Goal: Communication & Community: Answer question/provide support

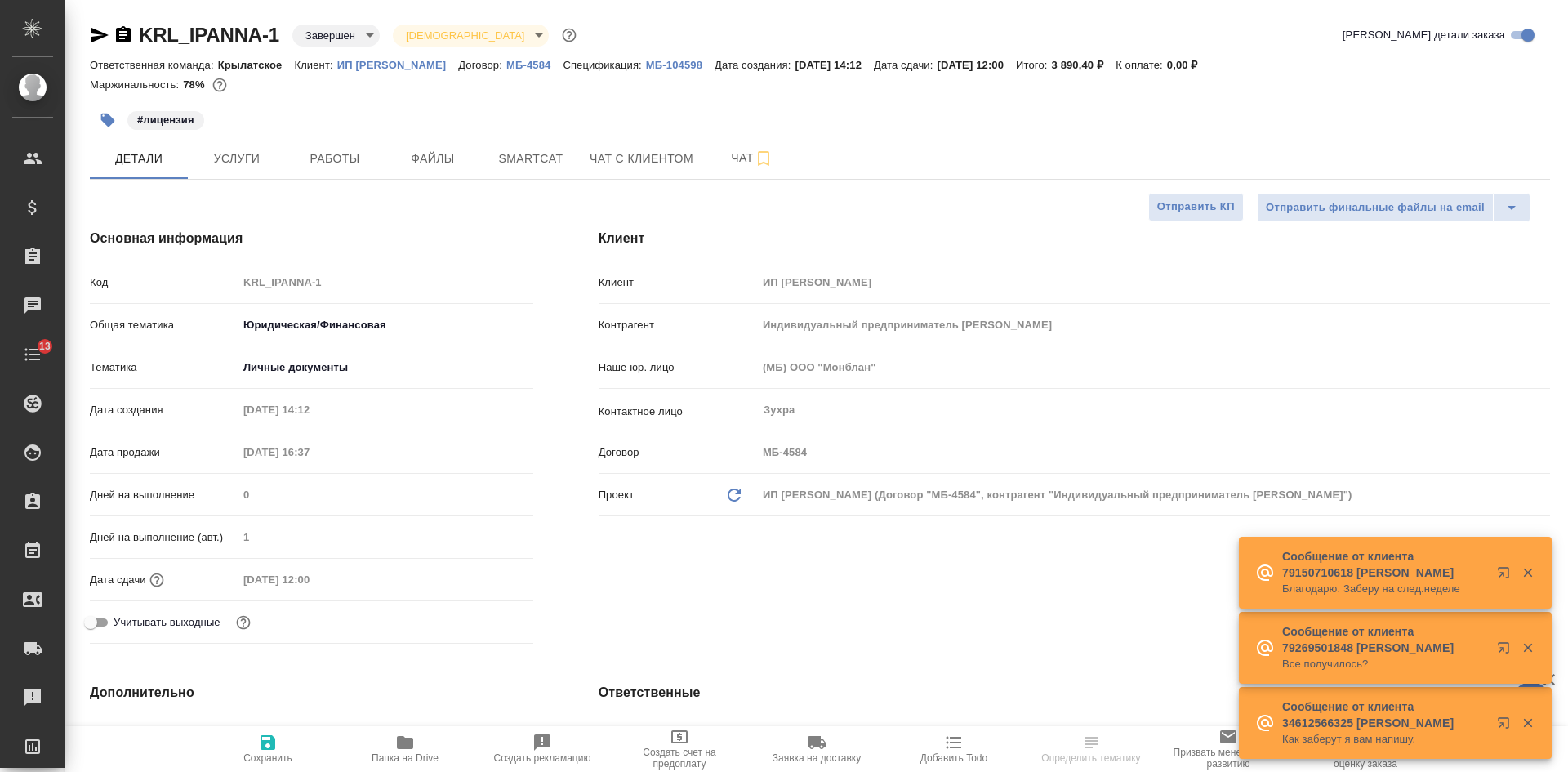
select select "RU"
type input "Тарабановская Анастасия"
type input "[PERSON_NAME]"
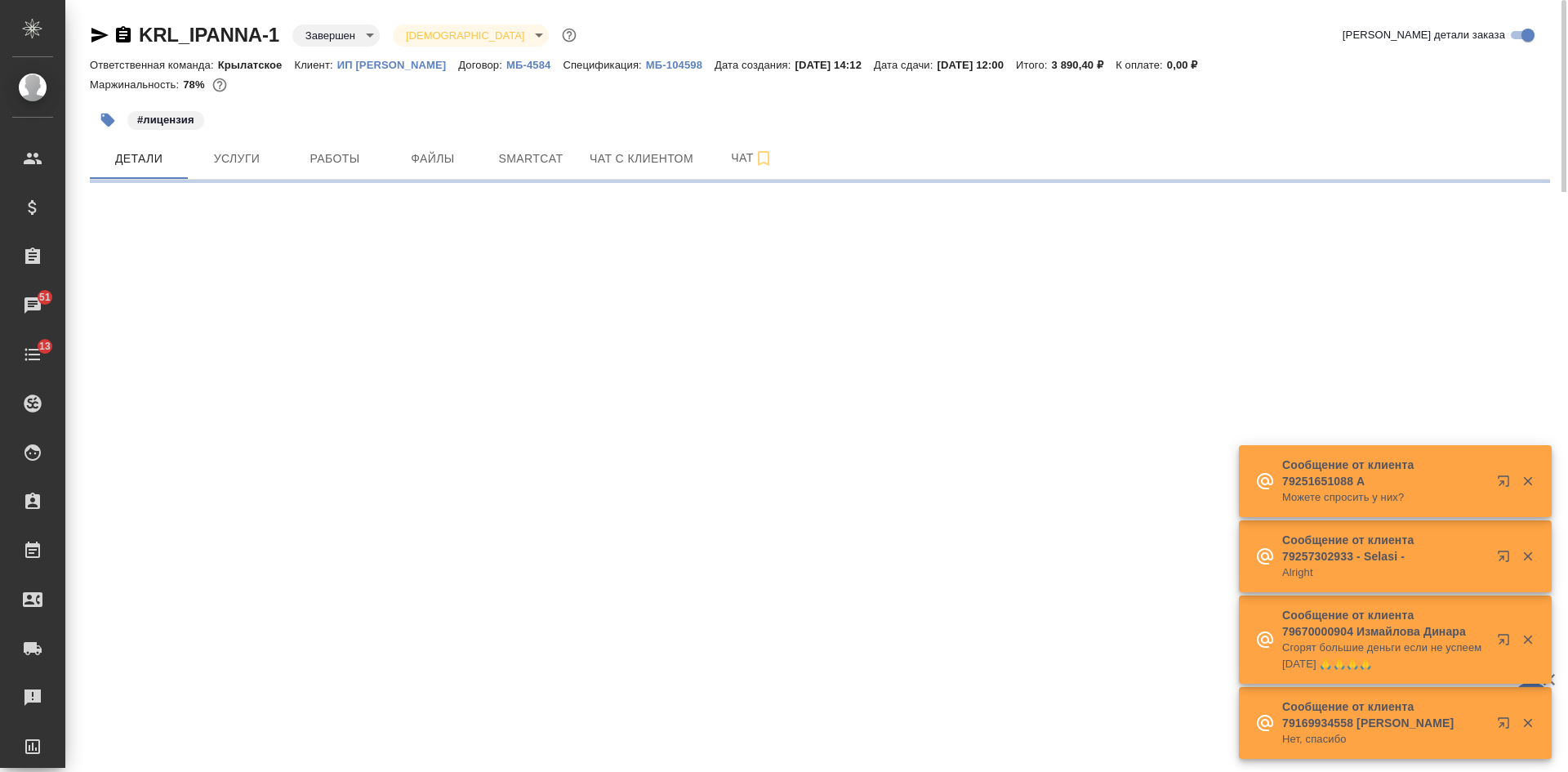
select select "RU"
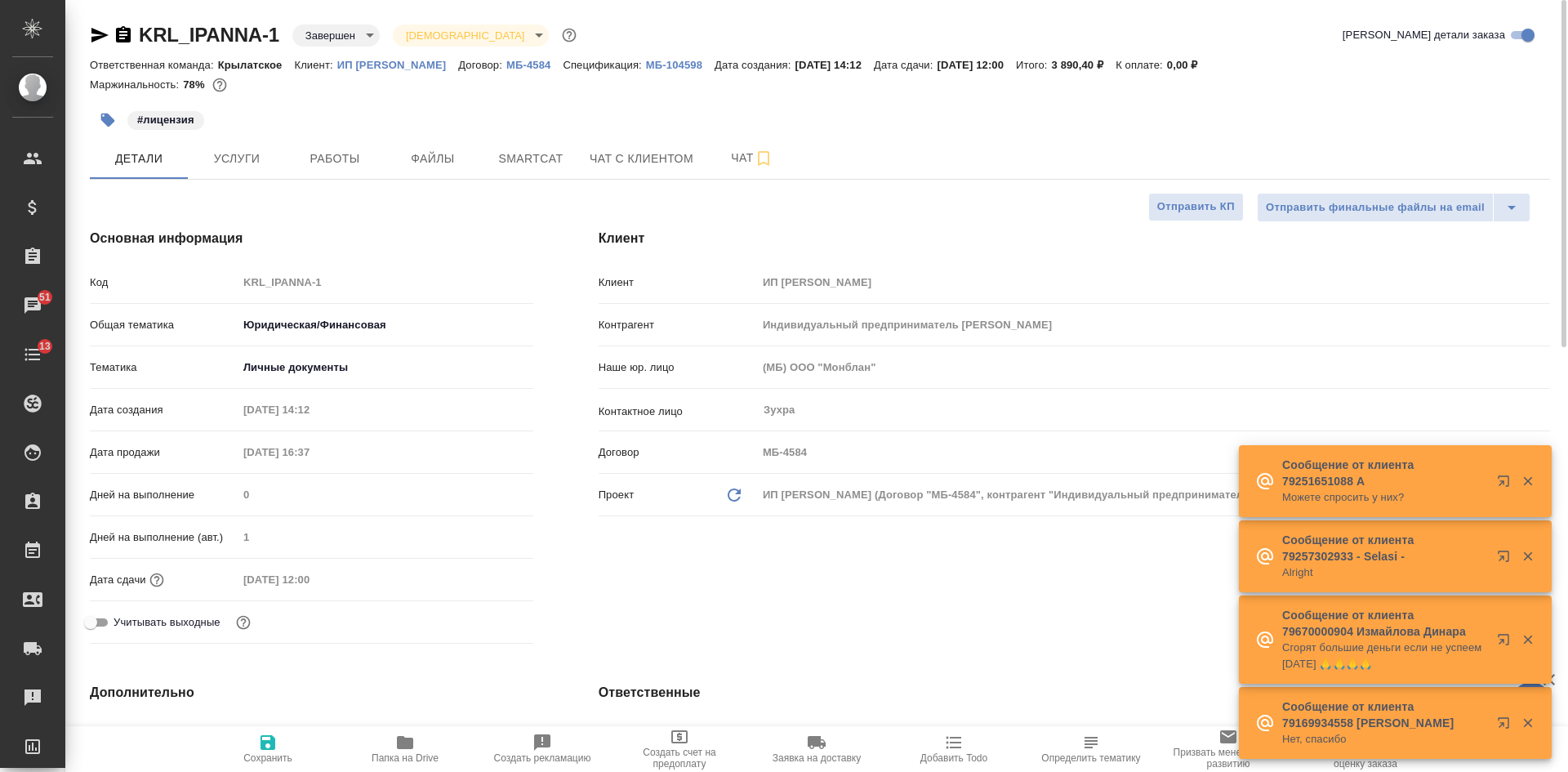
type textarea "x"
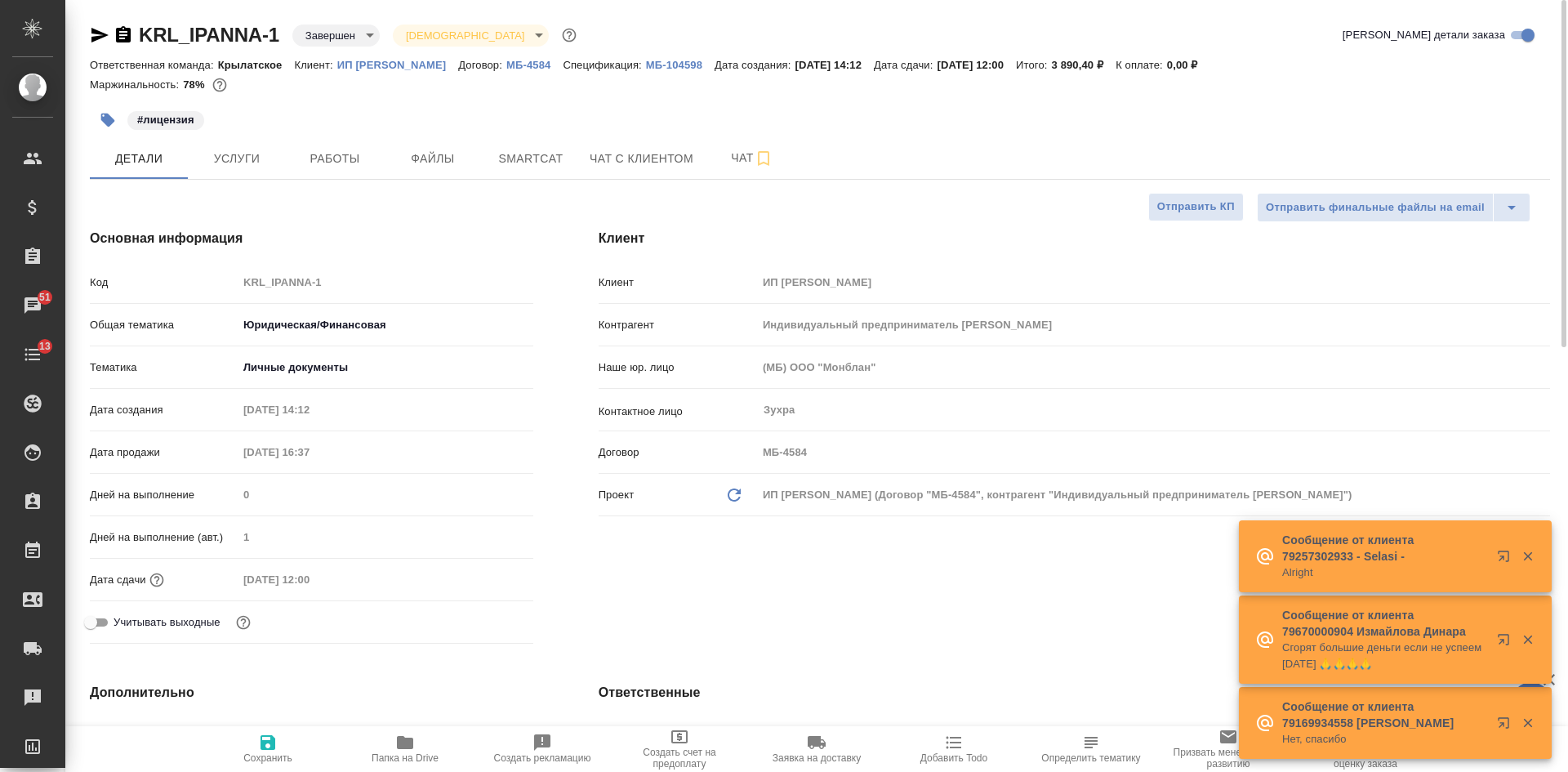
type textarea "x"
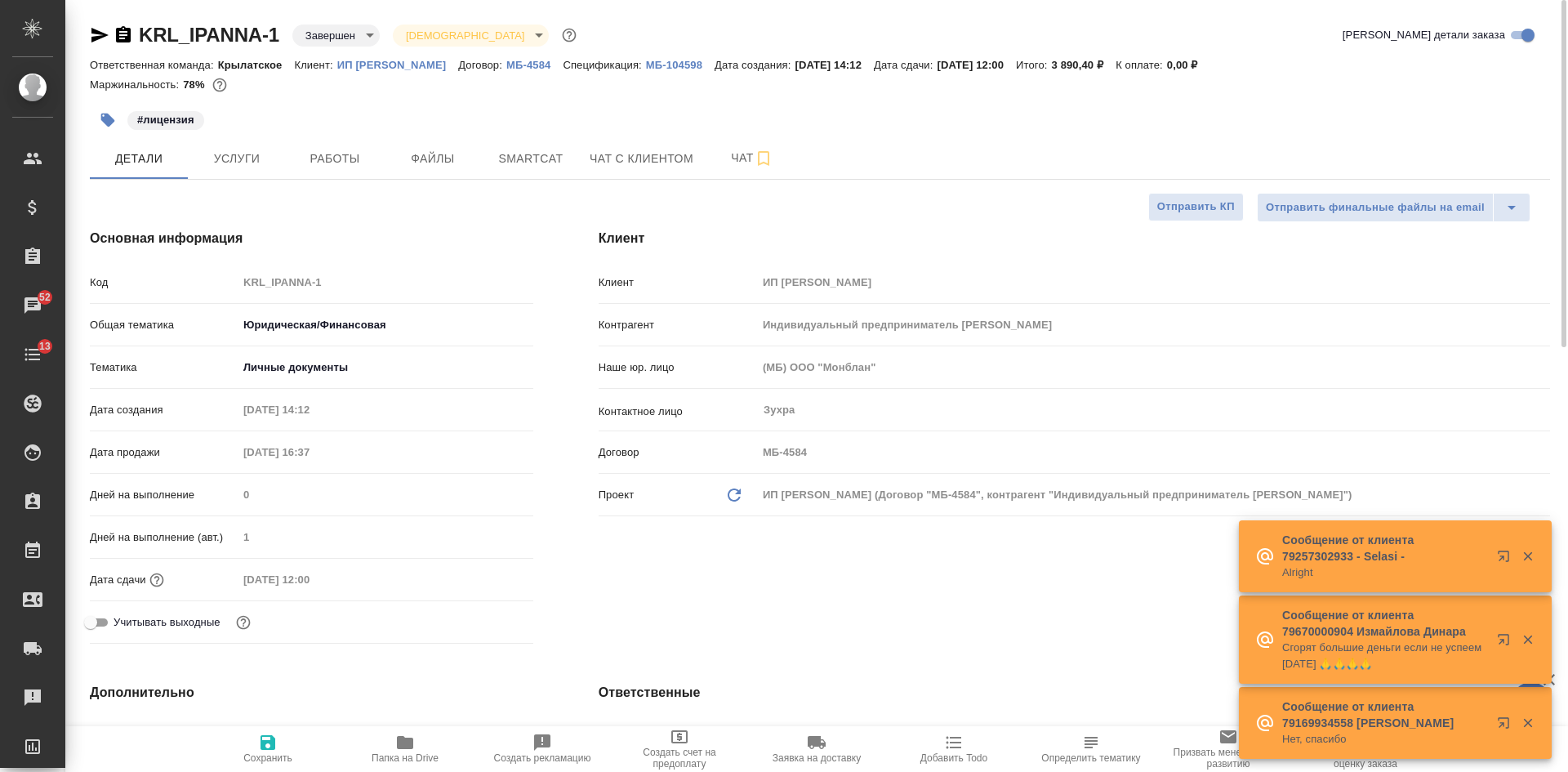
type textarea "x"
click at [126, 34] on icon "button" at bounding box center [124, 34] width 15 height 17
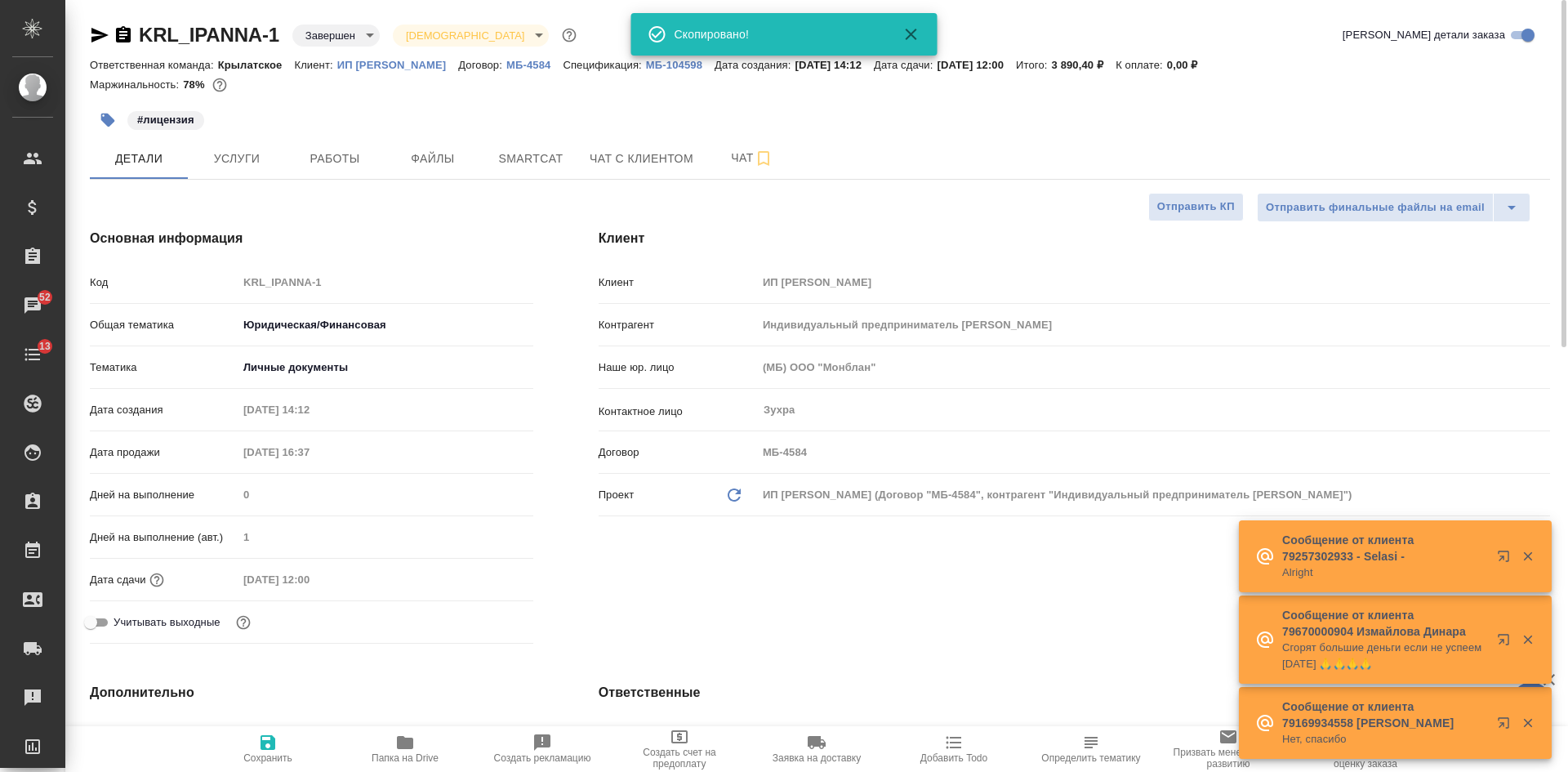
type textarea "x"
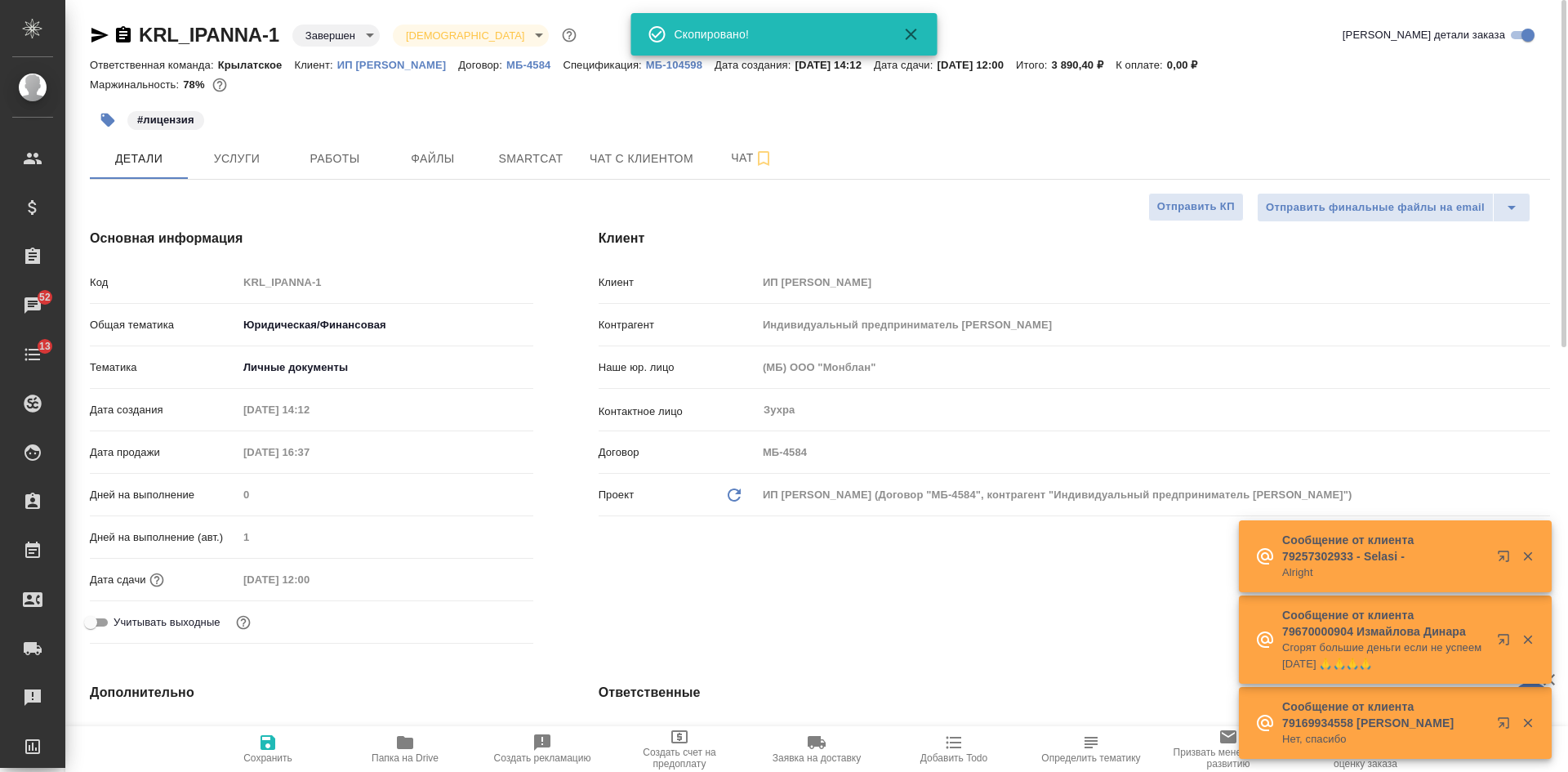
type textarea "x"
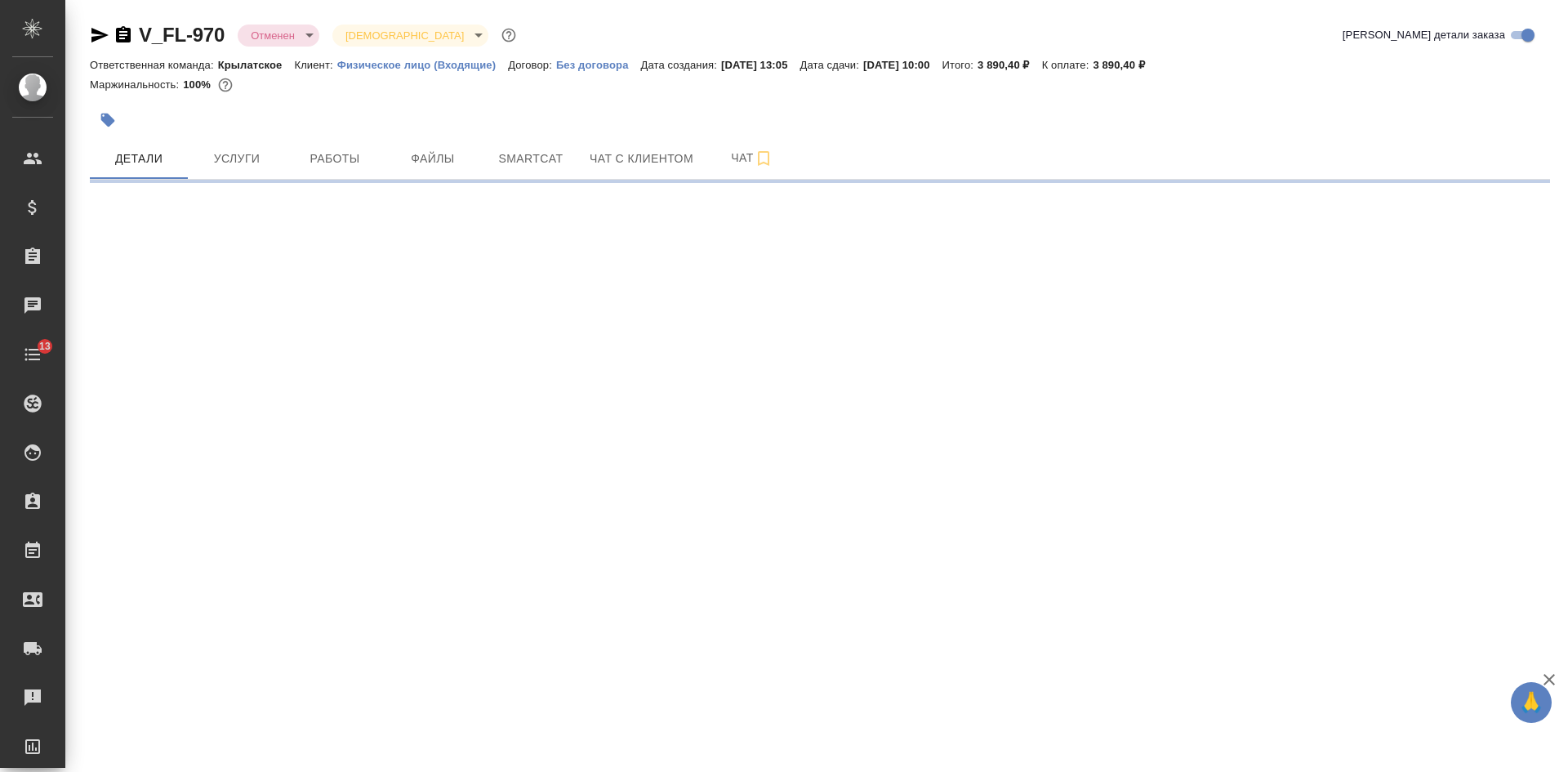
select select "RU"
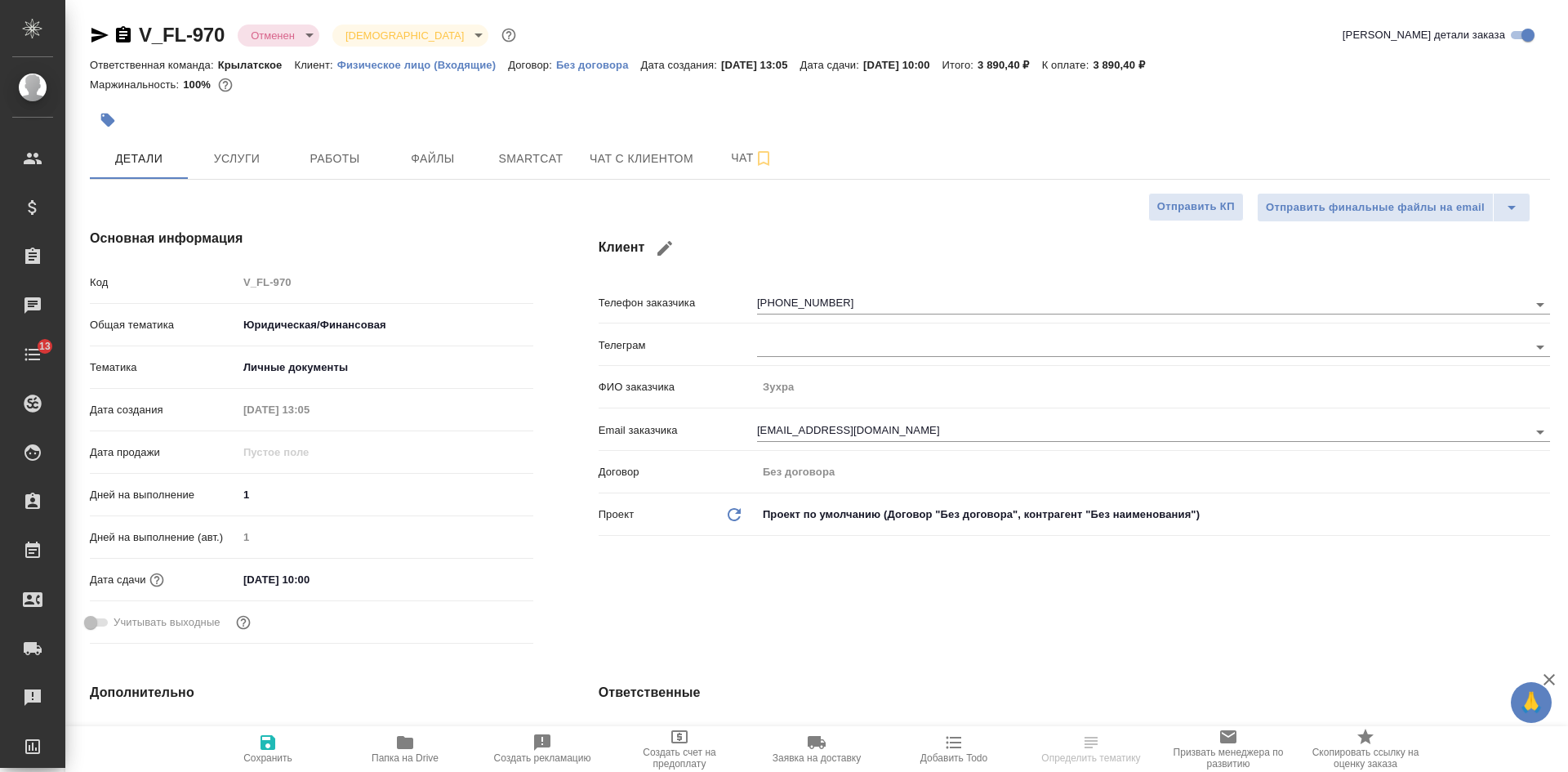
type textarea "x"
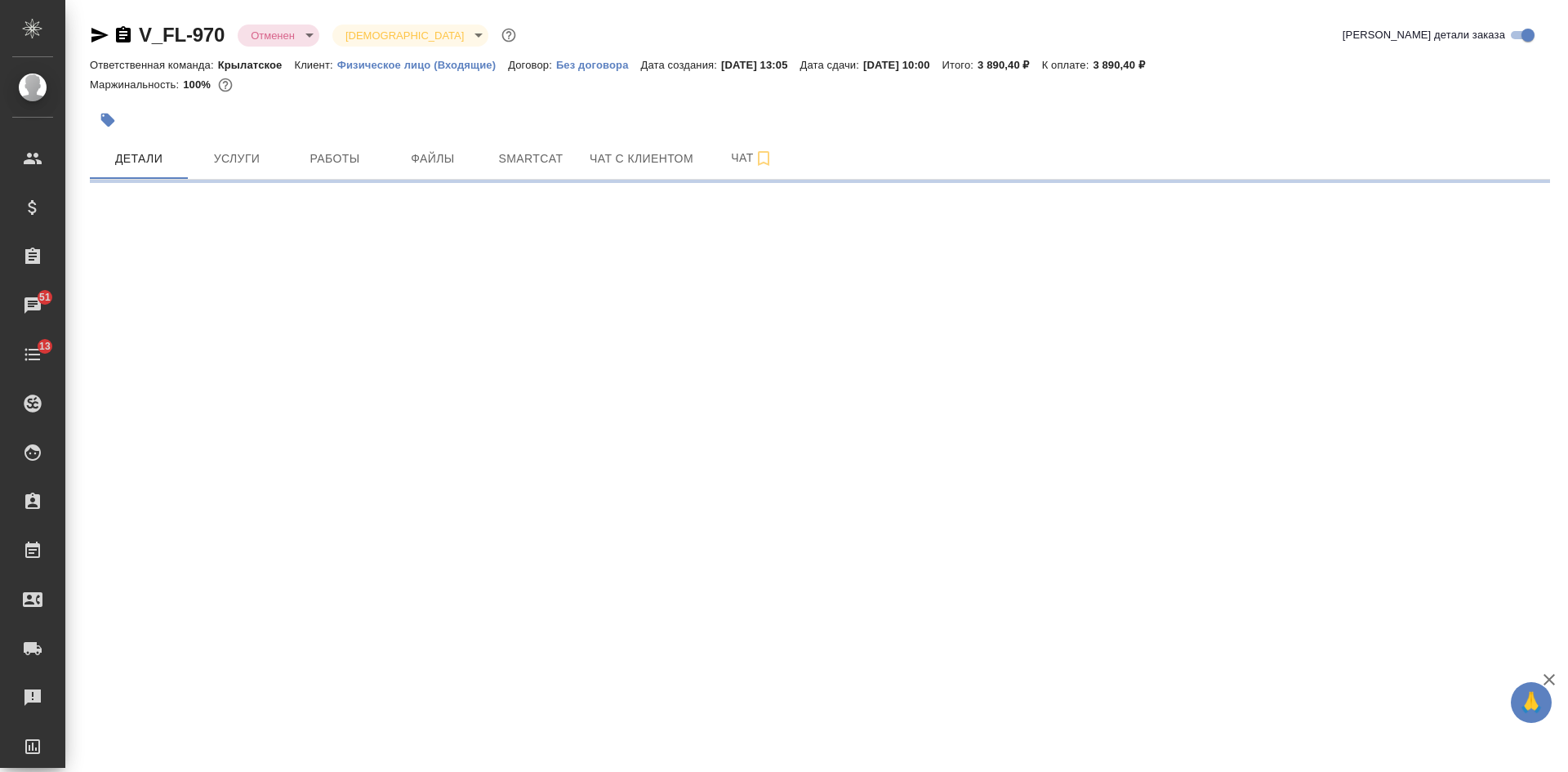
select select "RU"
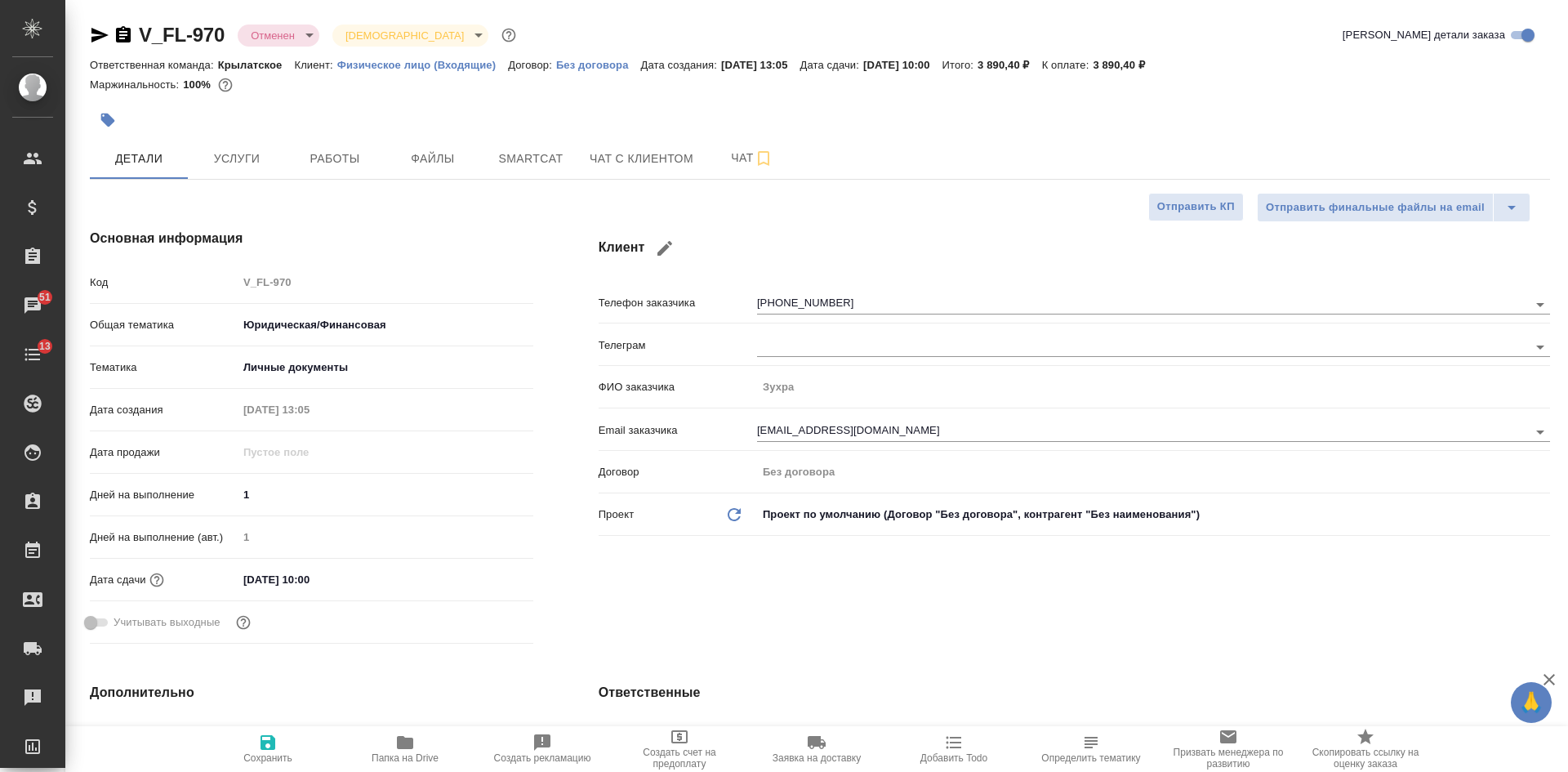
type textarea "x"
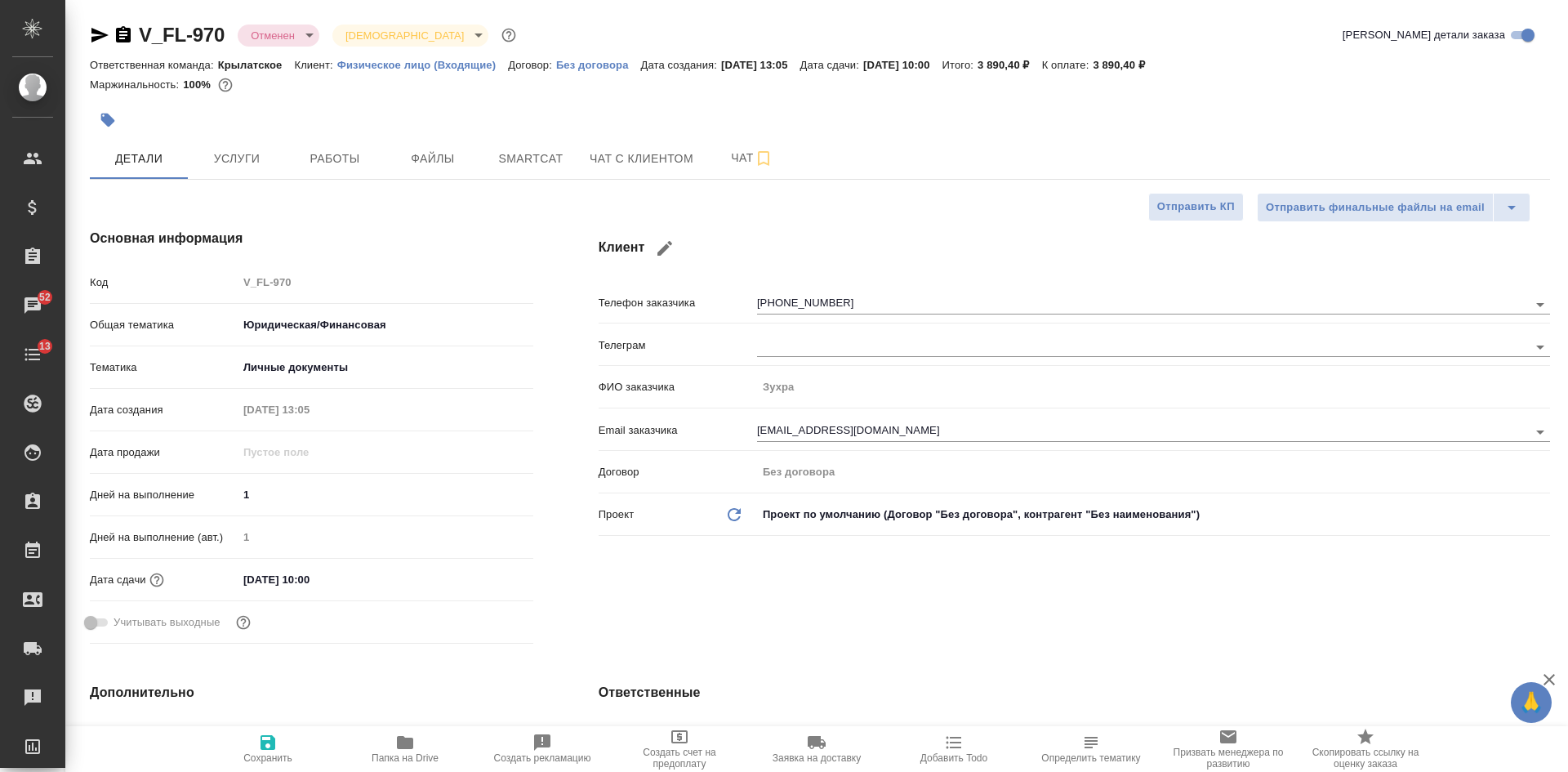
type textarea "x"
click at [119, 37] on icon "button" at bounding box center [124, 34] width 15 height 17
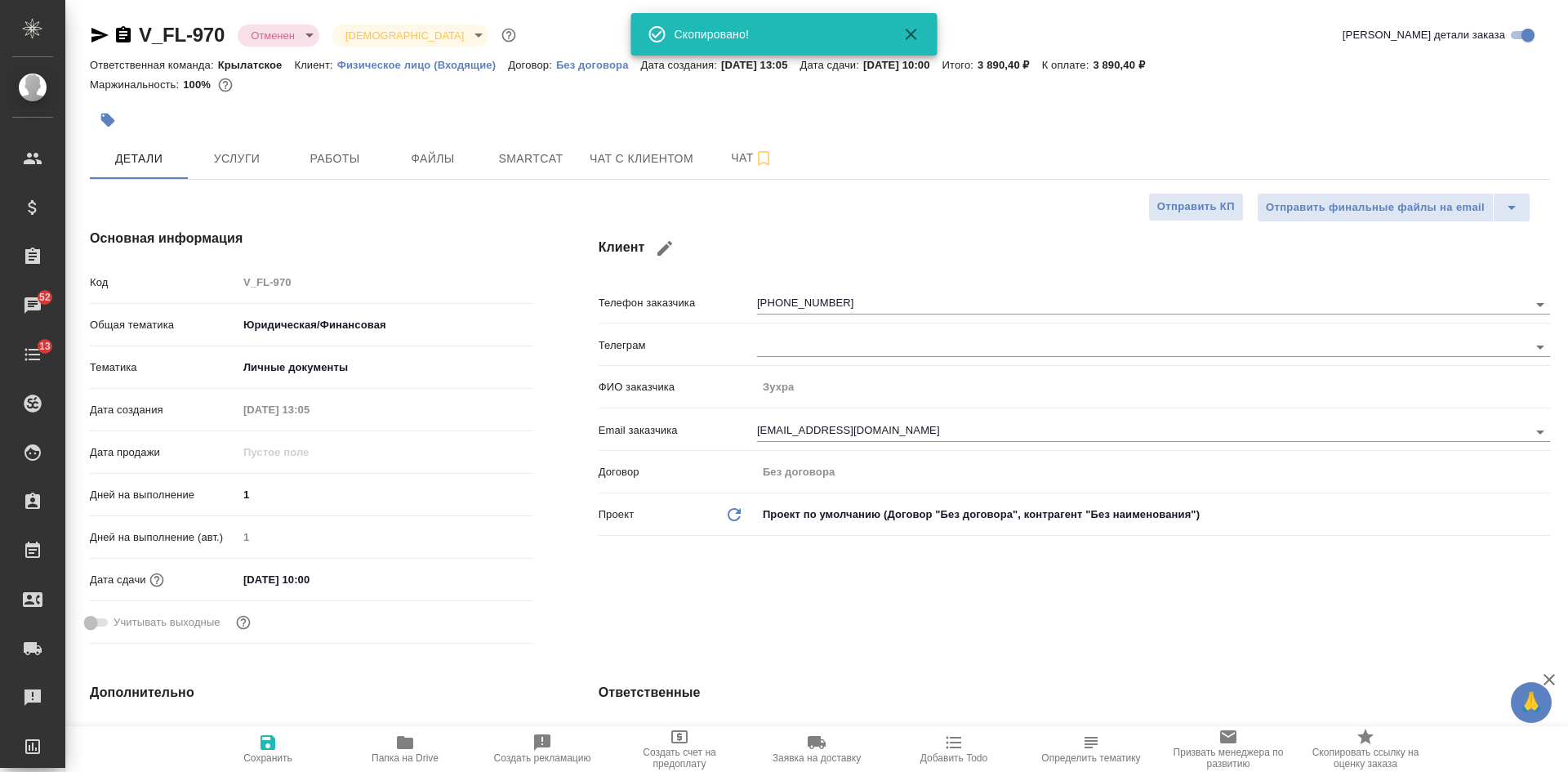
type textarea "x"
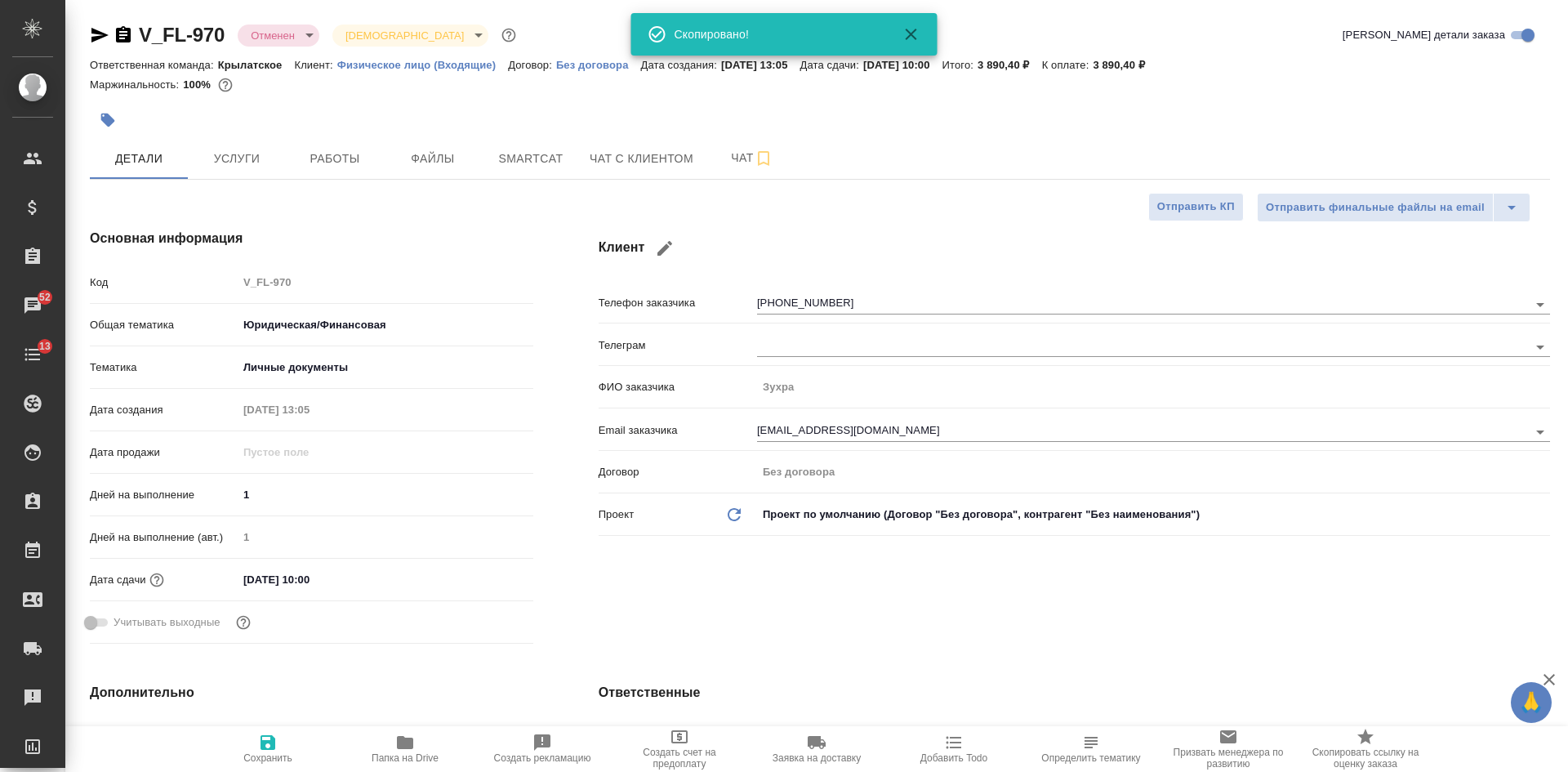
type textarea "x"
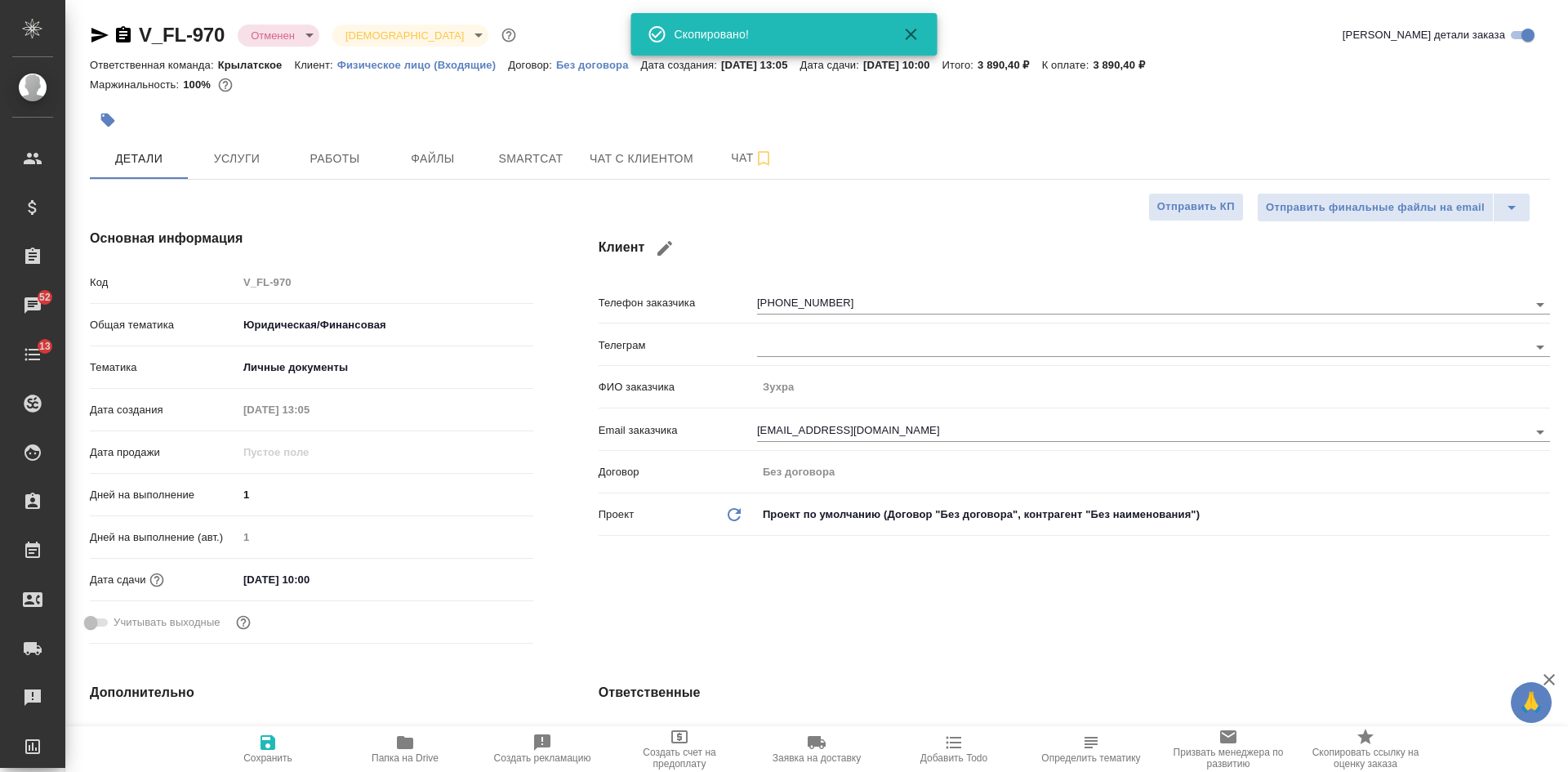
type textarea "x"
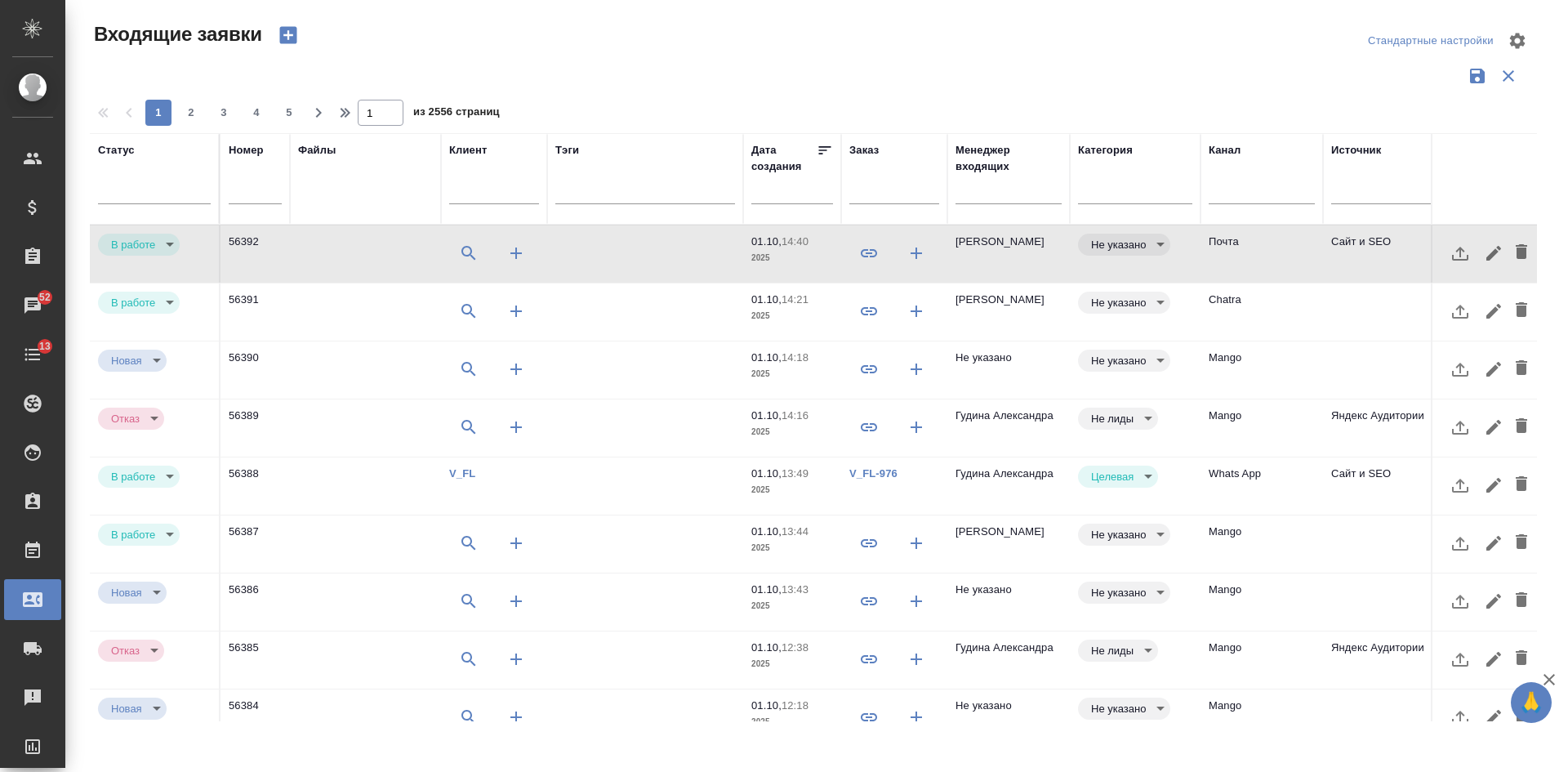
select select "RU"
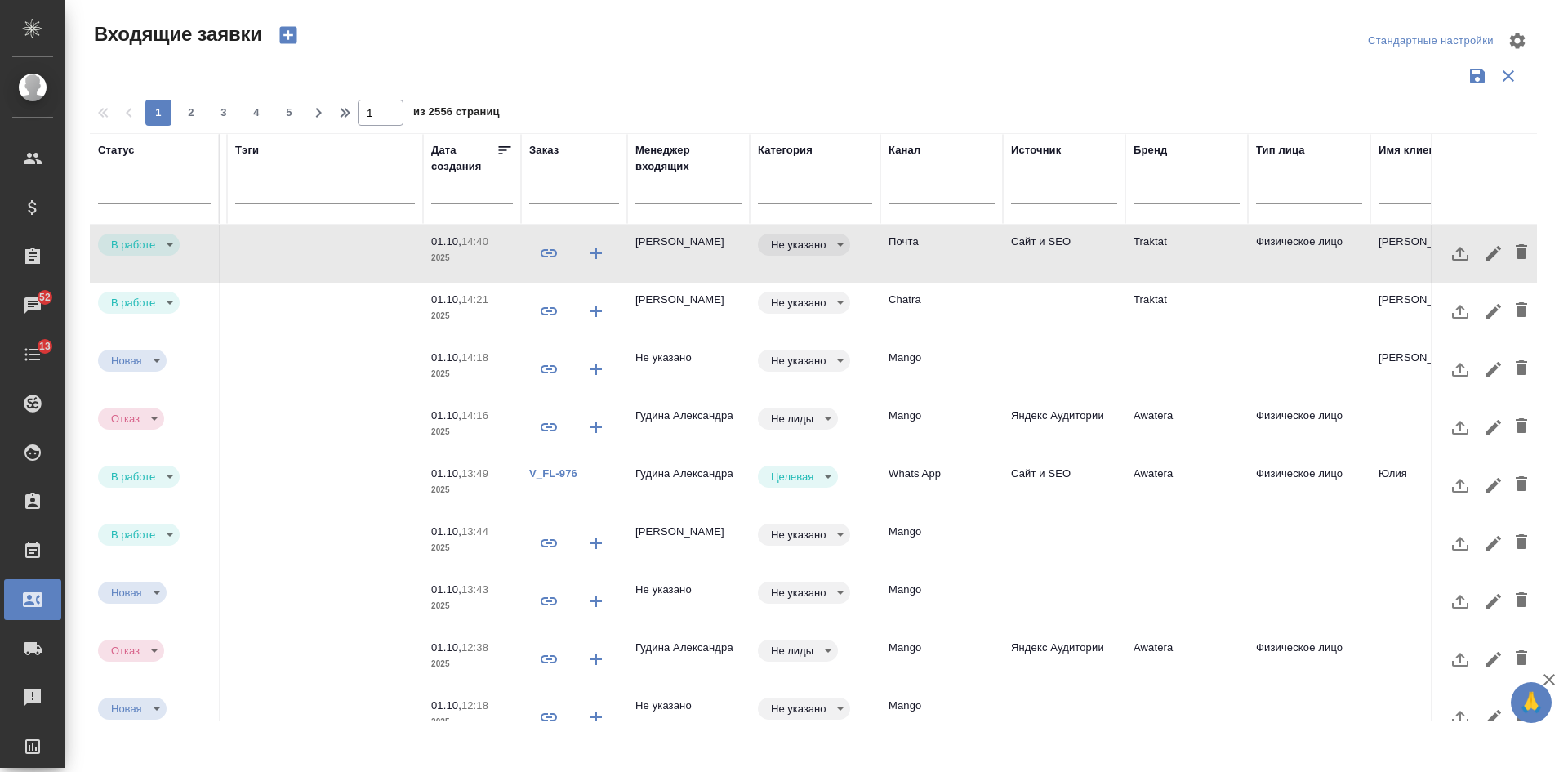
scroll to position [0, 317]
click at [556, 201] on input "text" at bounding box center [578, 193] width 90 height 20
paste input "V_FL-970"
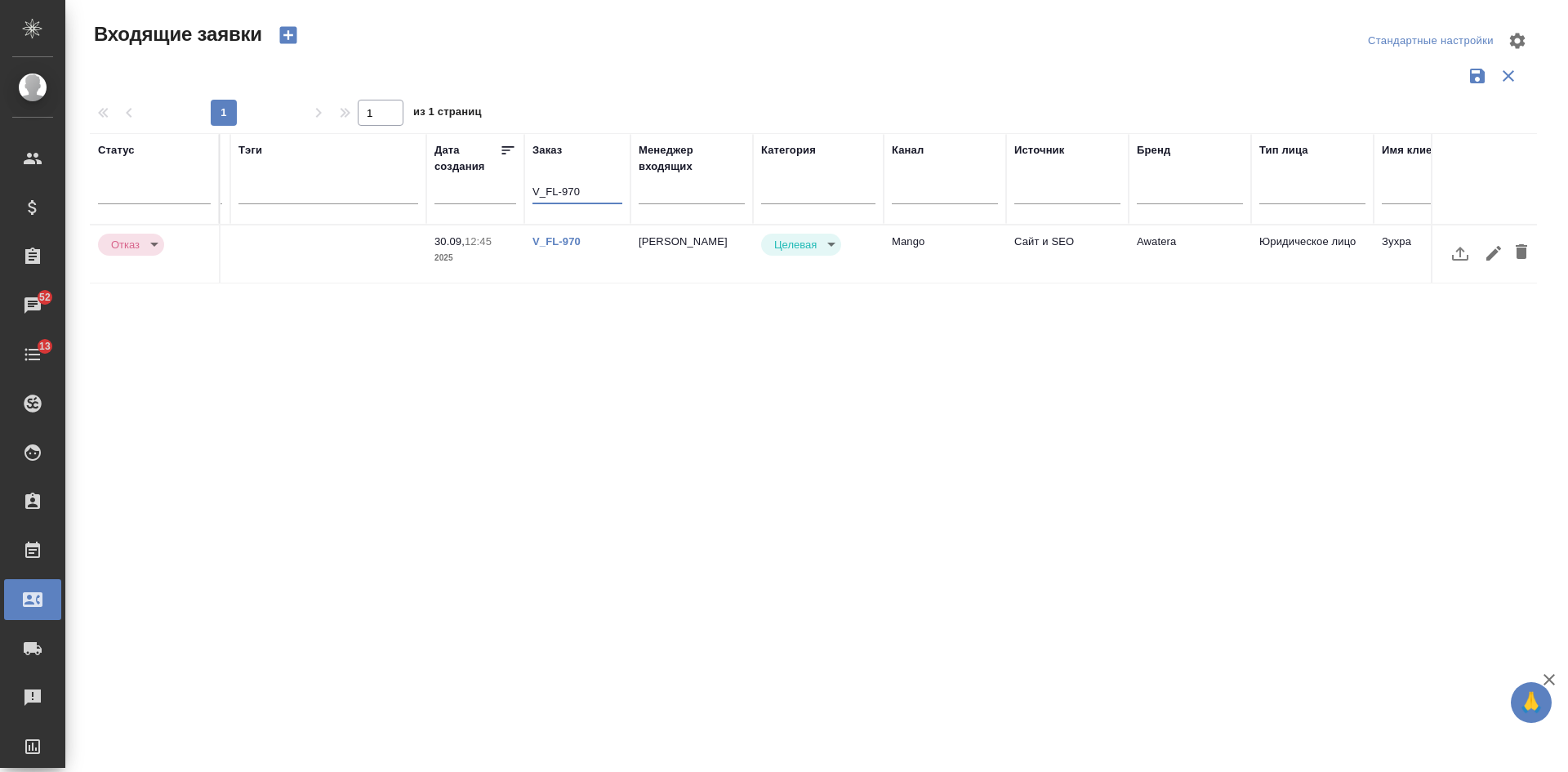
type input "V_FL-970"
click at [737, 254] on td "[PERSON_NAME]" at bounding box center [692, 253] width 123 height 57
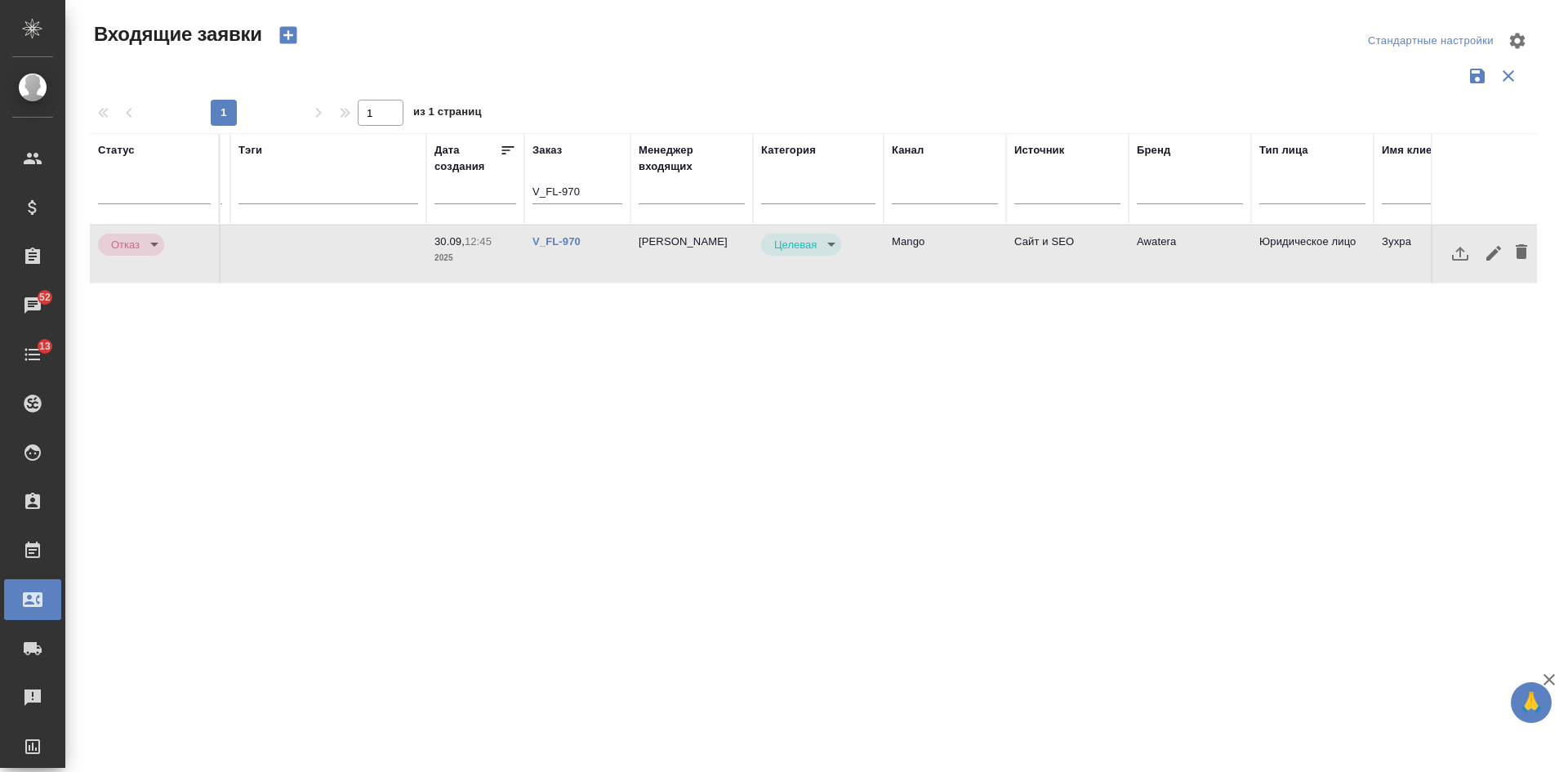
click at [737, 254] on td "[PERSON_NAME]" at bounding box center [692, 253] width 123 height 57
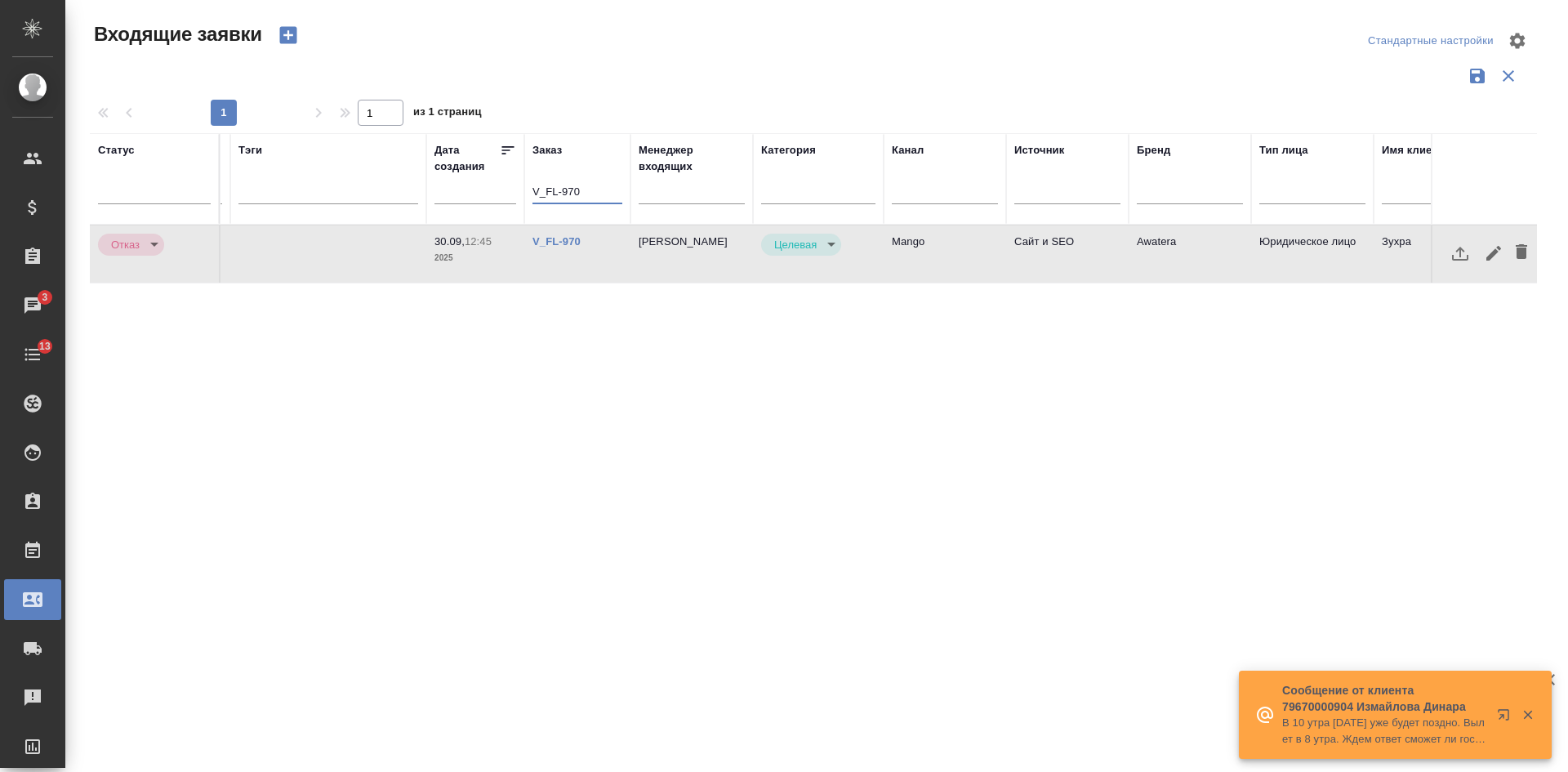
drag, startPoint x: 596, startPoint y: 194, endPoint x: 365, endPoint y: 159, distance: 233.6
click at [365, 159] on tr "Статус Номер Файлы Клиент Тэги Дата создания Заказ V_FL-970 Менеджер входящих К…" at bounding box center [851, 179] width 2157 height 91
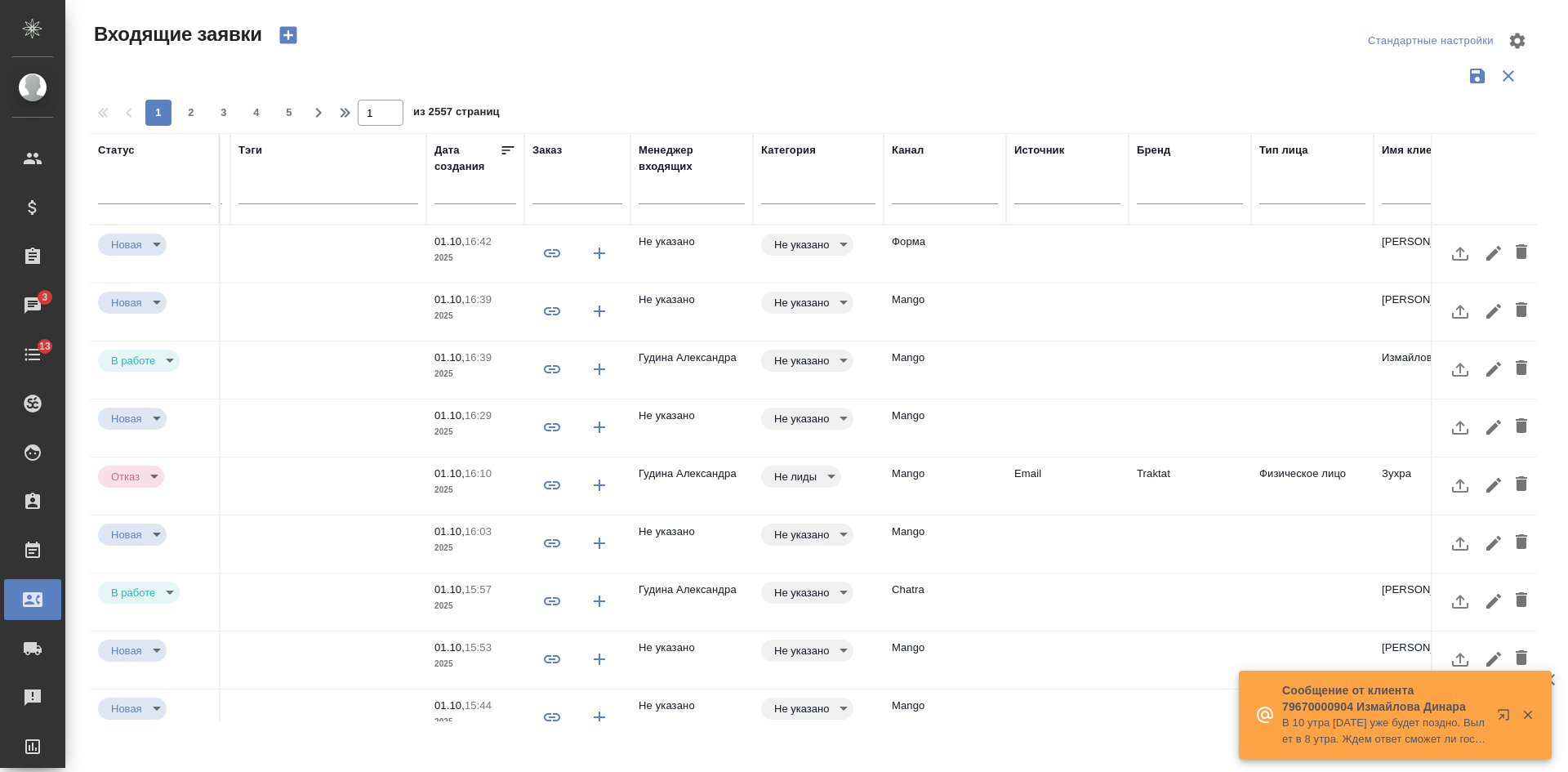
click at [1323, 239] on td at bounding box center [1313, 253] width 123 height 57
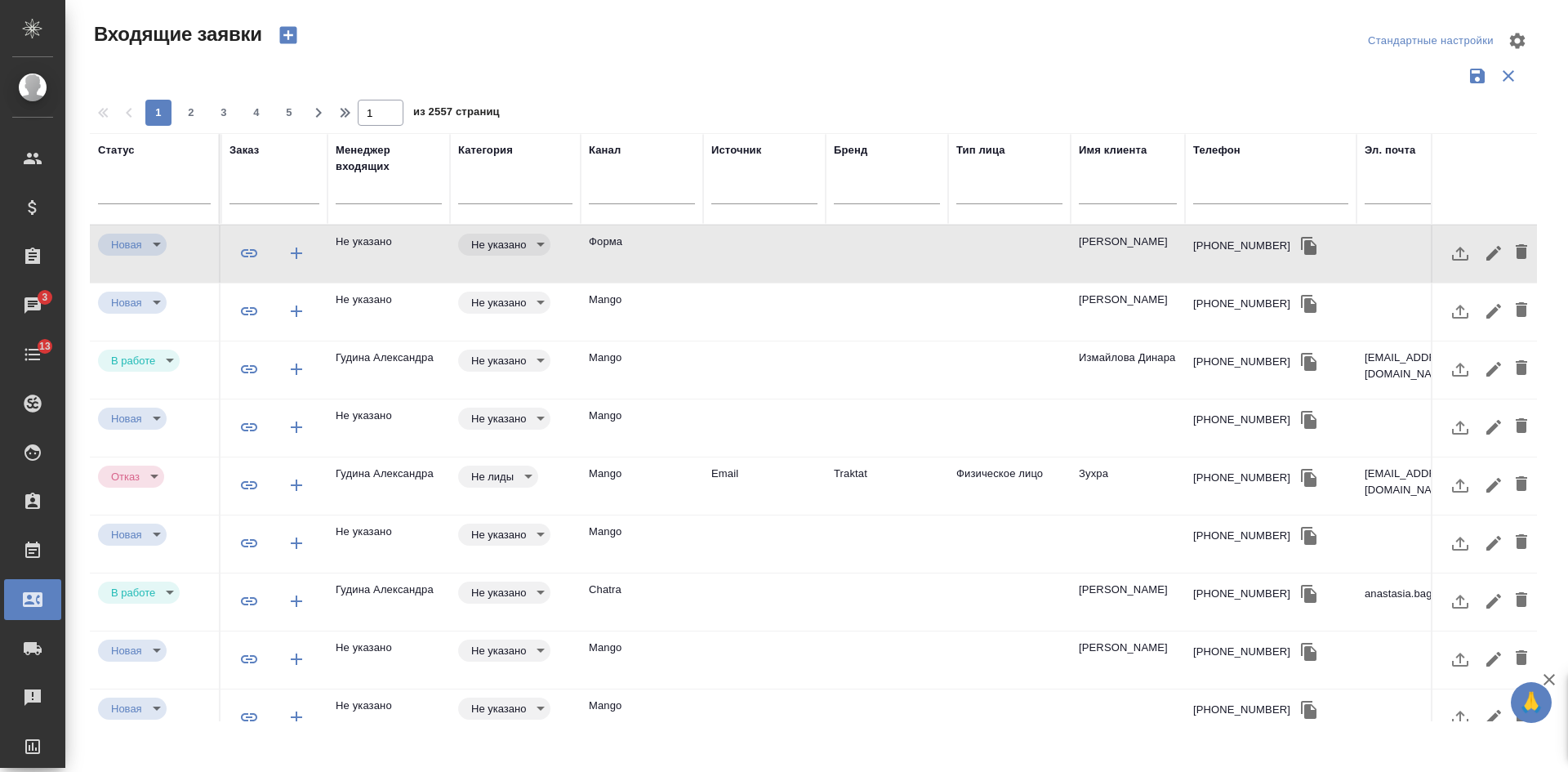
scroll to position [0, 722]
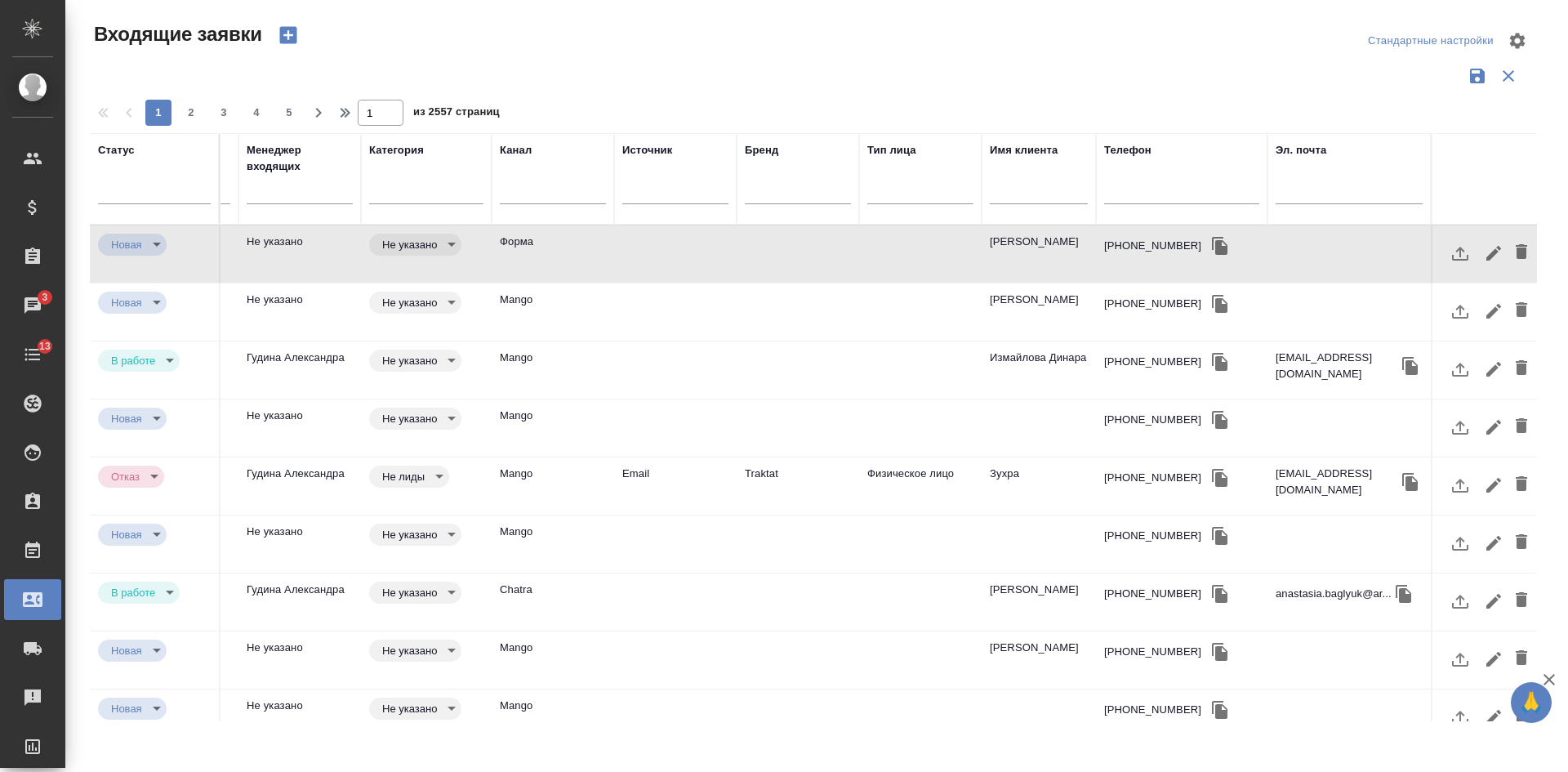
click at [1319, 191] on input "text" at bounding box center [1349, 193] width 147 height 20
paste input "aryatu04@gmail.com"
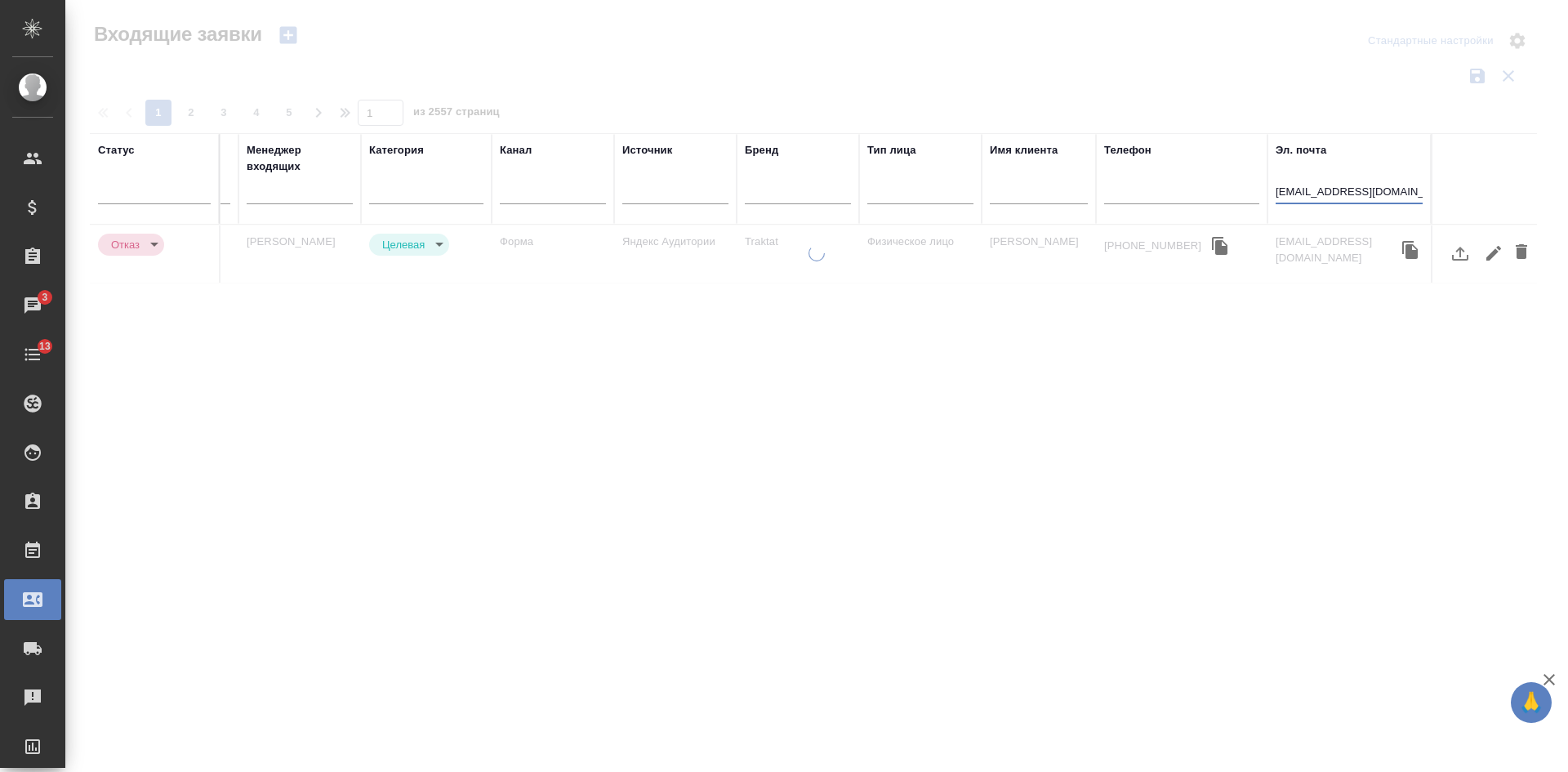
scroll to position [0, 709]
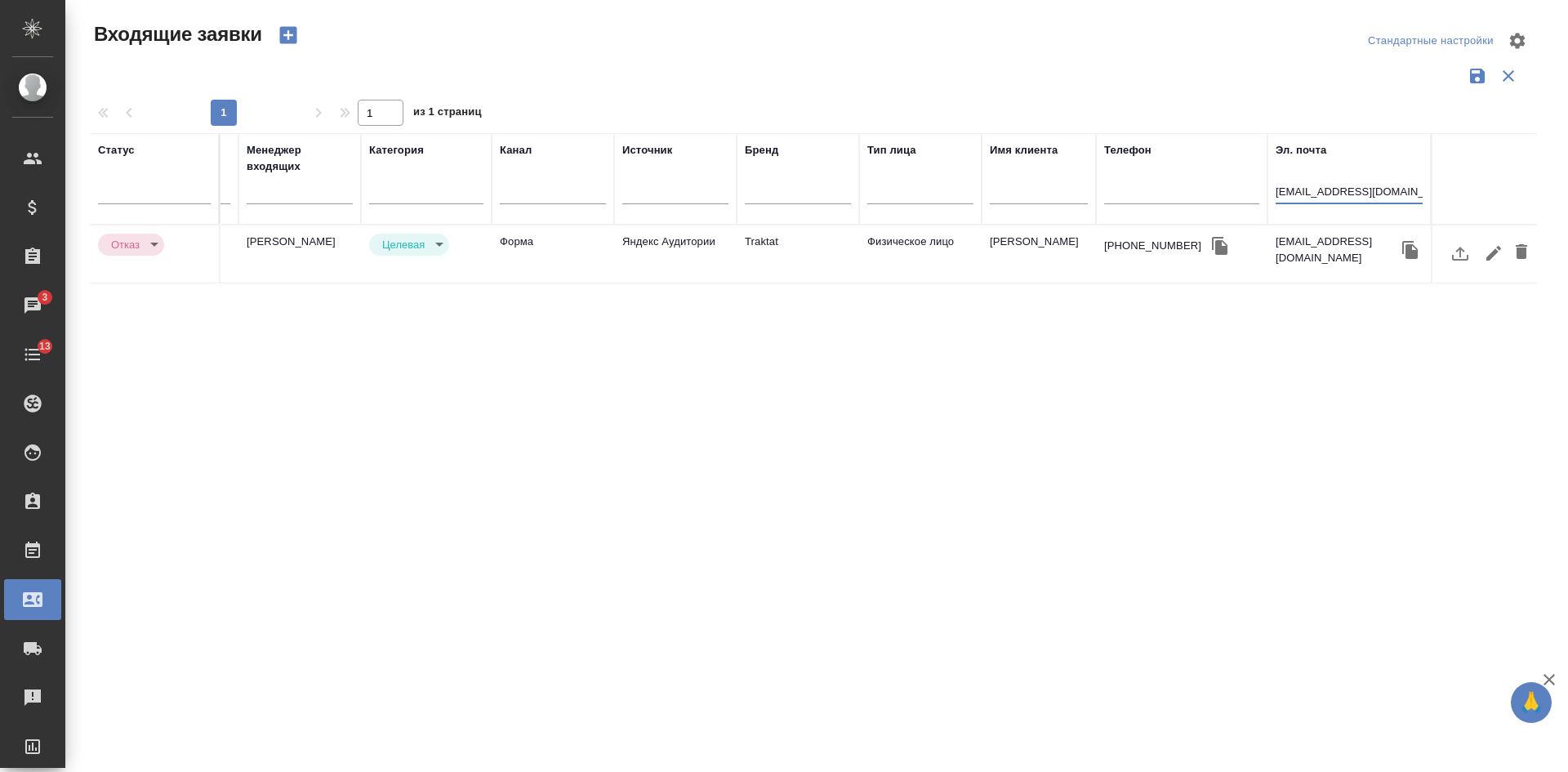
type input "aryatu04@gmail.com"
click at [1332, 488] on div "Статус Номер Файлы Клиент Тэги Дата создания Заказ Менеджер входящих Категория …" at bounding box center [814, 427] width 1447 height 588
click at [857, 265] on td "Traktat" at bounding box center [798, 253] width 123 height 57
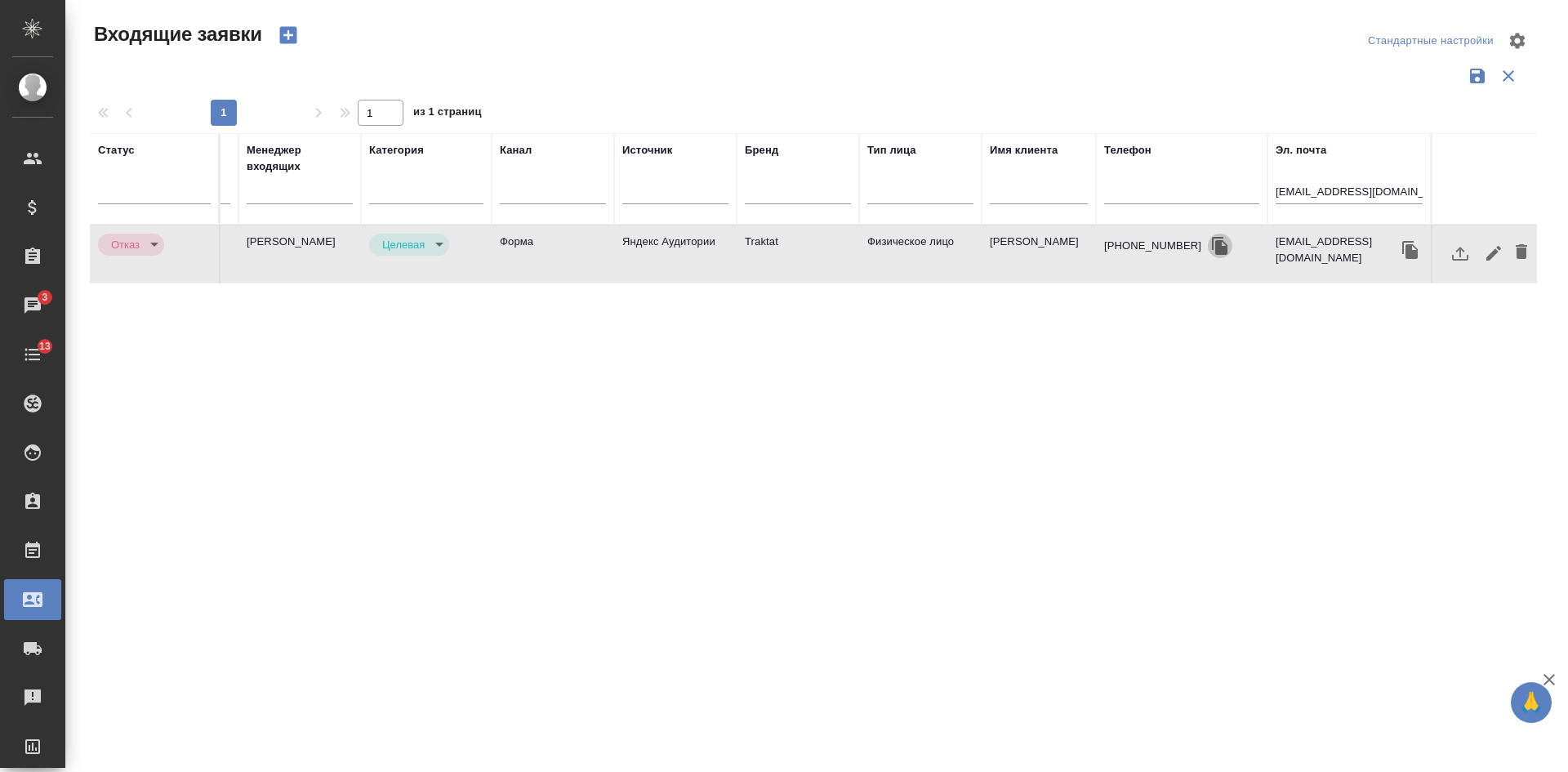
click at [1213, 241] on icon "button" at bounding box center [1220, 246] width 16 height 18
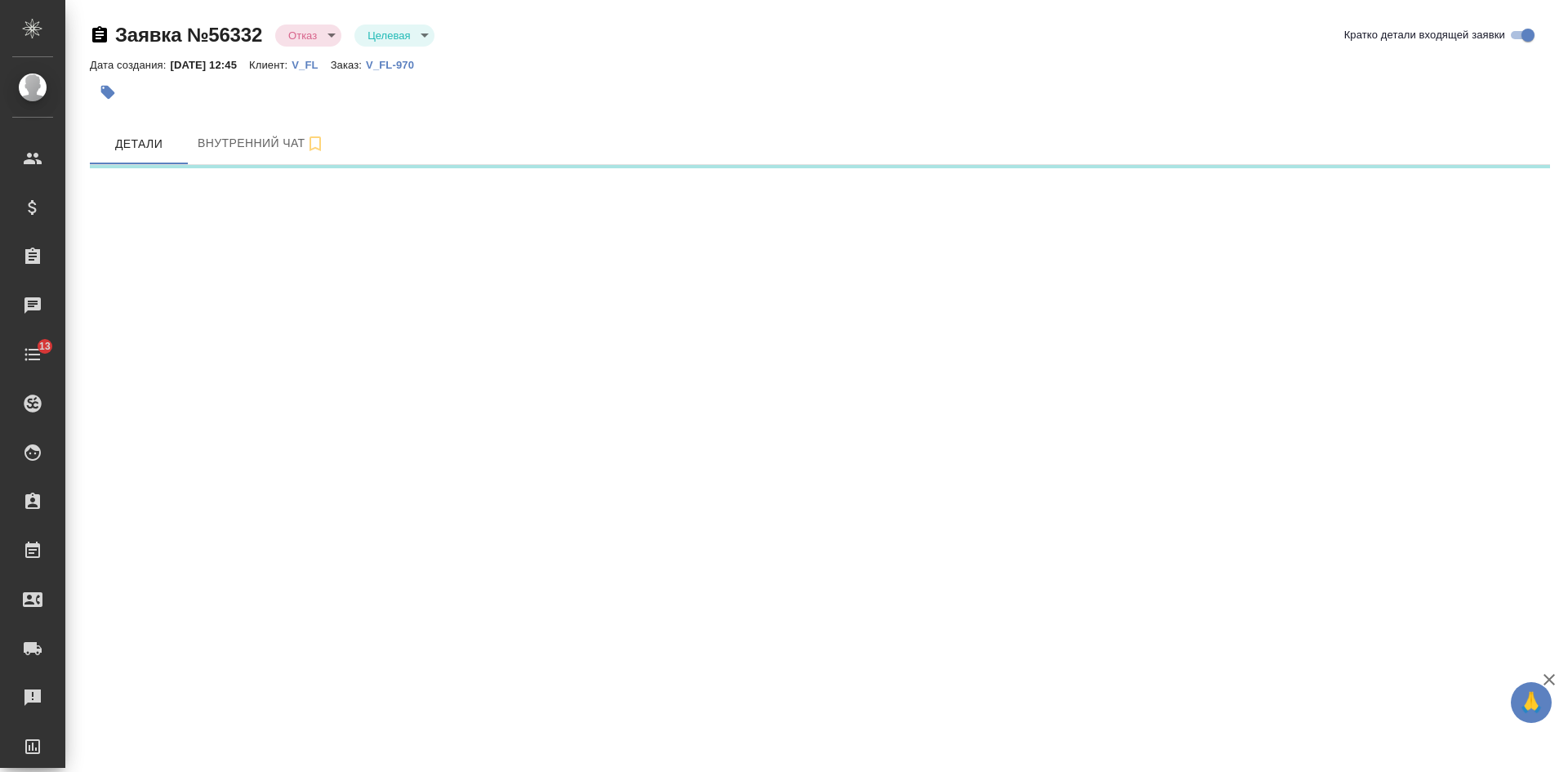
select select "RU"
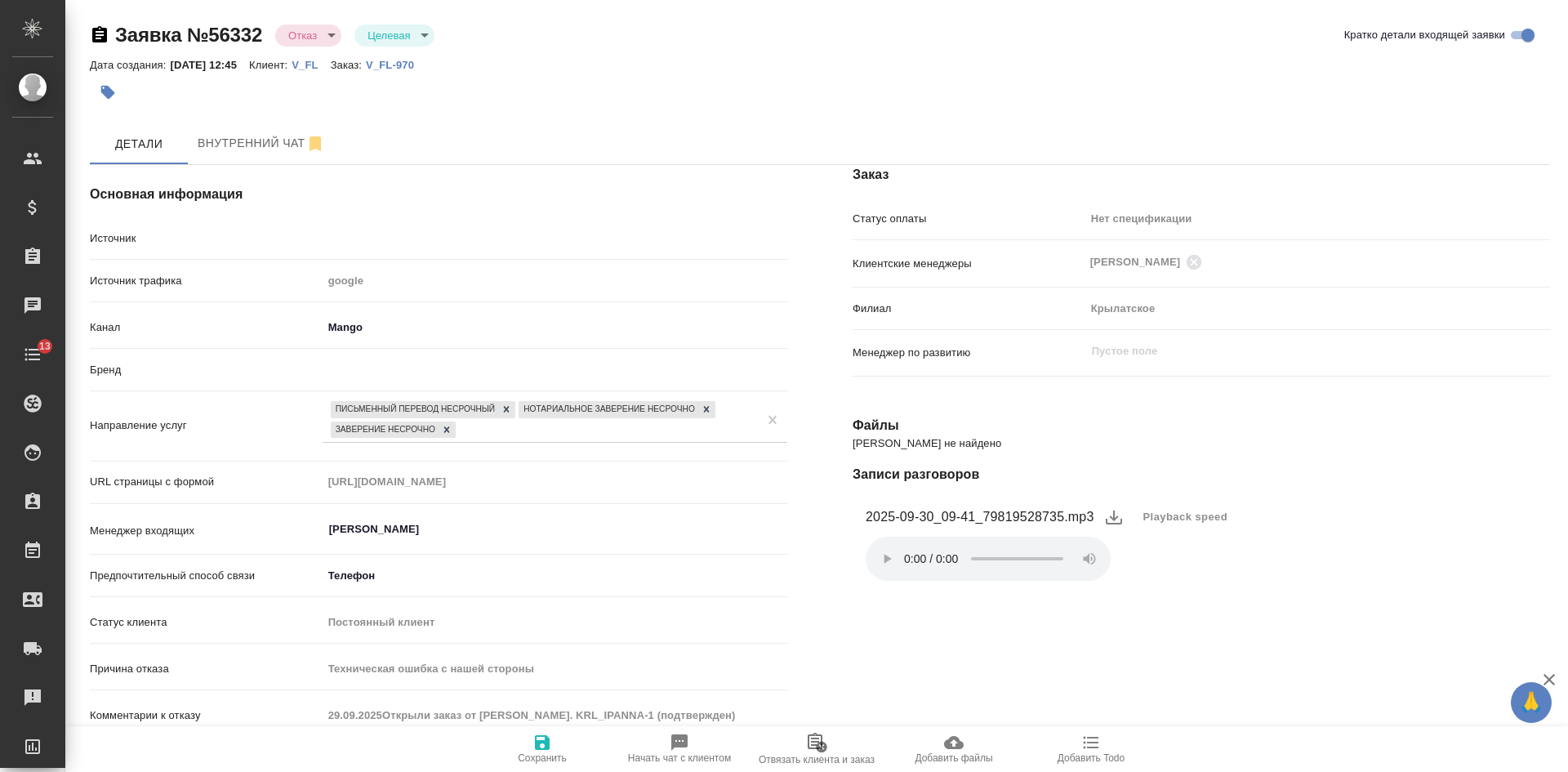
type input "29.09.2025Открыли заказ от ЮЛ. KRL_IPANNA-1 (подтвержден)"
type textarea "x"
type input "29.09.2025Открыли заказ от ЮЛ. KRL_IPANNA-1 (подтвержден)"
type textarea "x"
type input "29.09.2025Открыли заказ от ЮЛ. KRL_IPANNA-1 (подтвержден)"
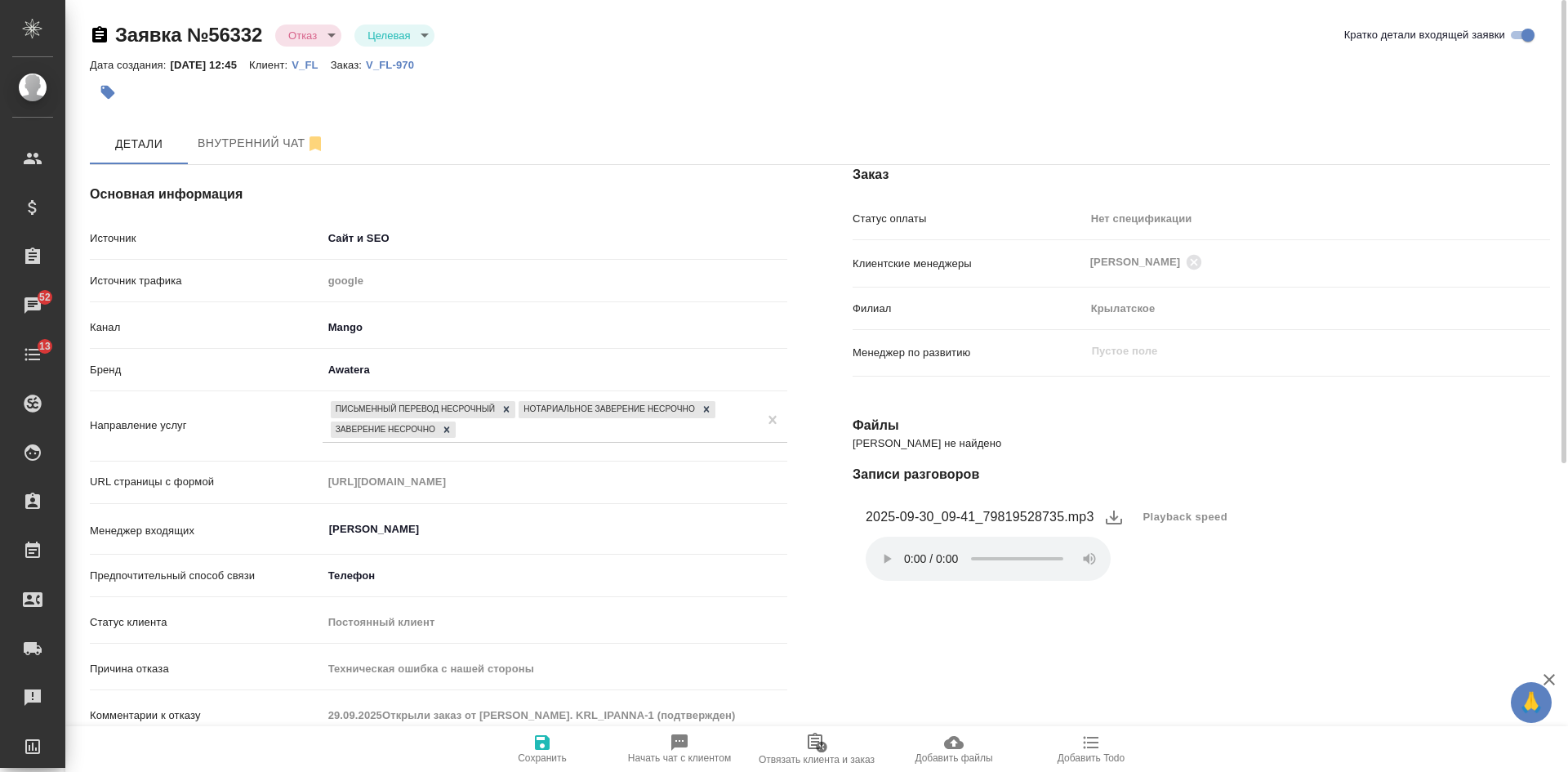
type textarea "x"
type input "29.09.2025Открыли заказ от ЮЛ. KRL_IPANNA-1 (подтвержден)"
type textarea "x"
type input "29.09.2025Открыли заказ от ЮЛ. KRL_IPANNA-1 (подтвержден)"
type textarea "x"
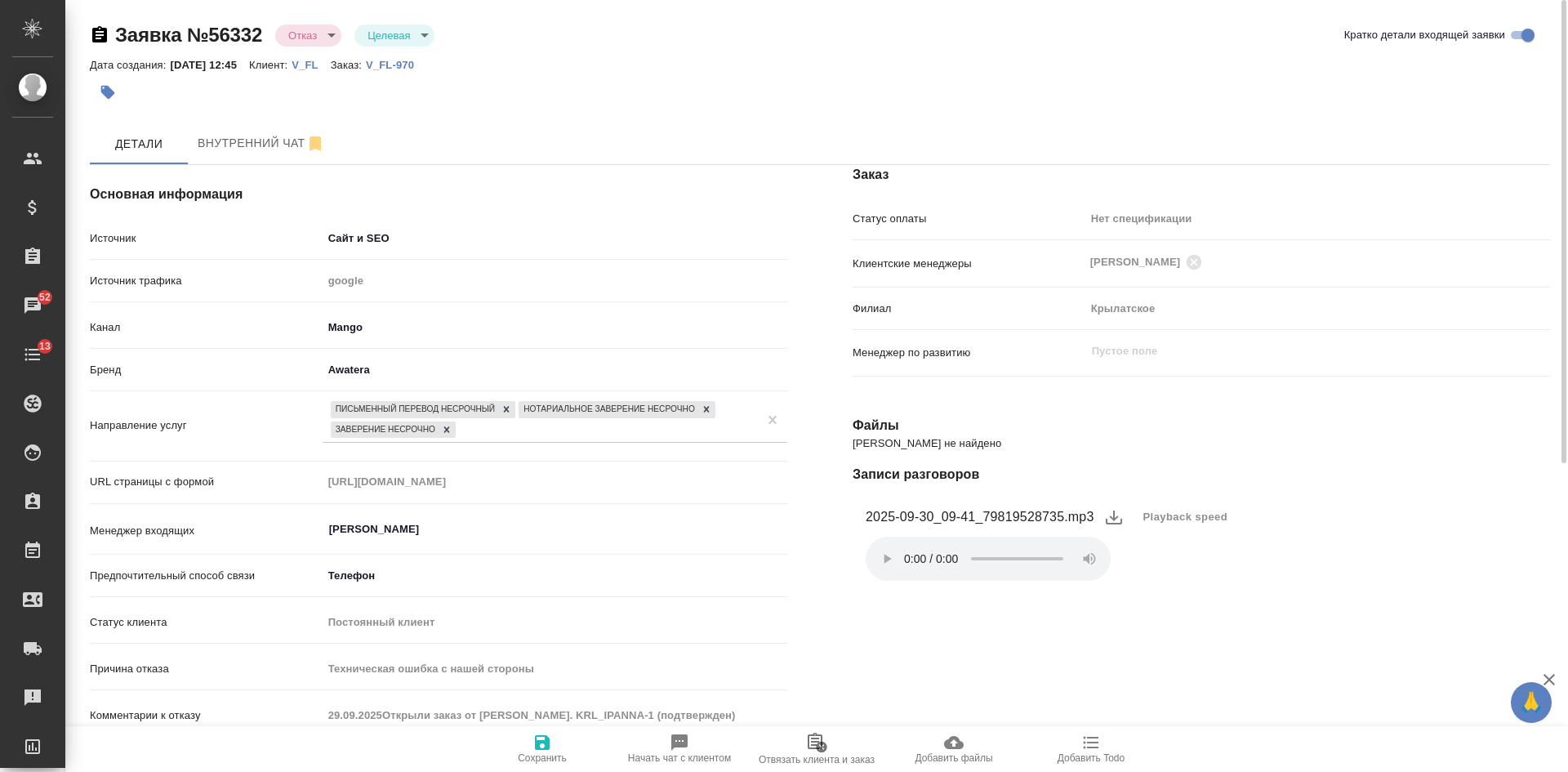
click at [821, 754] on span "Отвязать клиента и заказ" at bounding box center [817, 760] width 116 height 11
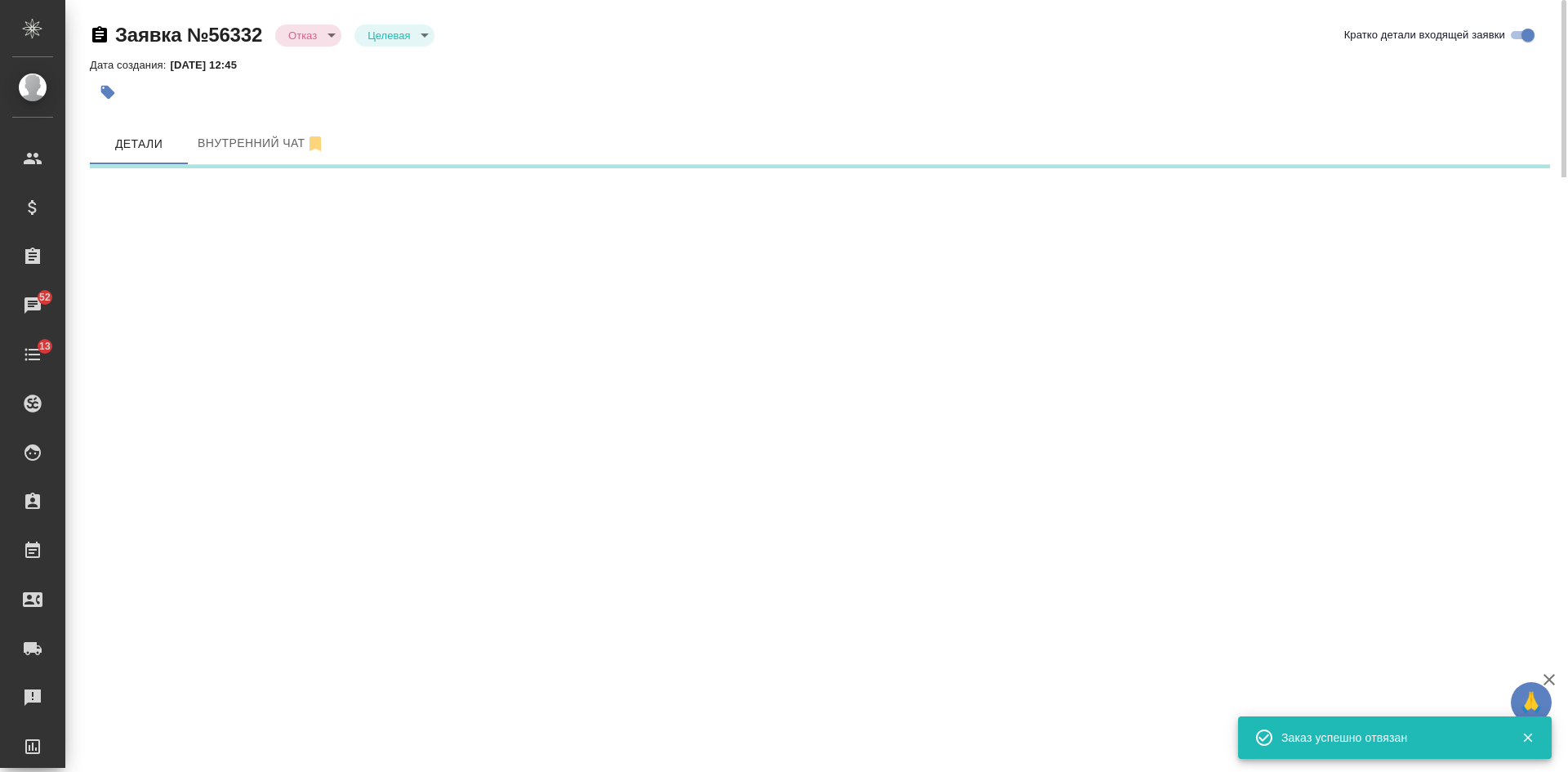
select select "RU"
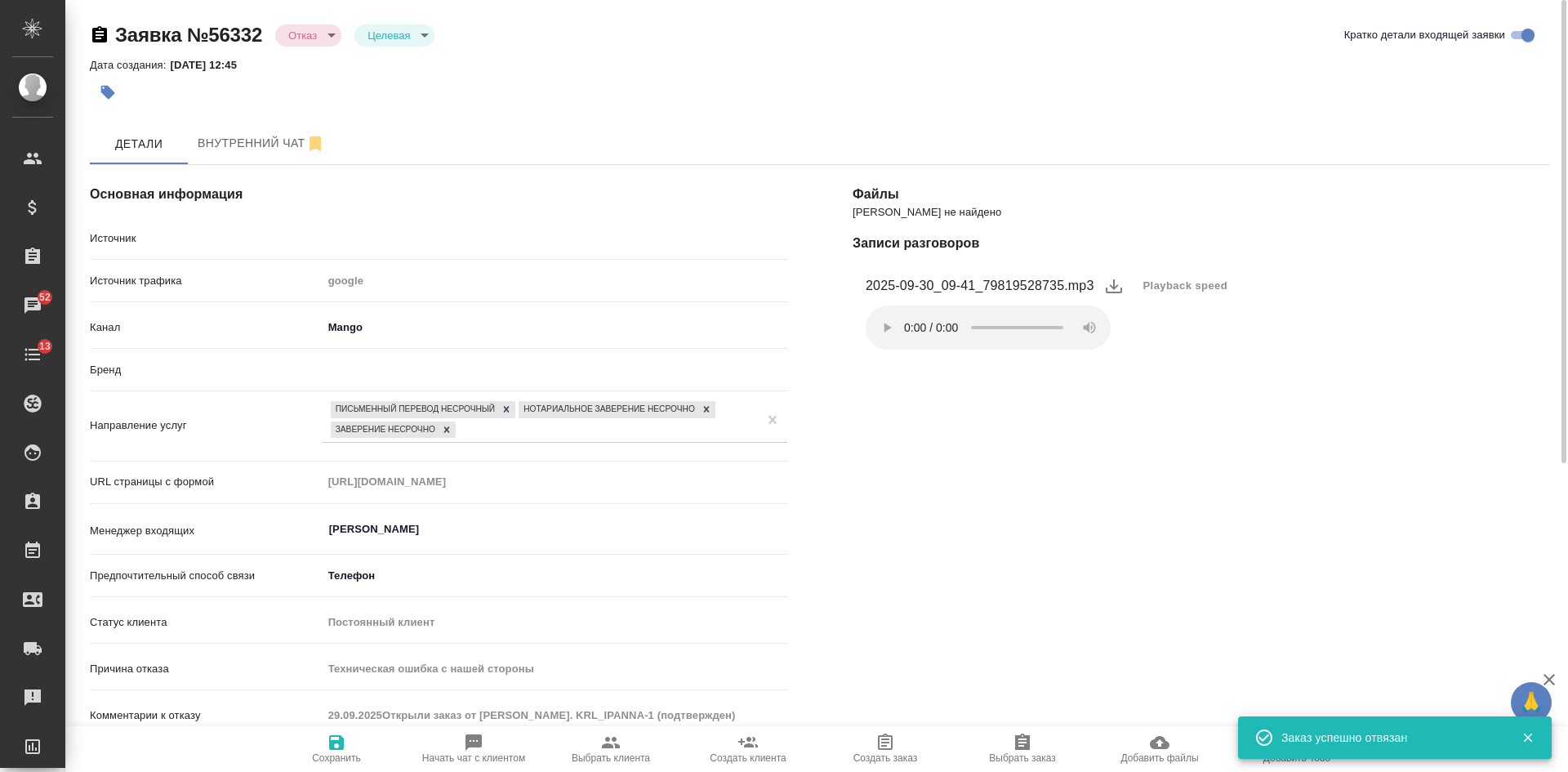
type input "29.09.2025Открыли заказ от ЮЛ. KRL_IPANNA-1 (подтвержден)"
type textarea "x"
type input "29.09.2025Открыли заказ от ЮЛ. KRL_IPANNA-1 (подтвержден)"
type textarea "x"
click at [1011, 750] on span "Выбрать заказ" at bounding box center [1022, 748] width 117 height 31
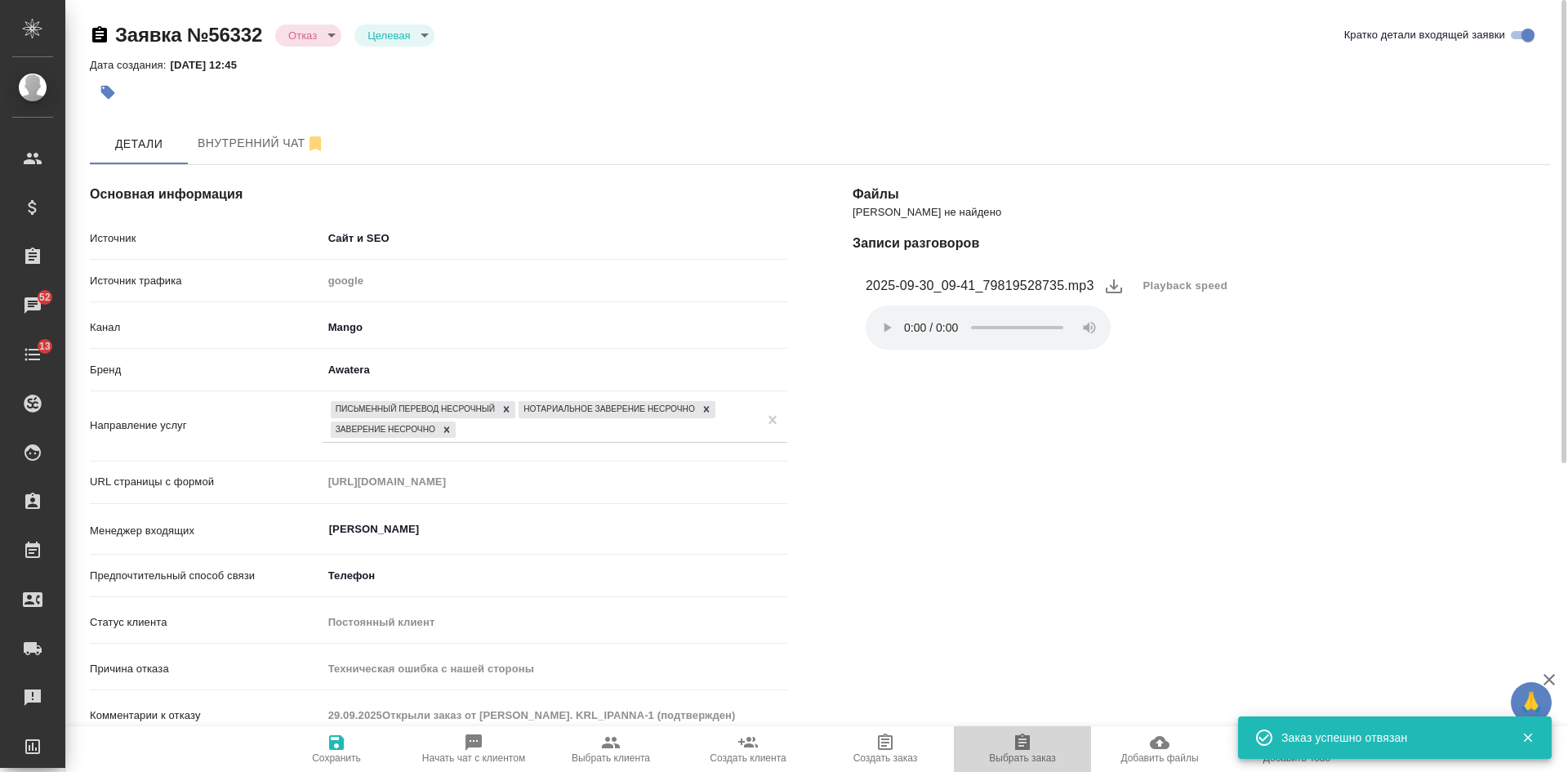
type input "29.09.2025Открыли заказ от ЮЛ. KRL_IPANNA-1 (подтвержден)"
type textarea "x"
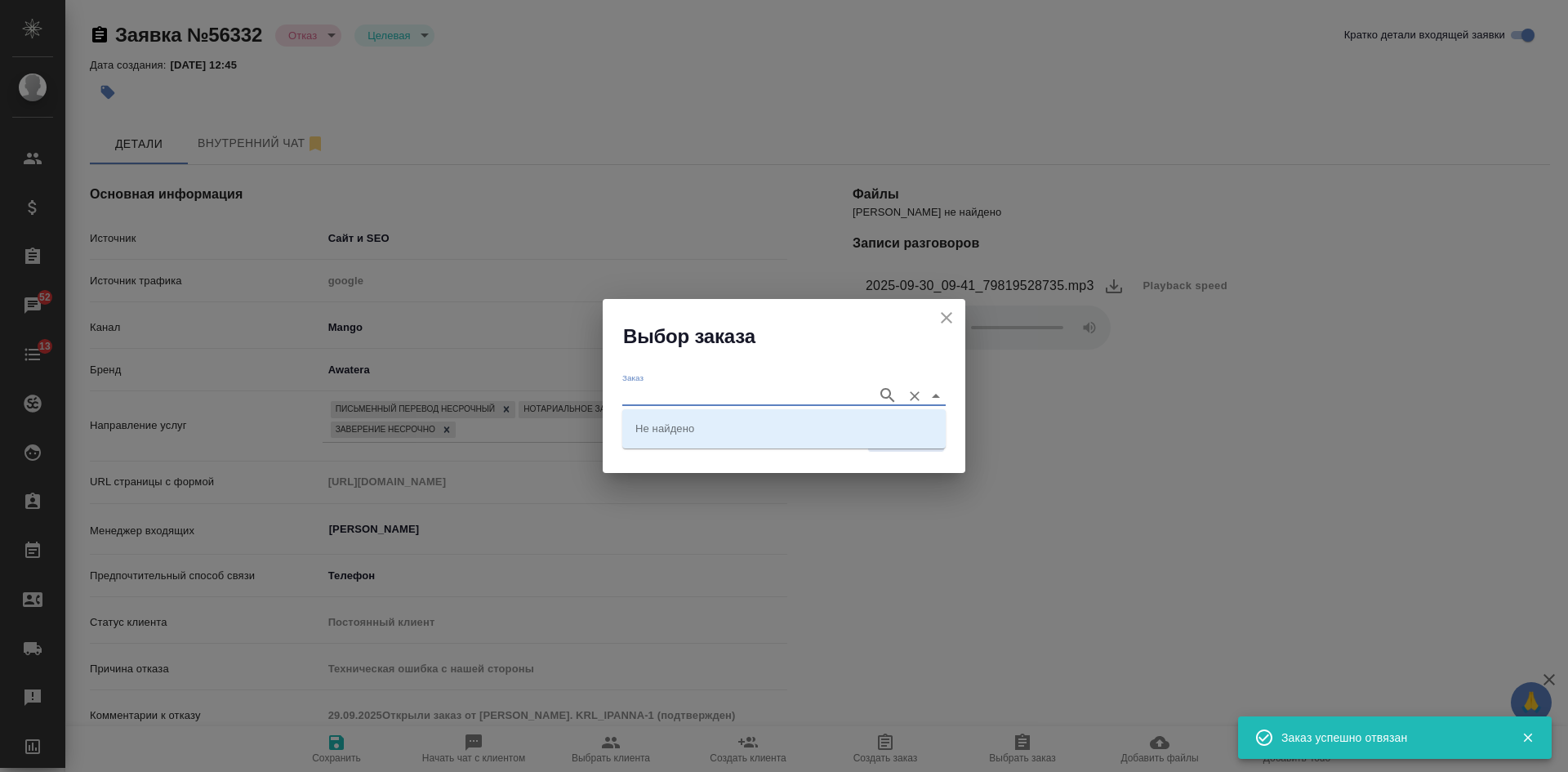
click at [751, 400] on input "Заказ" at bounding box center [745, 395] width 246 height 20
paste input "KRL_IPANNA-1"
type input "KRL_IPANNA-1"
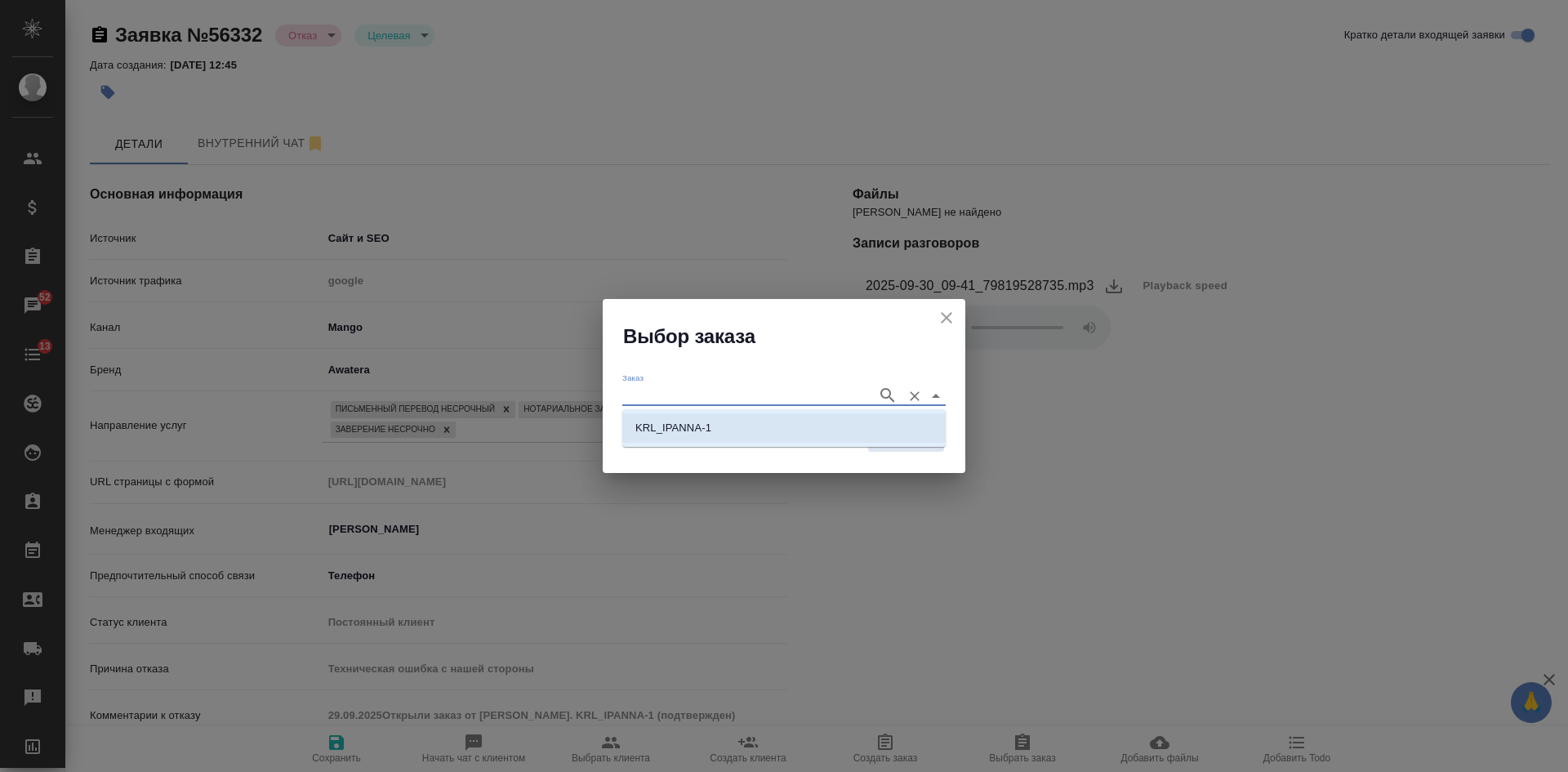
click at [831, 439] on li "KRL_IPANNA-1" at bounding box center [784, 428] width 324 height 30
type input "KRL_IPANNA-1"
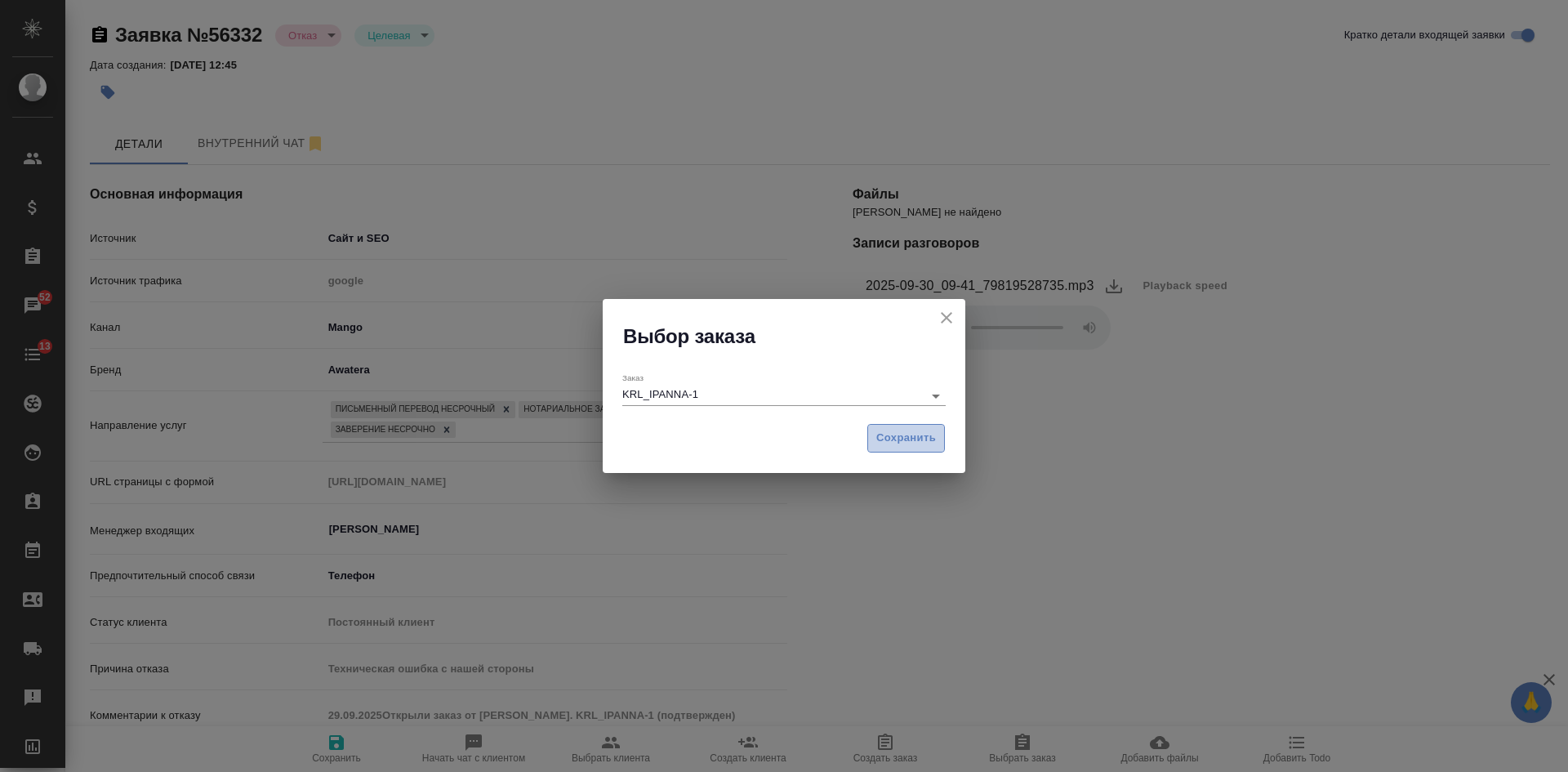
click at [888, 433] on span "Сохранить" at bounding box center [906, 438] width 60 height 19
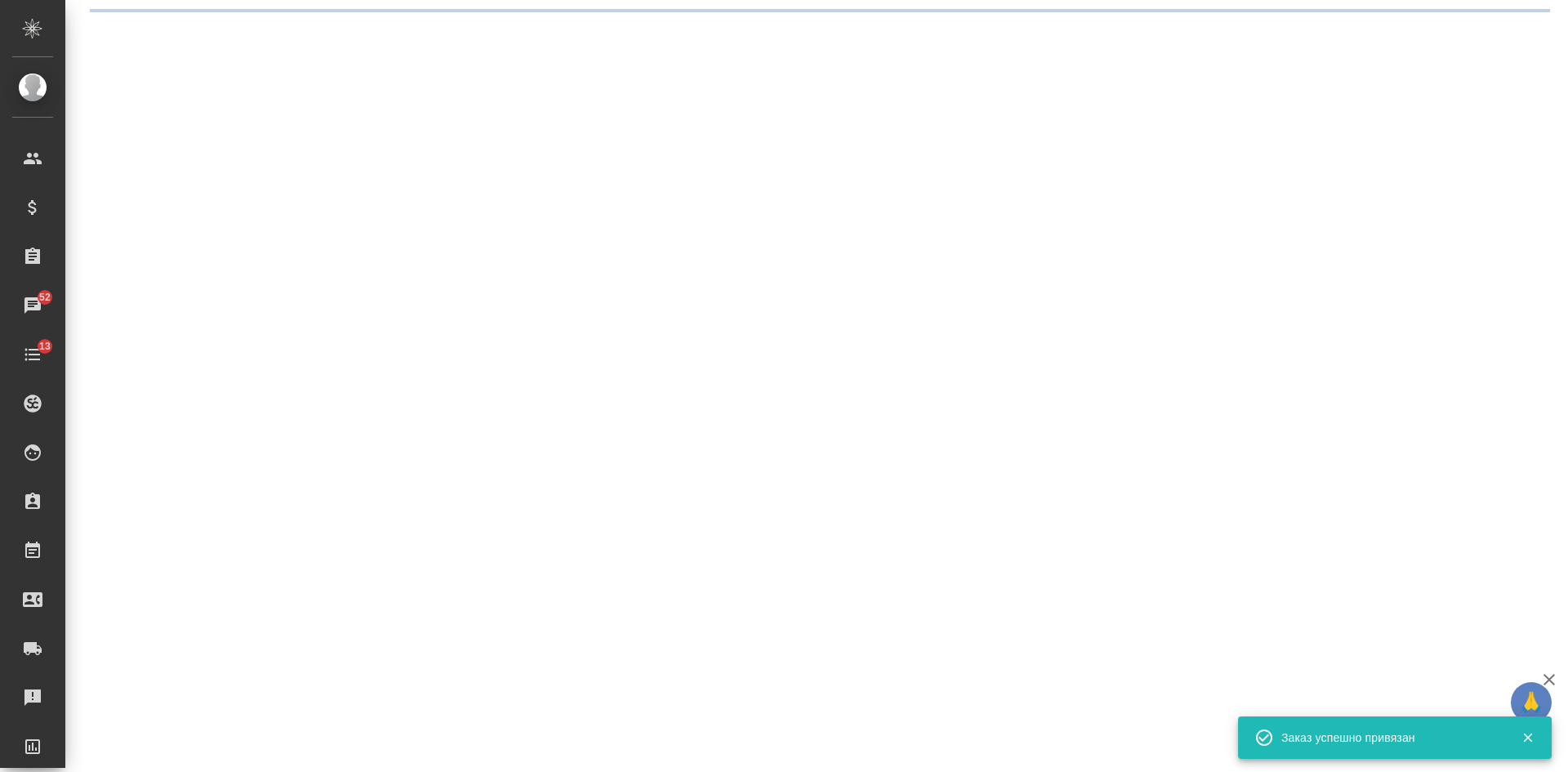
select select "RU"
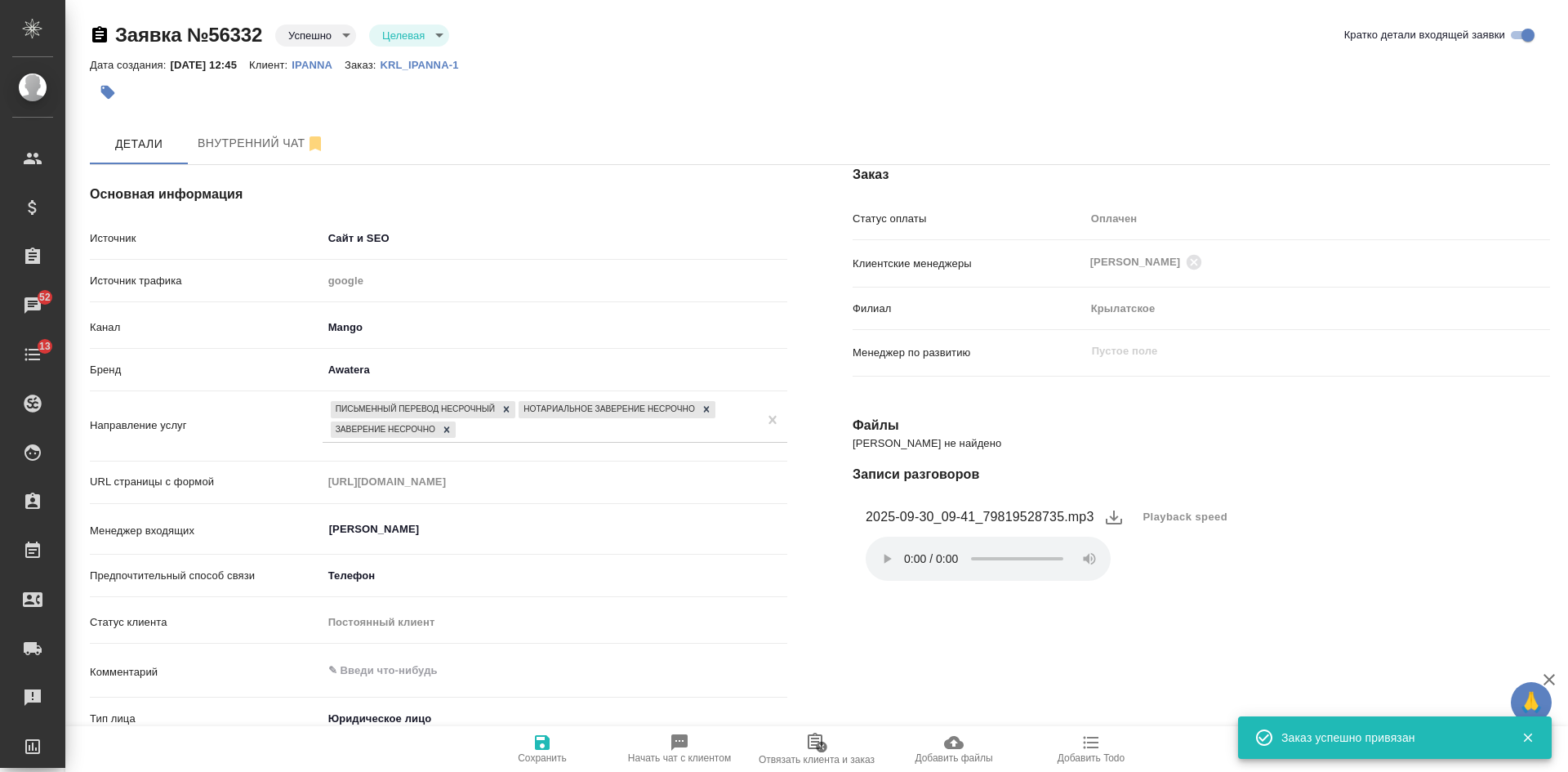
type textarea "x"
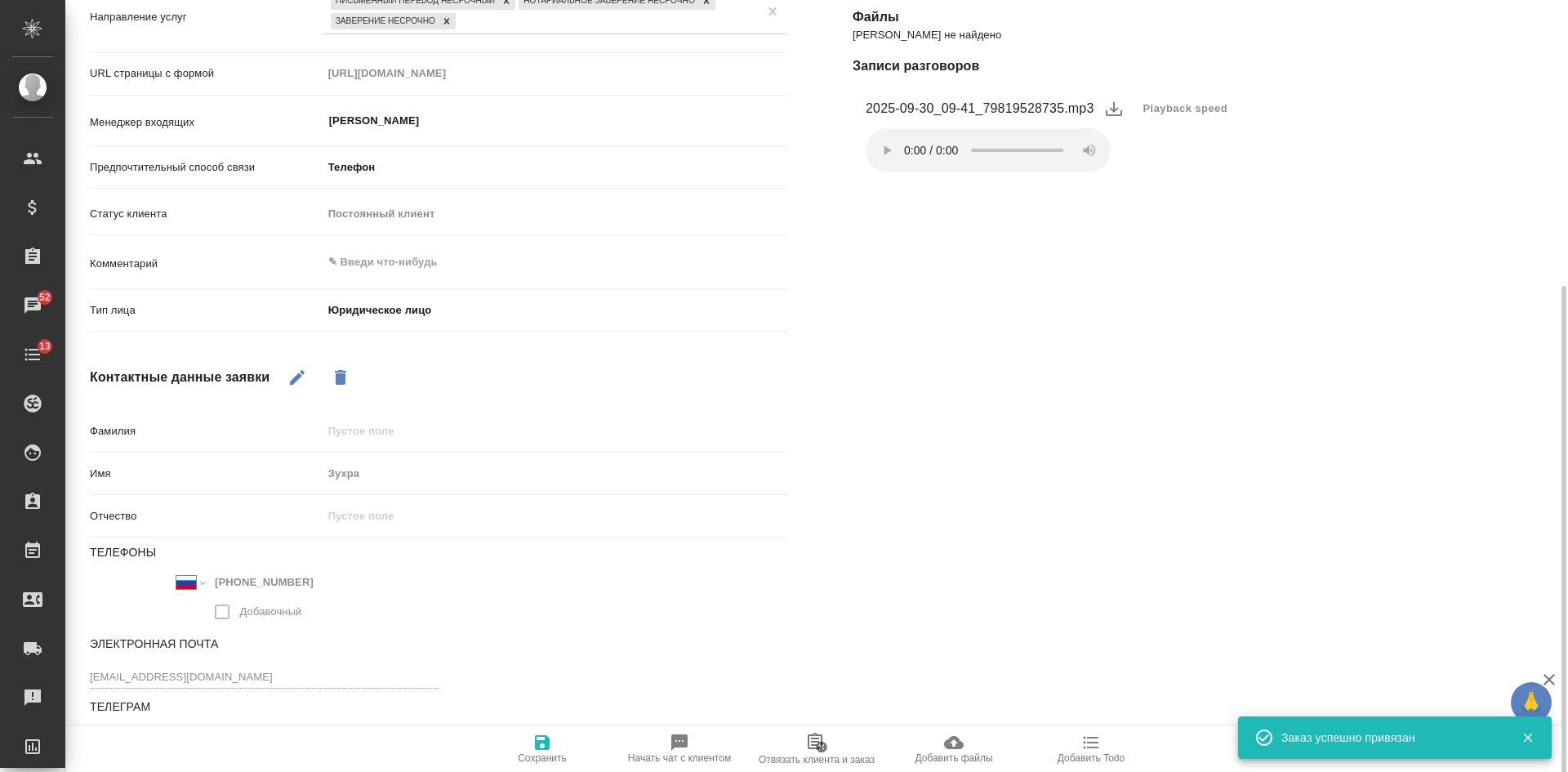
scroll to position [421, 0]
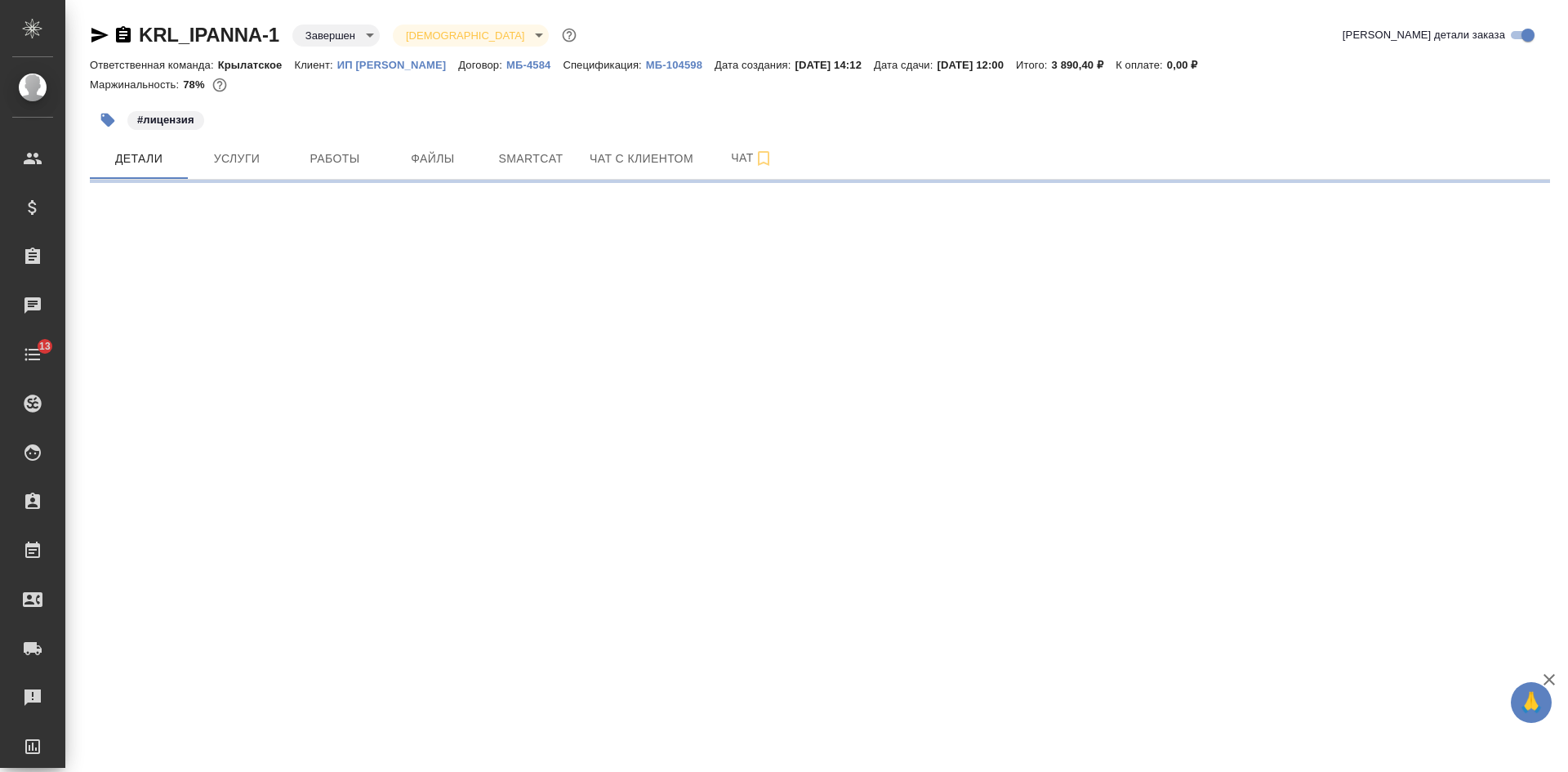
select select "RU"
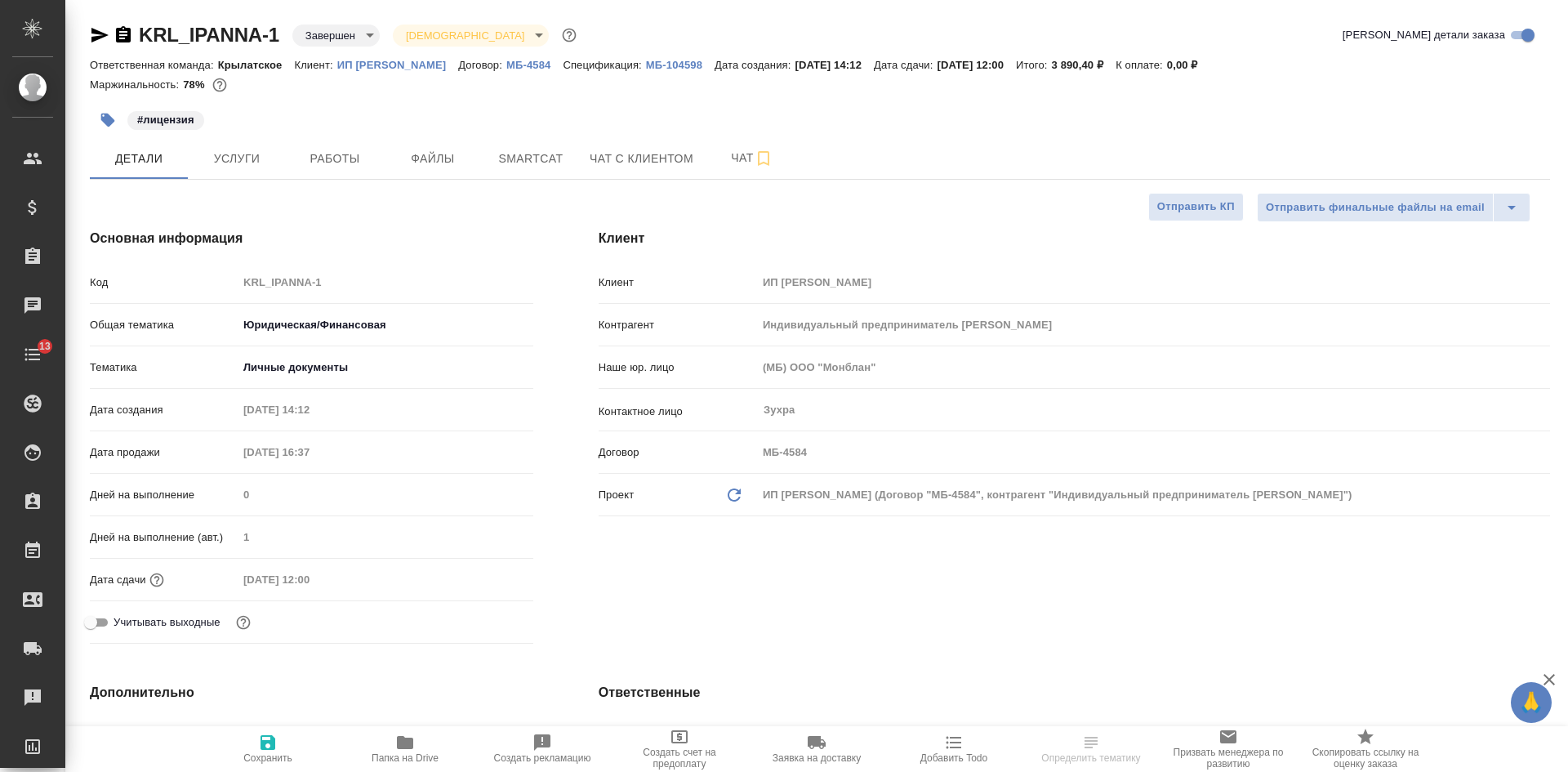
type textarea "x"
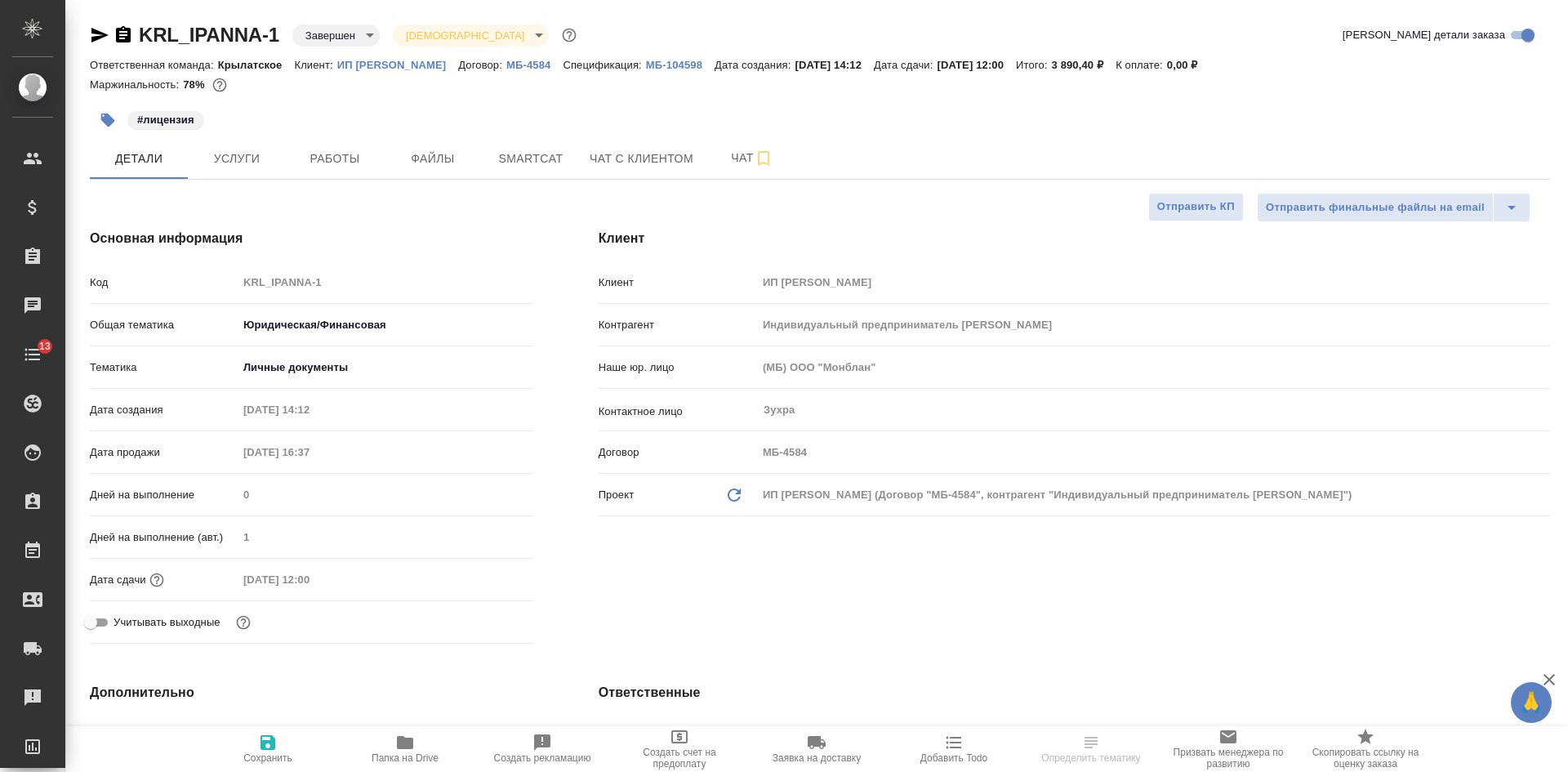
type textarea "x"
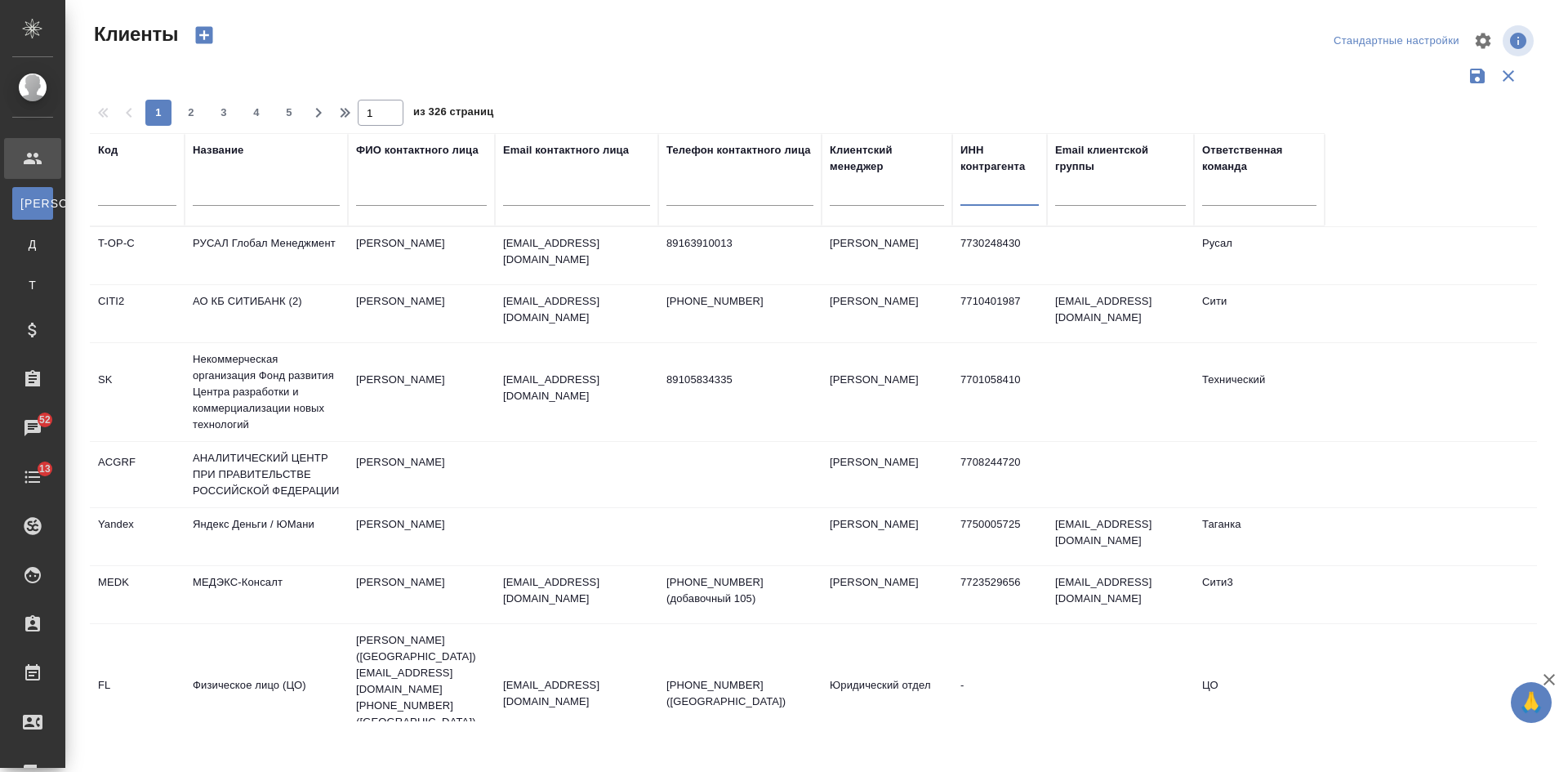
select select "RU"
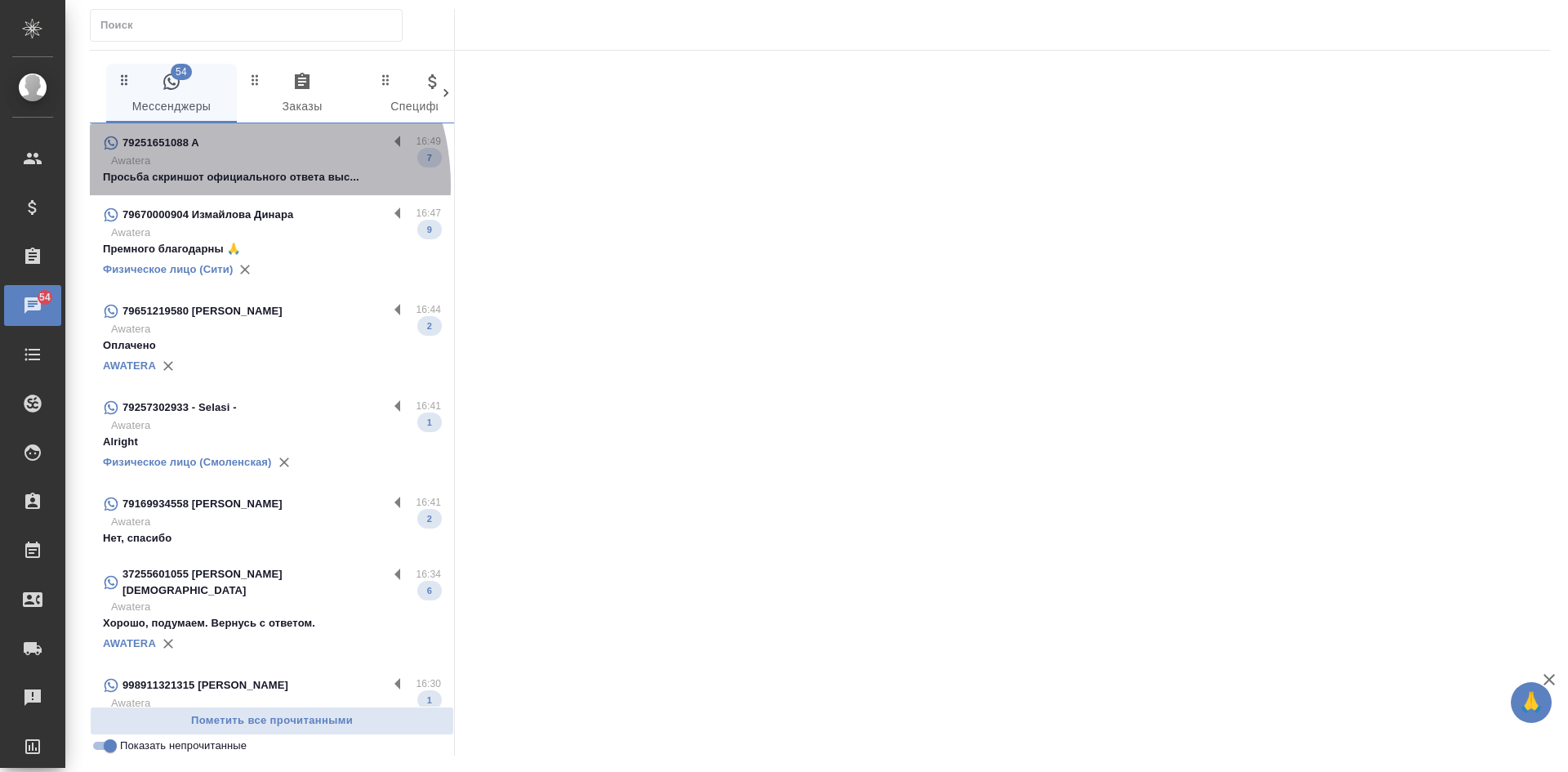
click at [215, 185] on div "79251651088 A 16:49 Awatera Просьба скриншот официального ответа выс... 7" at bounding box center [272, 159] width 365 height 72
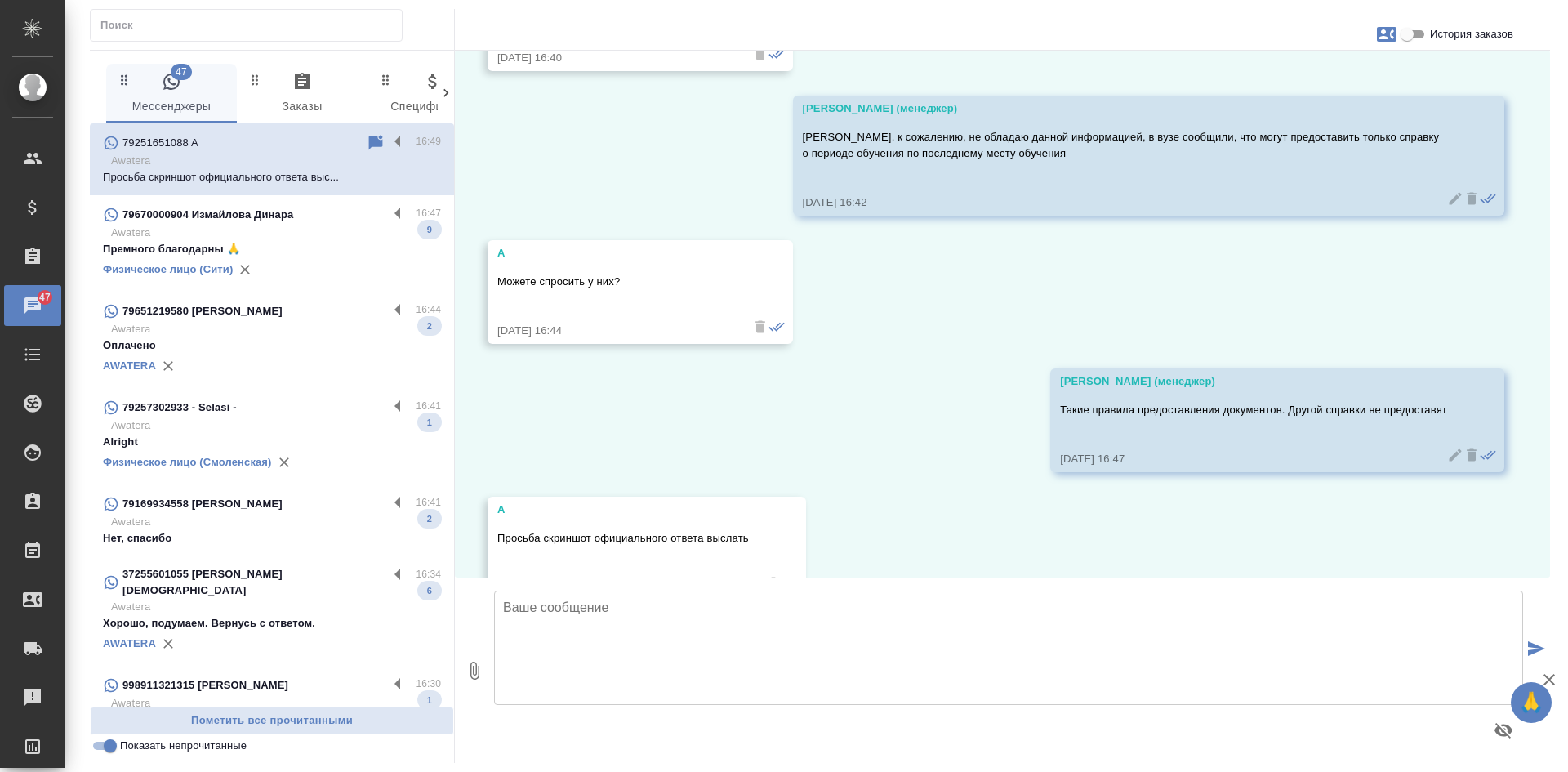
scroll to position [4031, 0]
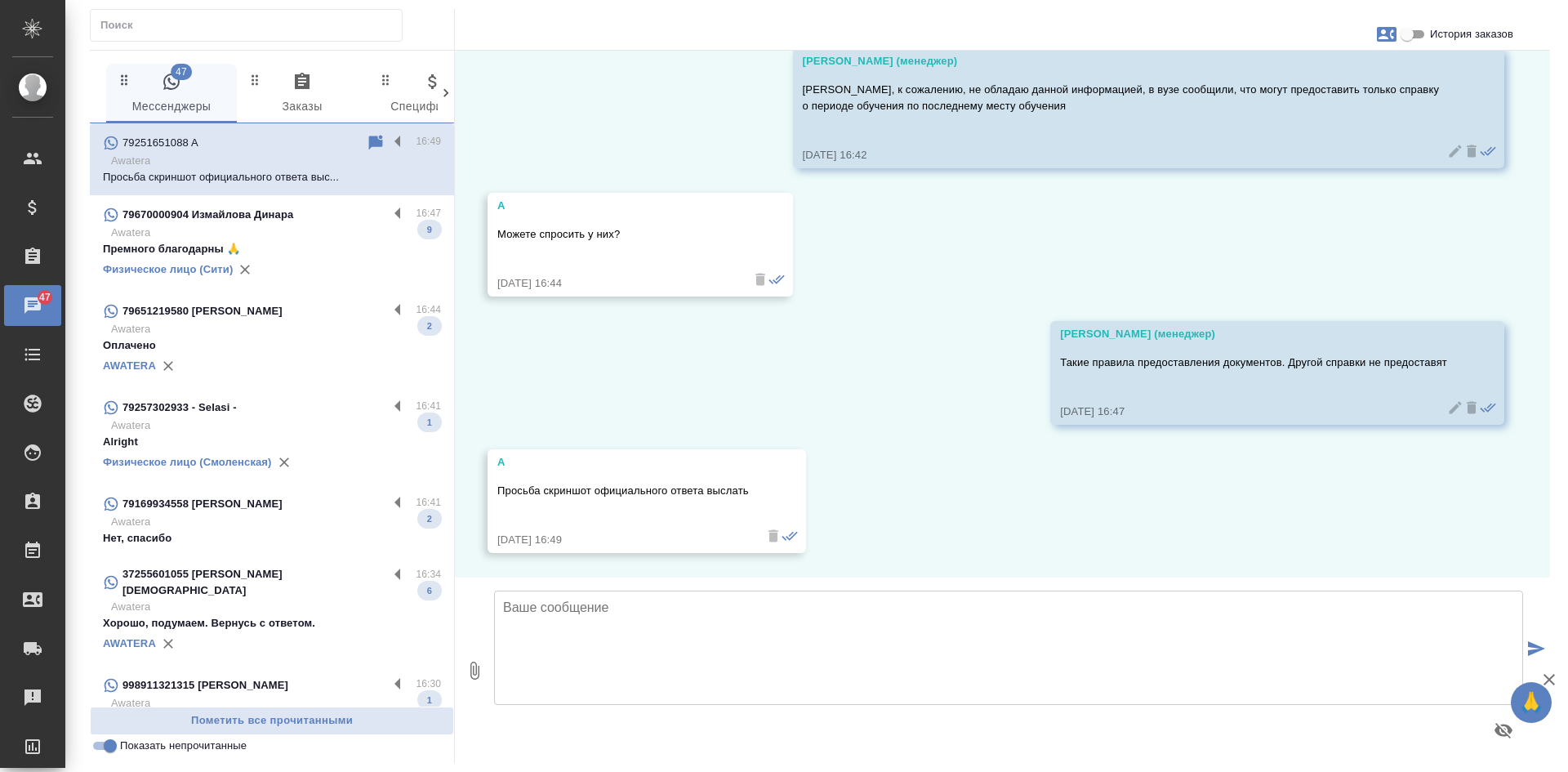
click at [369, 140] on icon at bounding box center [376, 142] width 14 height 15
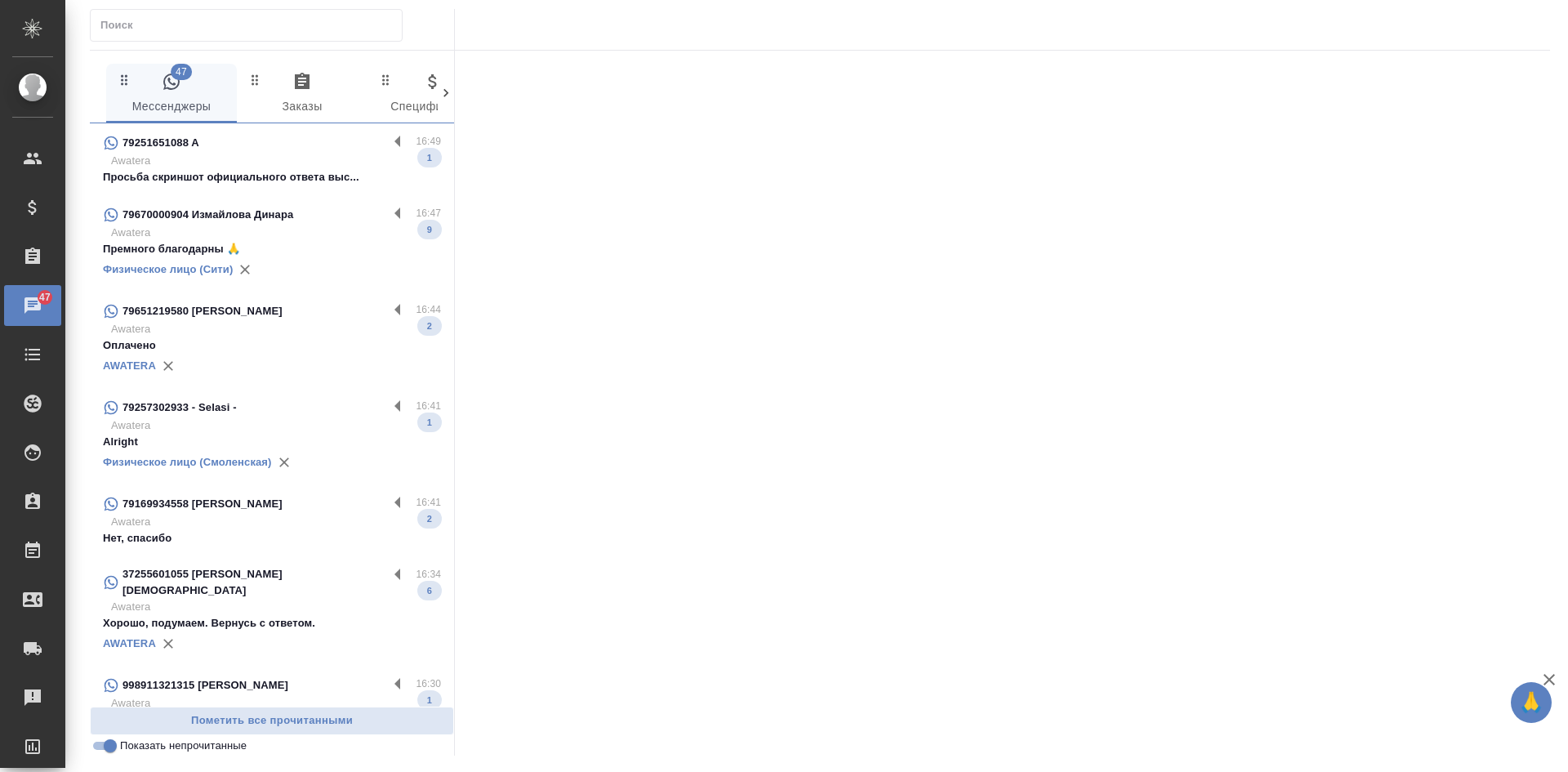
click at [308, 265] on div "Физическое лицо (Сити)" at bounding box center [272, 270] width 339 height 24
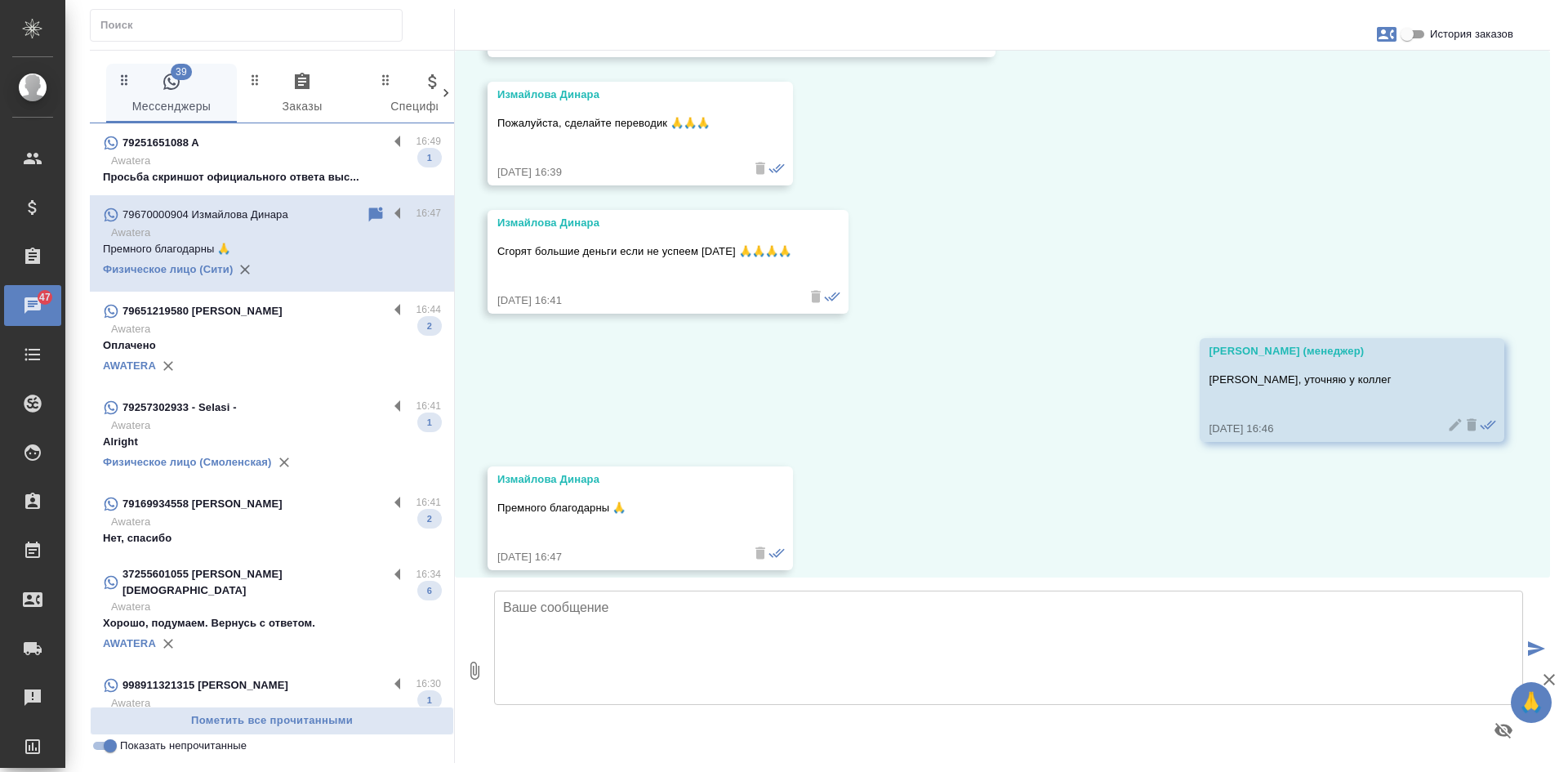
scroll to position [19984, 0]
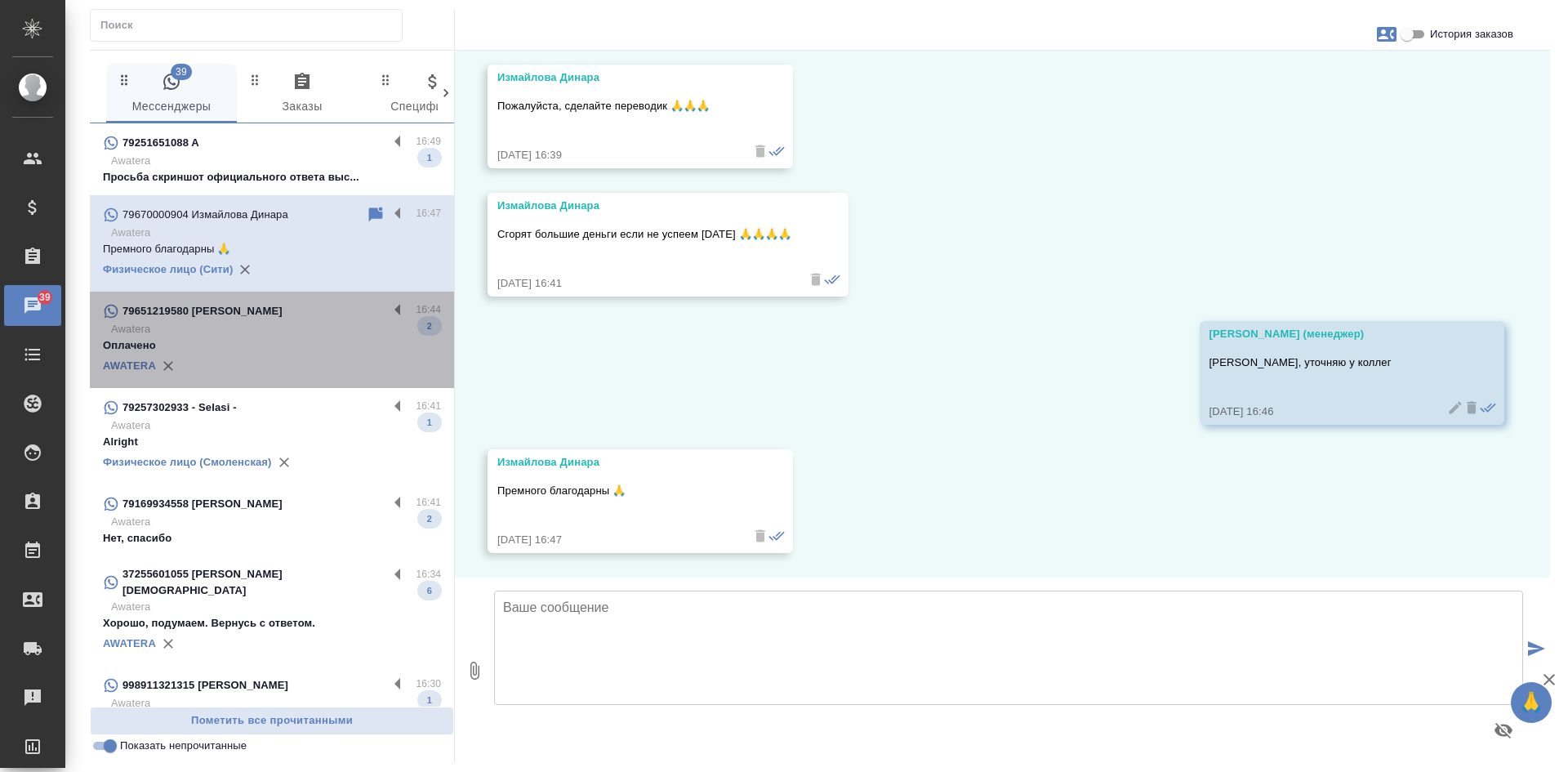
click at [280, 334] on p "Awatera" at bounding box center [275, 329] width 330 height 17
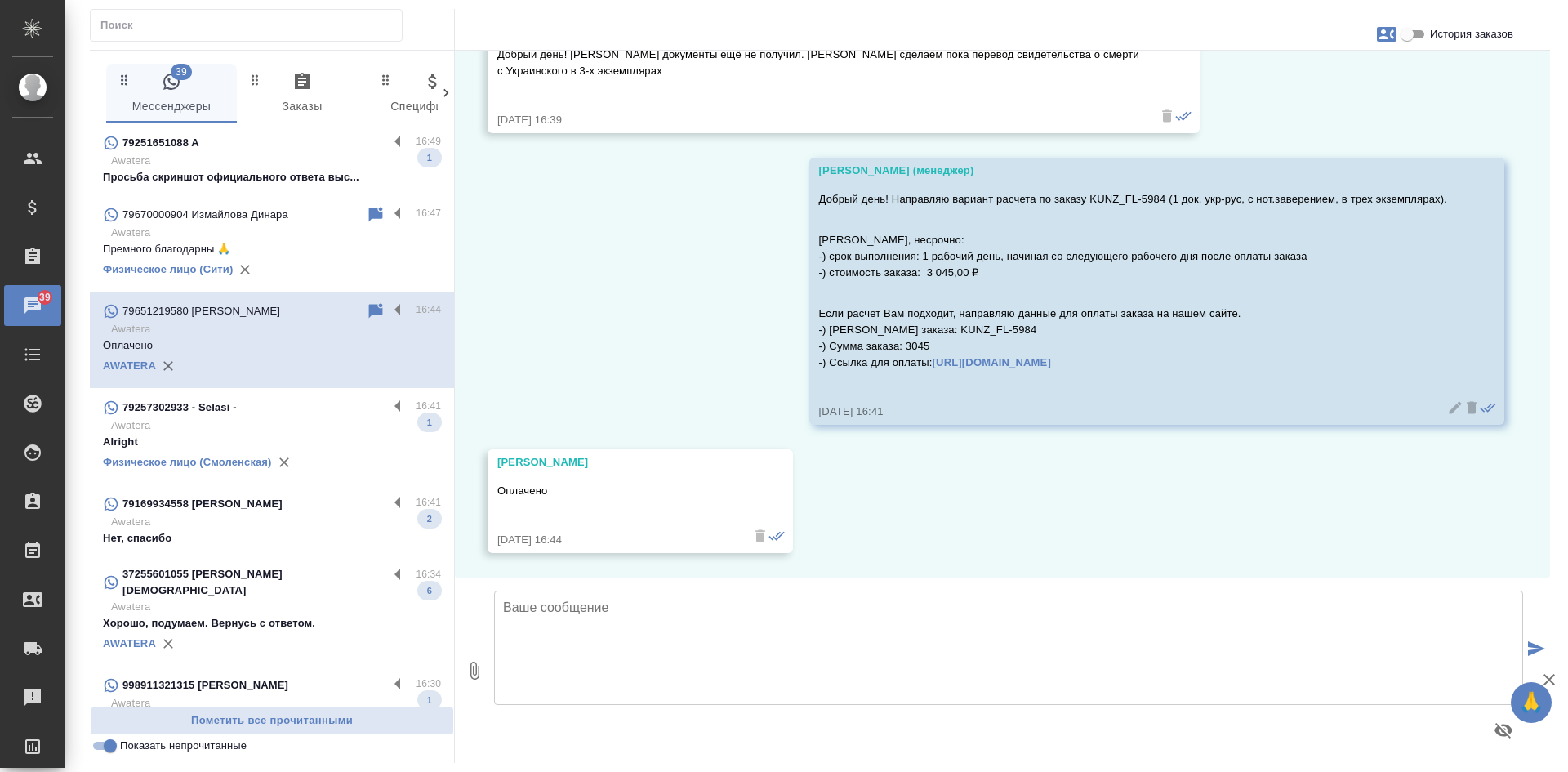
scroll to position [510, 0]
click at [233, 418] on p "Awatera" at bounding box center [275, 426] width 330 height 17
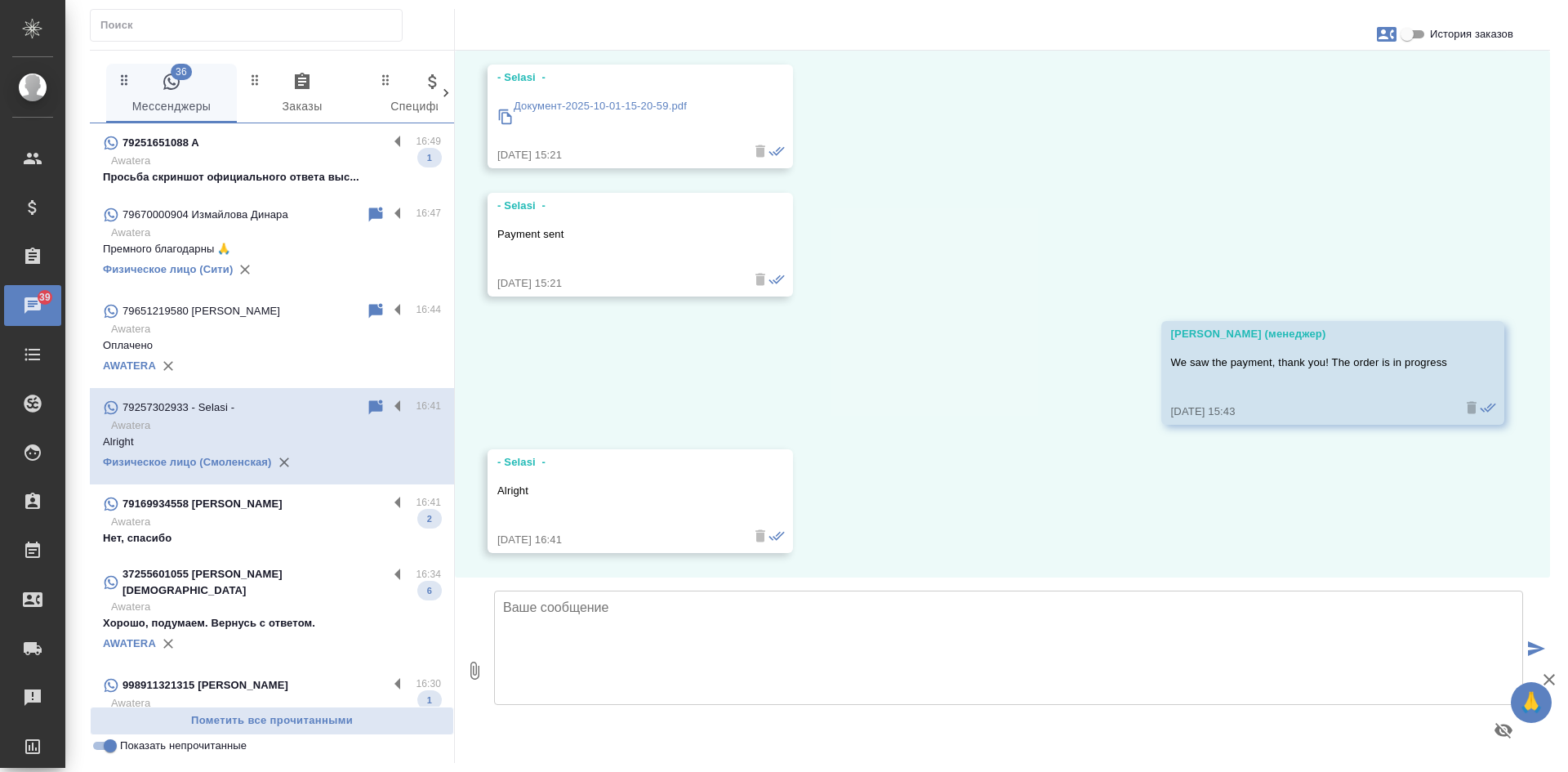
scroll to position [11593, 0]
click at [230, 534] on p "Нет, спасибо" at bounding box center [272, 539] width 339 height 17
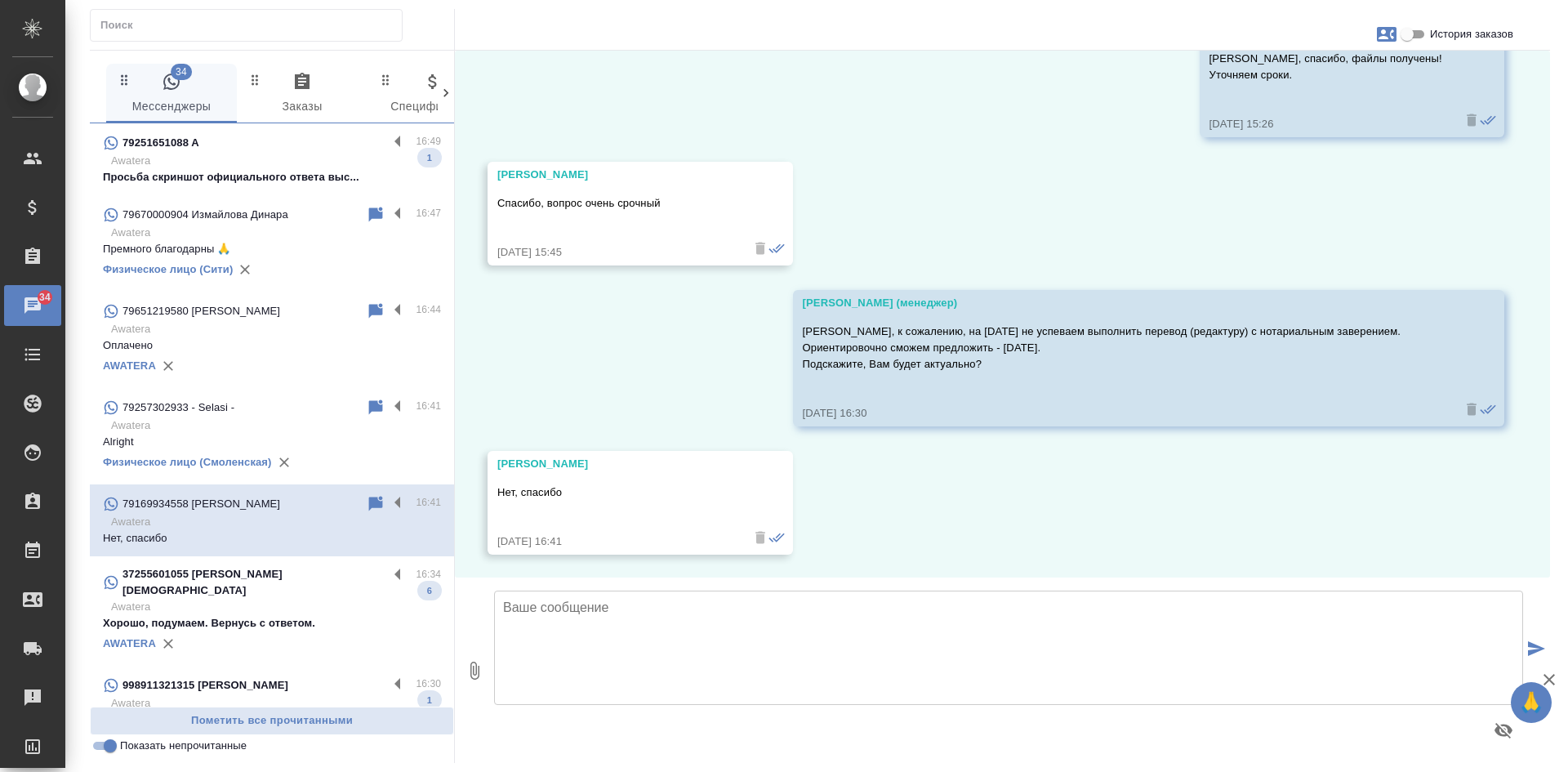
scroll to position [1102, 0]
click at [106, 750] on input "Показать непрочитанные" at bounding box center [110, 745] width 59 height 20
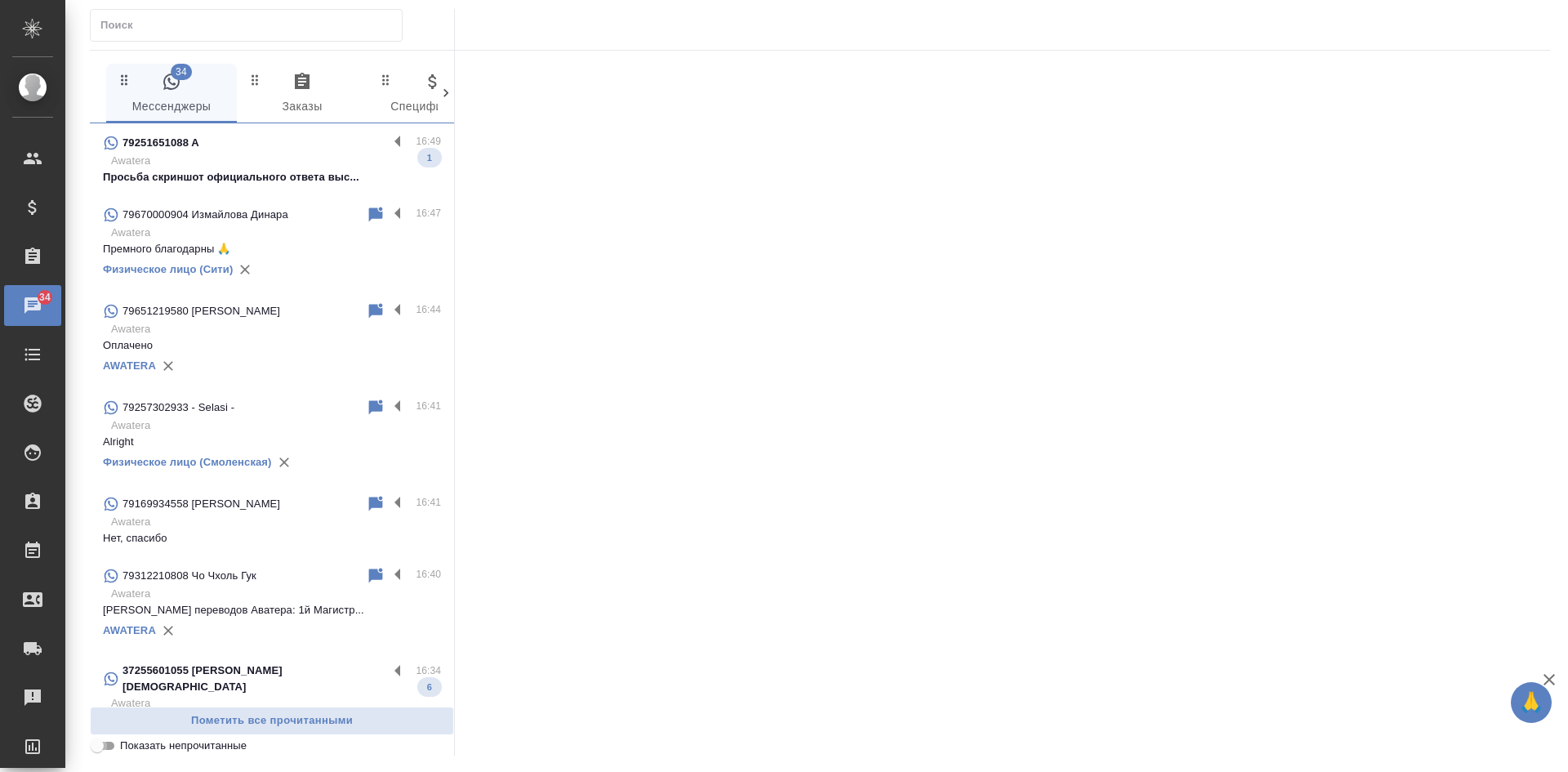
click at [106, 751] on input "Показать непрочитанные" at bounding box center [97, 745] width 59 height 20
checkbox input "true"
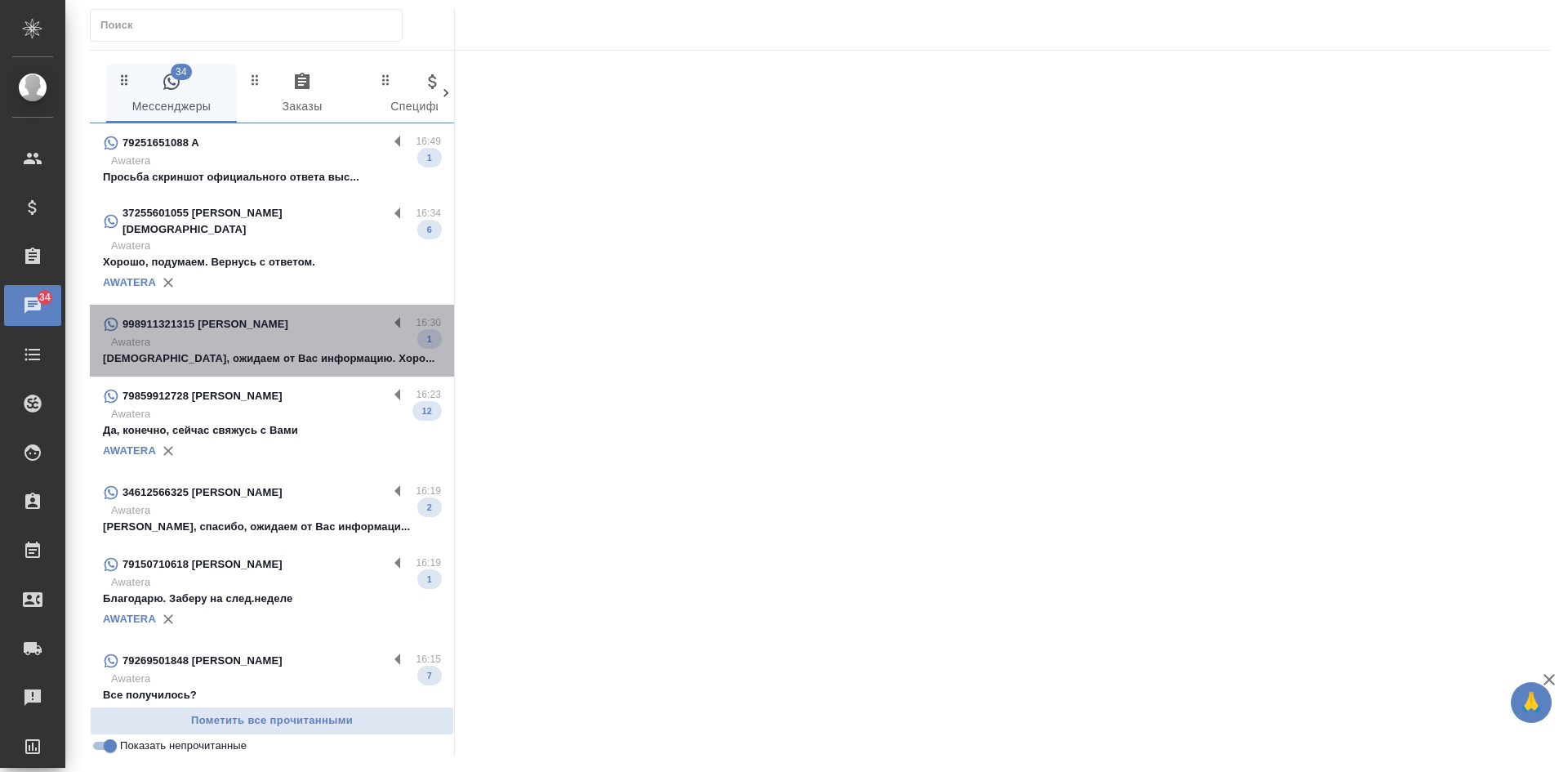
click at [305, 334] on p "Awatera" at bounding box center [275, 342] width 330 height 17
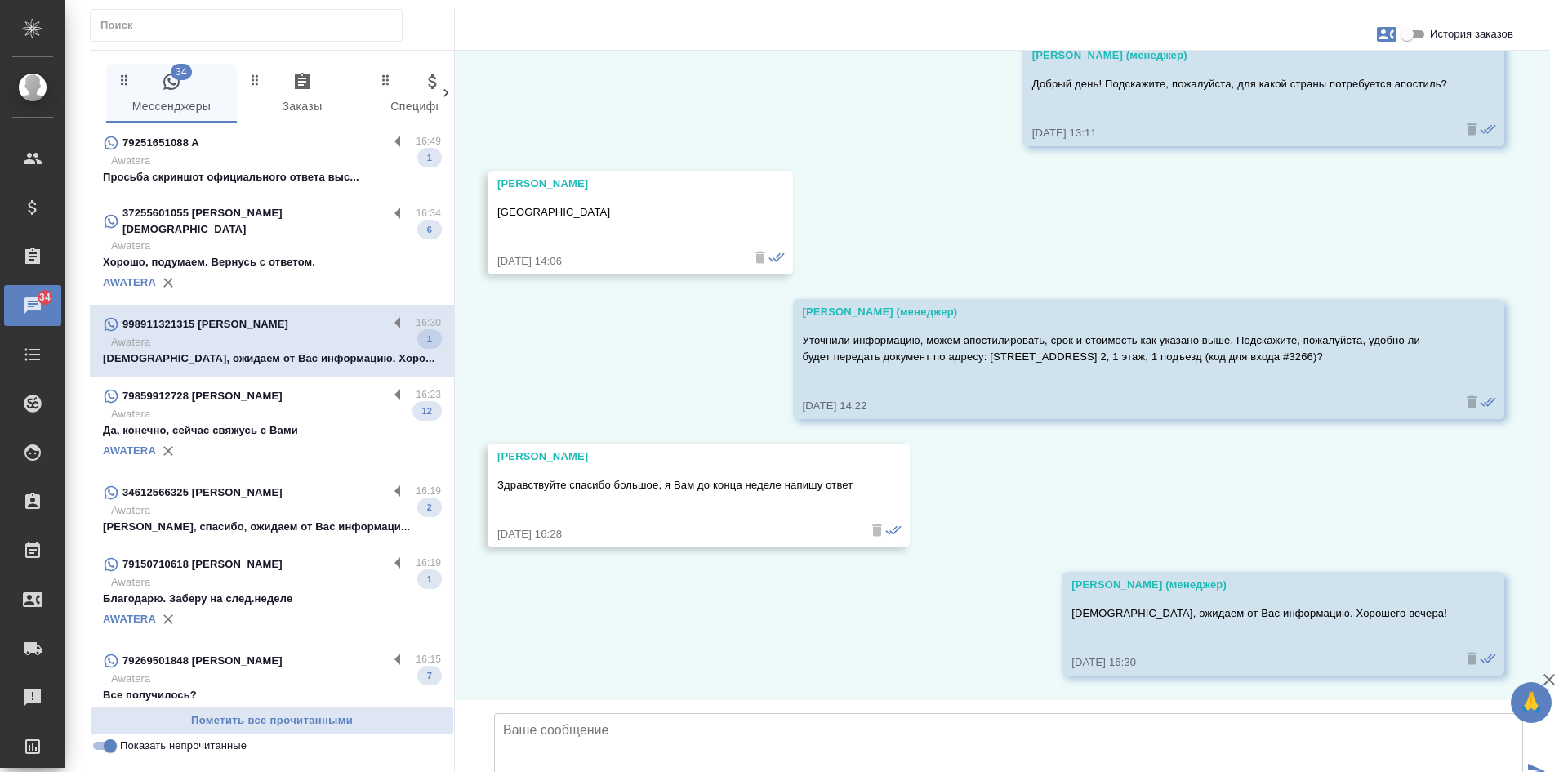
scroll to position [1452, 0]
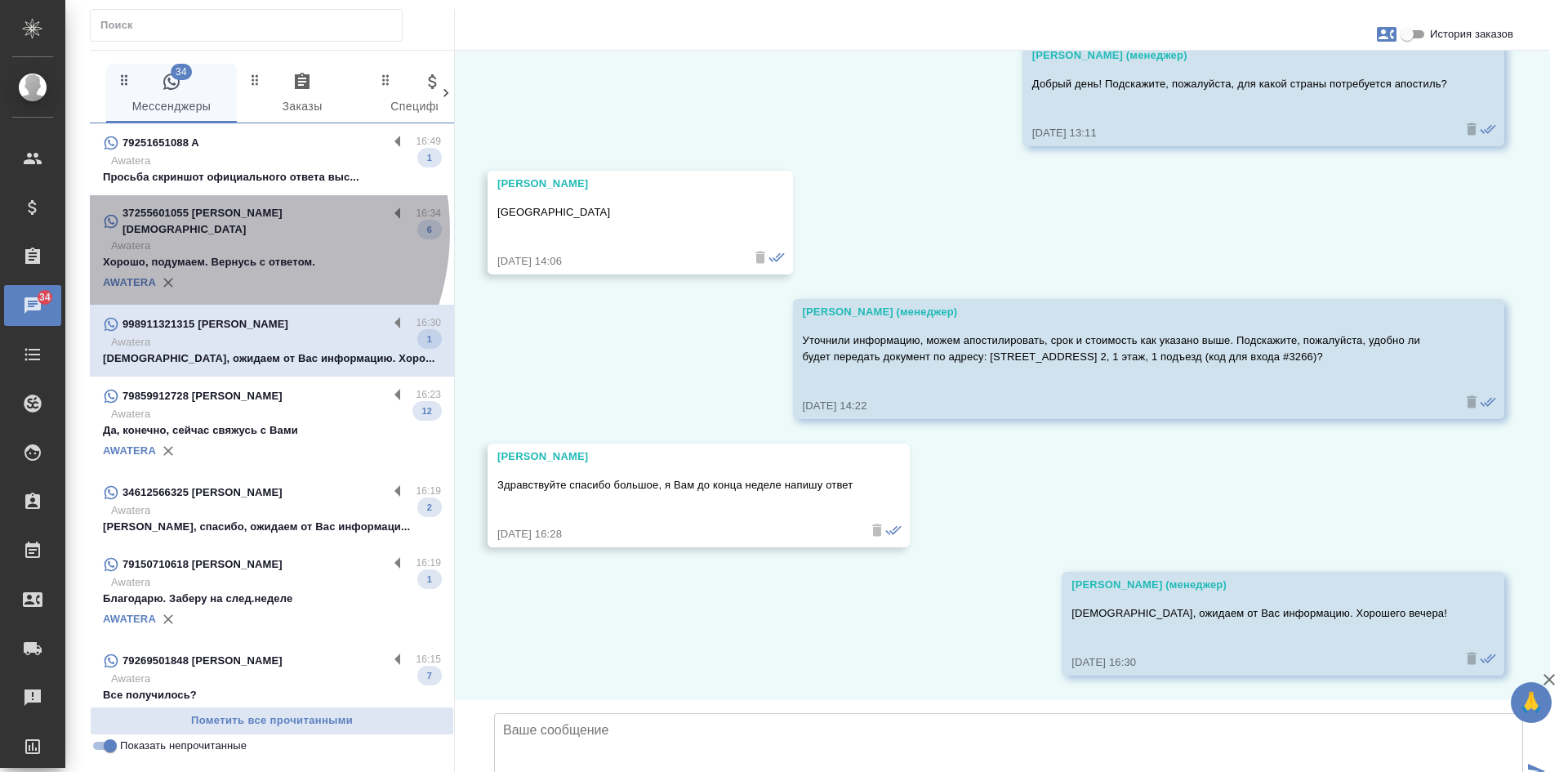
click at [205, 238] on p "Awatera" at bounding box center [275, 246] width 330 height 17
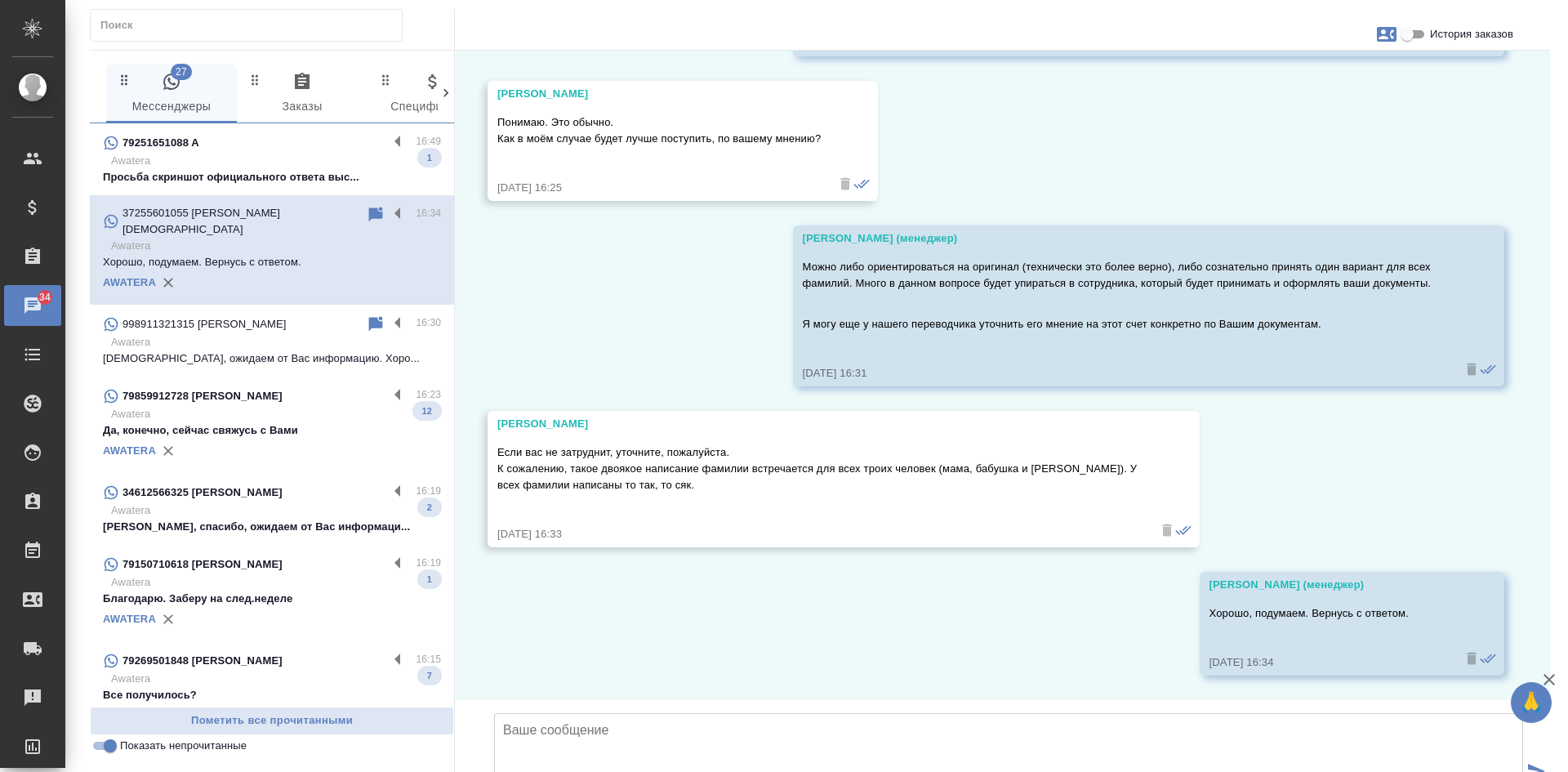
scroll to position [3845, 0]
click at [284, 520] on p "Ольга, спасибо, ожидаем от Вас информаци..." at bounding box center [272, 527] width 339 height 17
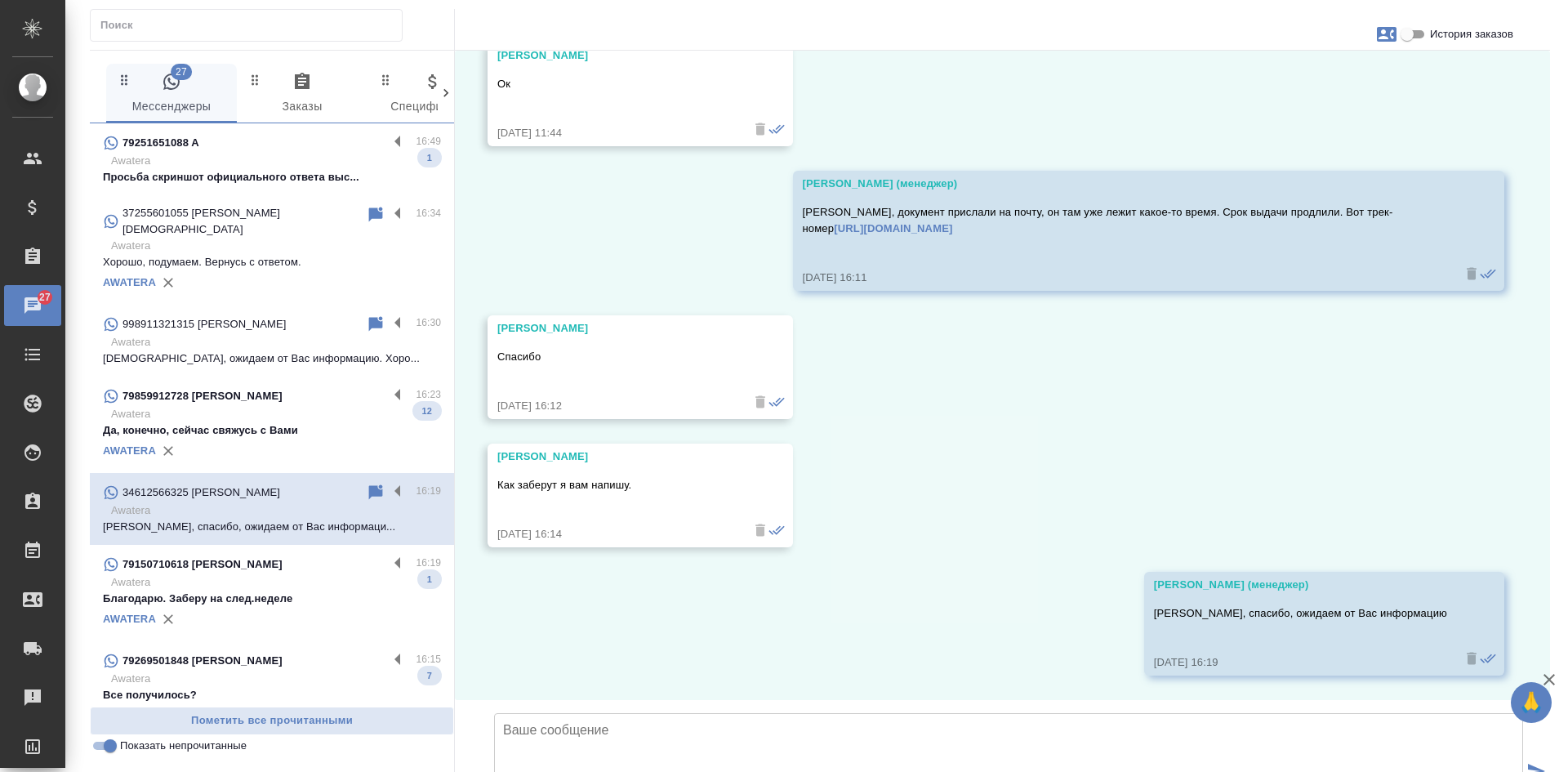
scroll to position [18789, 0]
click at [268, 439] on div "AWATERA" at bounding box center [272, 451] width 339 height 24
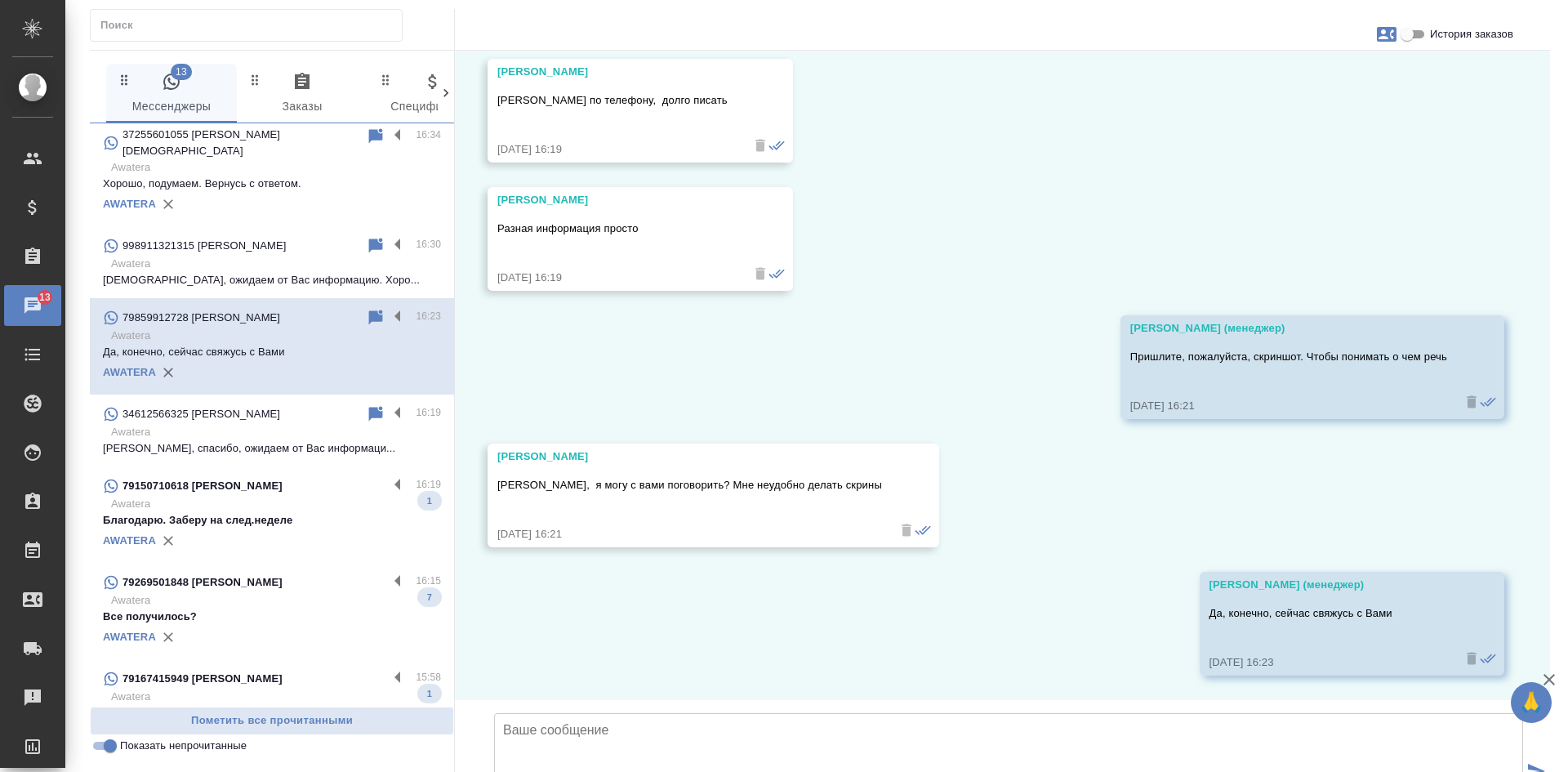
scroll to position [82, 0]
click at [277, 493] on p "Awatera" at bounding box center [275, 501] width 330 height 17
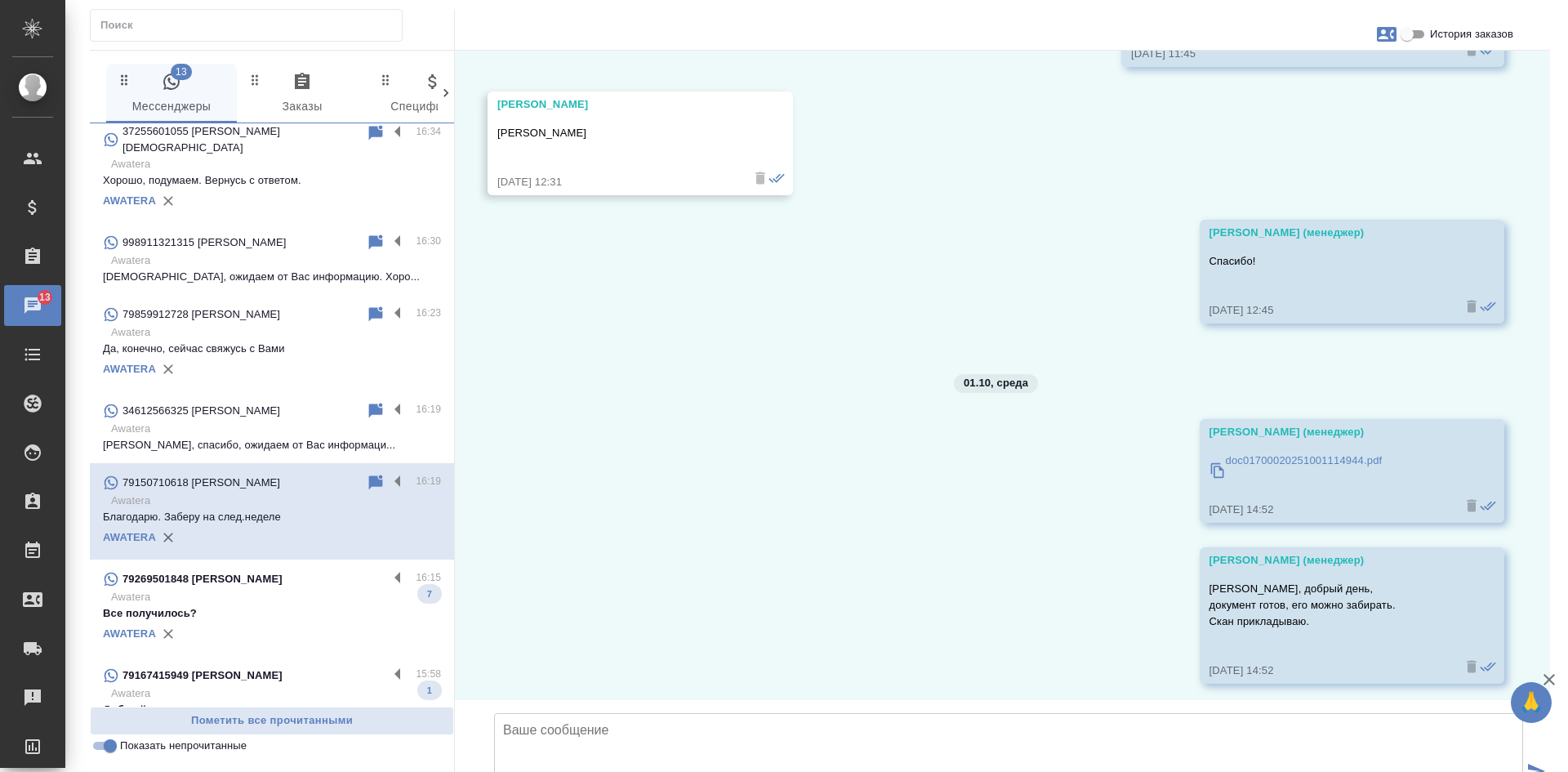
scroll to position [4650, 0]
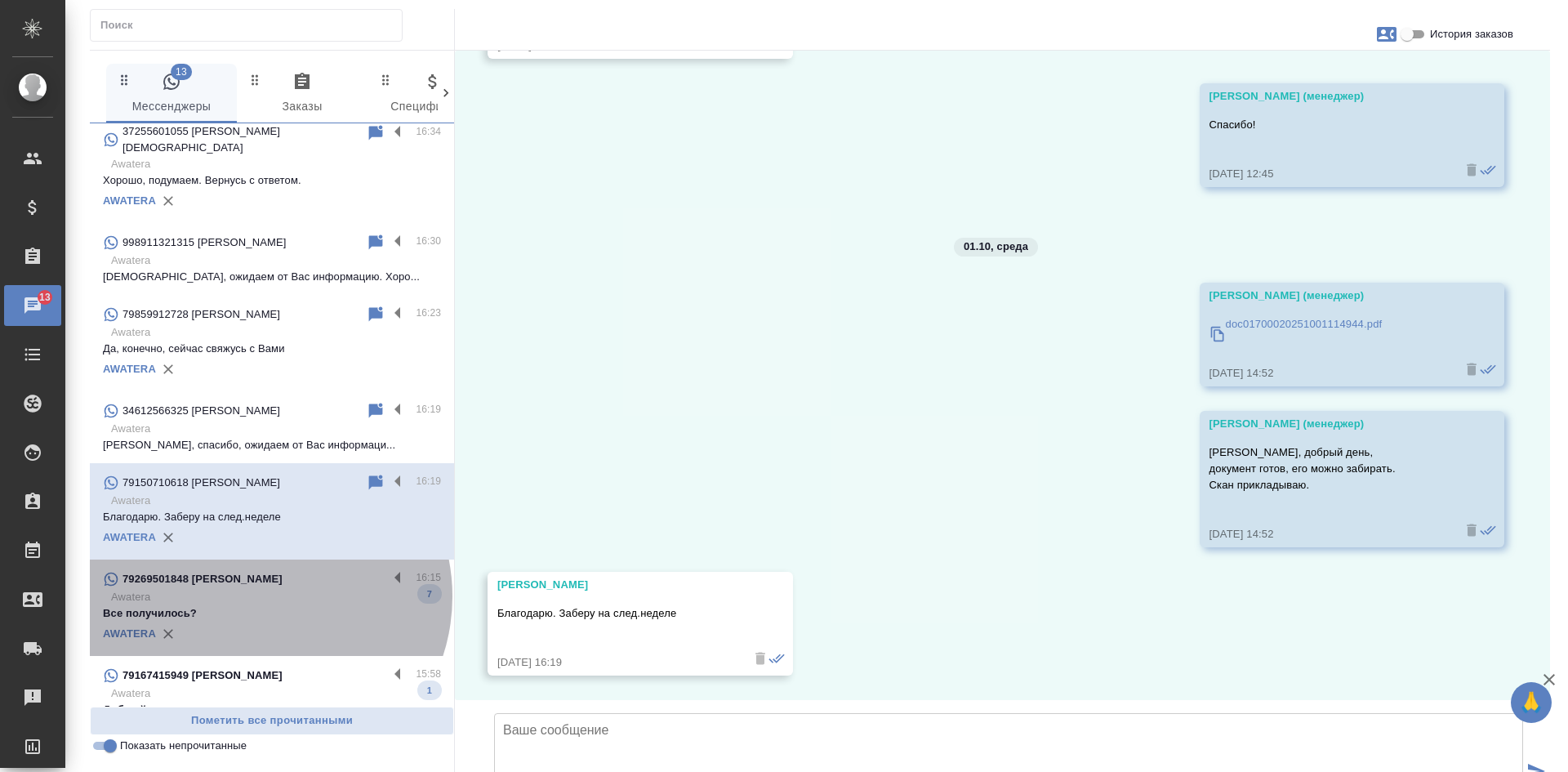
click at [260, 589] on p "Awatera" at bounding box center [275, 597] width 330 height 17
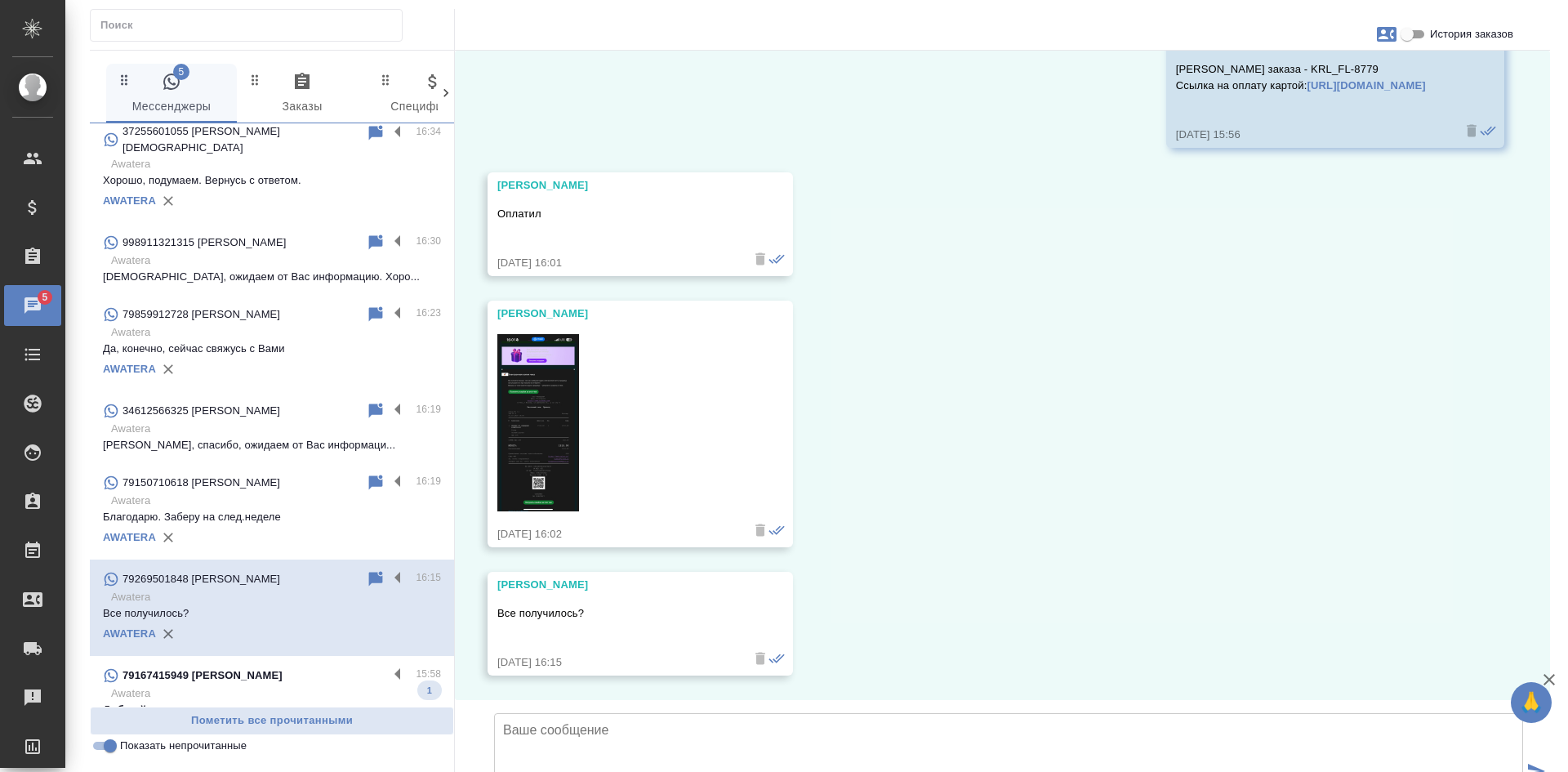
scroll to position [7995, 0]
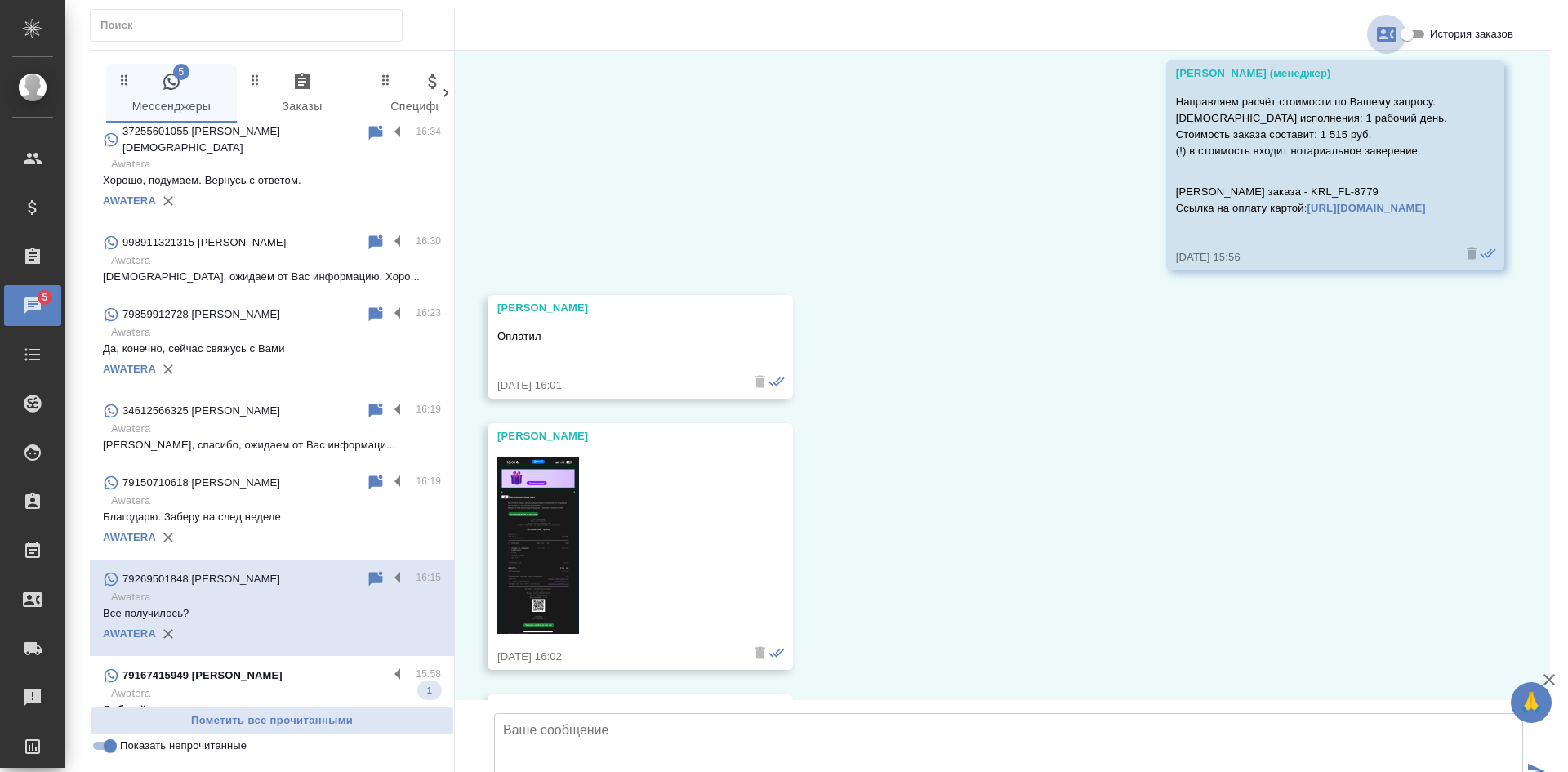
click at [1382, 36] on icon "button" at bounding box center [1387, 34] width 20 height 15
click at [1418, 35] on div at bounding box center [784, 386] width 1568 height 772
click at [1418, 35] on input "История заказов" at bounding box center [1407, 33] width 59 height 20
checkbox input "true"
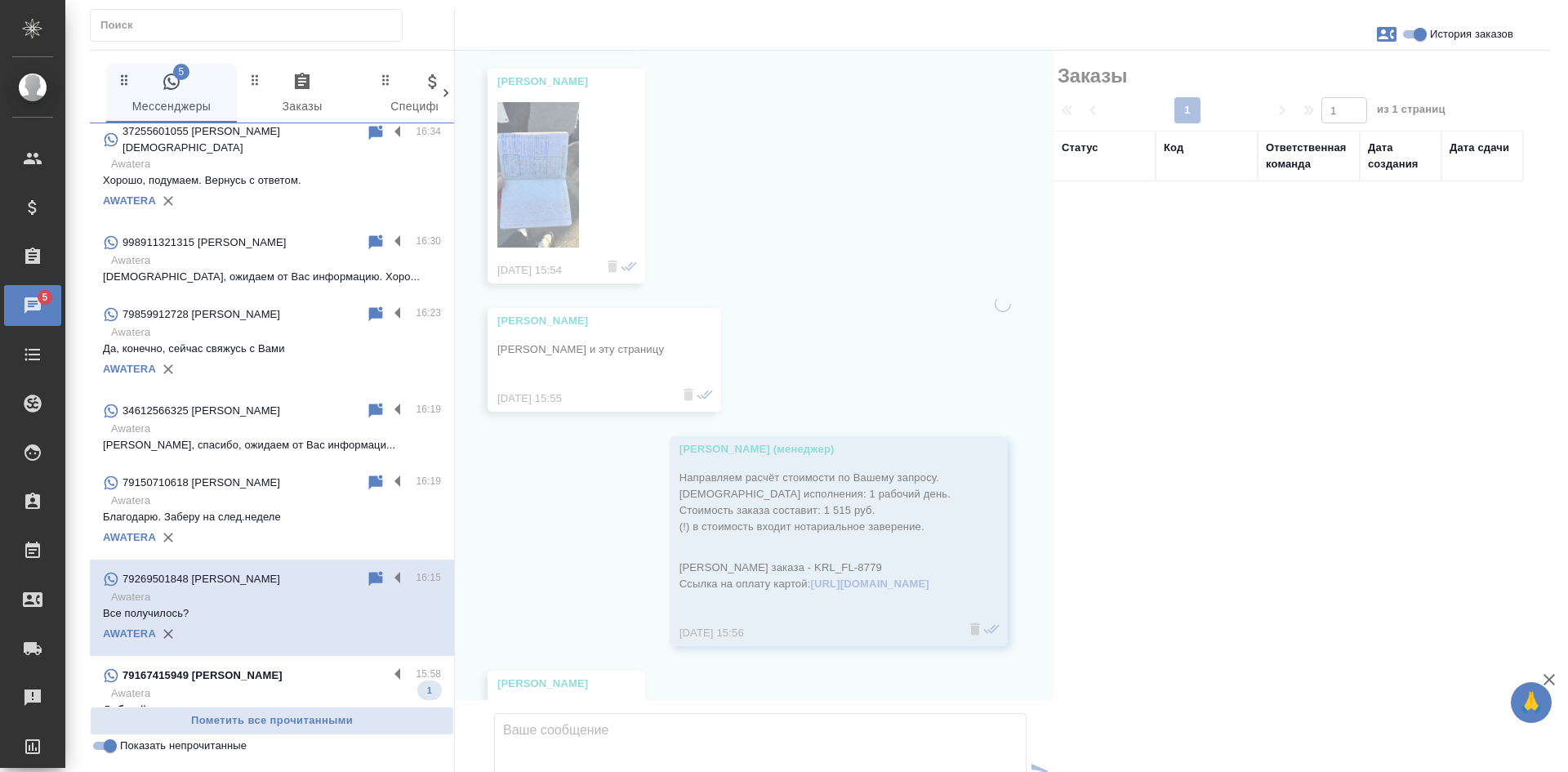
scroll to position [8420, 0]
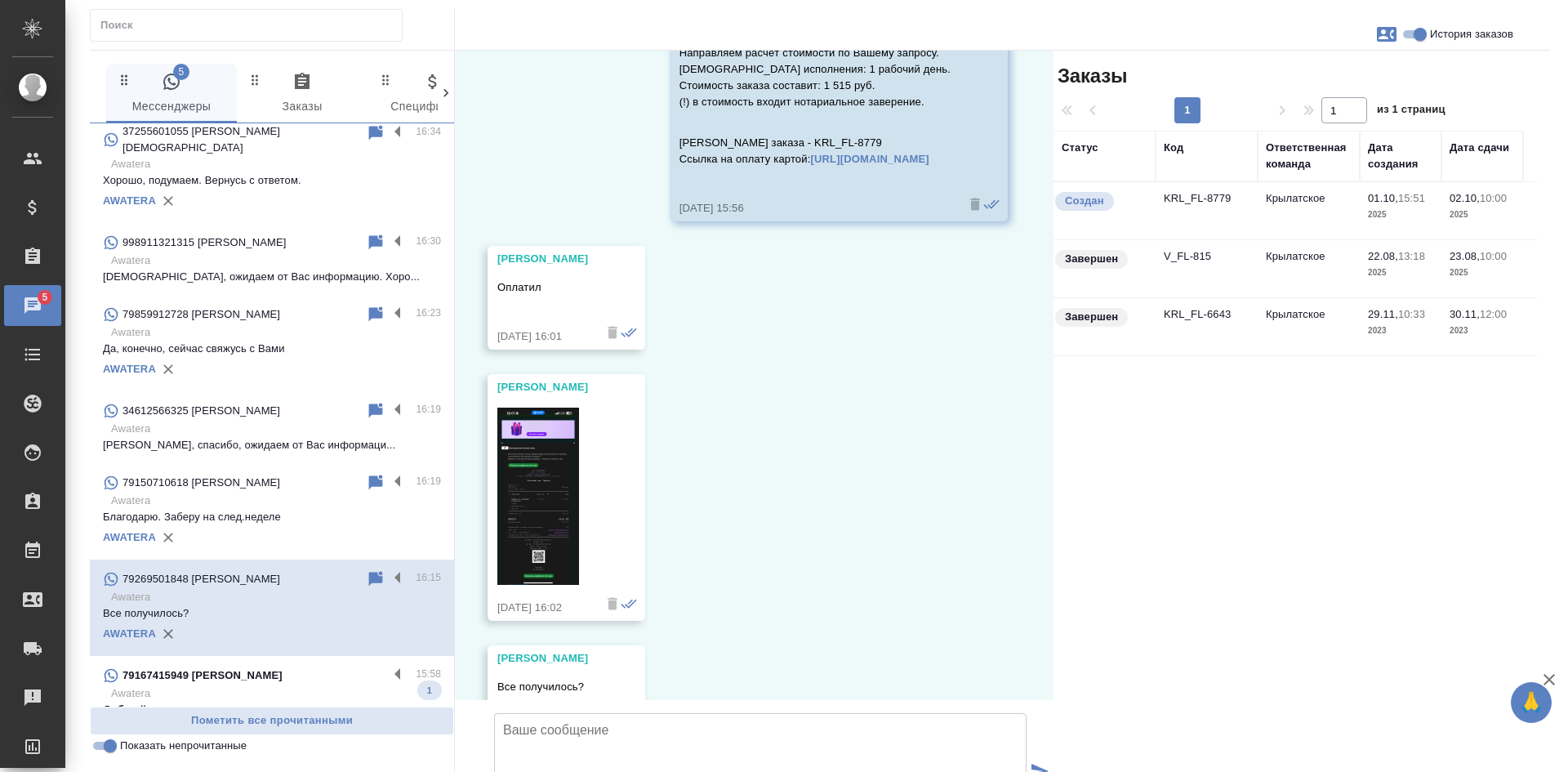
click at [1301, 211] on td "Крылатское" at bounding box center [1309, 210] width 102 height 57
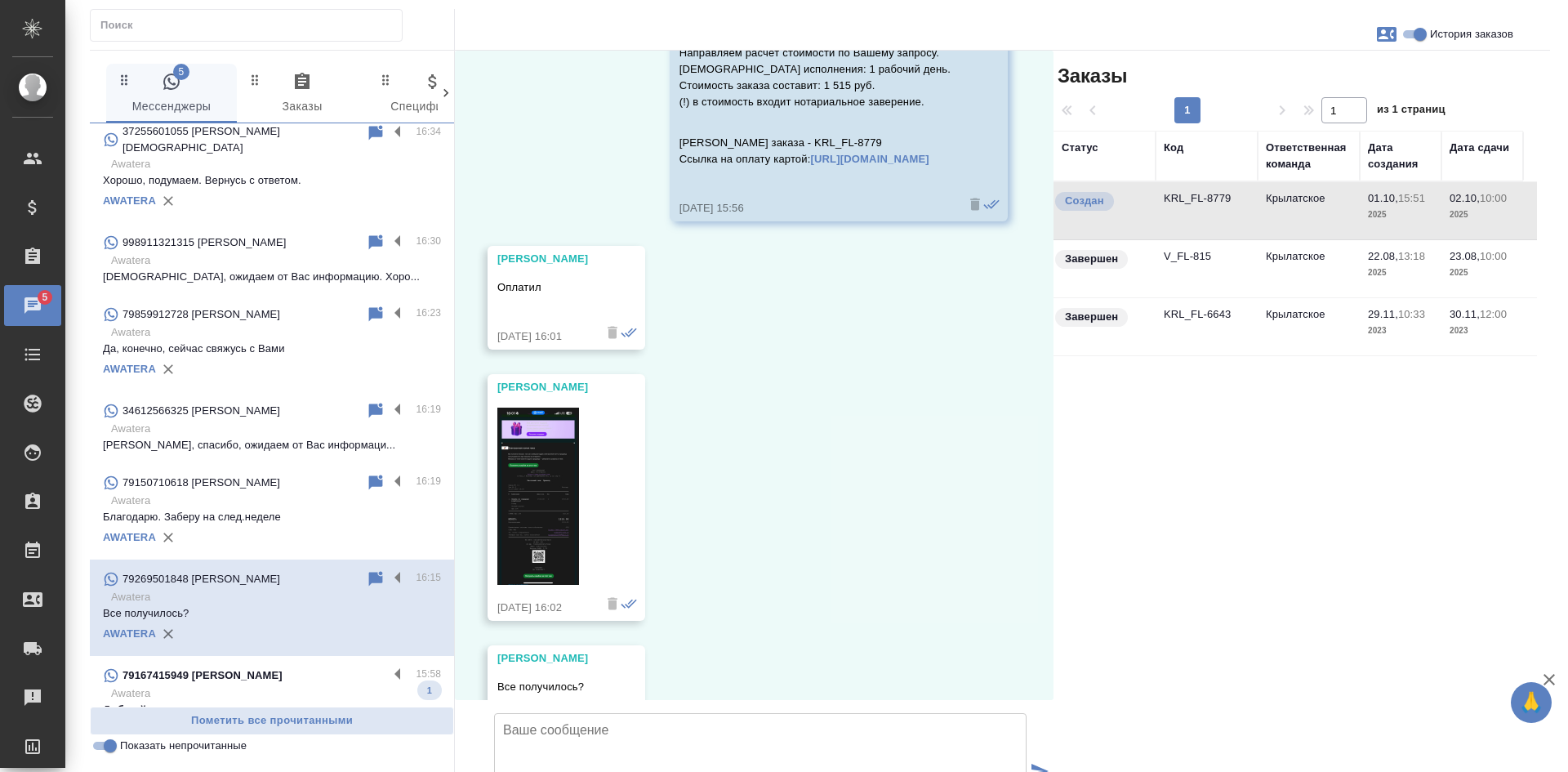
click at [1301, 211] on td "Крылатское" at bounding box center [1309, 210] width 102 height 57
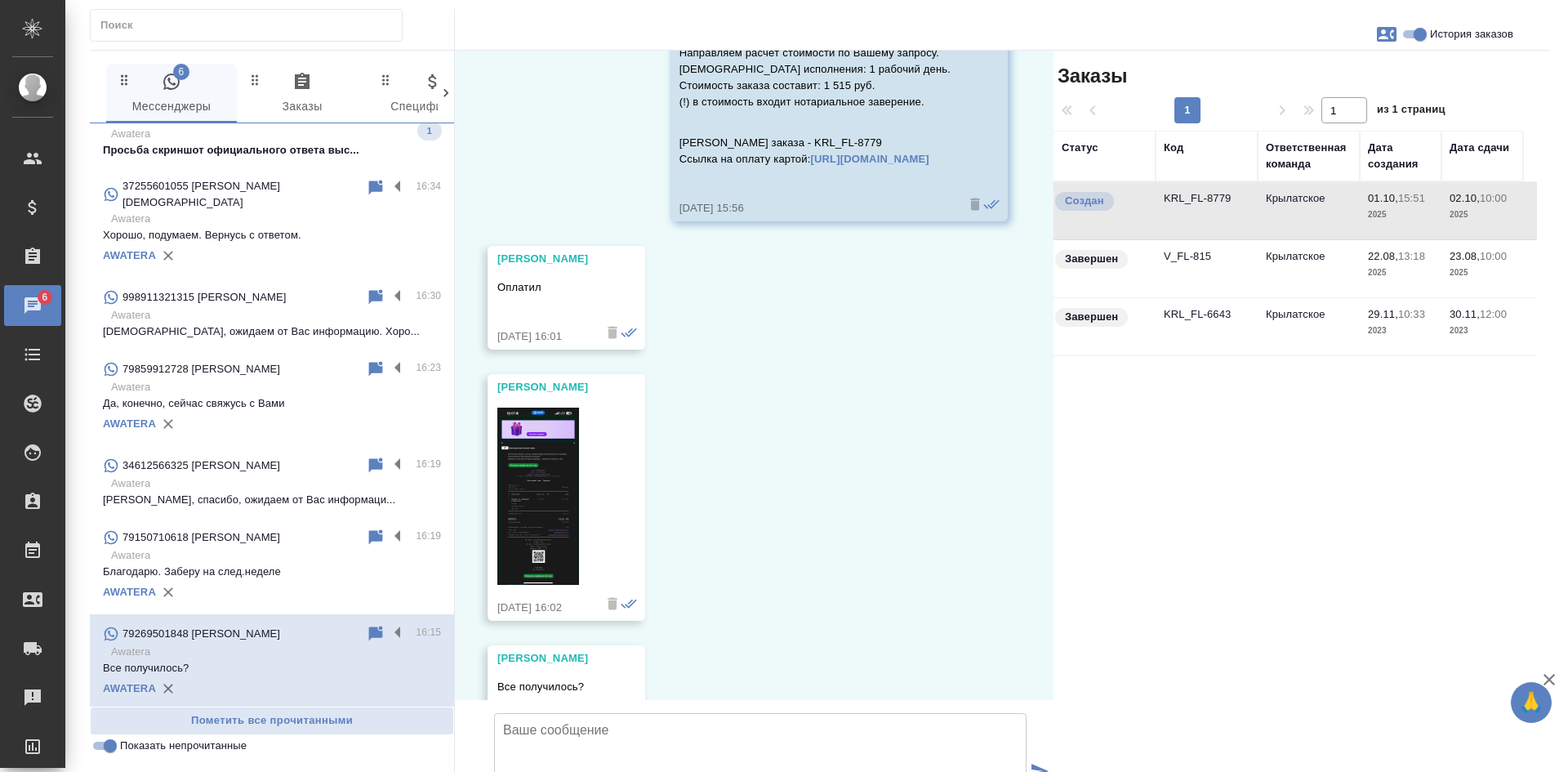
scroll to position [341, 0]
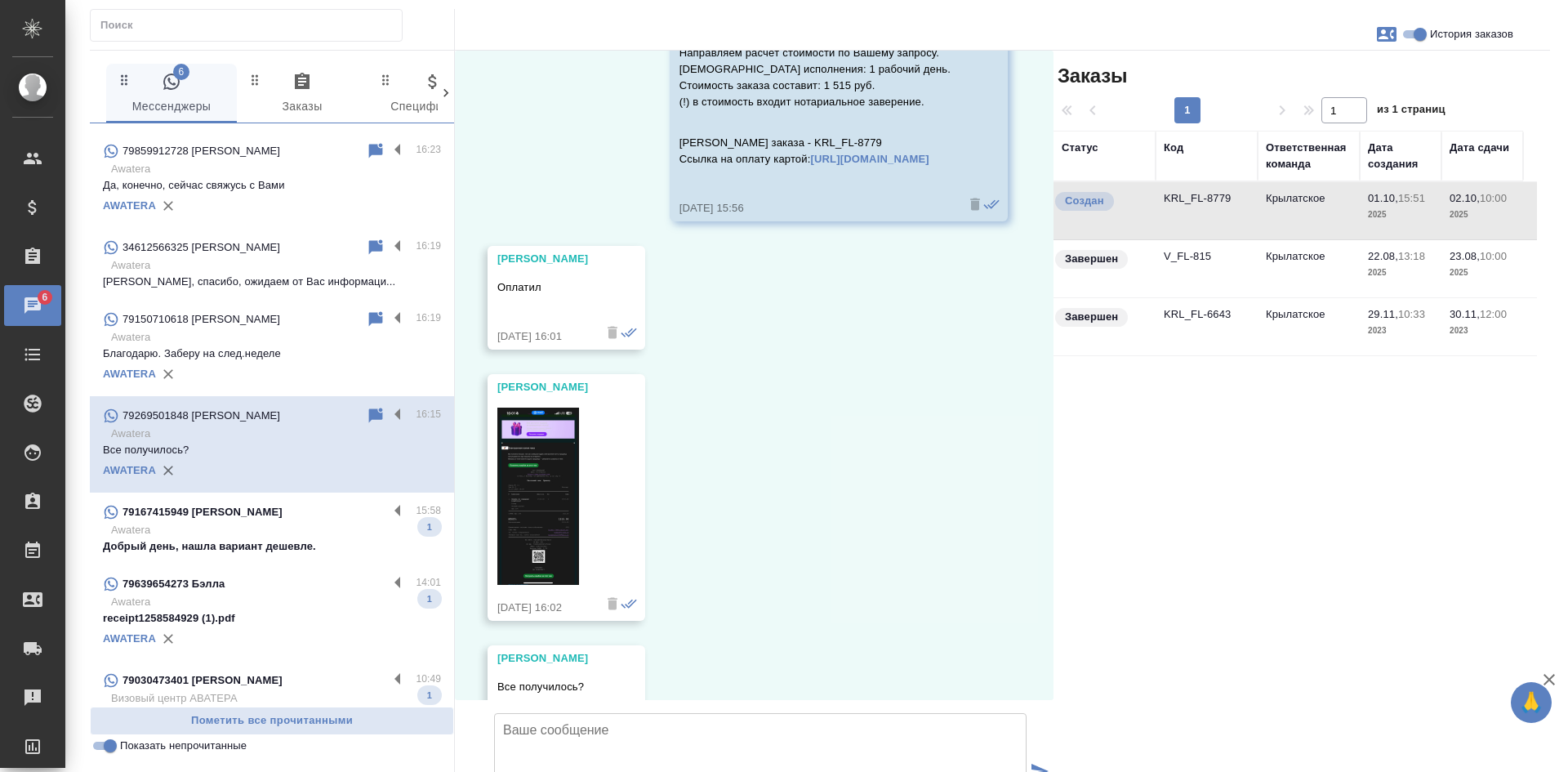
click at [285, 522] on p "Awatera" at bounding box center [275, 530] width 330 height 17
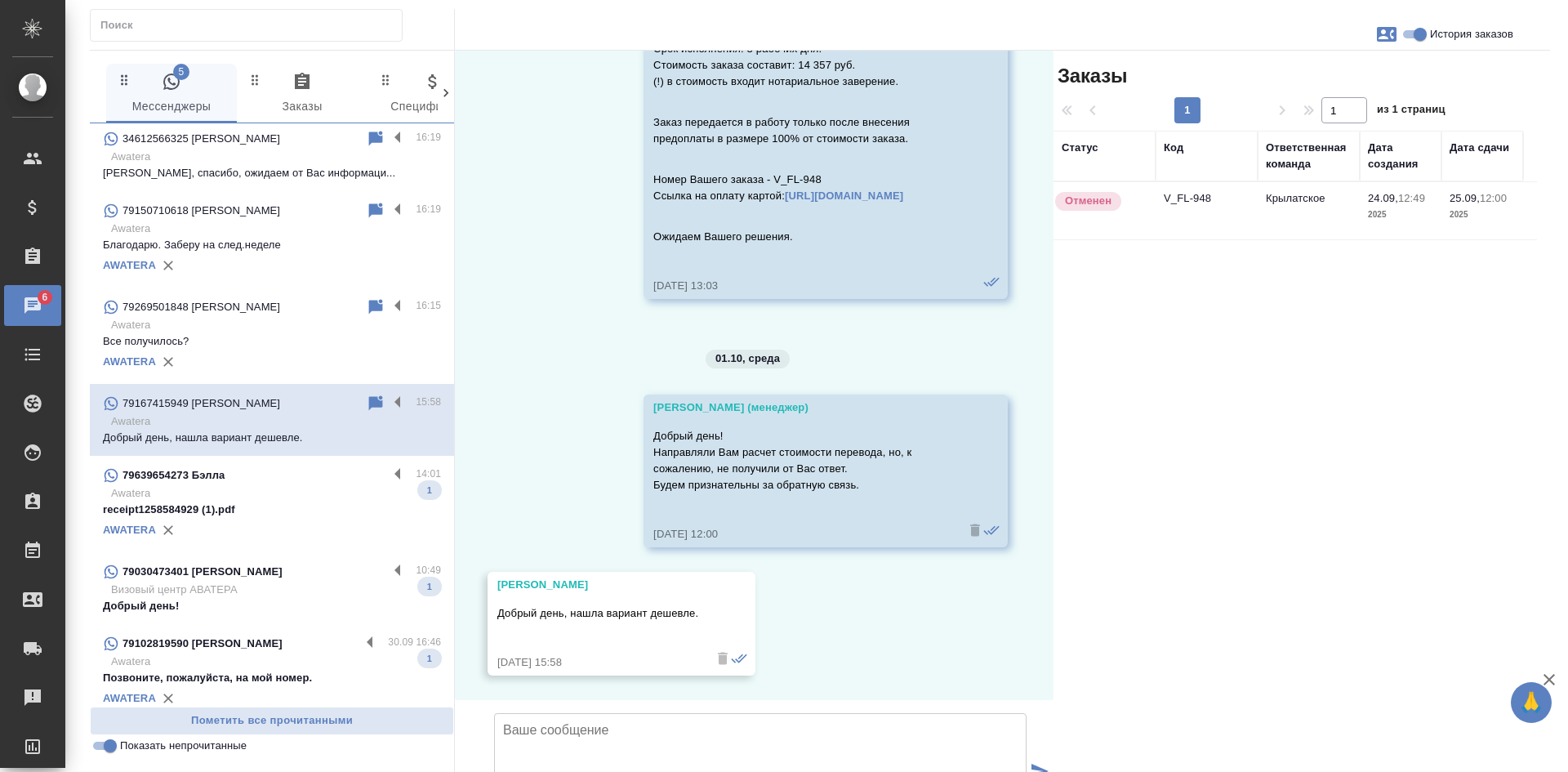
scroll to position [451, 0]
click at [241, 500] on p "receipt1258584929 (1).pdf" at bounding box center [272, 509] width 339 height 17
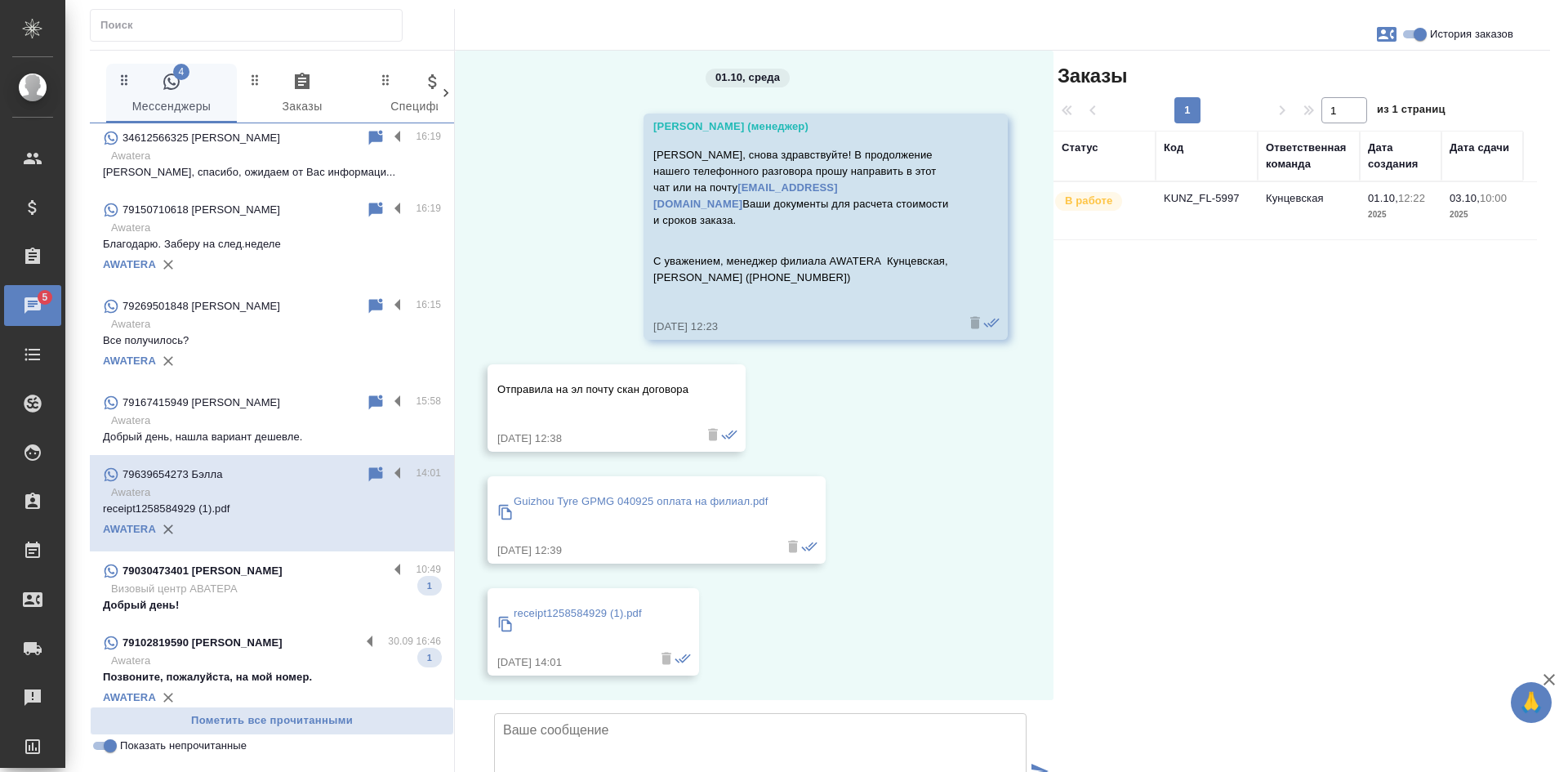
scroll to position [114, 0]
click at [101, 743] on input "Показать непрочитанные" at bounding box center [110, 745] width 59 height 20
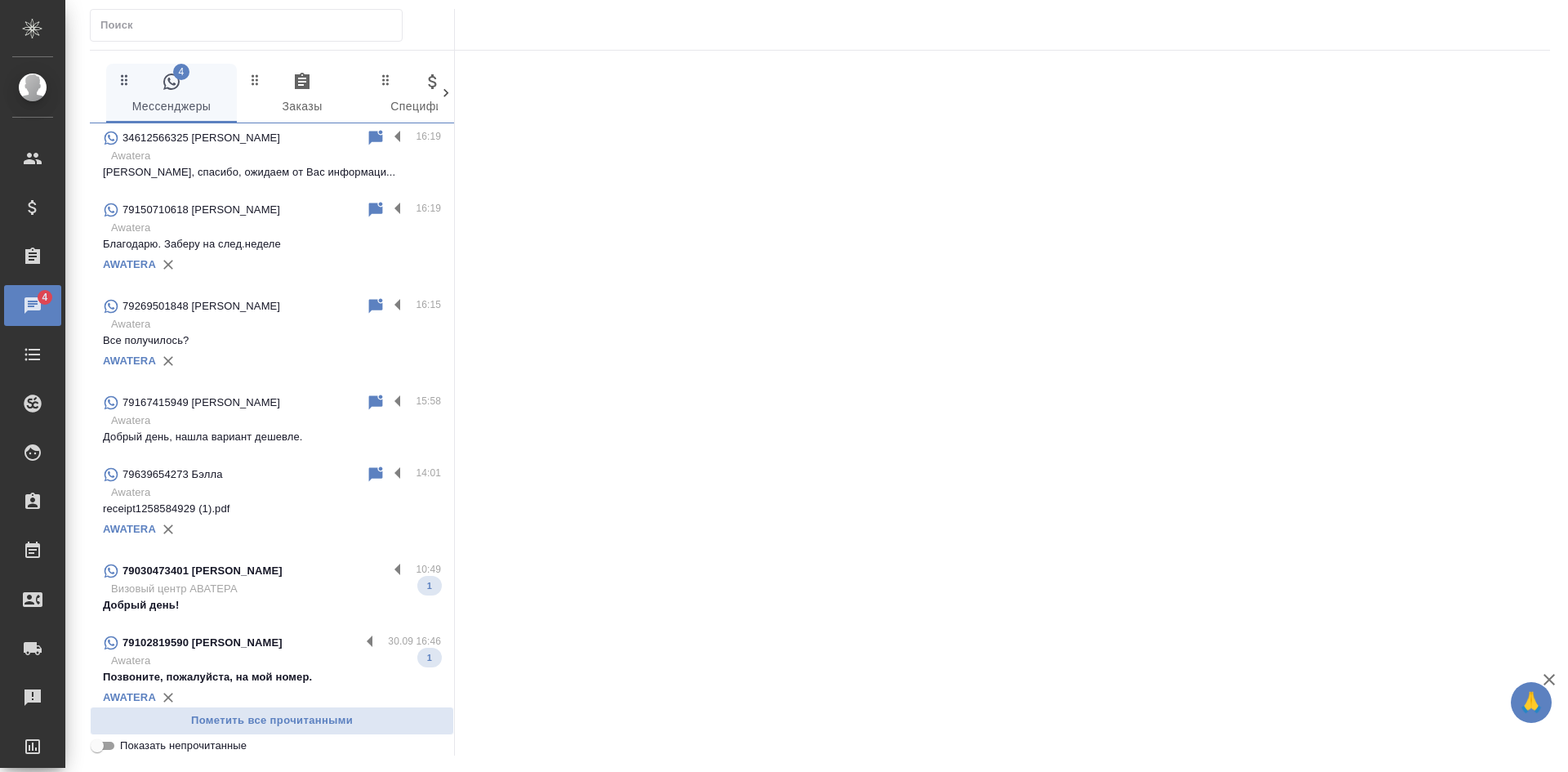
scroll to position [980, 0]
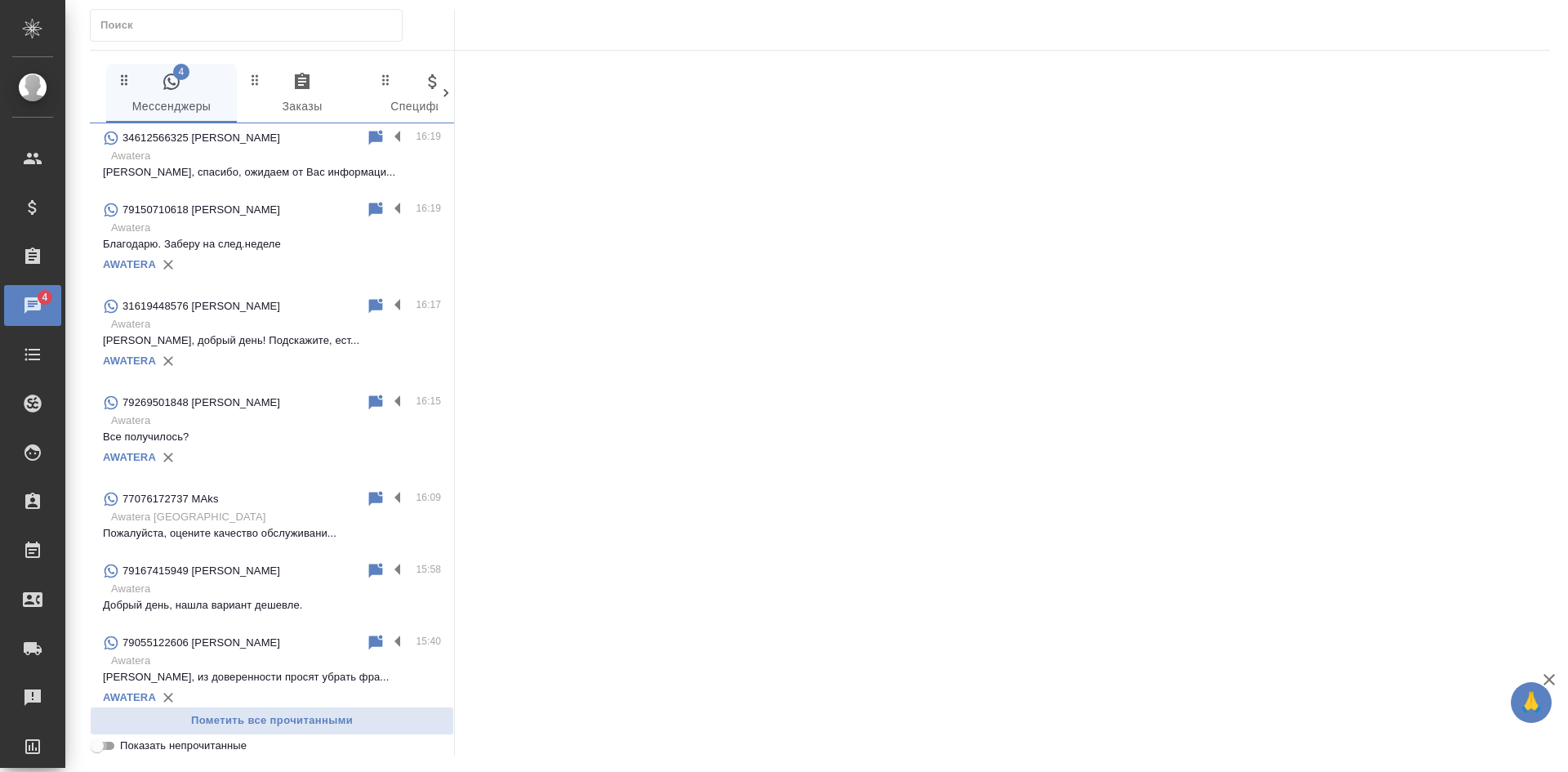
click at [101, 743] on input "Показать непрочитанные" at bounding box center [97, 745] width 59 height 20
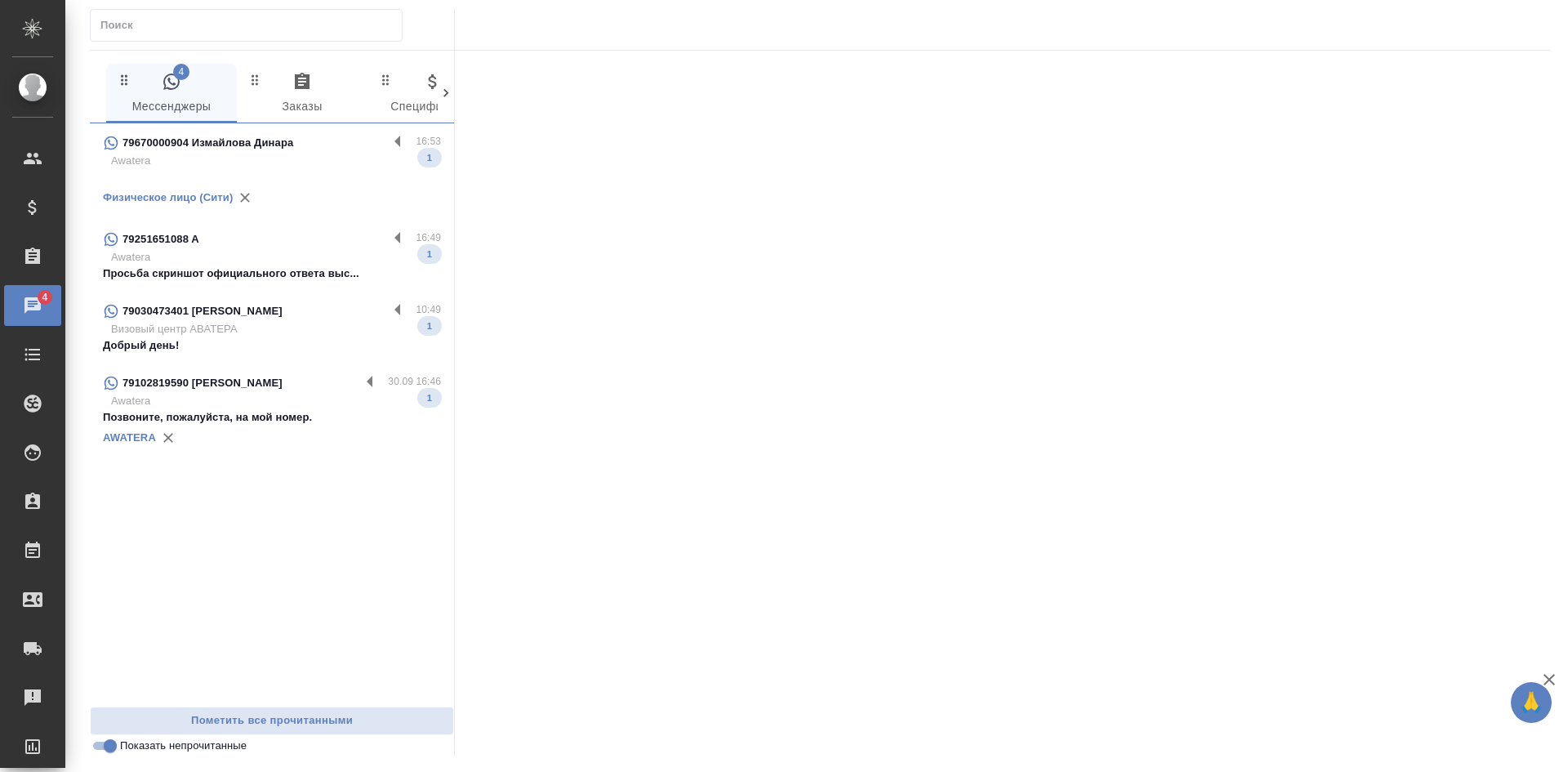
scroll to position [0, 0]
click at [317, 185] on div "Физическое лицо (Сити)" at bounding box center [272, 197] width 339 height 24
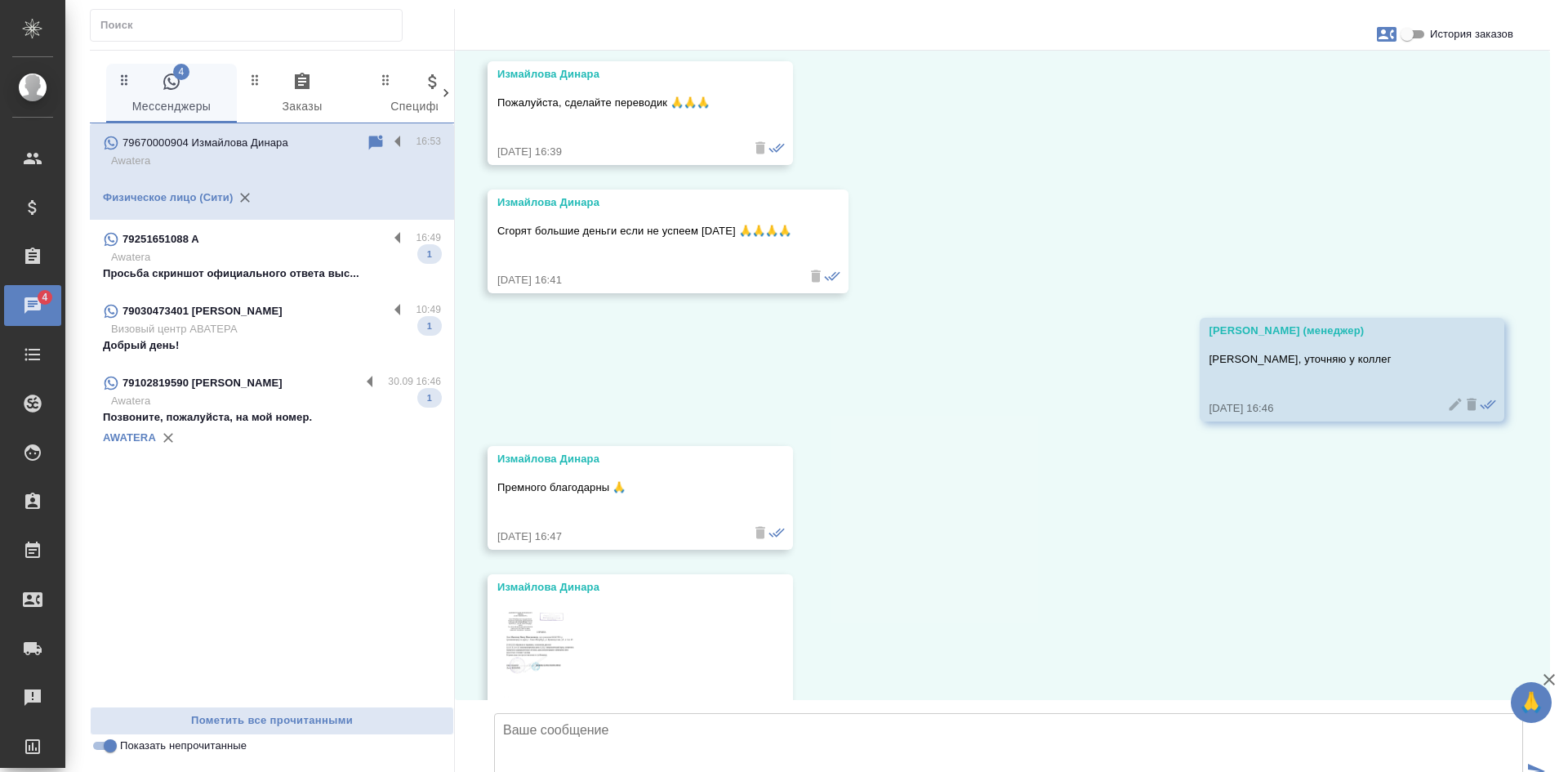
scroll to position [20193, 0]
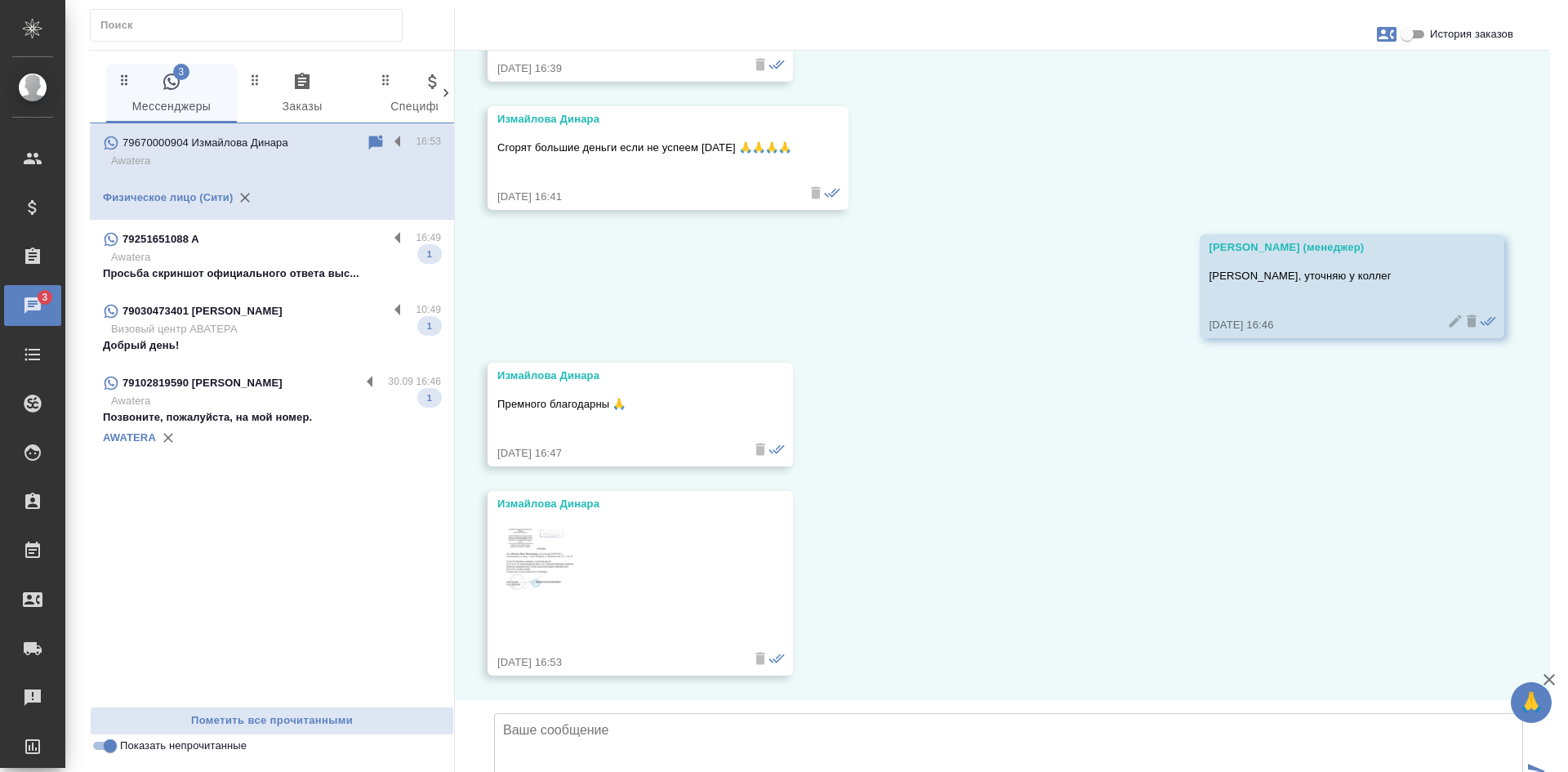
click at [378, 141] on icon at bounding box center [376, 142] width 14 height 15
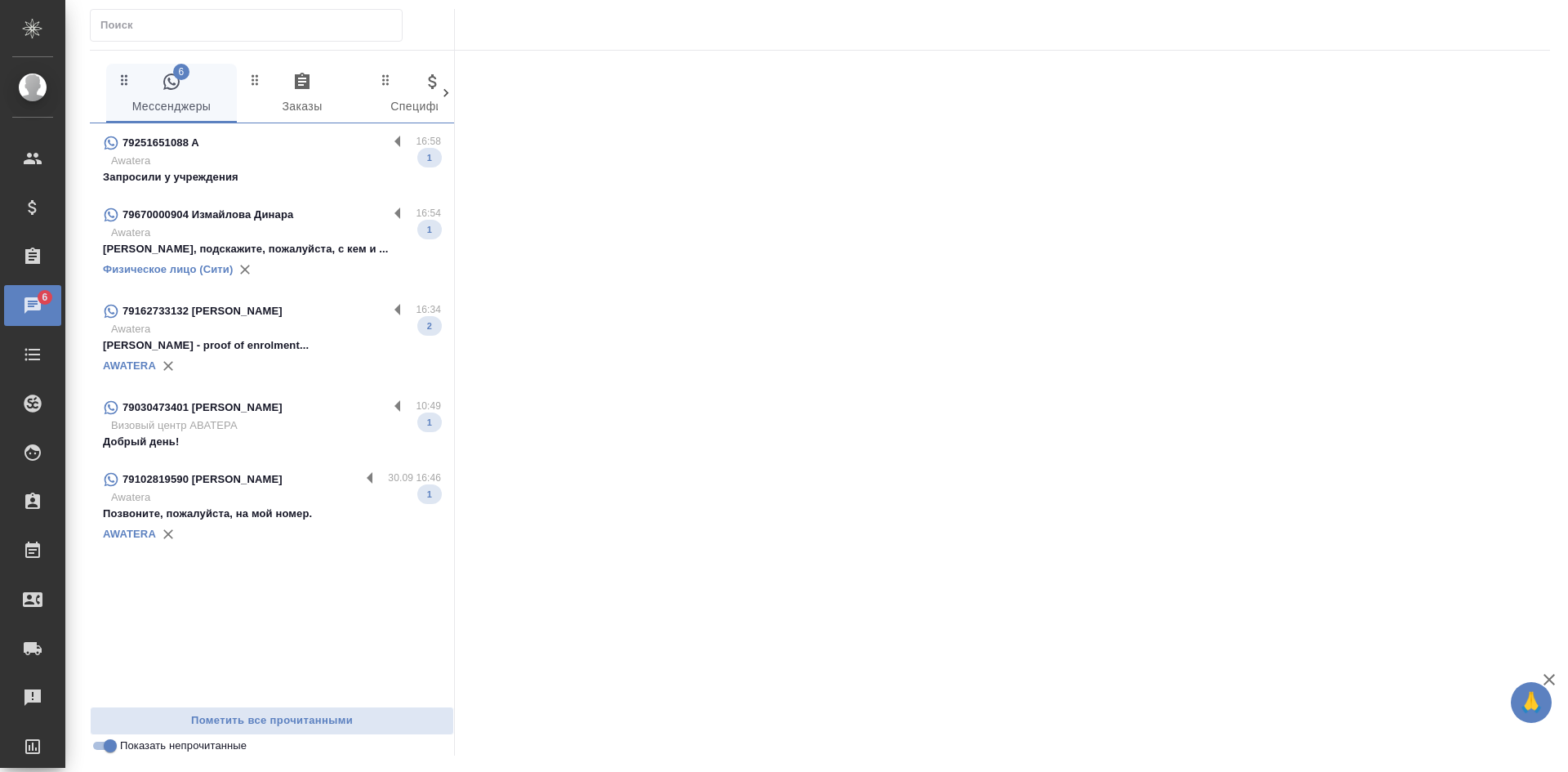
click at [356, 238] on p "Awatera" at bounding box center [275, 233] width 330 height 17
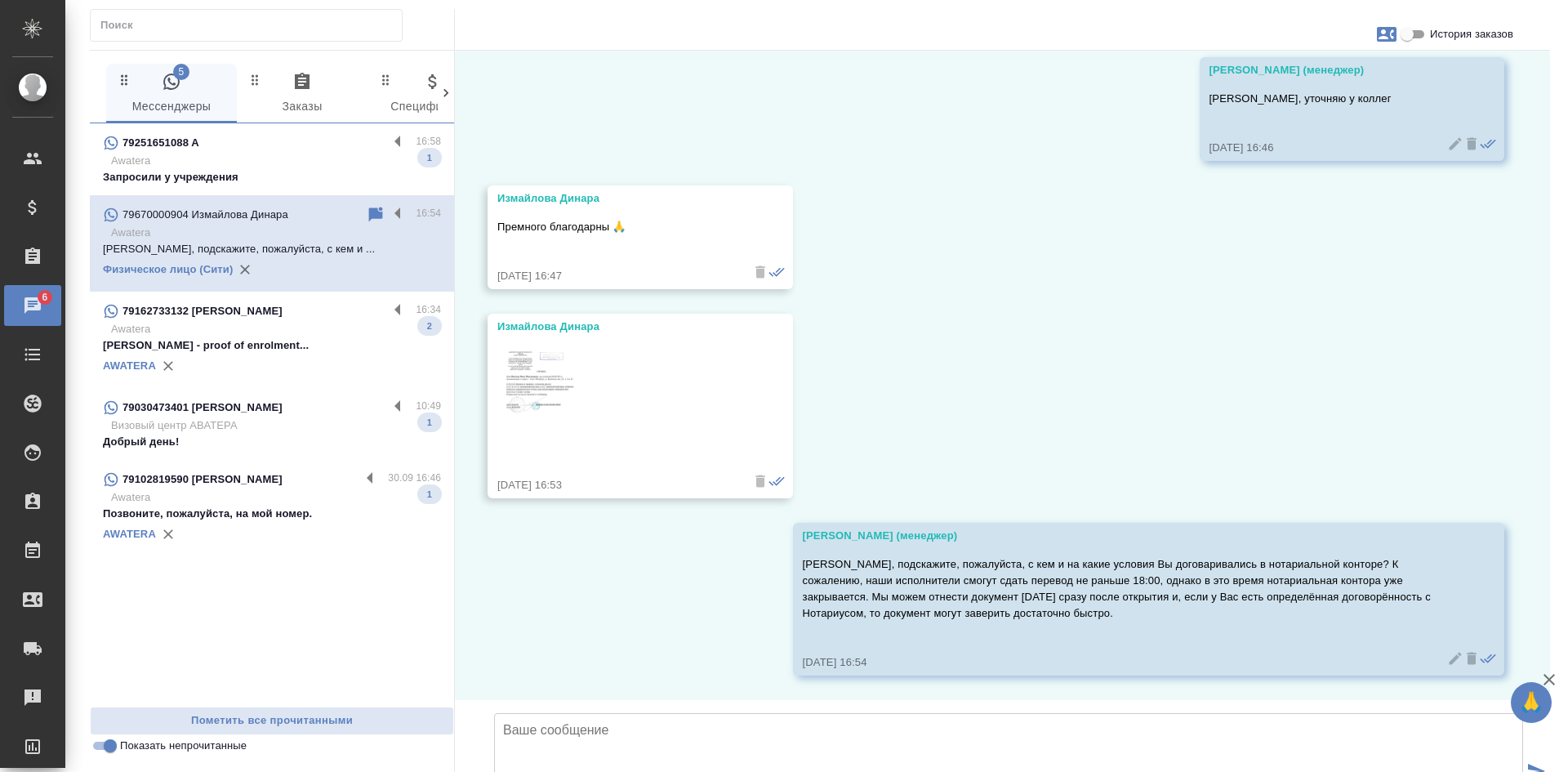
scroll to position [20371, 0]
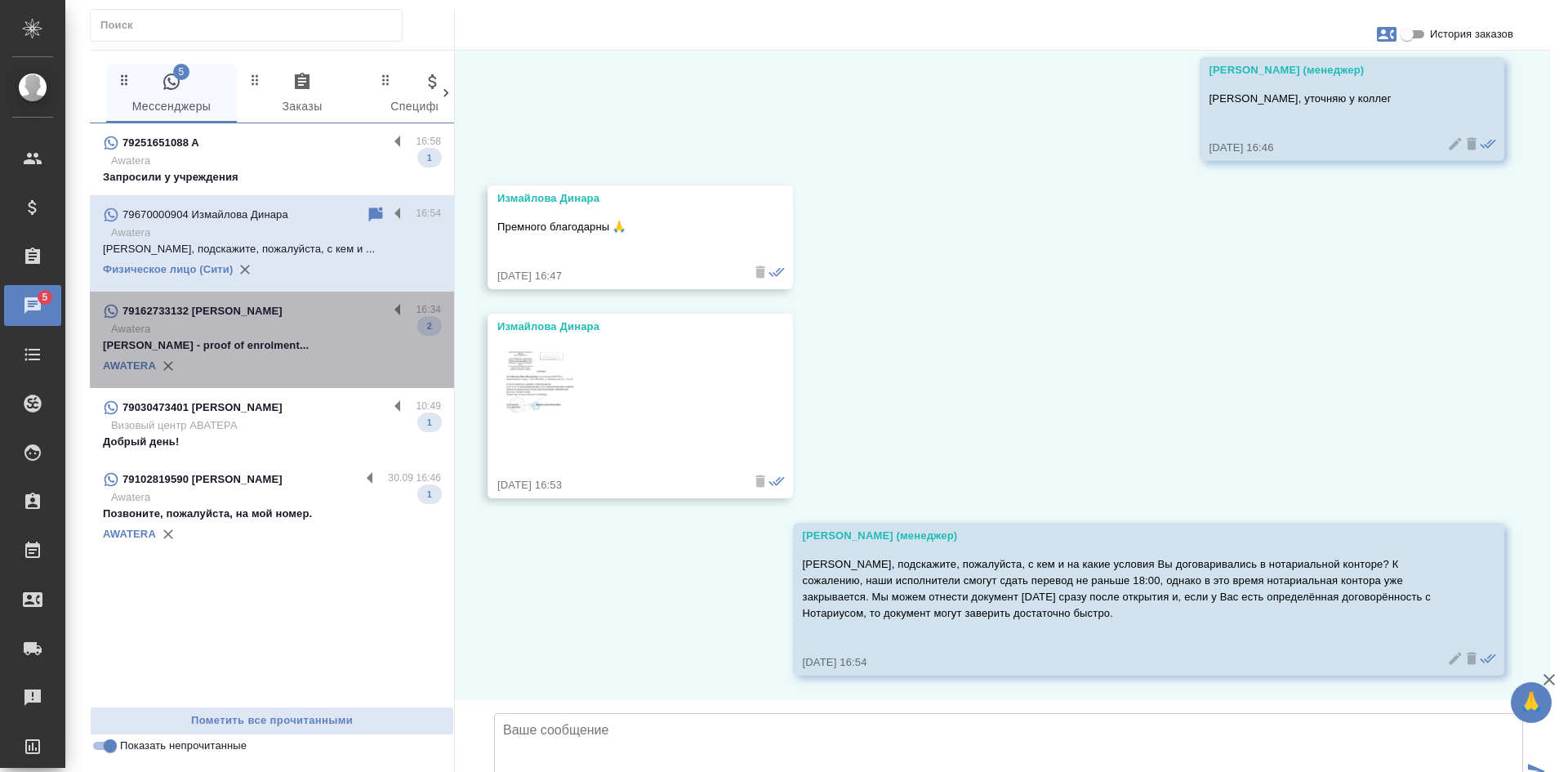
click at [228, 328] on p "Awatera" at bounding box center [275, 329] width 330 height 17
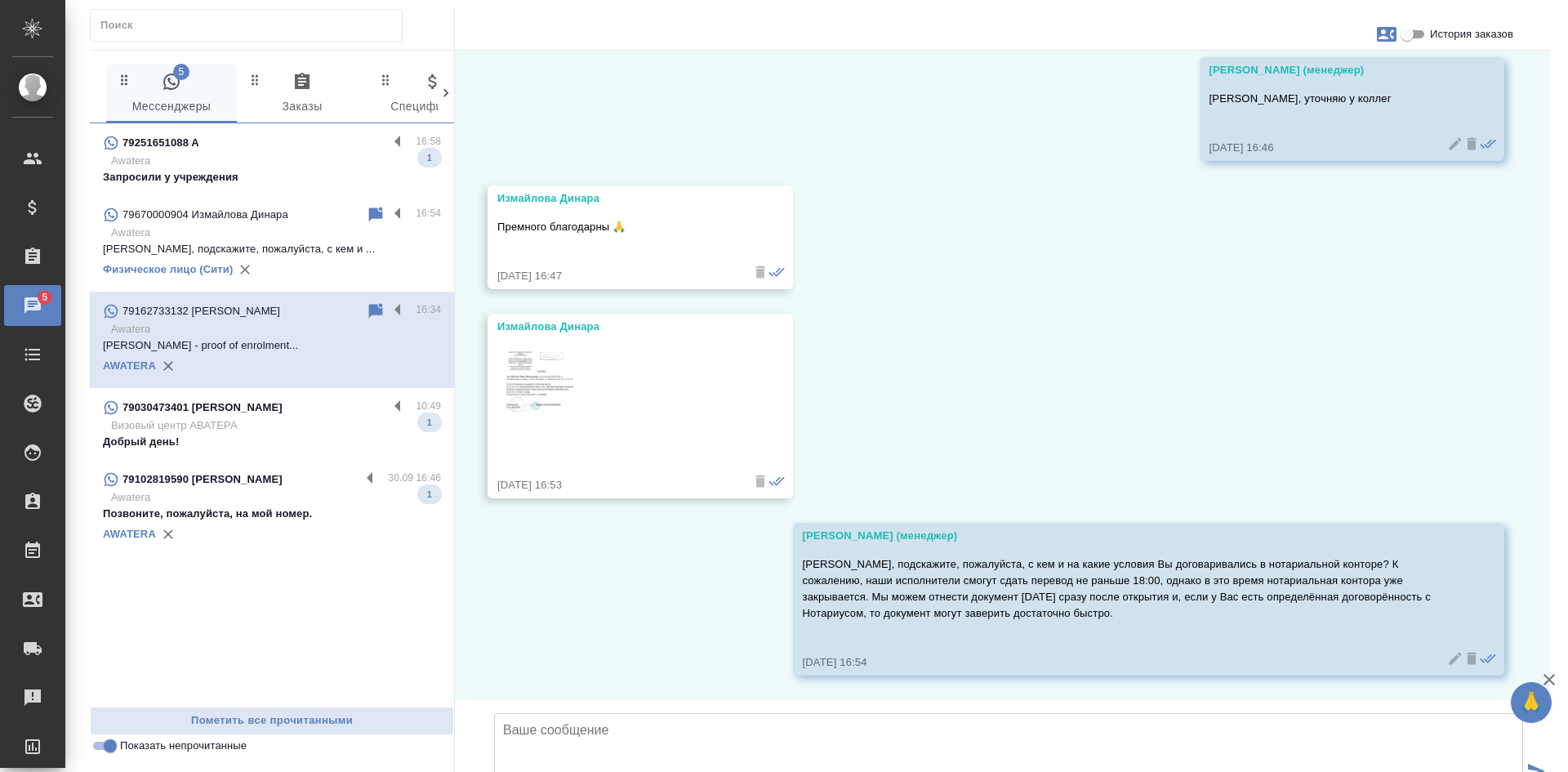
scroll to position [0, 0]
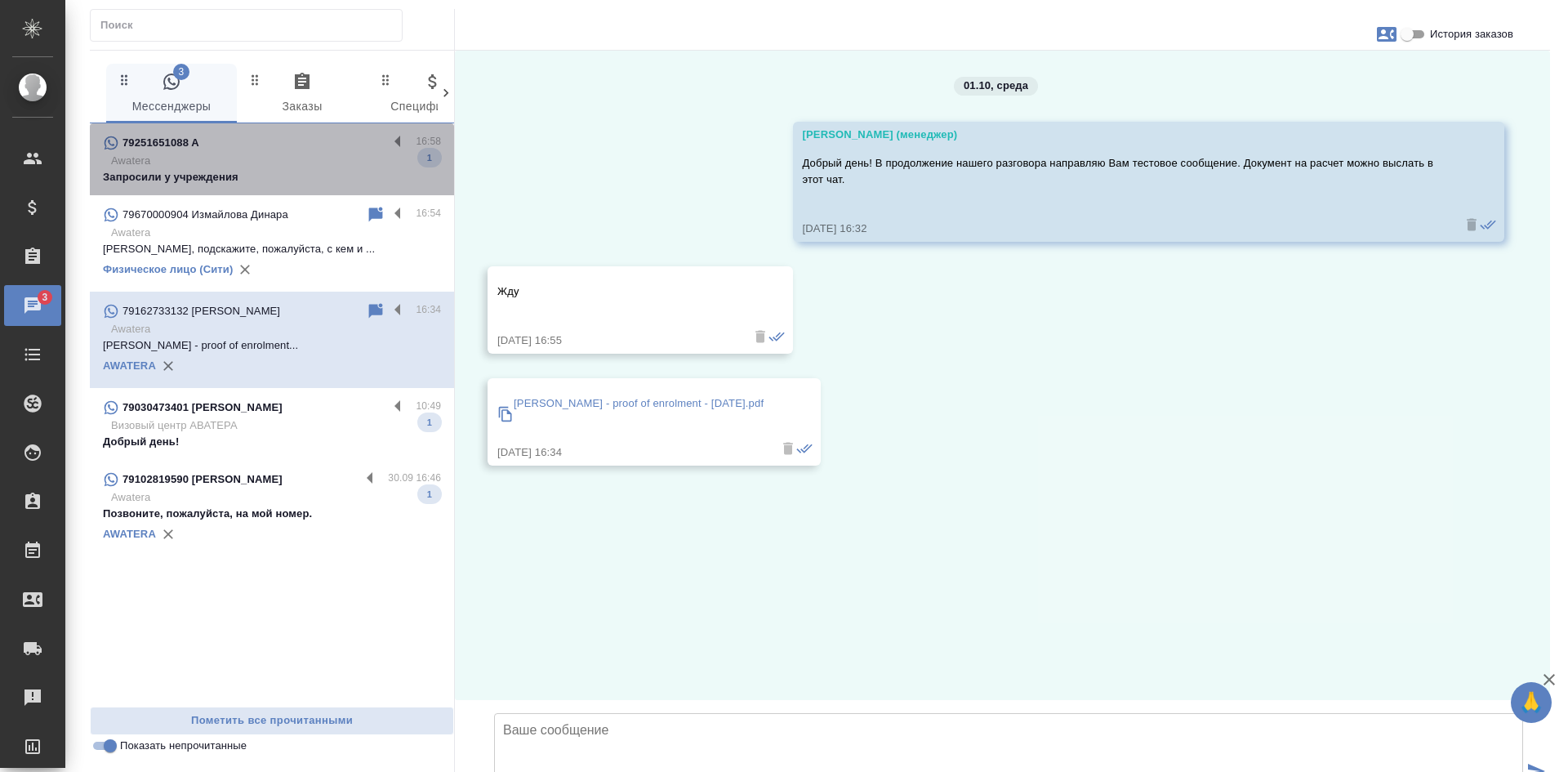
click at [198, 150] on p "79251651088 A" at bounding box center [161, 143] width 77 height 17
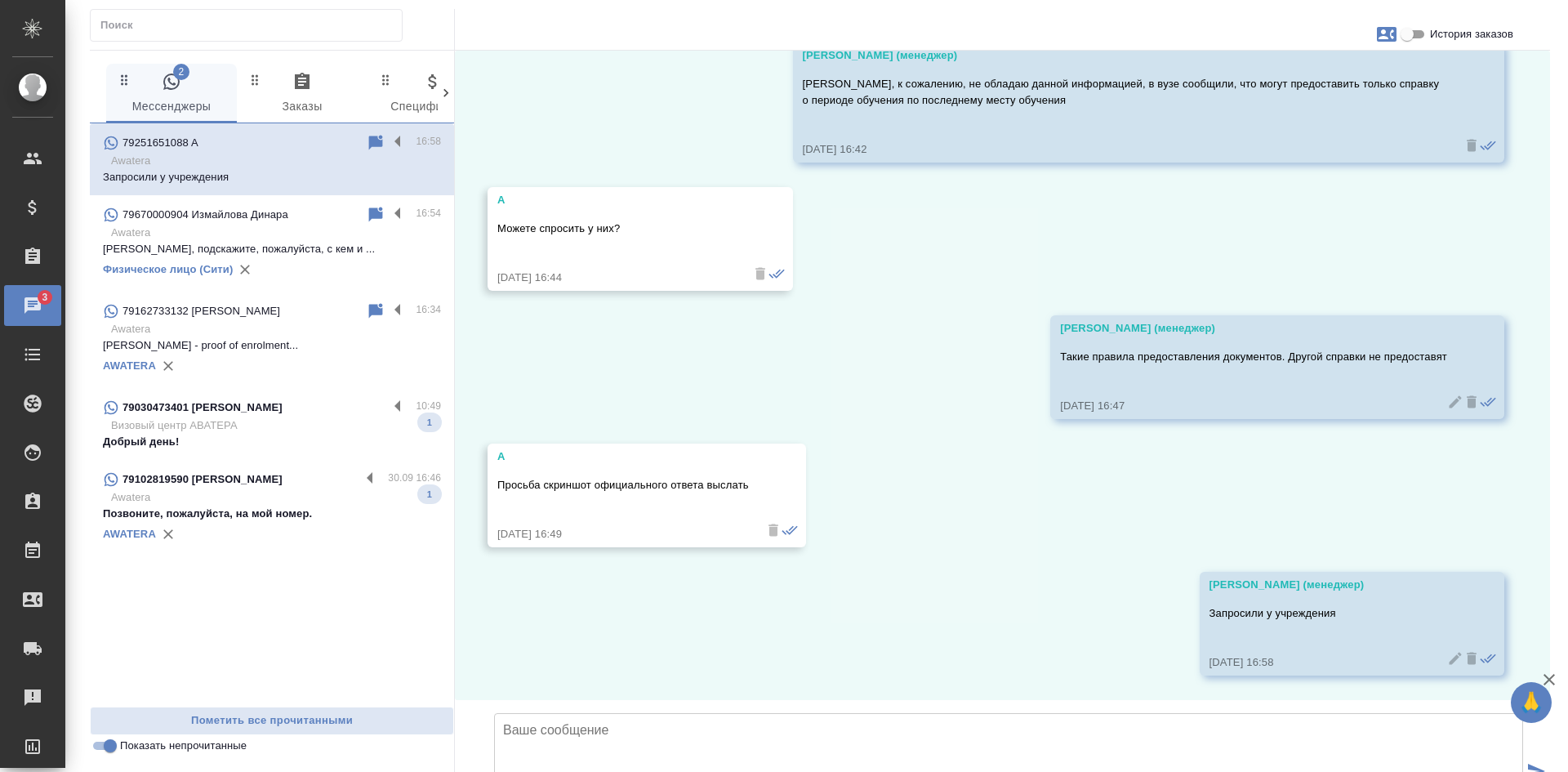
scroll to position [4159, 0]
click at [112, 746] on input "Показать непрочитанные" at bounding box center [110, 745] width 59 height 20
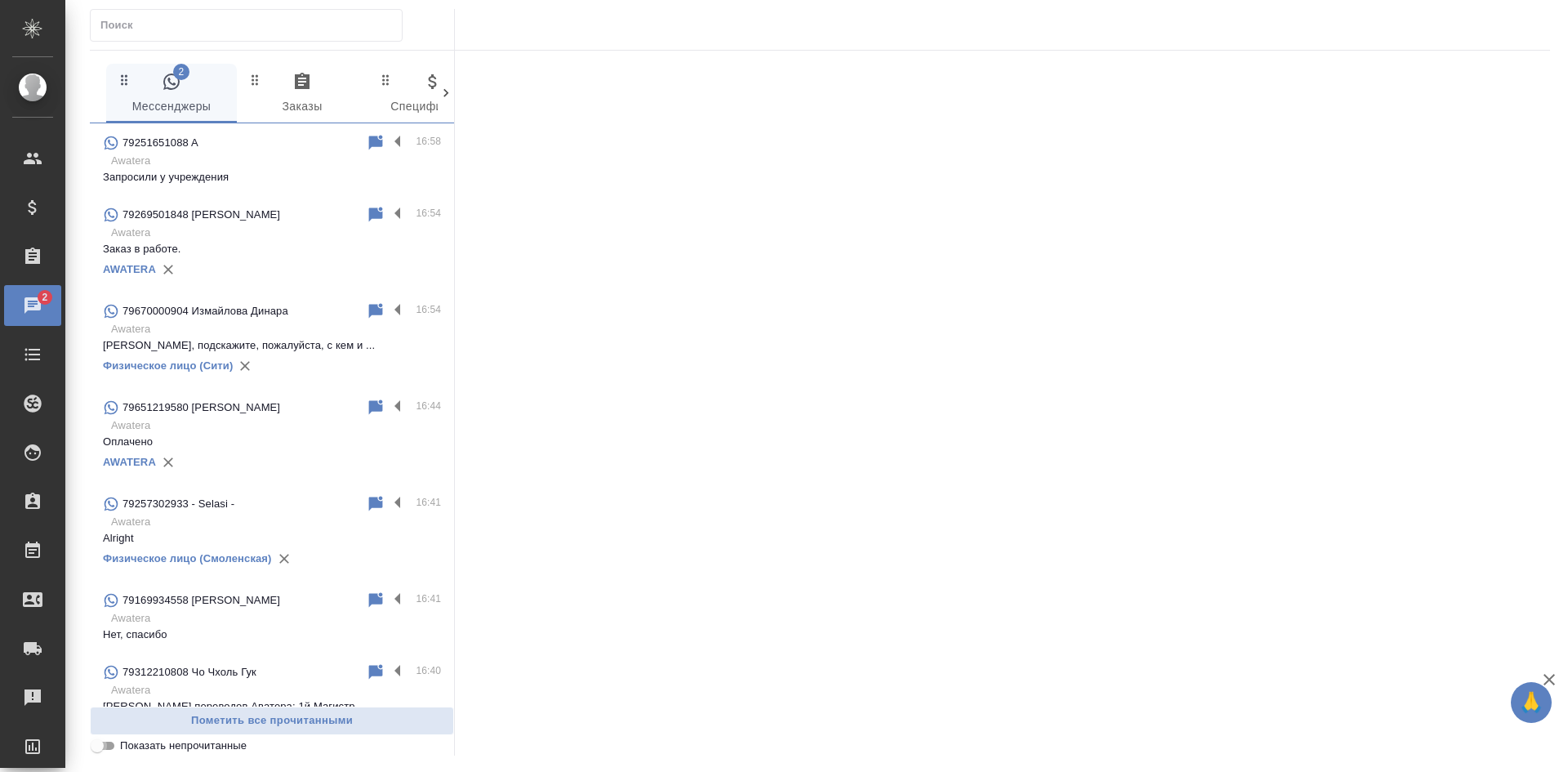
click at [112, 746] on input "Показать непрочитанные" at bounding box center [97, 745] width 59 height 20
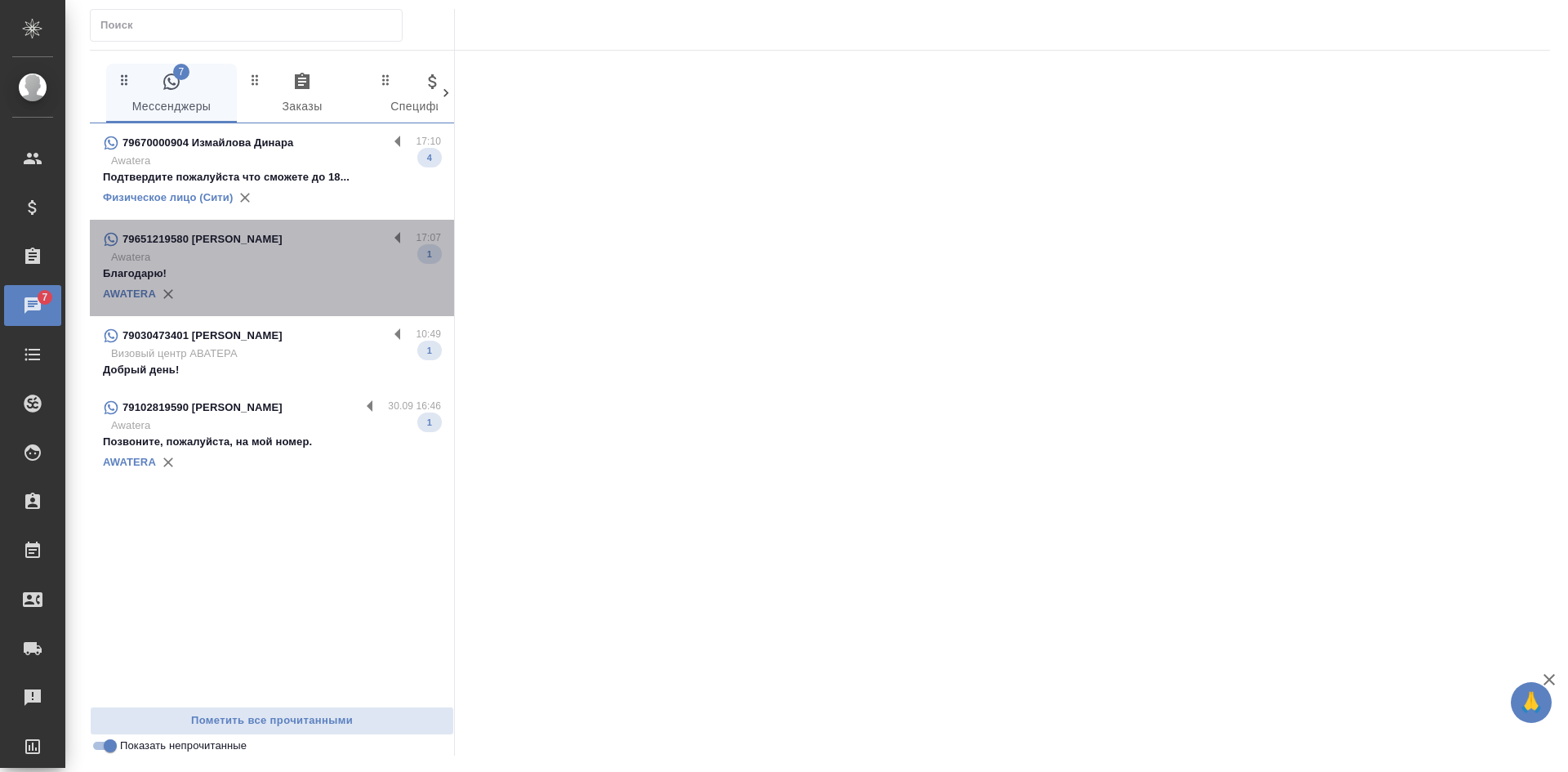
click at [272, 254] on p "Awatera" at bounding box center [275, 258] width 330 height 17
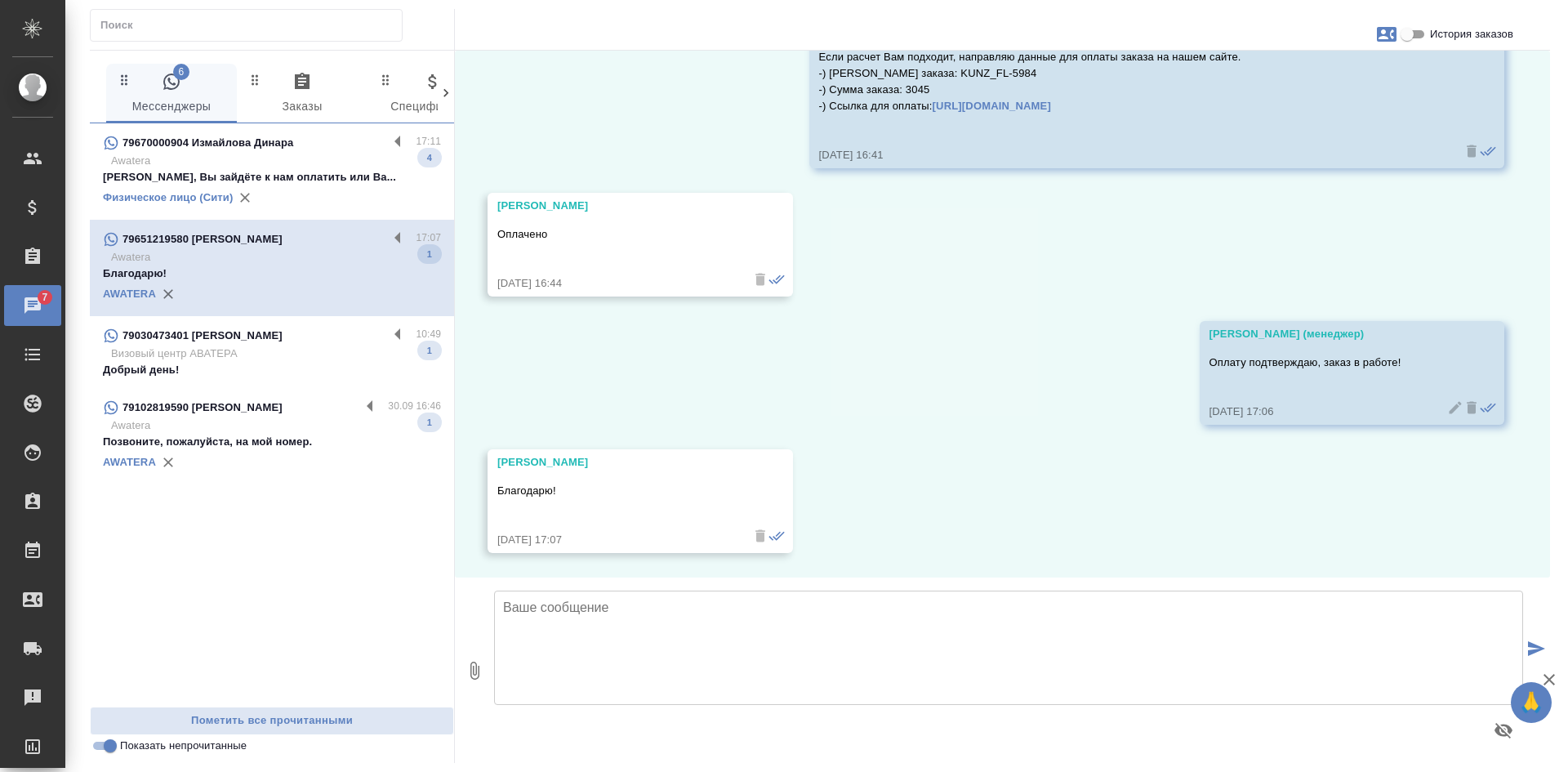
scroll to position [766, 0]
click at [111, 747] on input "Показать непрочитанные" at bounding box center [110, 745] width 59 height 20
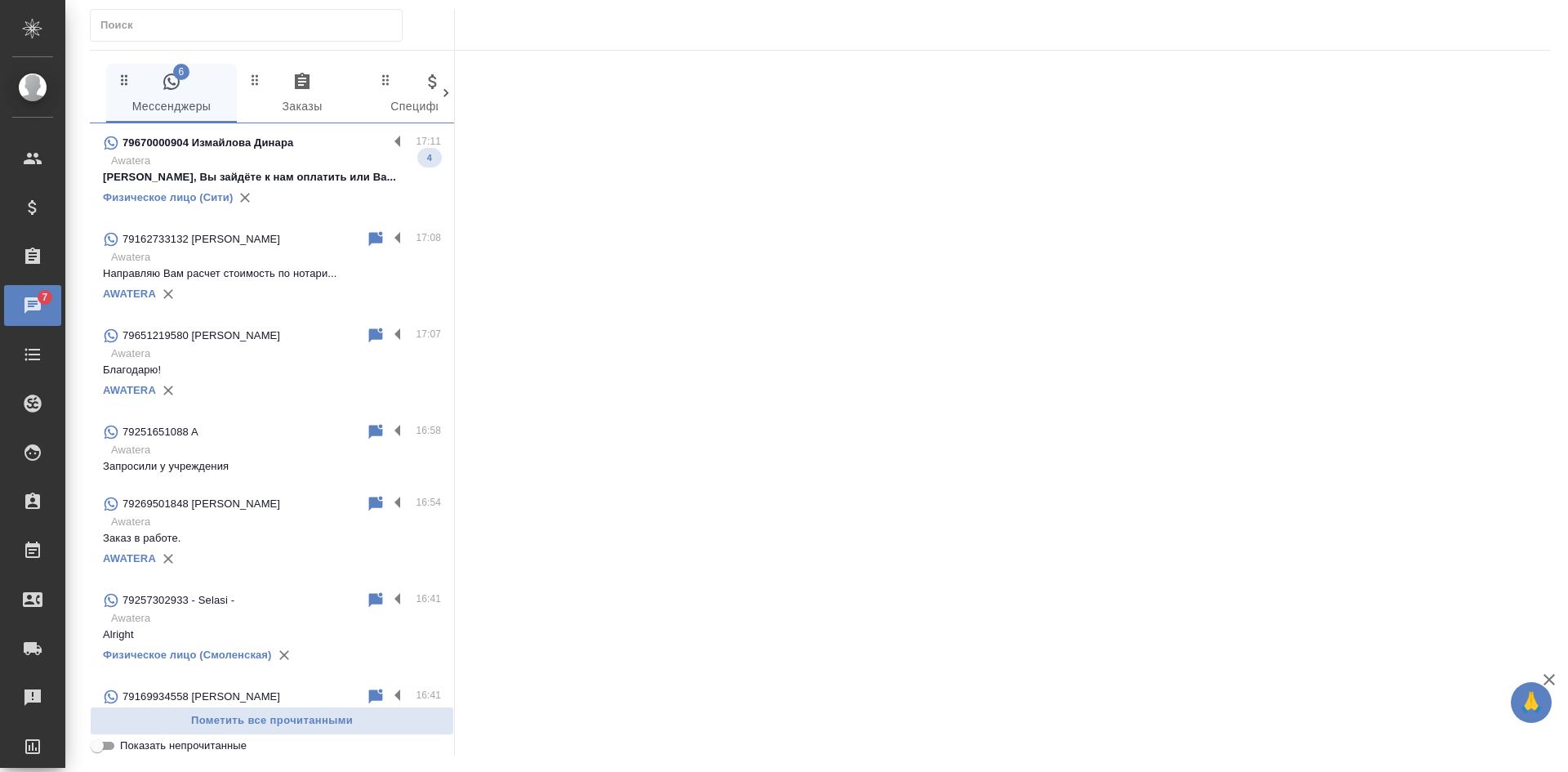
click at [109, 746] on input "Показать непрочитанные" at bounding box center [97, 745] width 59 height 20
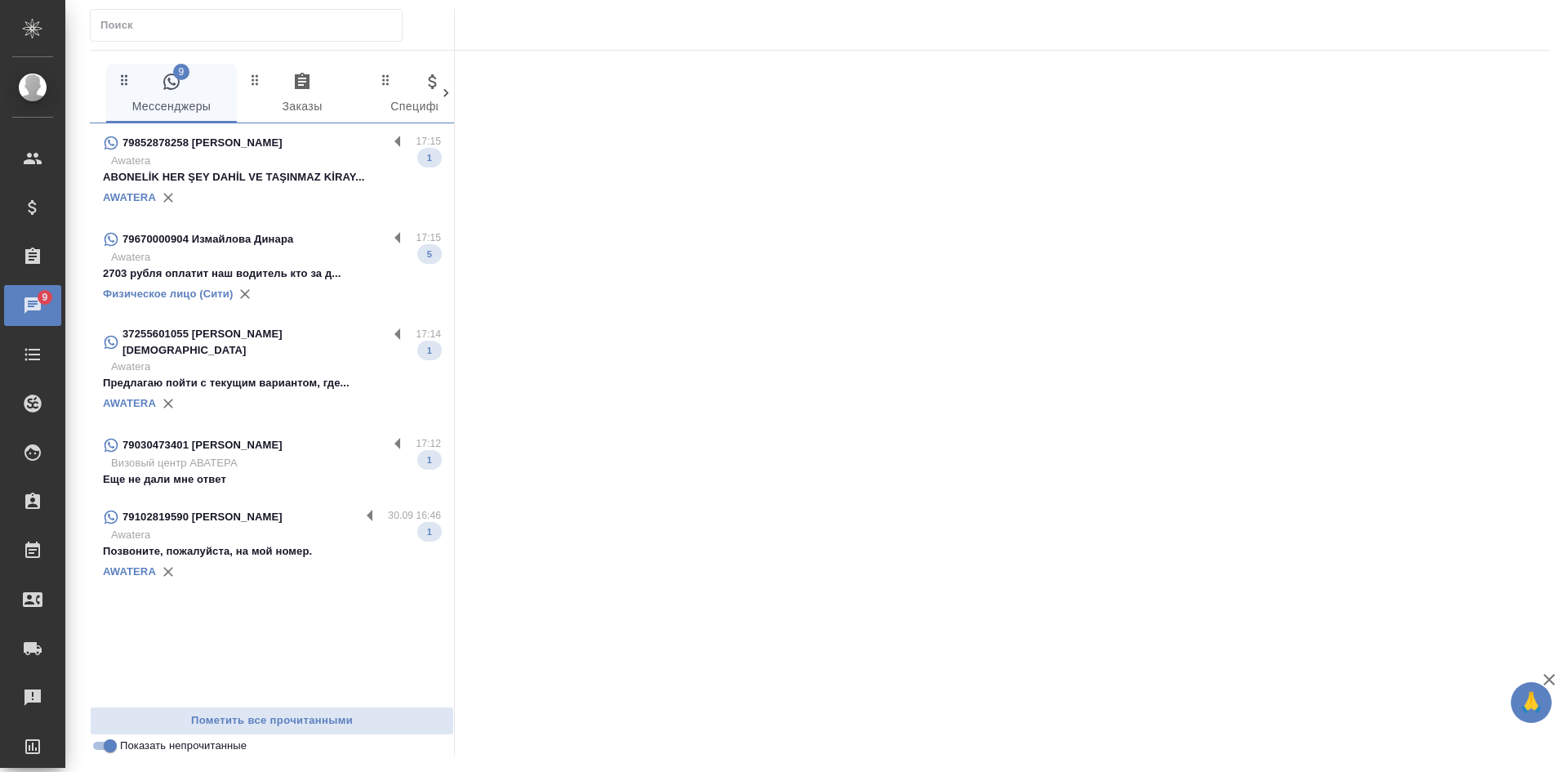
click at [214, 185] on p "ABONELİK HER ŞEY DAHİL VE TAŞINMAZ KİRAY..." at bounding box center [272, 178] width 339 height 17
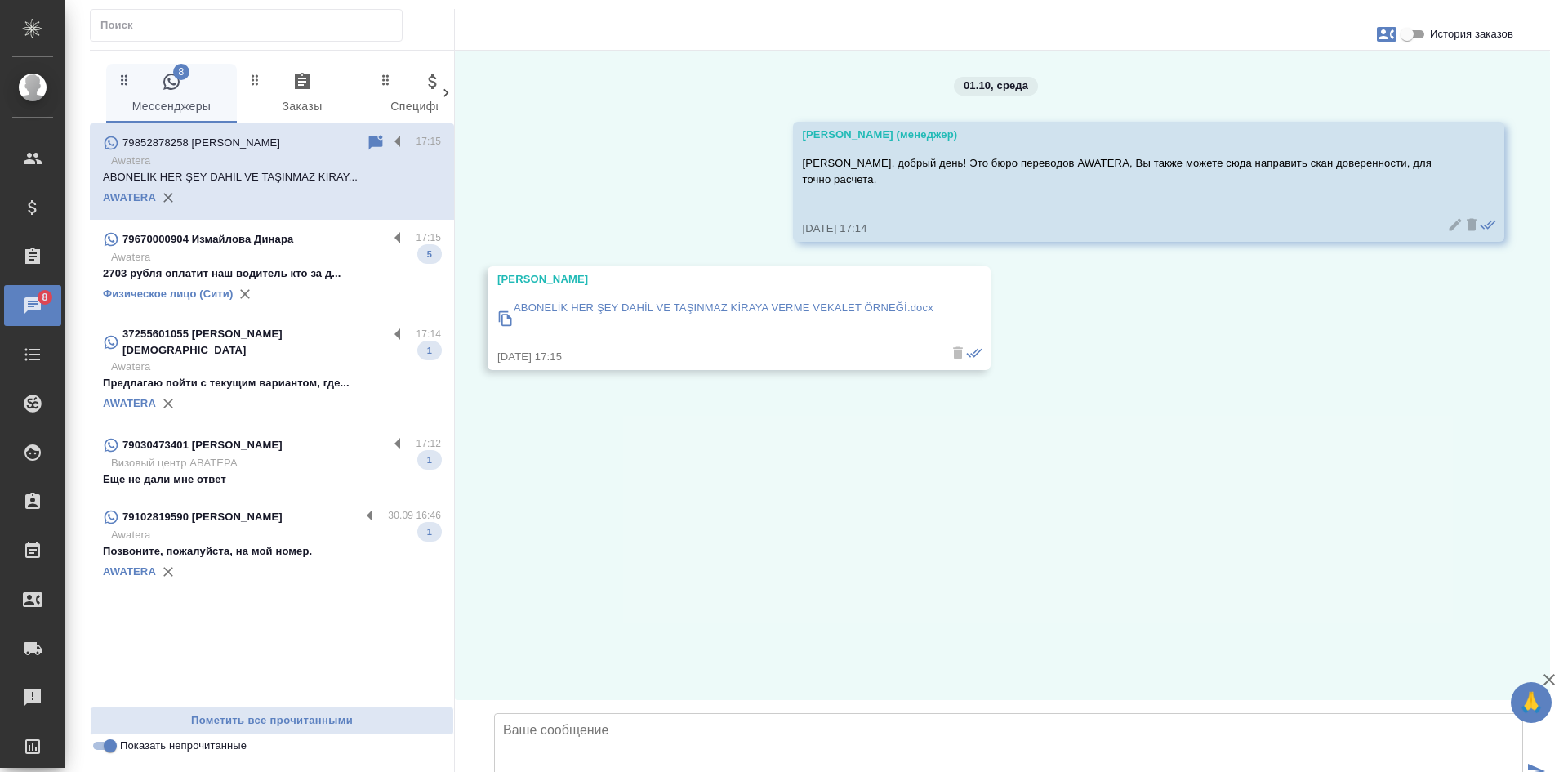
drag, startPoint x: 274, startPoint y: 276, endPoint x: 285, endPoint y: 275, distance: 11.0
click at [274, 276] on p "2703 рубля оплатит наш водитель кто за д..." at bounding box center [272, 273] width 339 height 17
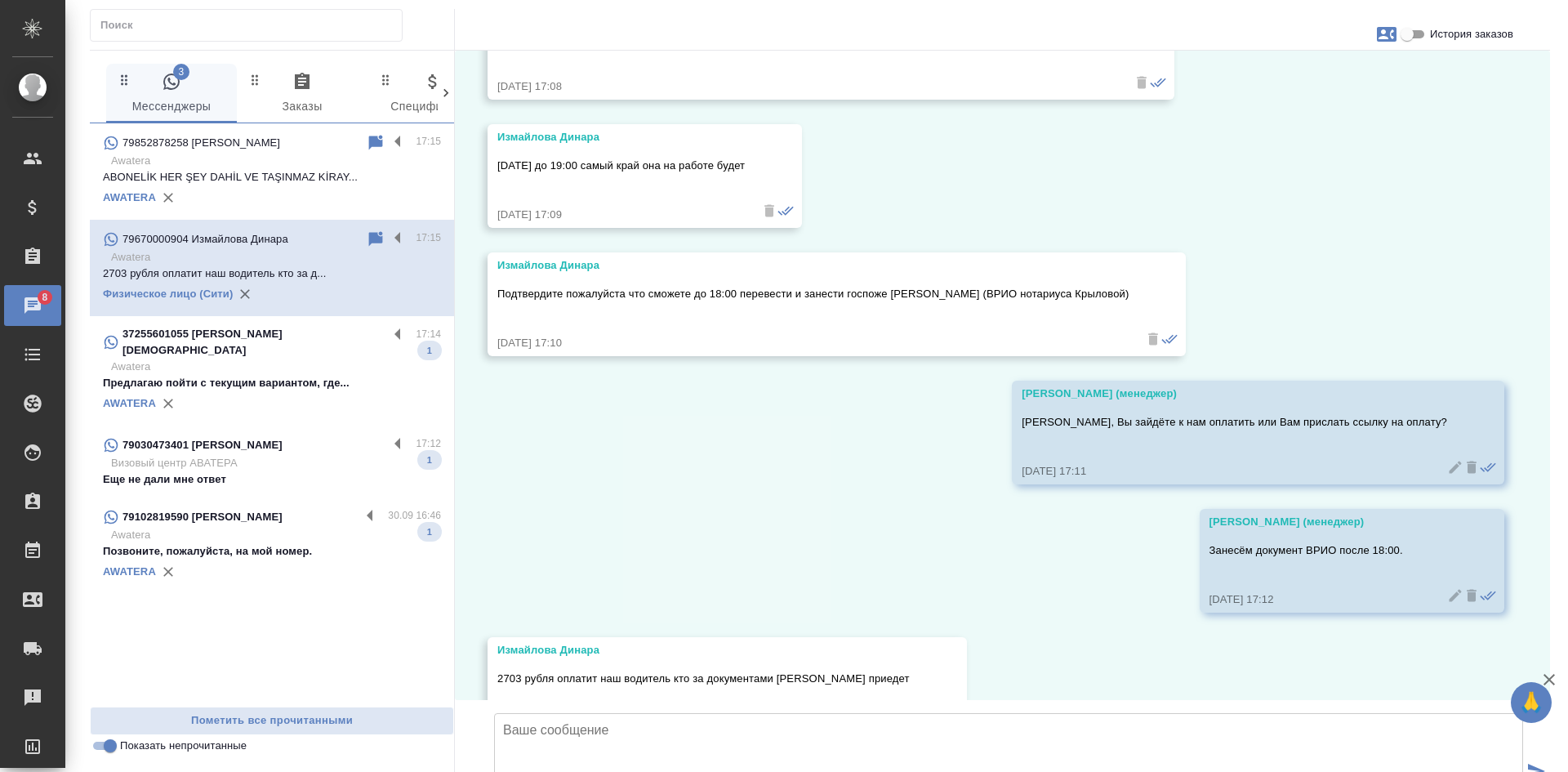
scroll to position [21301, 0]
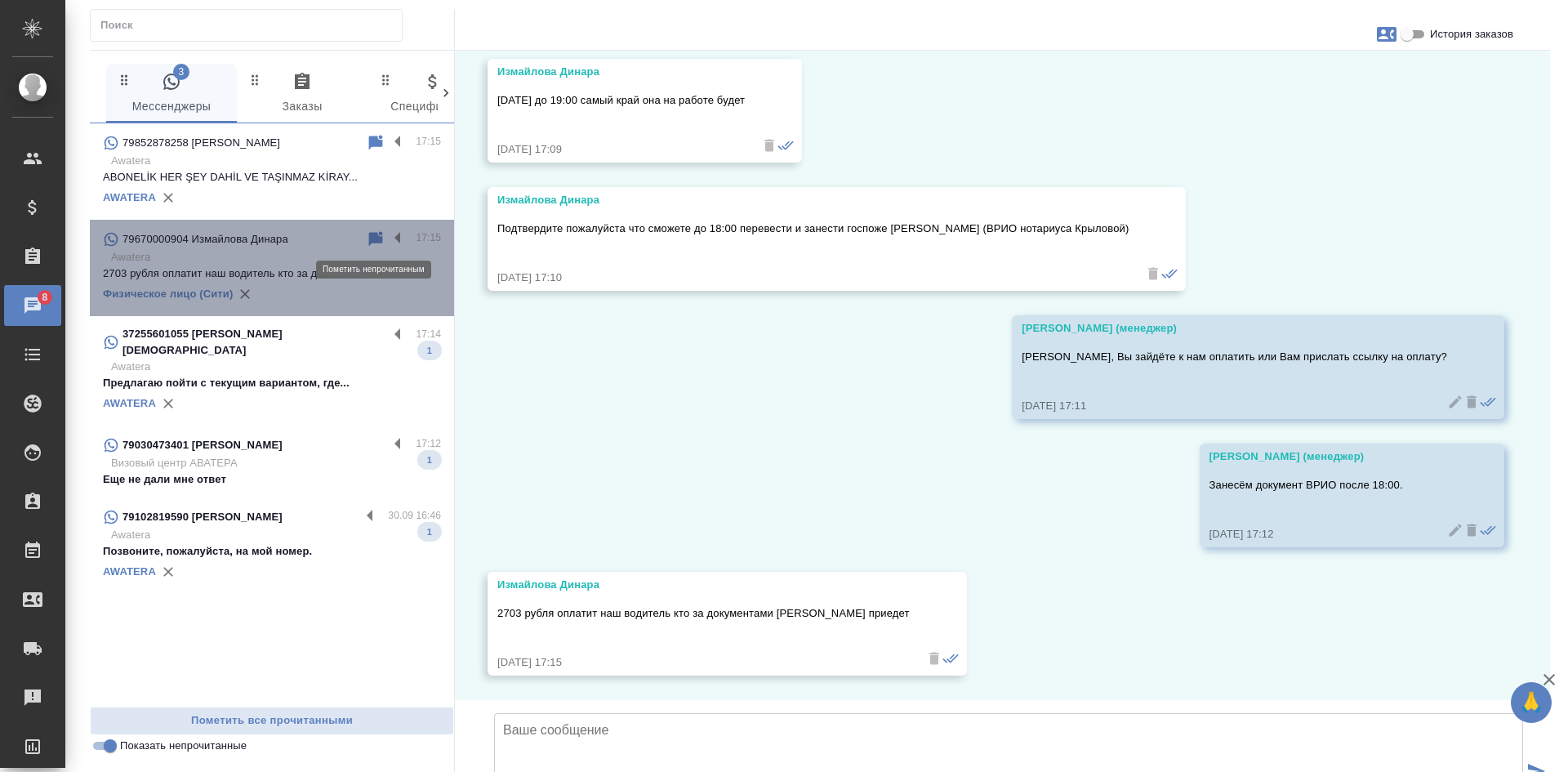
click at [368, 238] on icon at bounding box center [376, 239] width 20 height 20
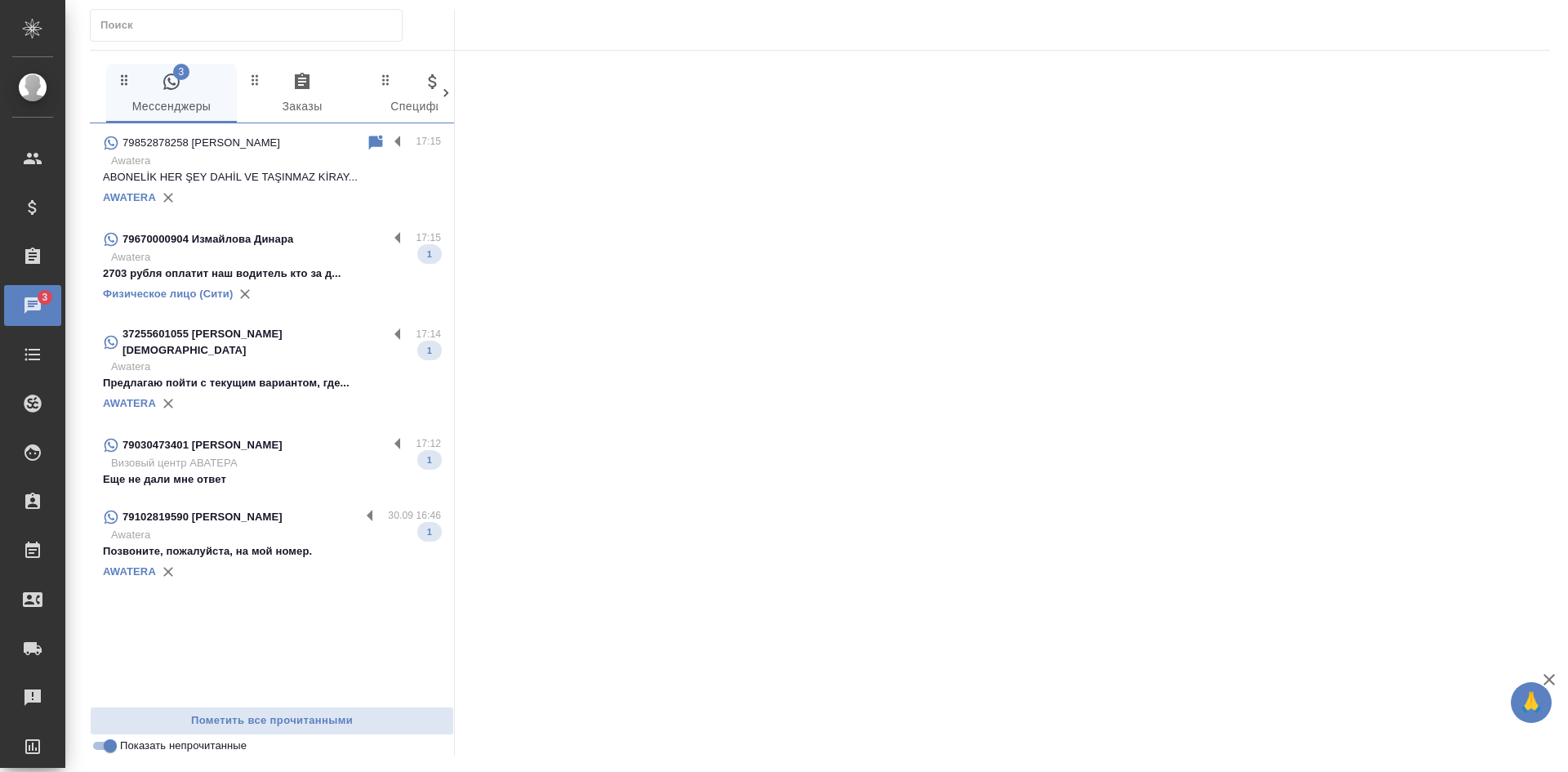
click at [298, 375] on p "Предлагаю пойти с текущим вариантом, где..." at bounding box center [272, 383] width 339 height 17
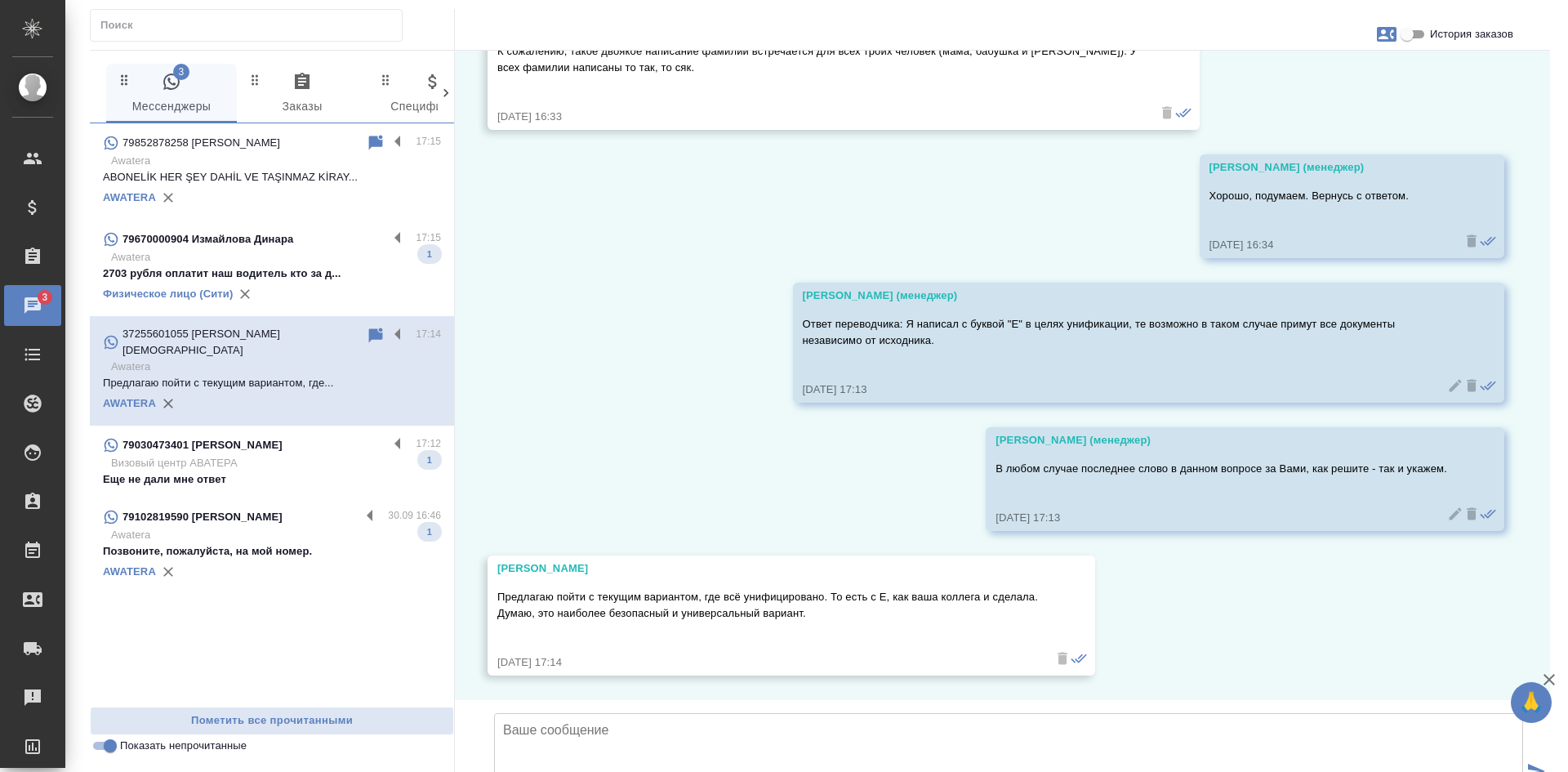
scroll to position [4262, 0]
click at [378, 334] on icon at bounding box center [376, 335] width 14 height 15
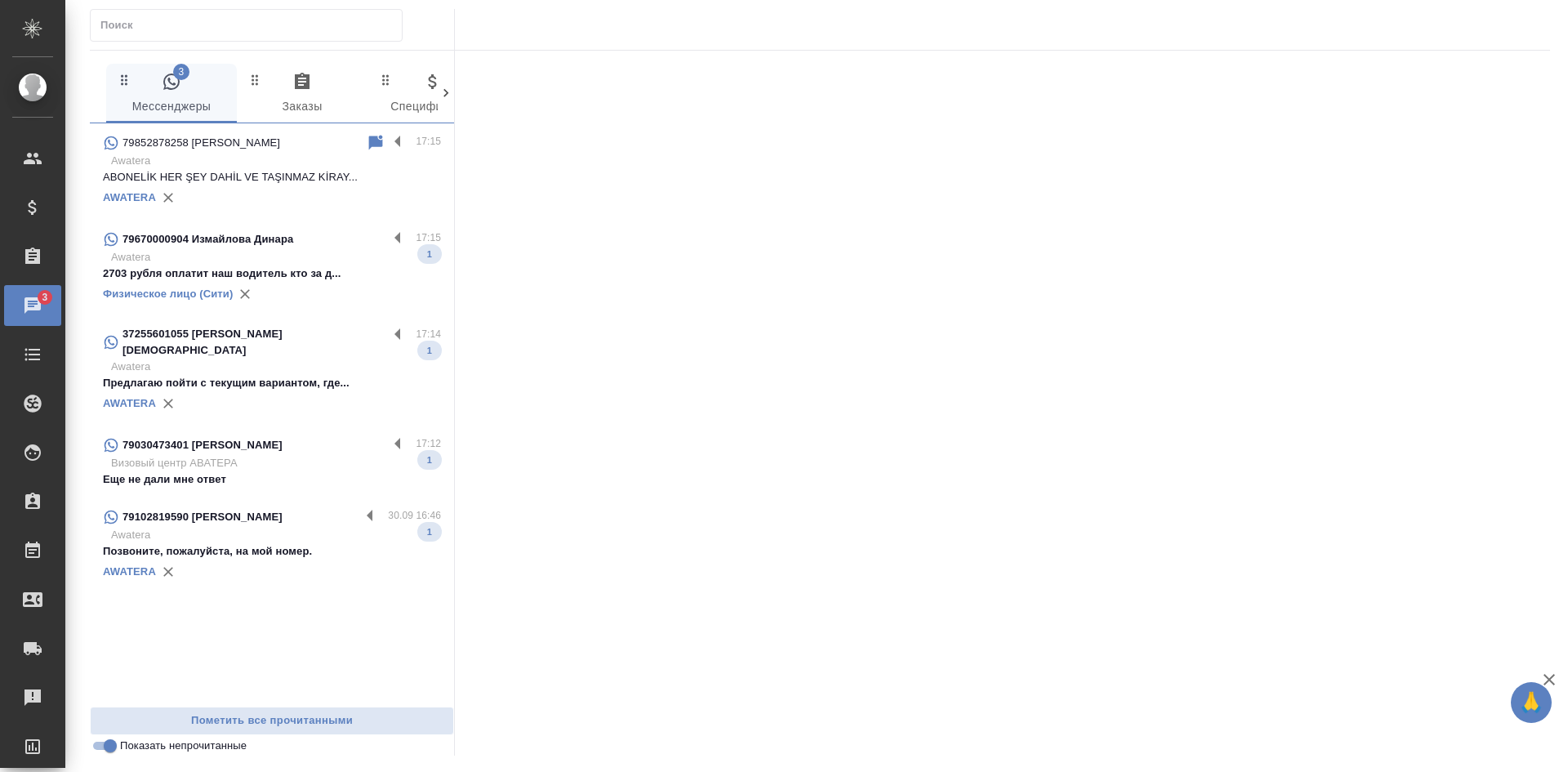
click at [102, 742] on input "Показать непрочитанные" at bounding box center [110, 745] width 59 height 20
click at [102, 743] on input "Показать непрочитанные" at bounding box center [97, 745] width 59 height 20
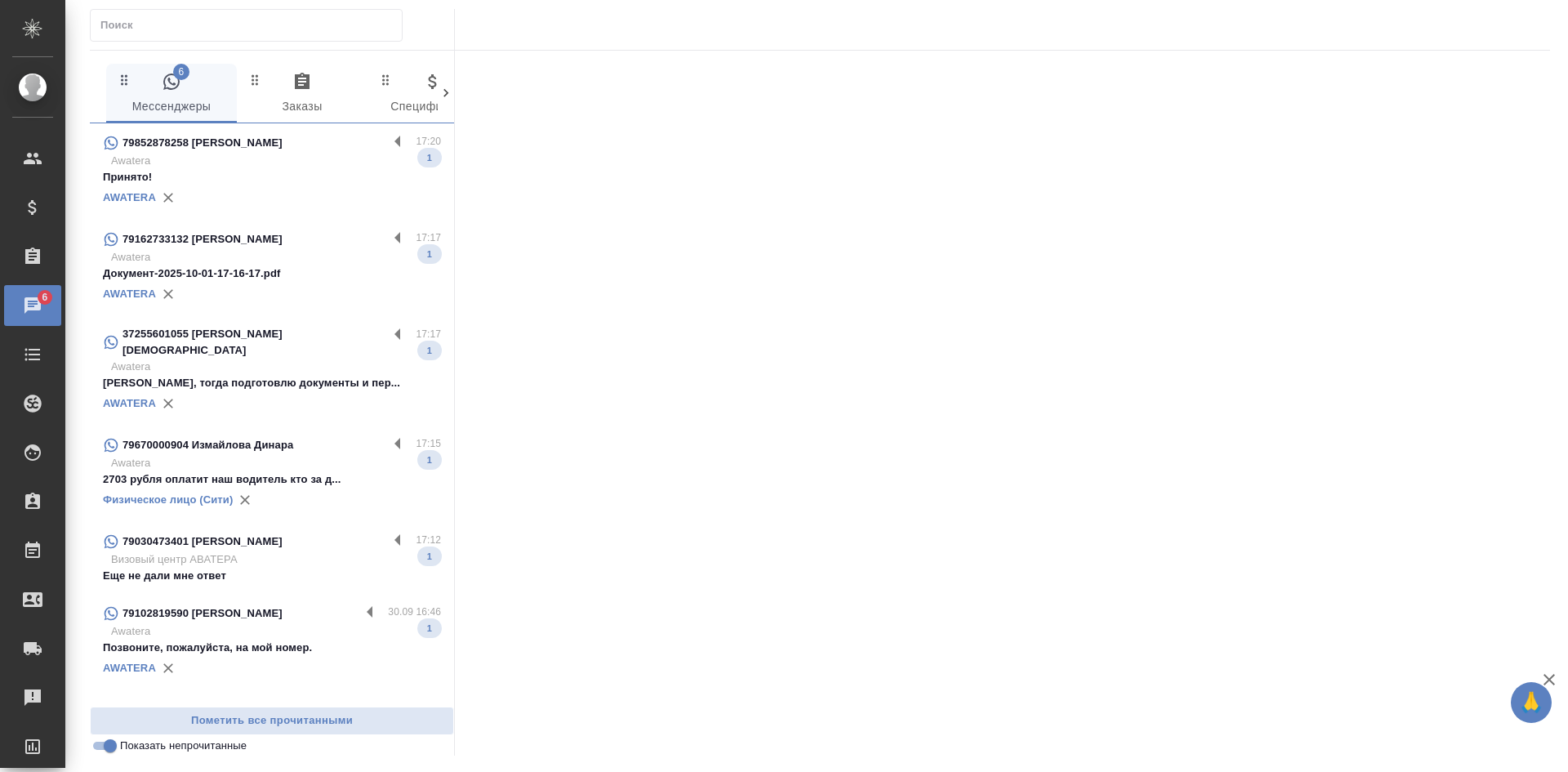
click at [307, 163] on p "Awatera" at bounding box center [275, 161] width 330 height 17
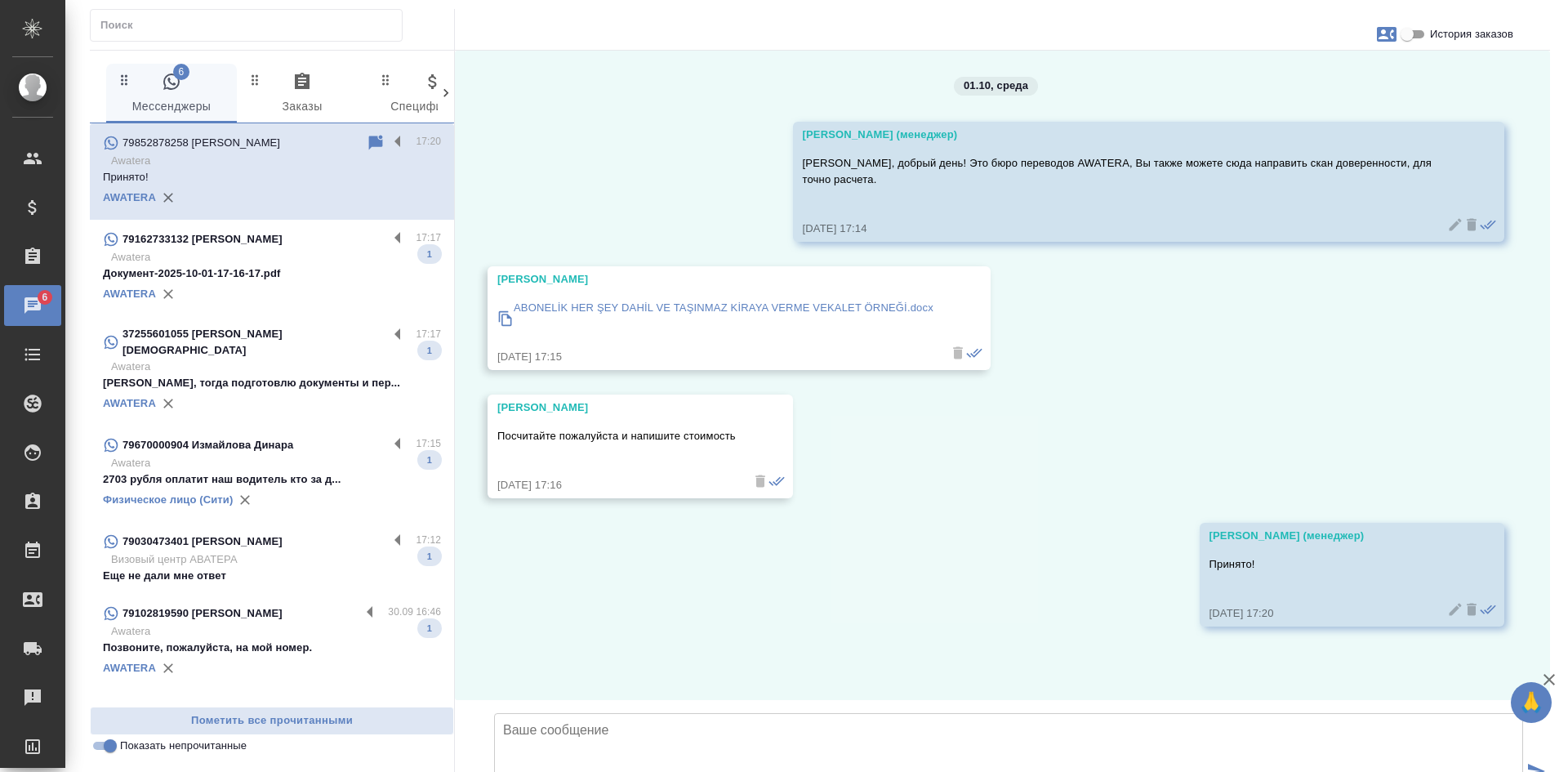
scroll to position [73, 0]
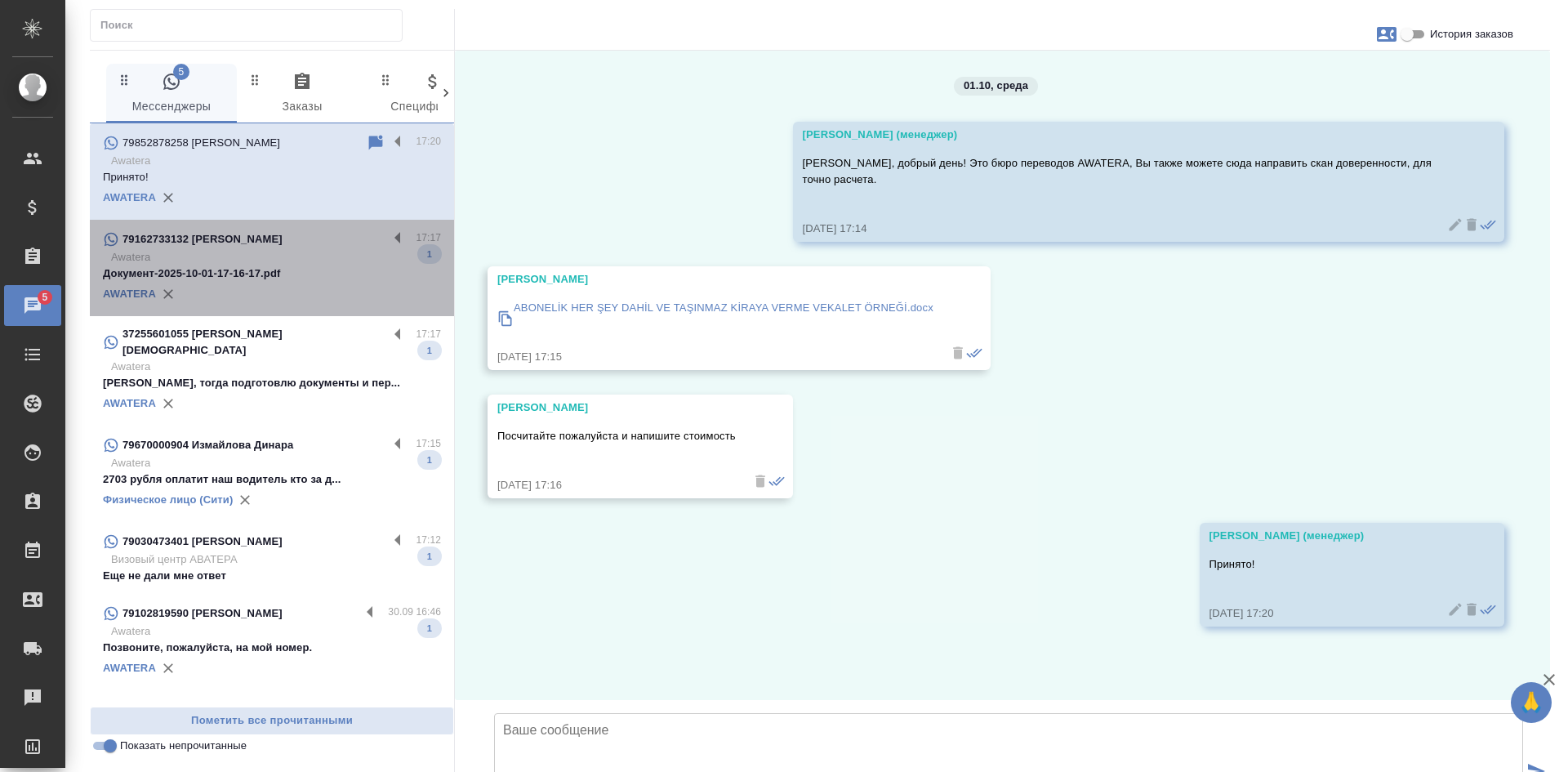
click at [326, 252] on p "Awatera" at bounding box center [275, 258] width 330 height 17
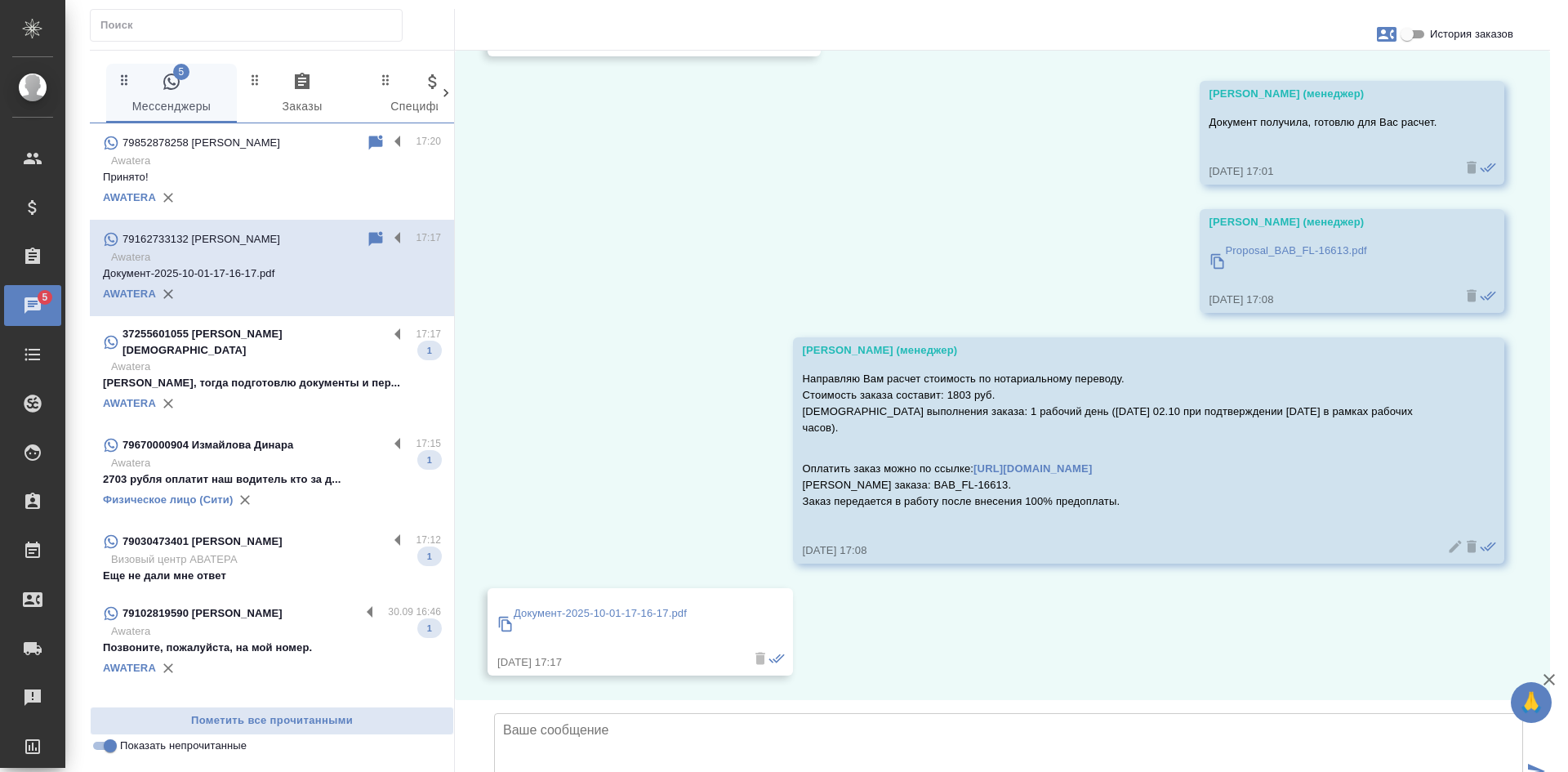
scroll to position [515, 0]
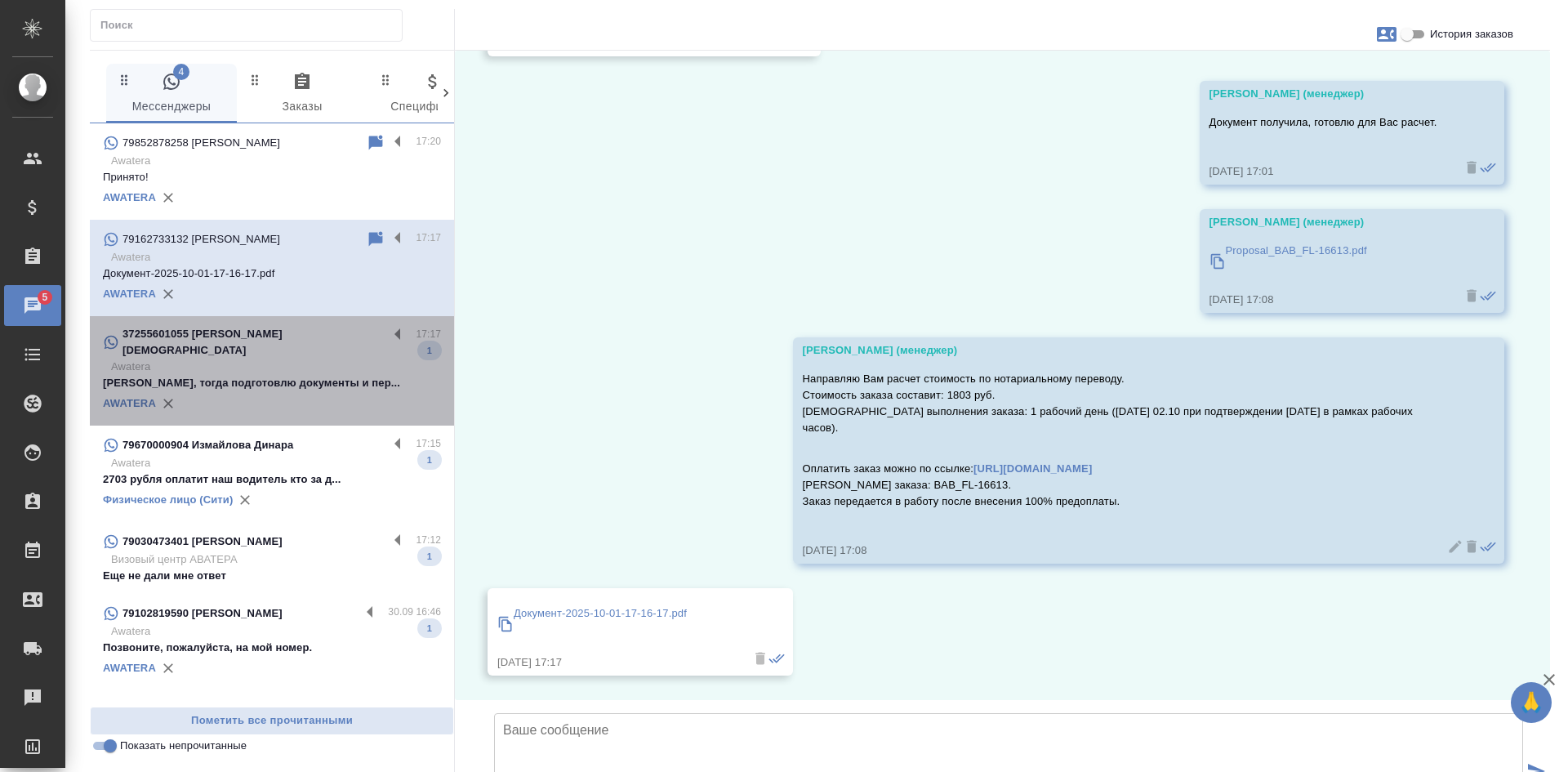
click at [280, 376] on p "Хорошо, тогда подготовлю документы и пер..." at bounding box center [272, 383] width 339 height 17
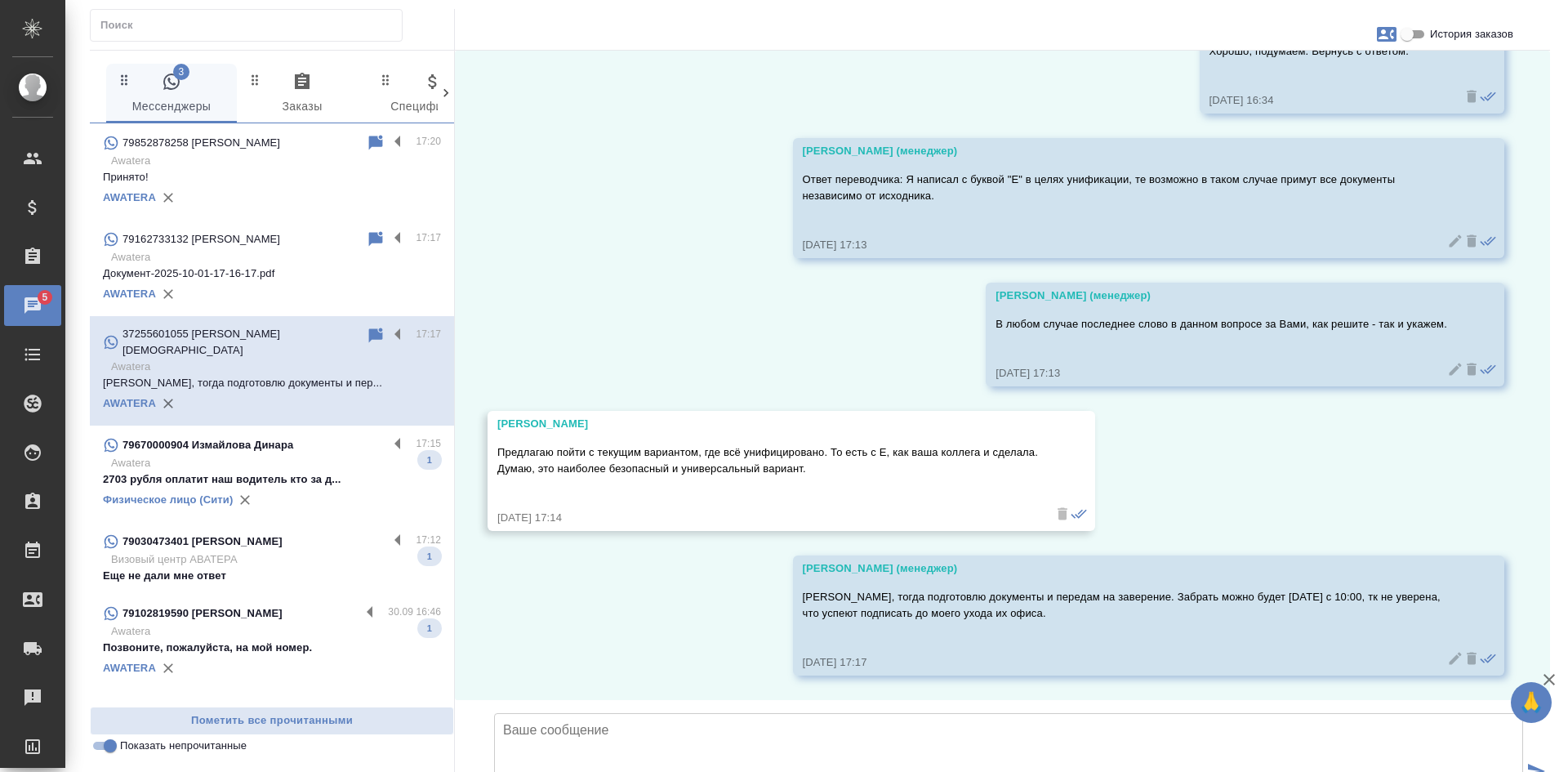
scroll to position [4407, 0]
click at [111, 748] on input "Показать непрочитанные" at bounding box center [110, 745] width 59 height 20
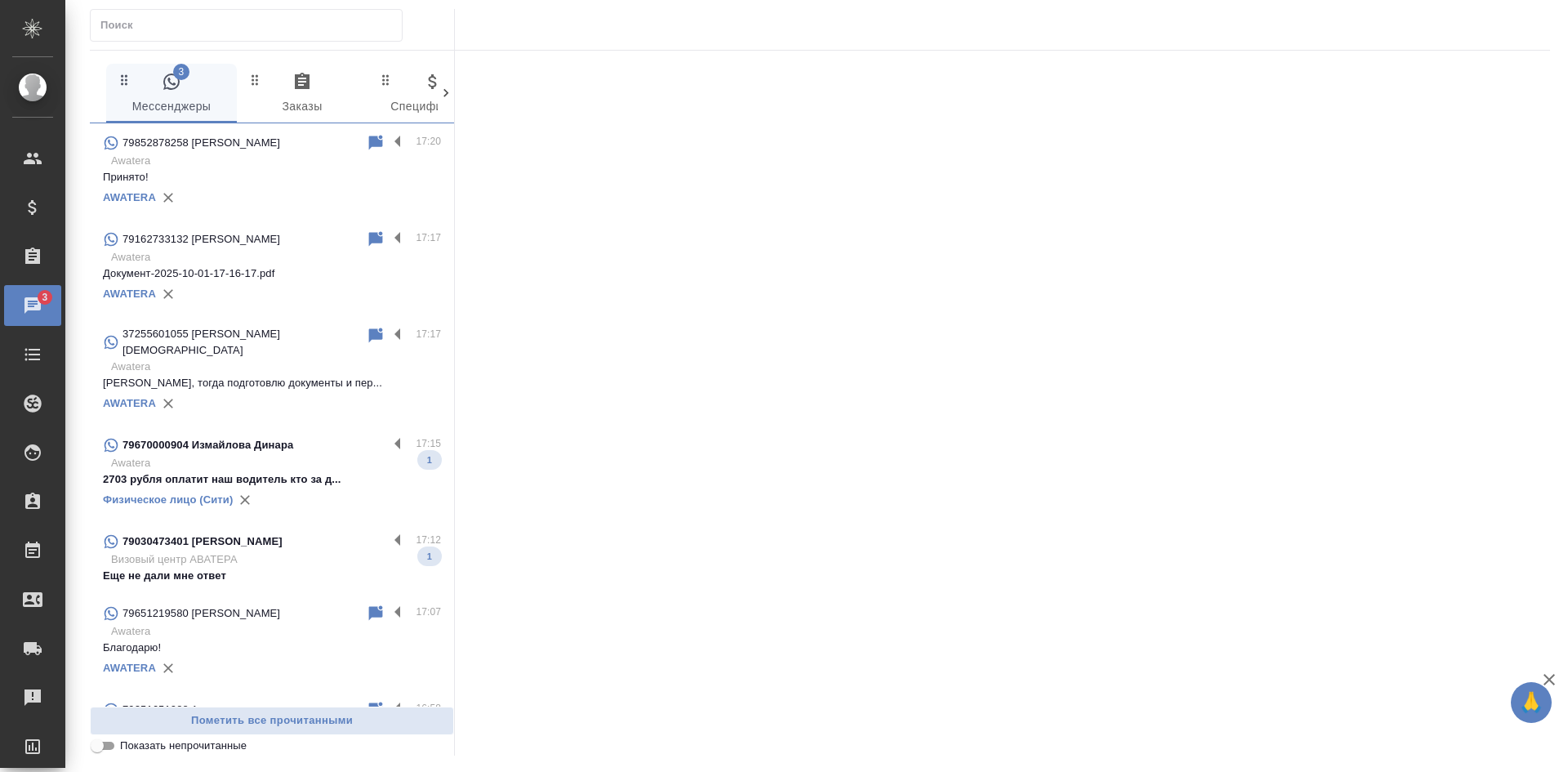
click at [111, 748] on input "Показать непрочитанные" at bounding box center [97, 745] width 59 height 20
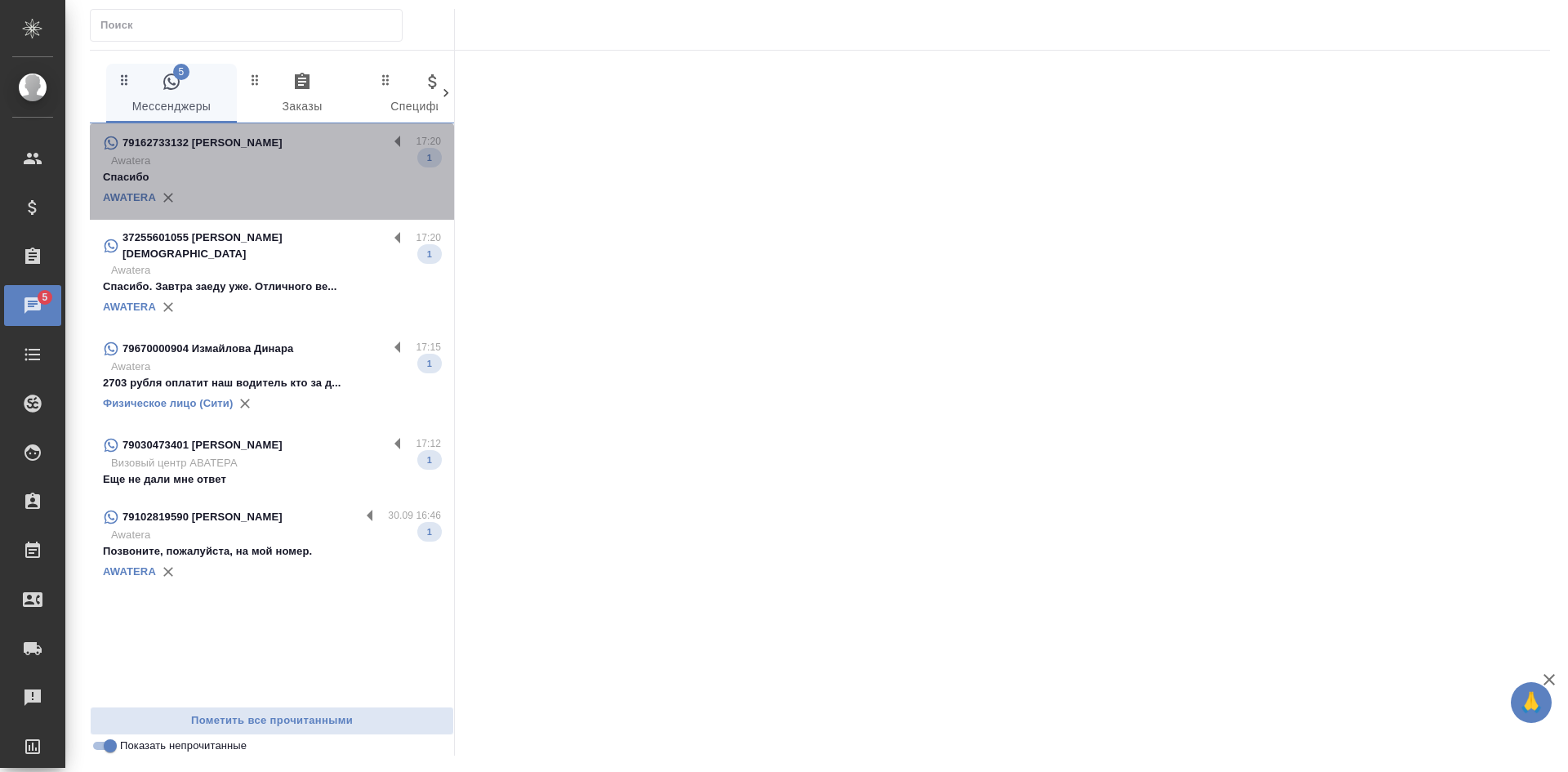
click at [246, 180] on p "Спасибо" at bounding box center [272, 178] width 339 height 17
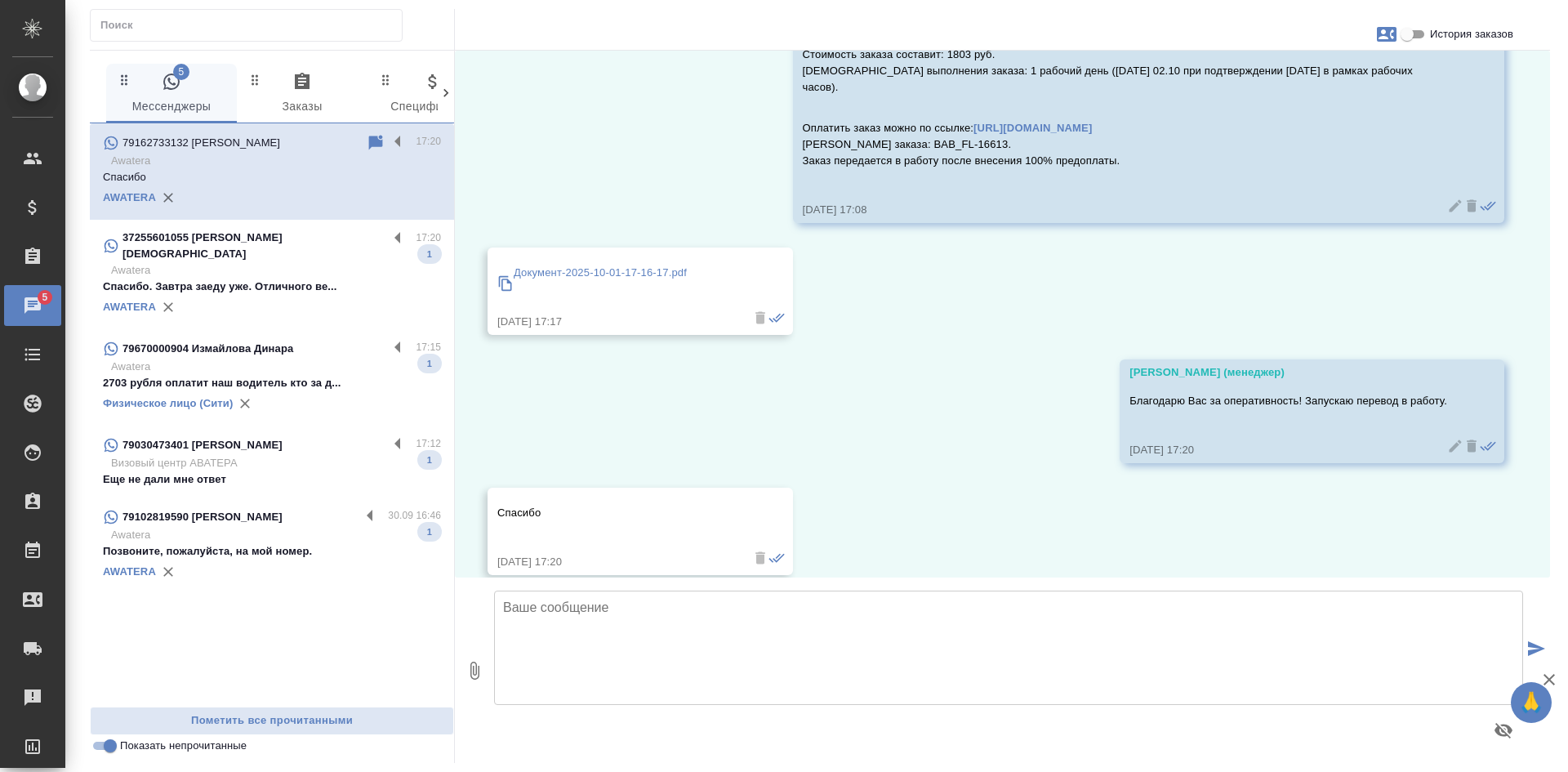
scroll to position [755, 0]
click at [105, 749] on input "Показать непрочитанные" at bounding box center [110, 745] width 59 height 20
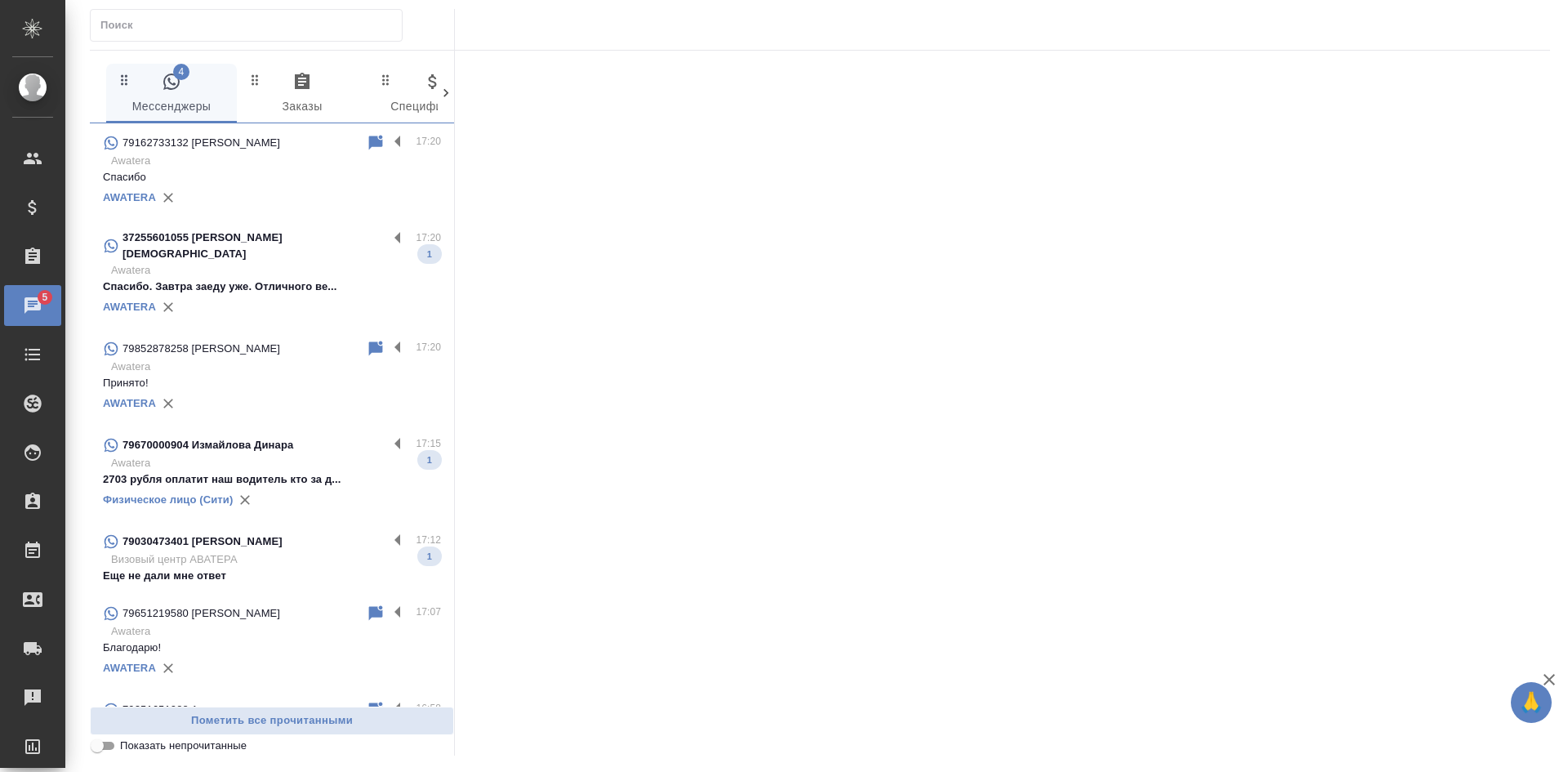
click at [105, 749] on input "Показать непрочитанные" at bounding box center [97, 745] width 59 height 20
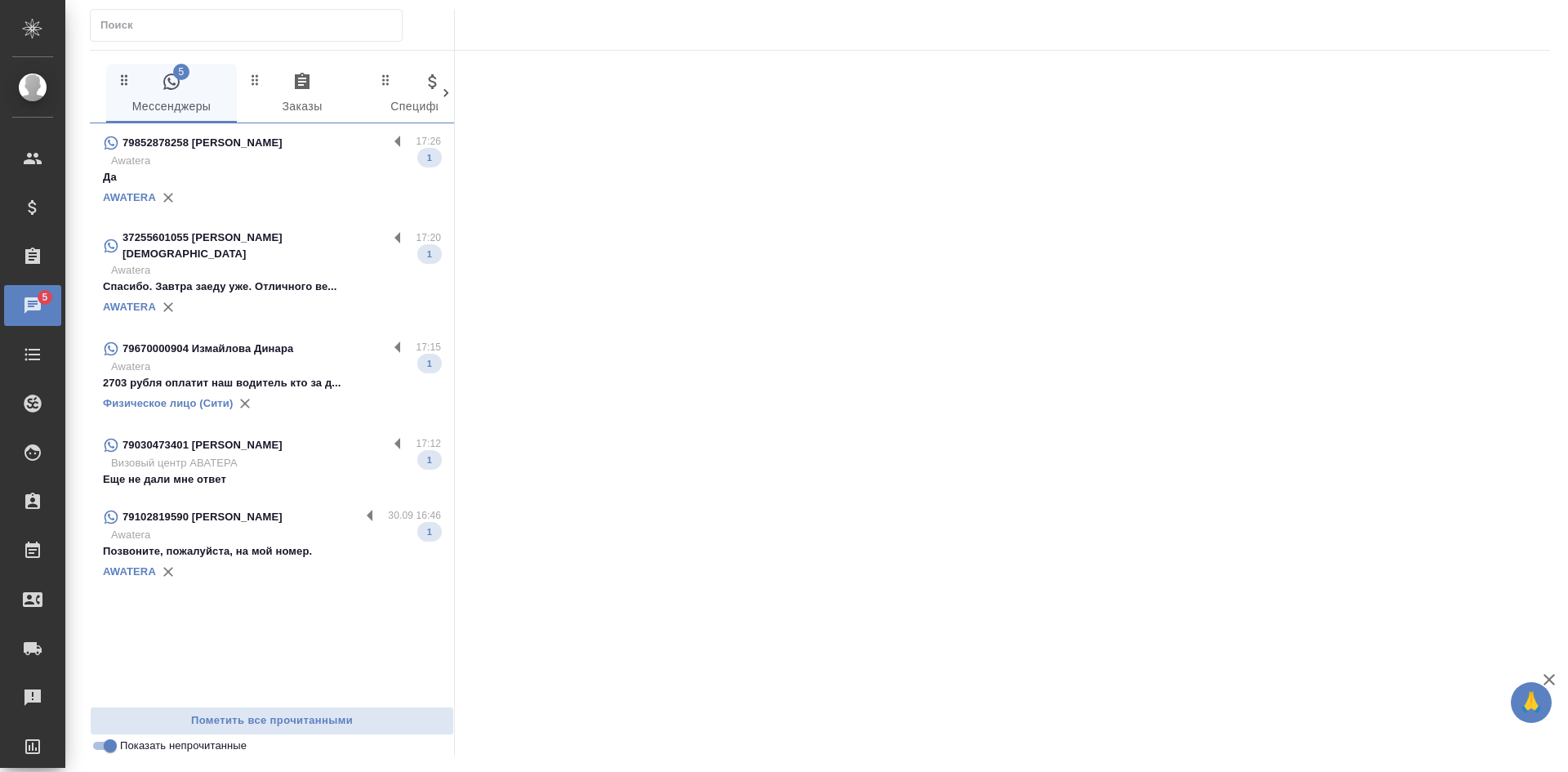
click at [331, 186] on div "AWATERA" at bounding box center [272, 197] width 339 height 24
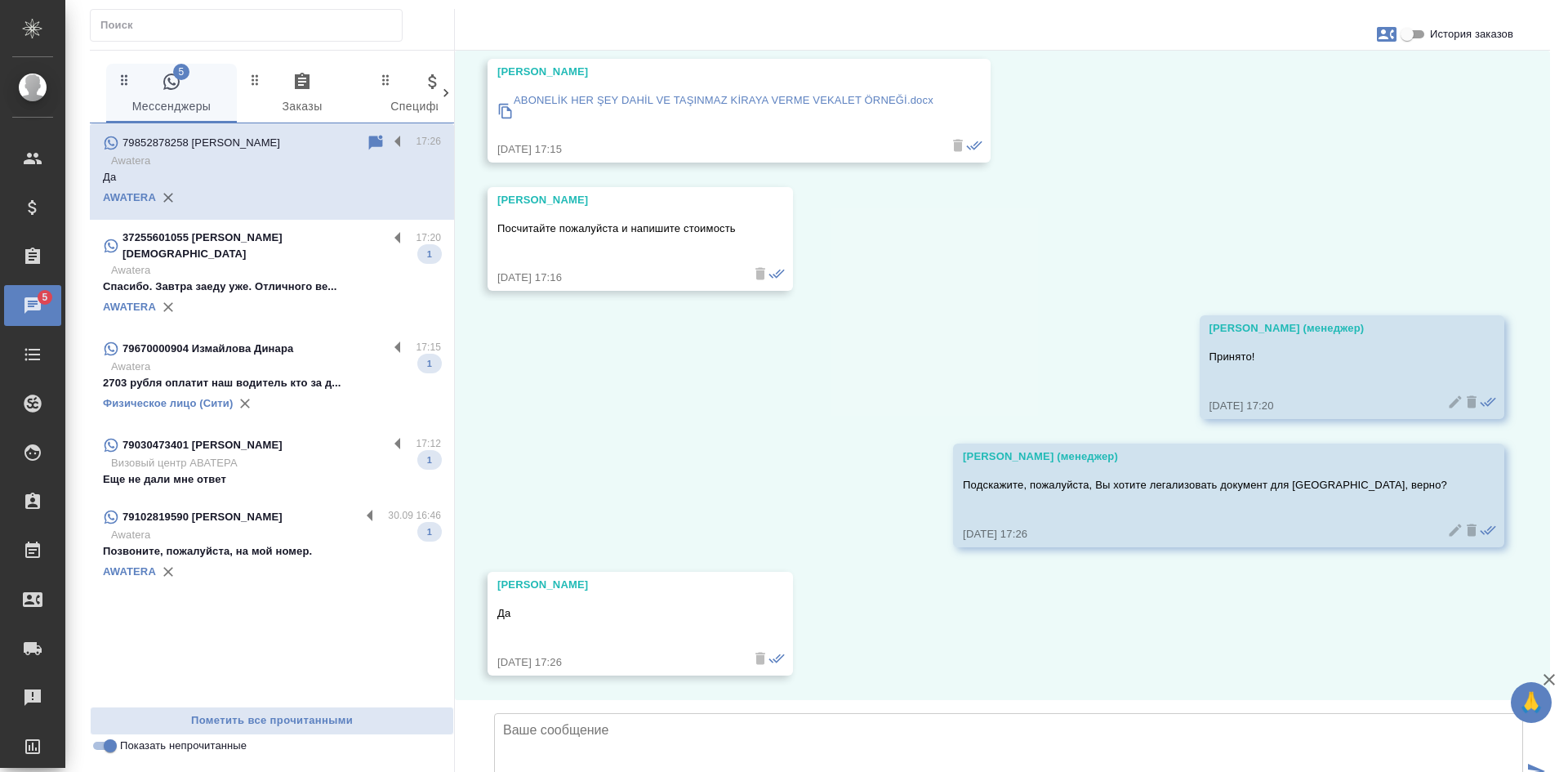
scroll to position [330, 0]
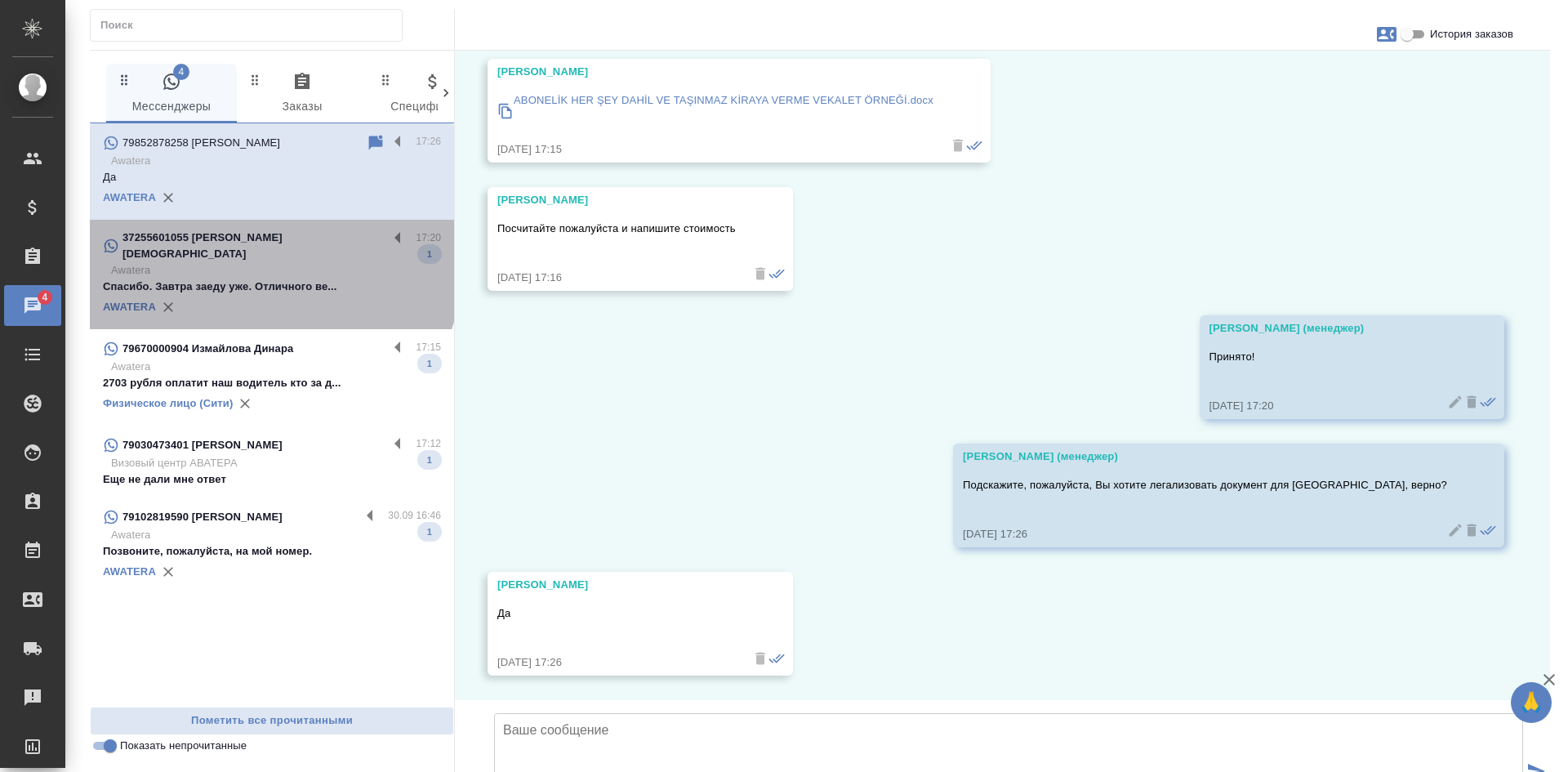
click at [233, 262] on p "Awatera" at bounding box center [275, 271] width 330 height 17
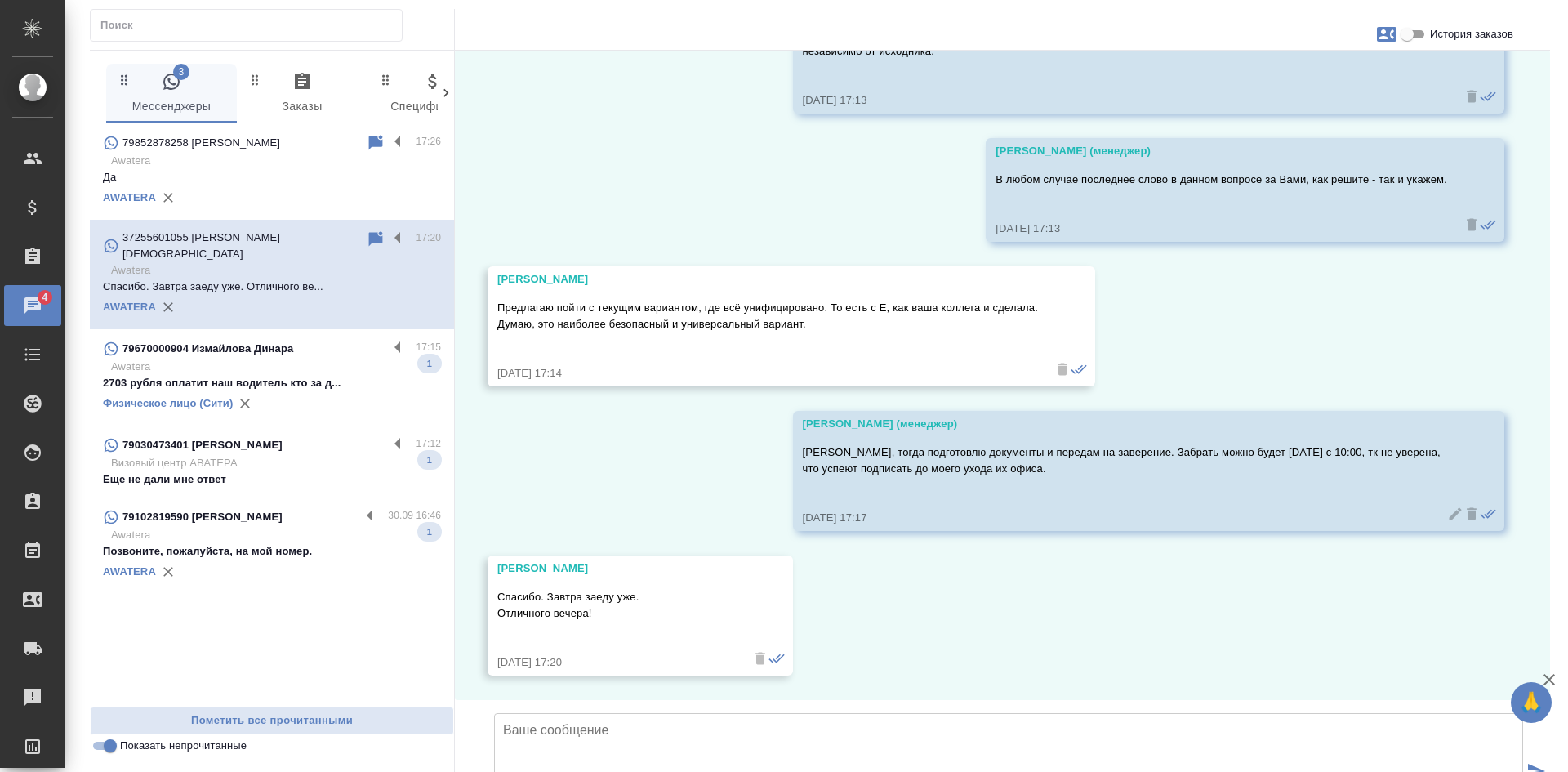
scroll to position [4551, 0]
click at [111, 743] on input "Показать непрочитанные" at bounding box center [110, 745] width 59 height 20
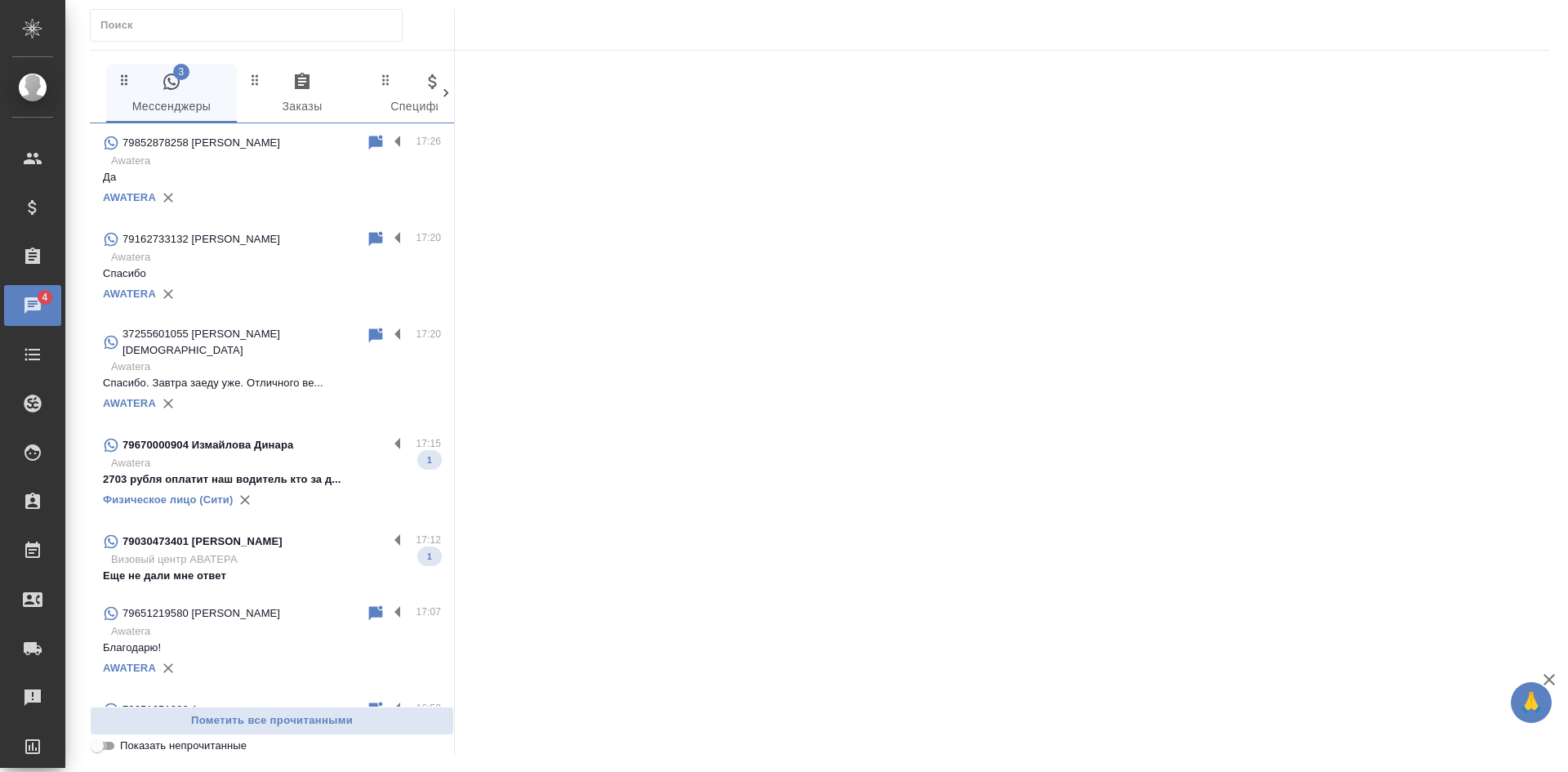
click at [111, 743] on input "Показать непрочитанные" at bounding box center [97, 745] width 59 height 20
checkbox input "true"
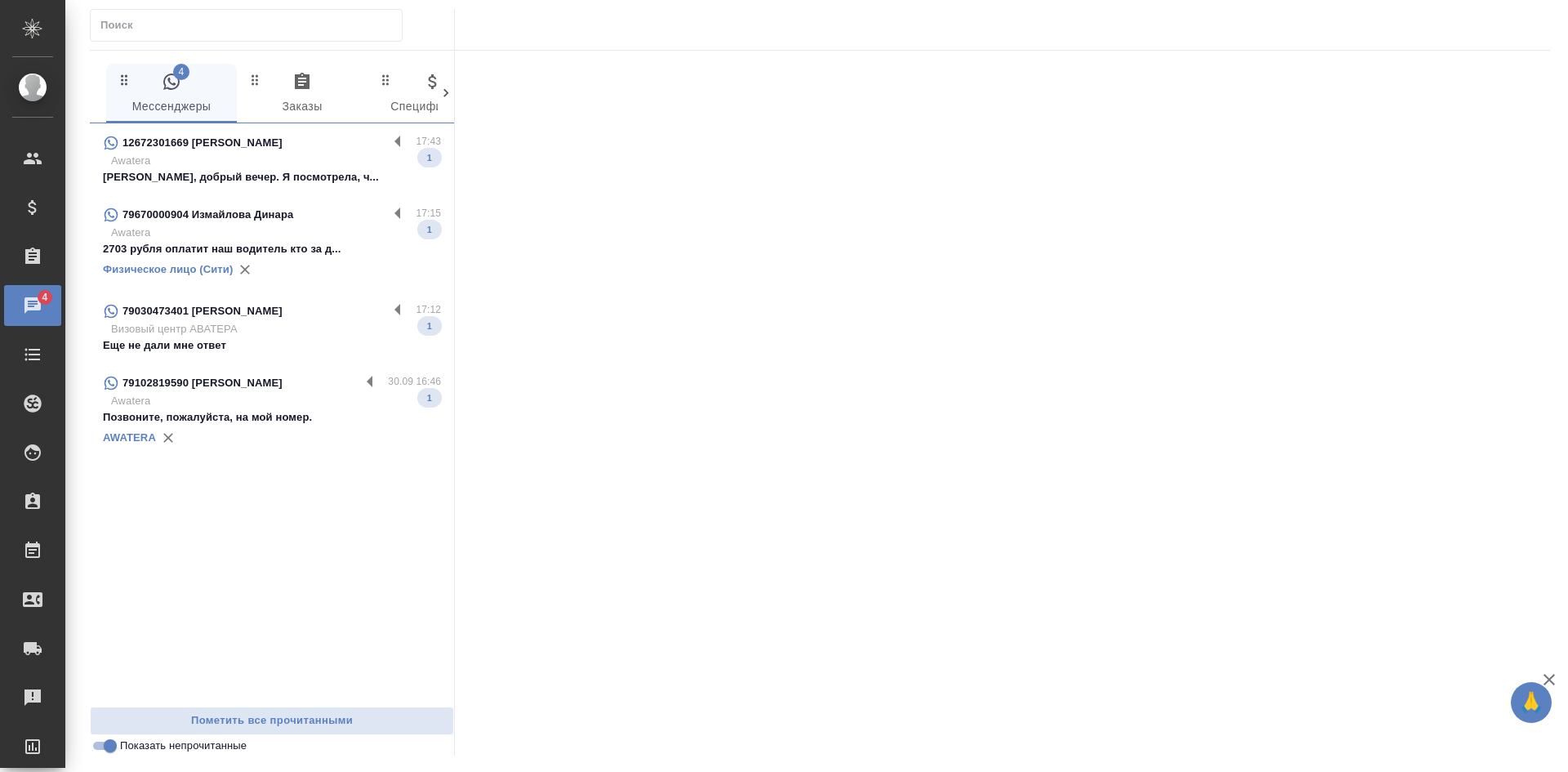
click at [308, 171] on p "Анастасия, добрый вечер. Я посмотрела, ч..." at bounding box center [272, 178] width 339 height 17
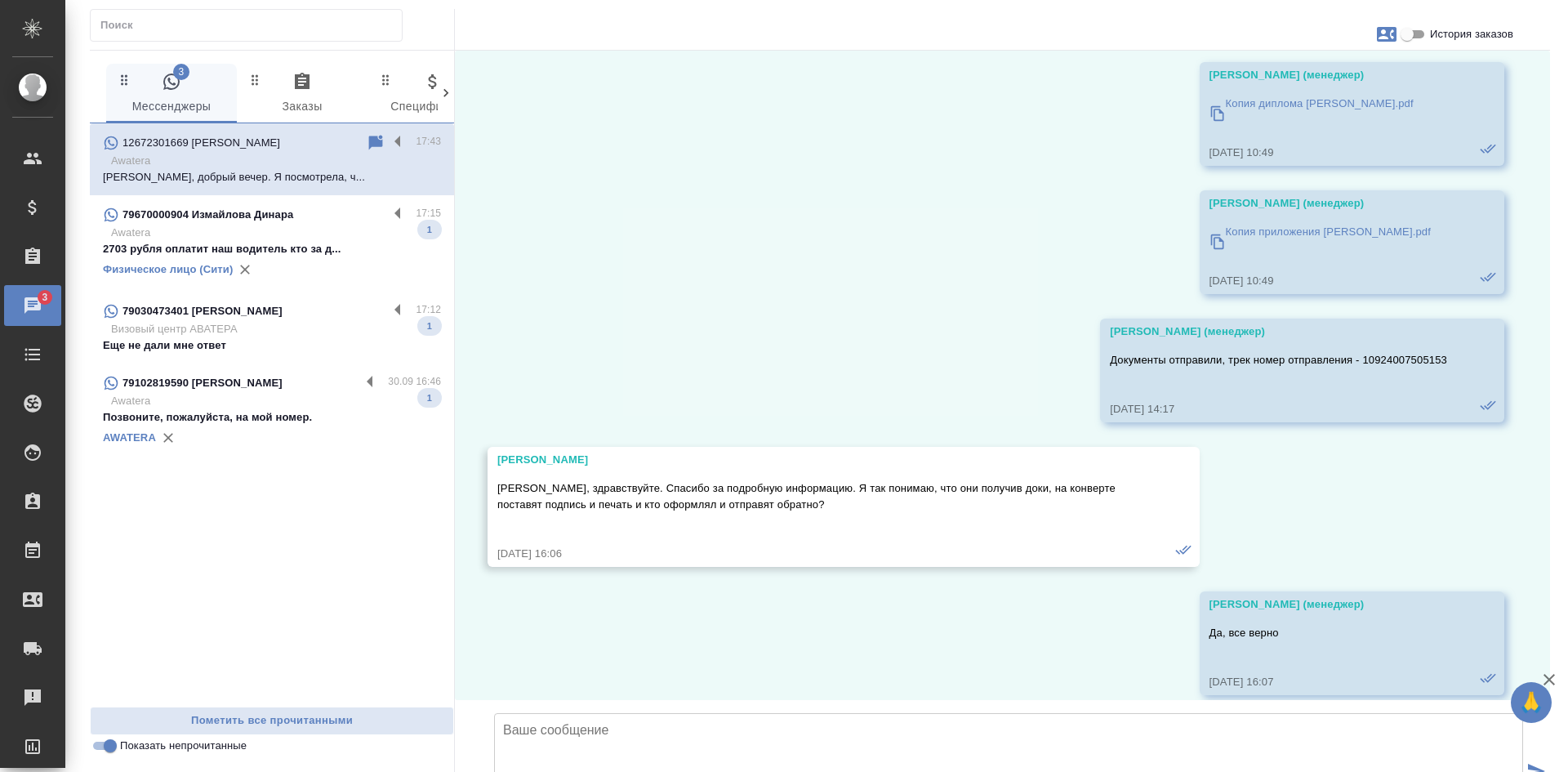
scroll to position [34210, 0]
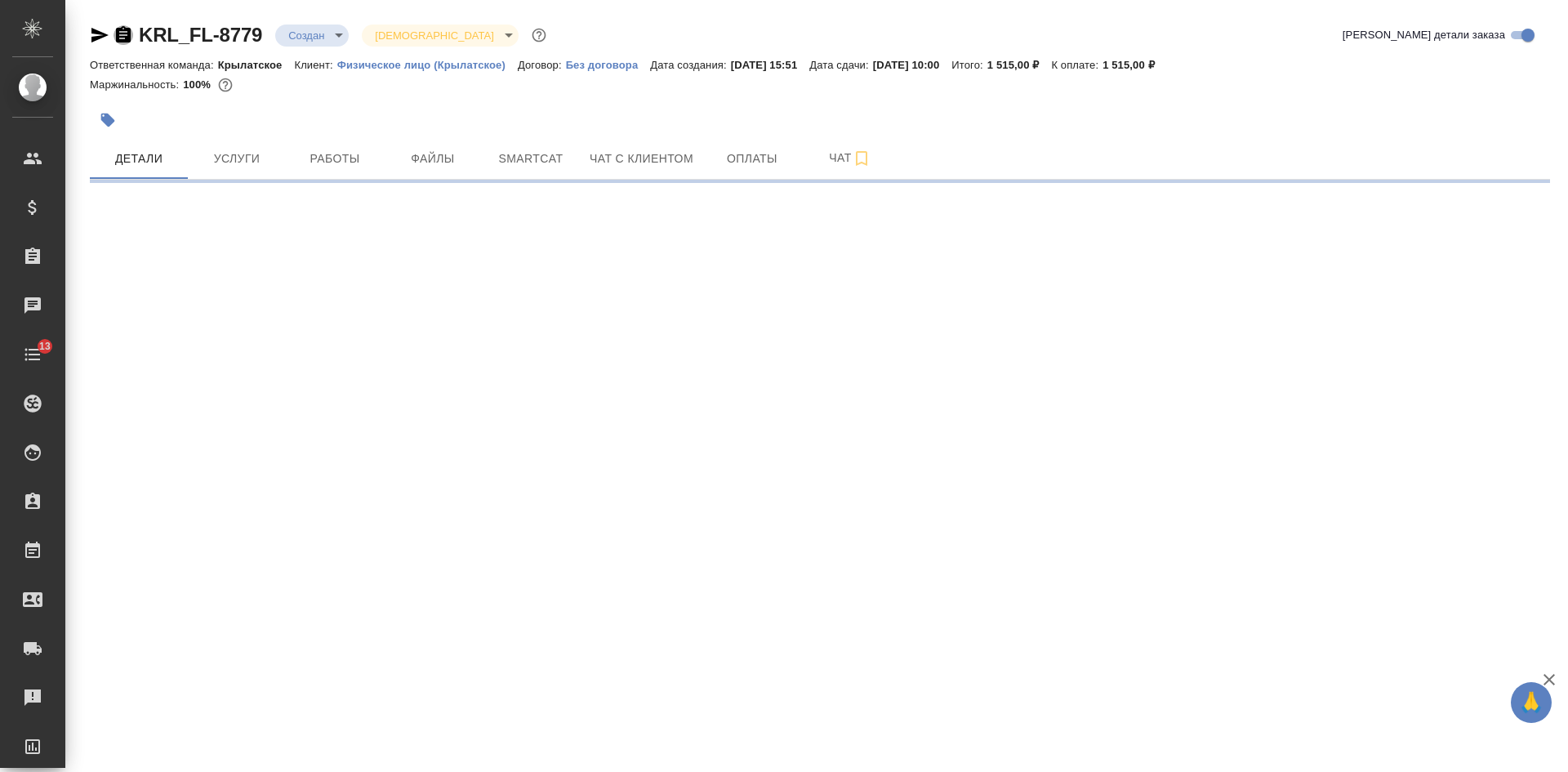
click at [123, 28] on icon "button" at bounding box center [124, 34] width 15 height 17
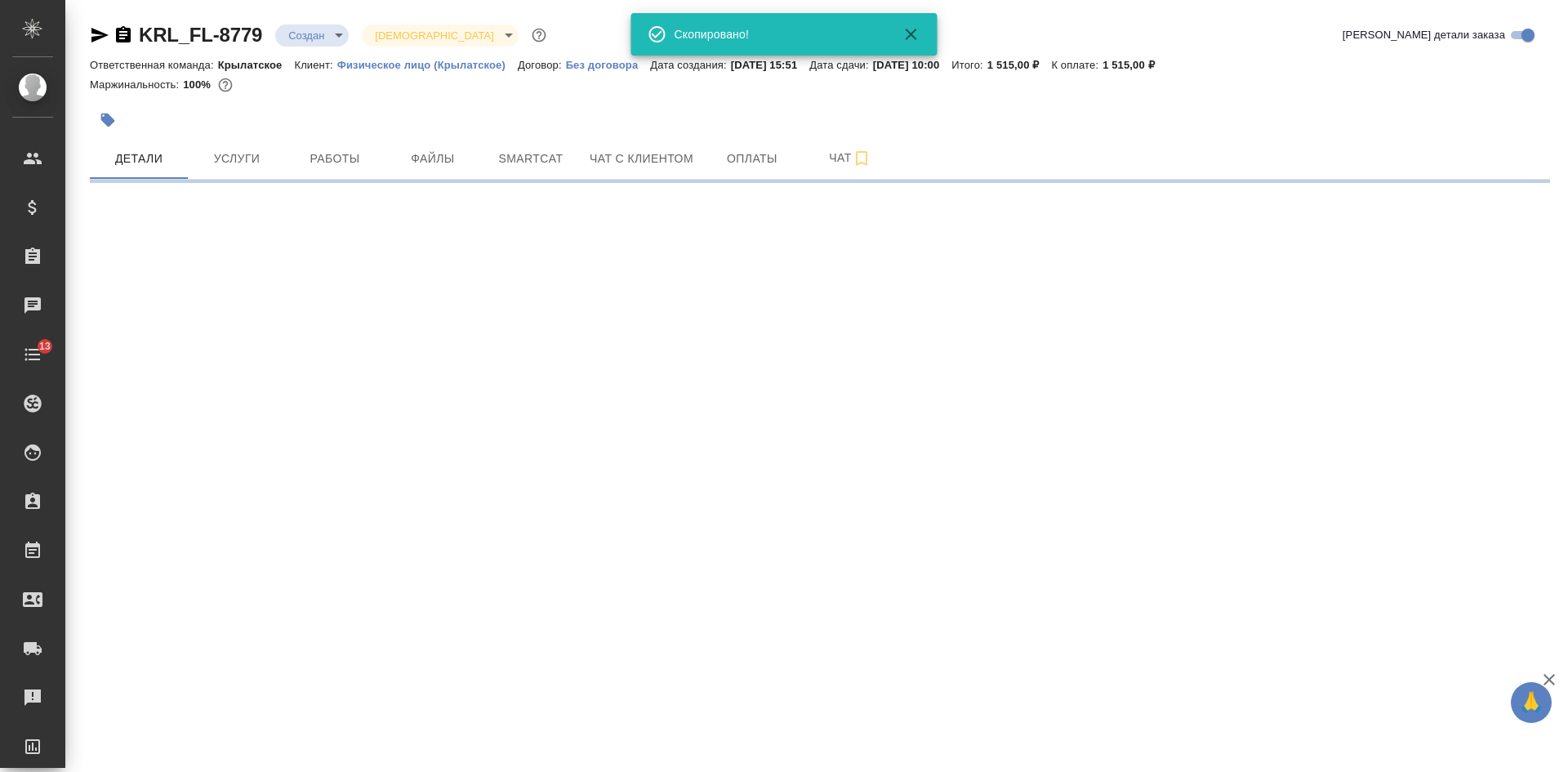
select select "RU"
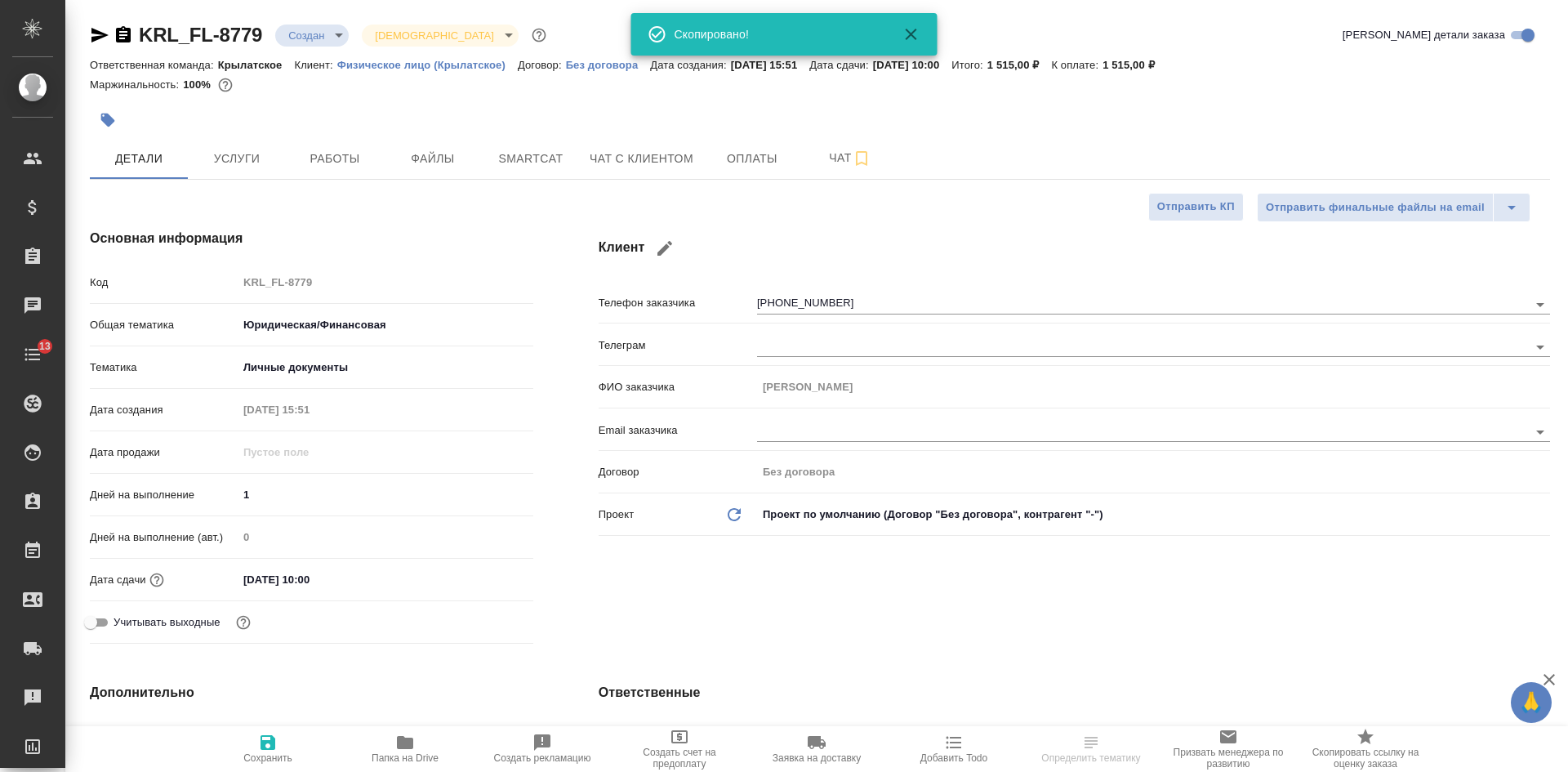
type textarea "x"
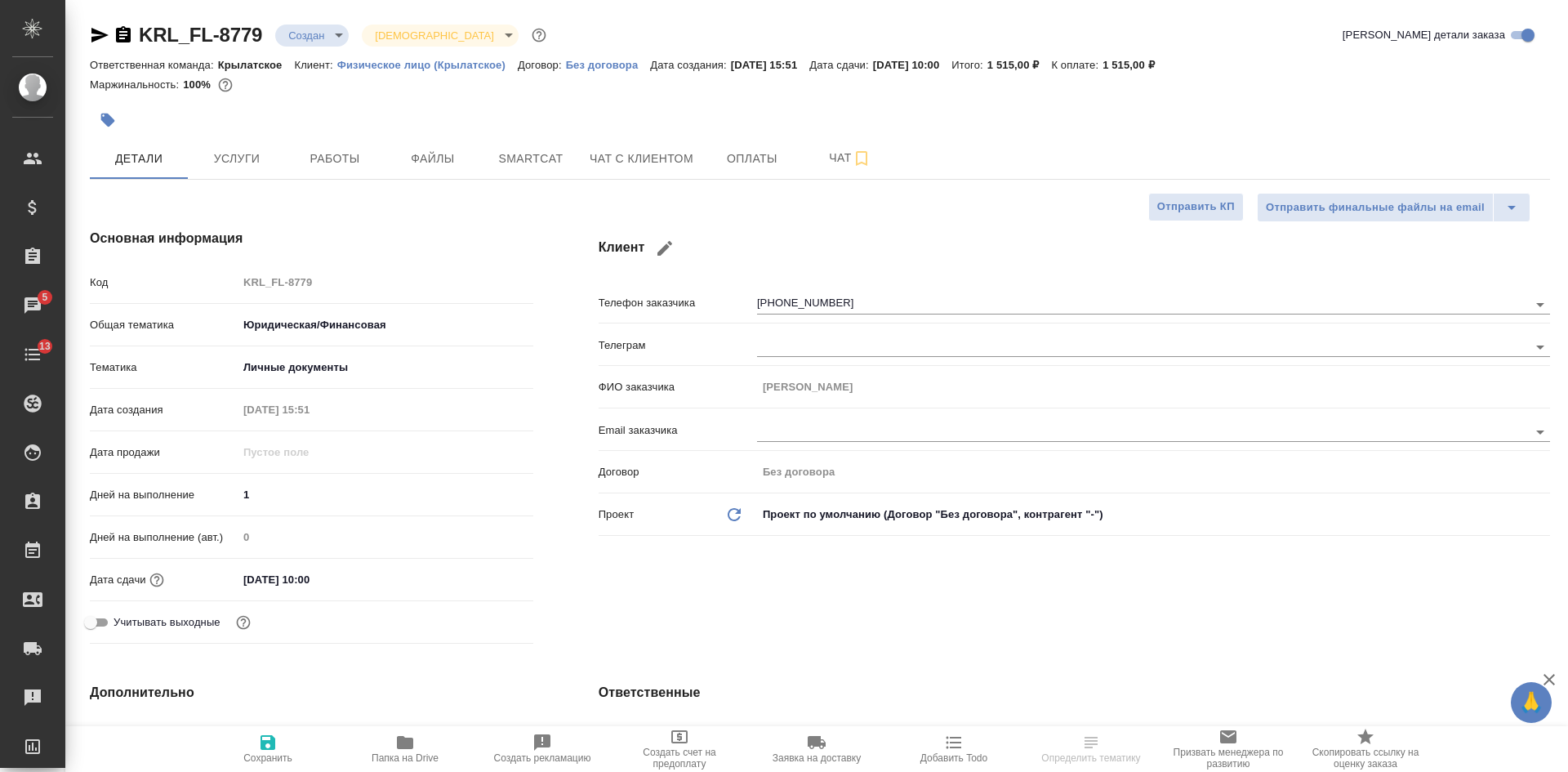
type textarea "x"
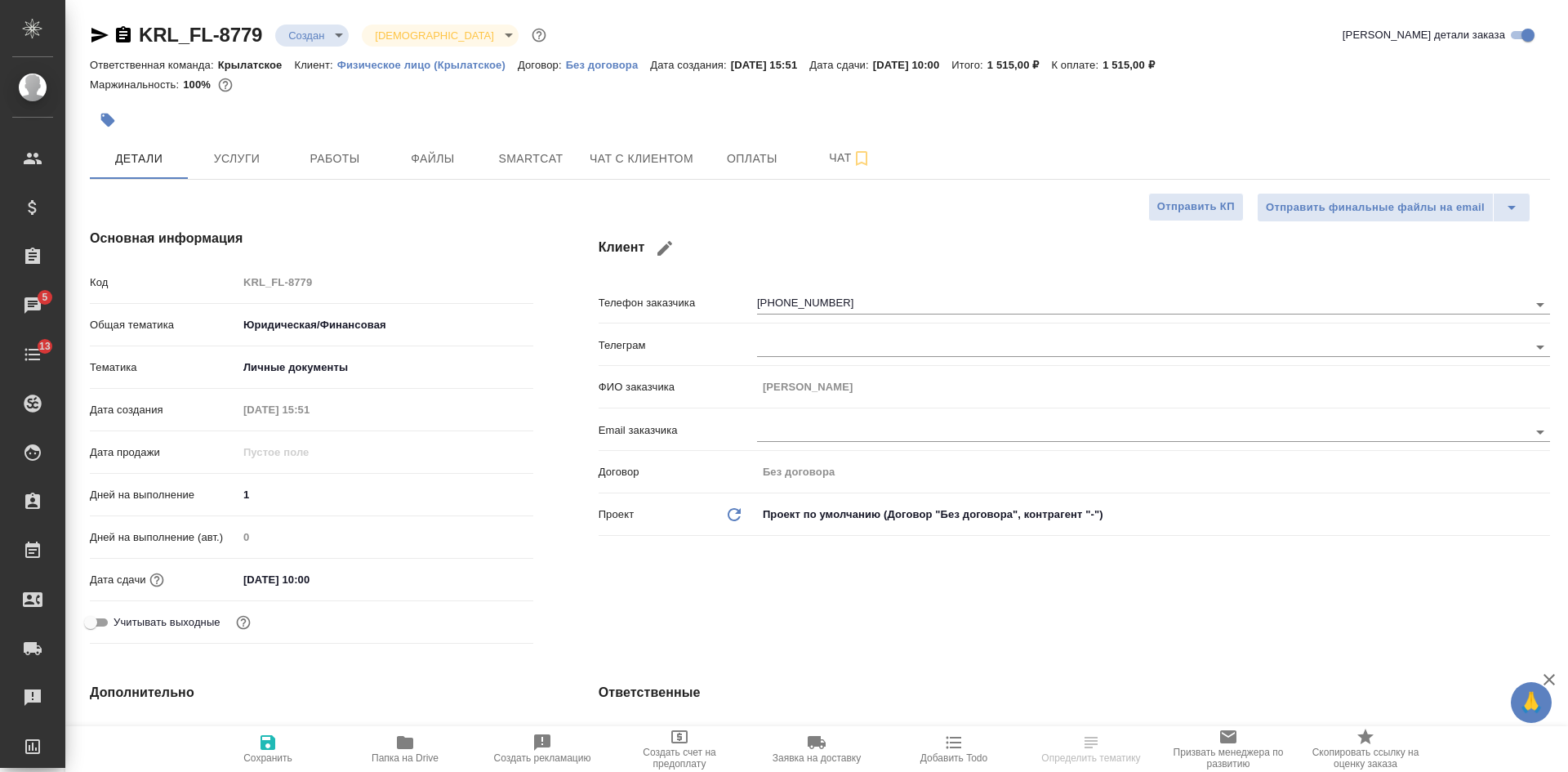
type textarea "x"
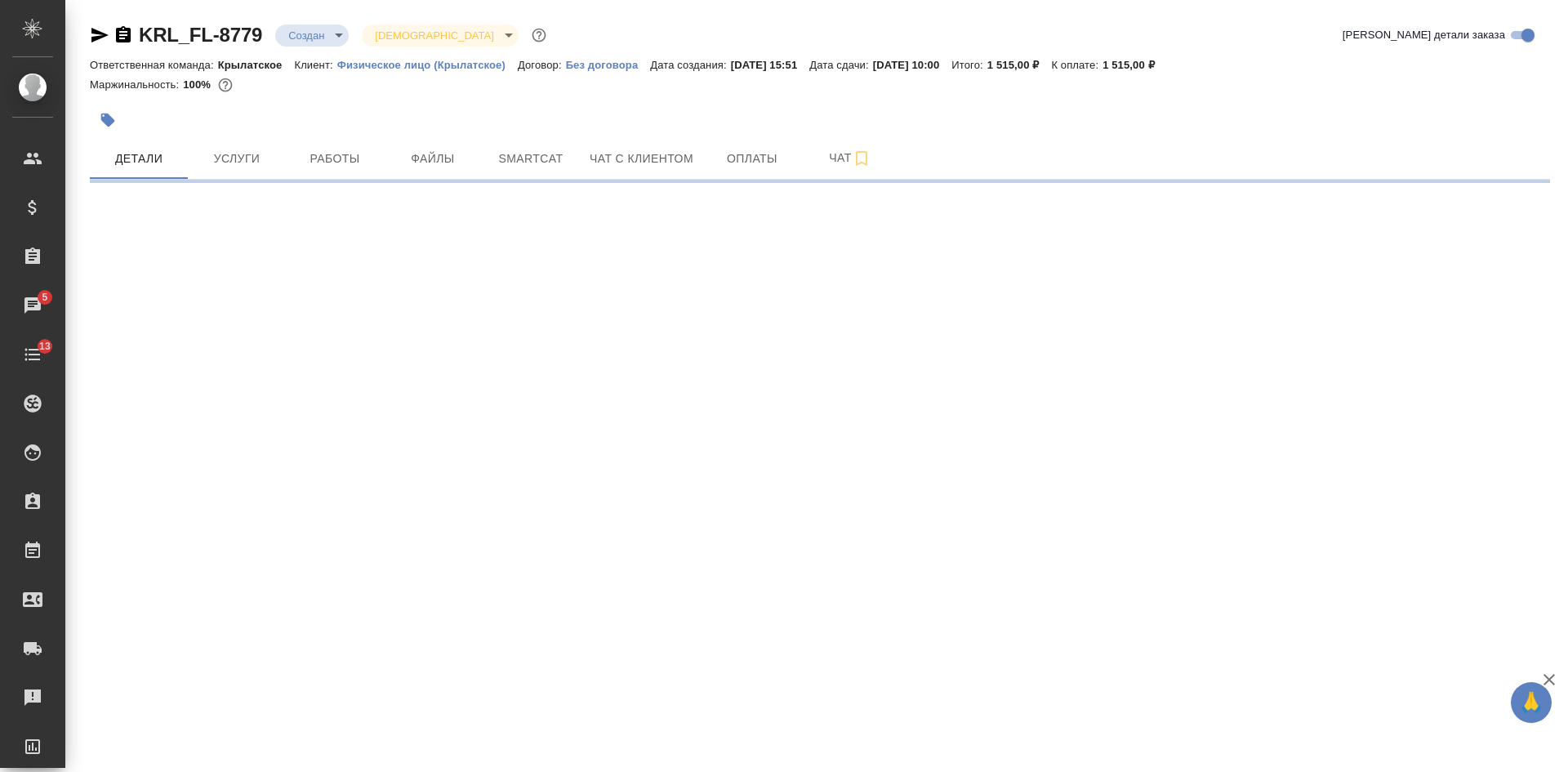
click at [100, 34] on icon "button" at bounding box center [100, 35] width 17 height 15
select select "RU"
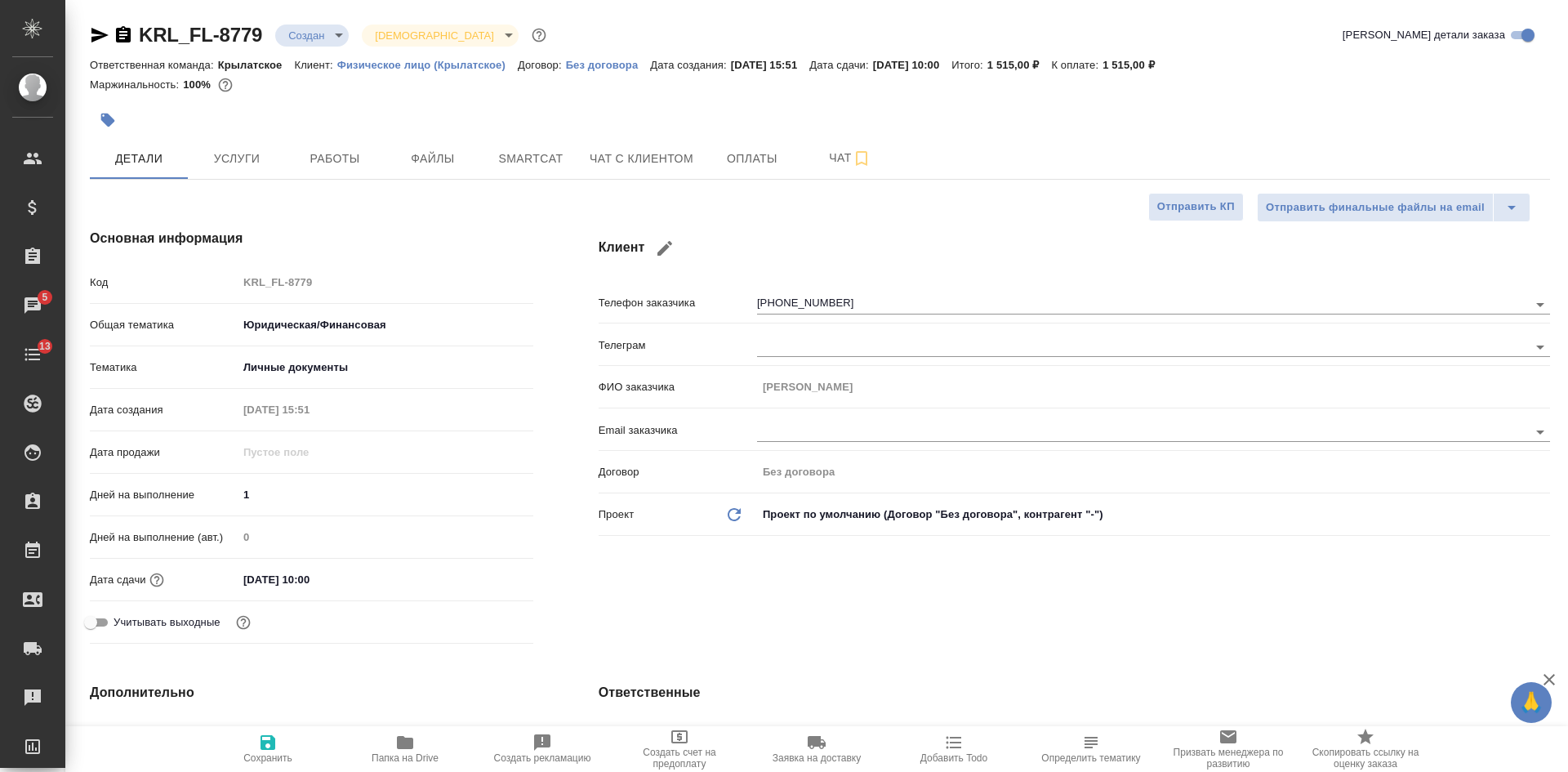
type textarea "x"
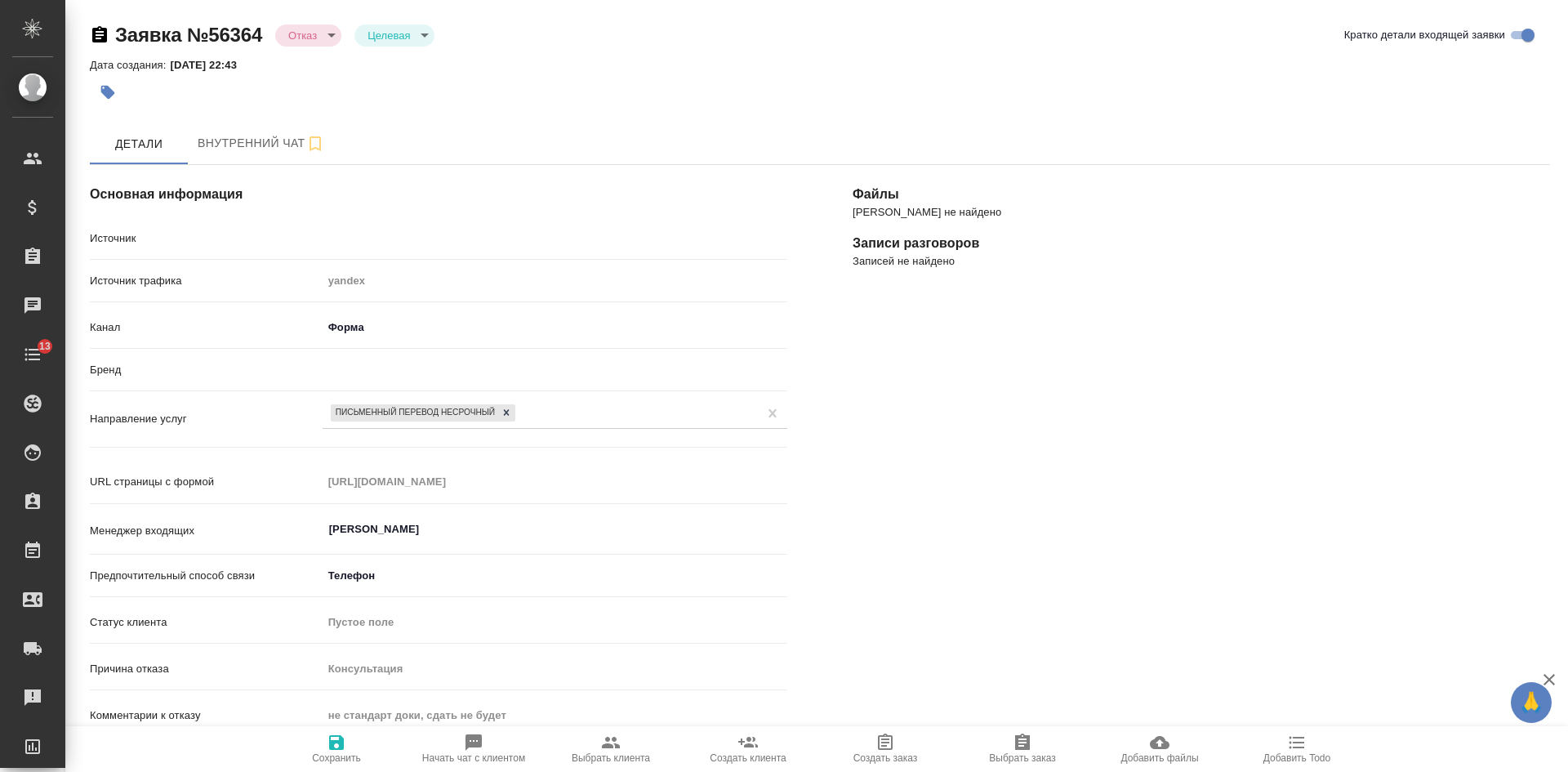
select select "RU"
click at [330, 30] on body "🙏 .cls-1 fill:#fff; AWATERA Kasatkina Aleksandra Клиенты Спецификации Заказы 3 …" at bounding box center [784, 386] width 1568 height 772
click at [326, 29] on button "Новая" at bounding box center [309, 33] width 41 height 18
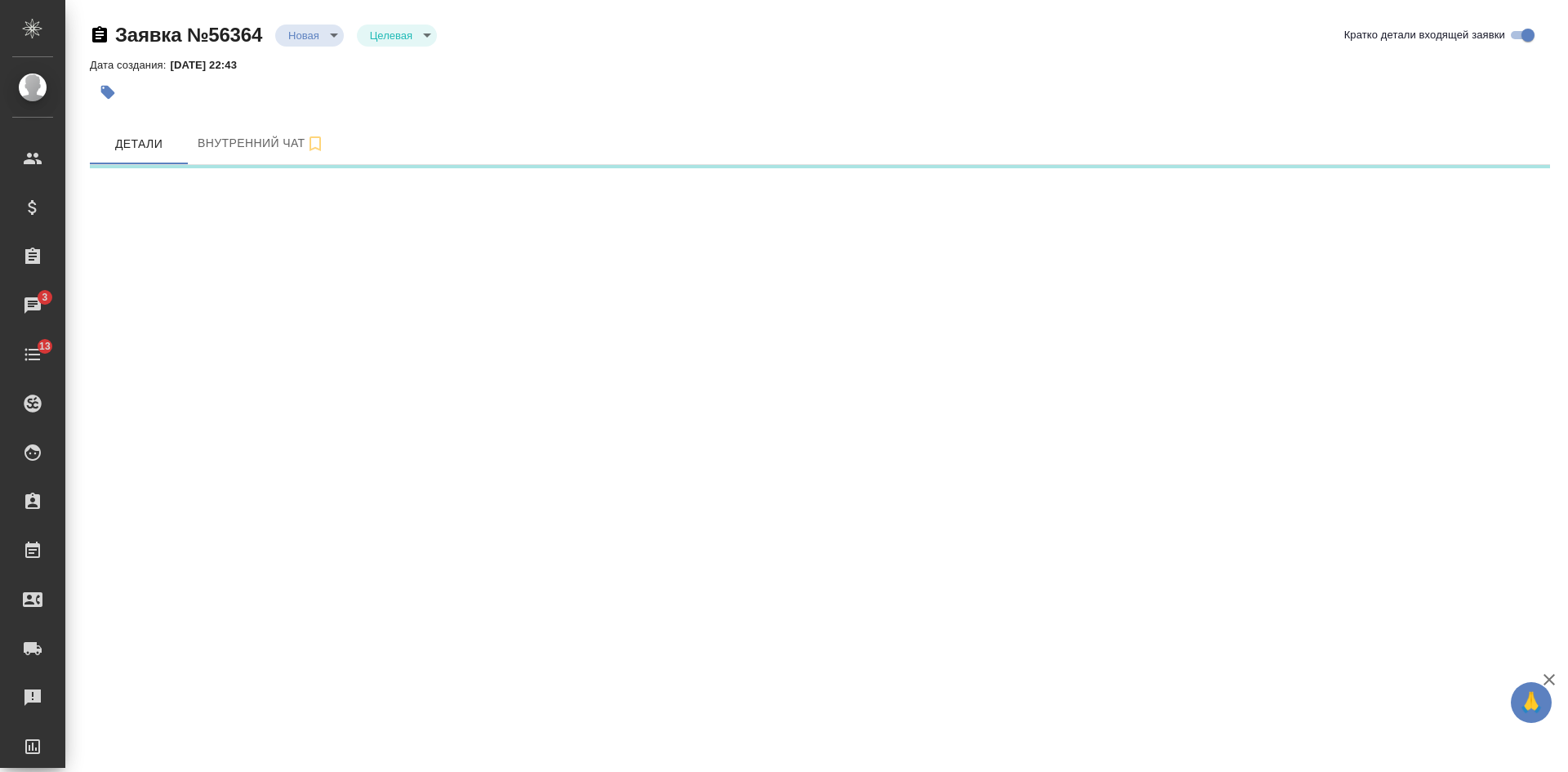
select select "RU"
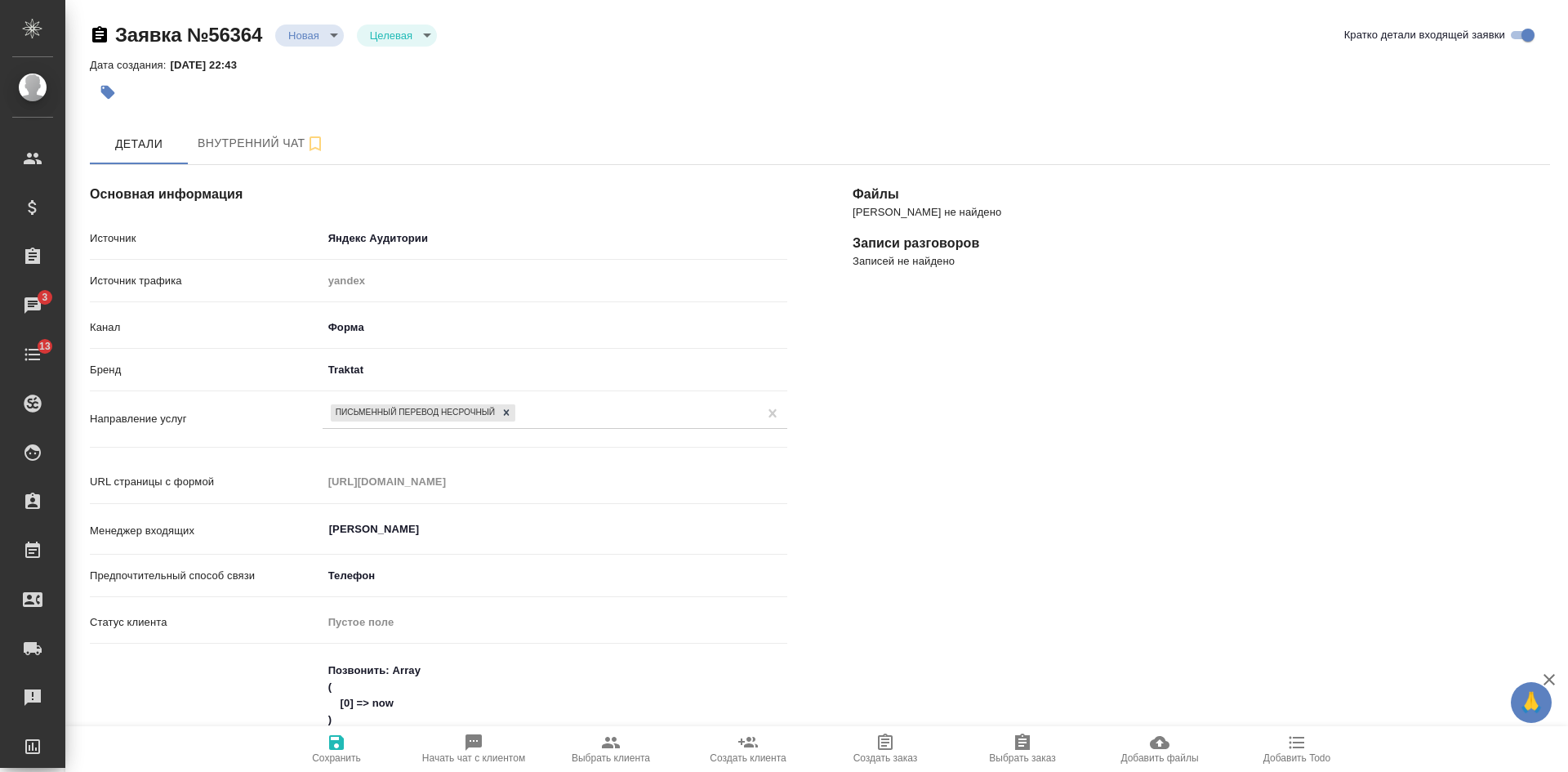
type textarea "x"
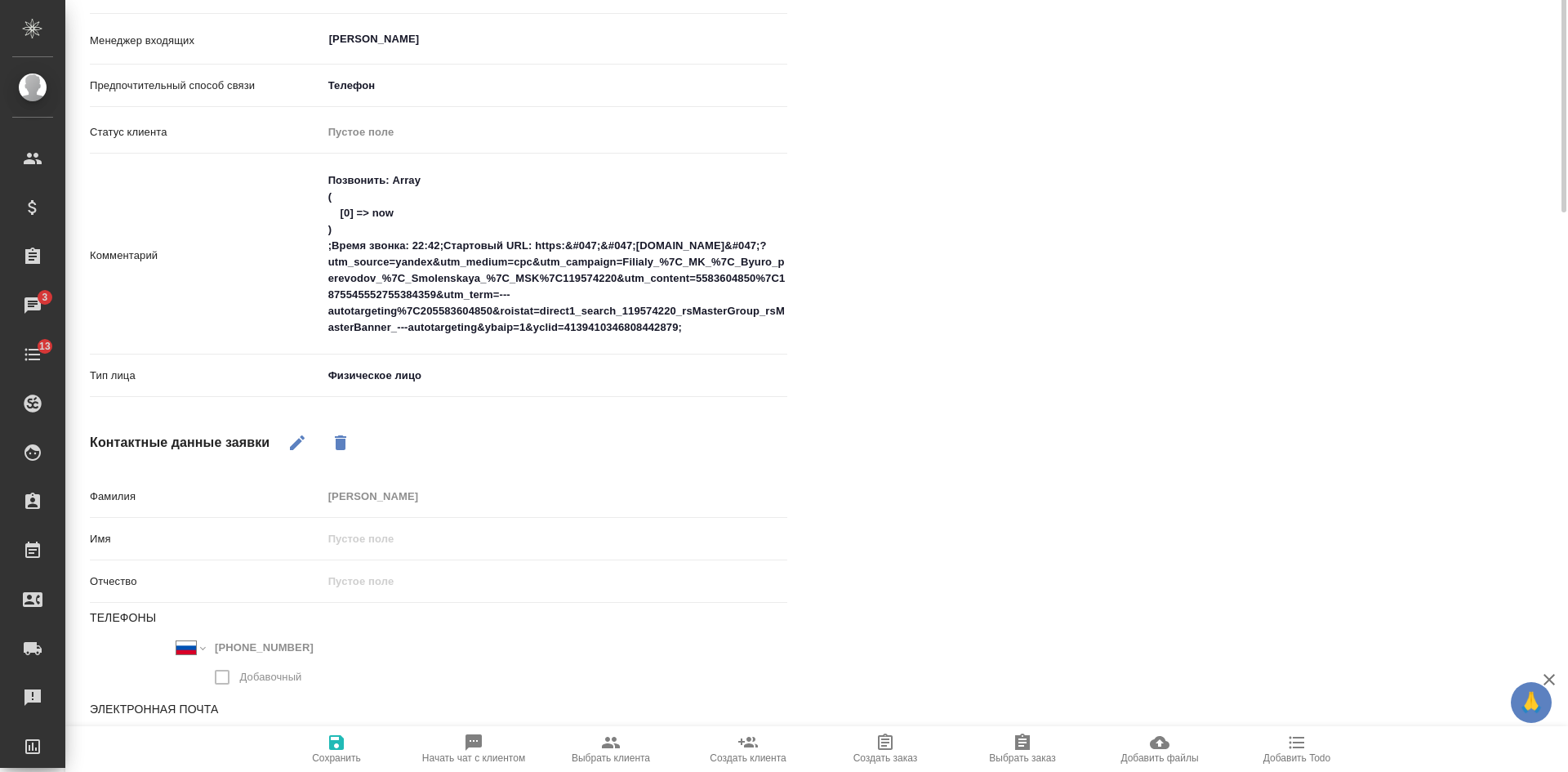
scroll to position [82, 0]
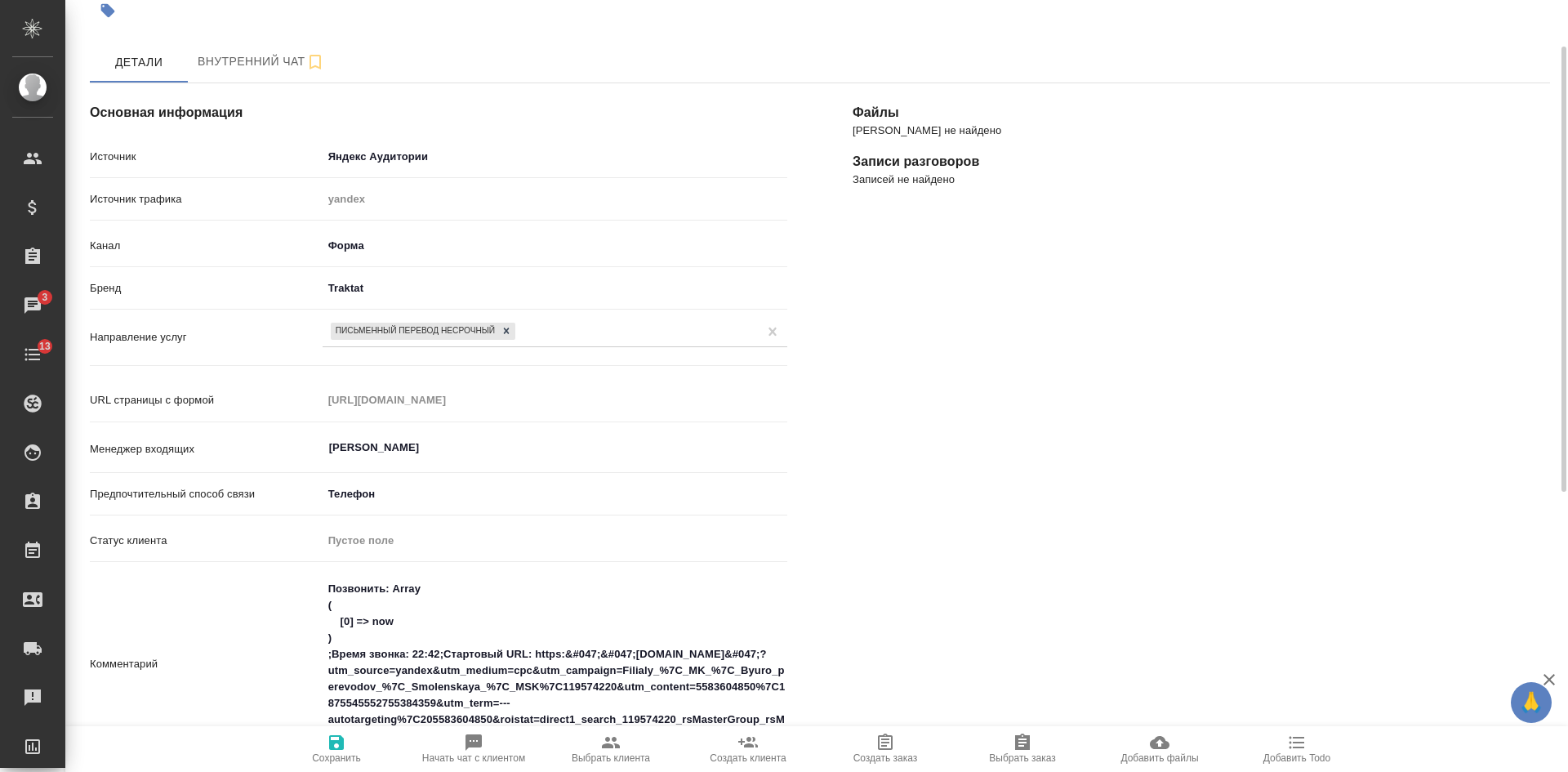
click at [634, 335] on div "Письменный перевод несрочный" at bounding box center [540, 330] width 435 height 23
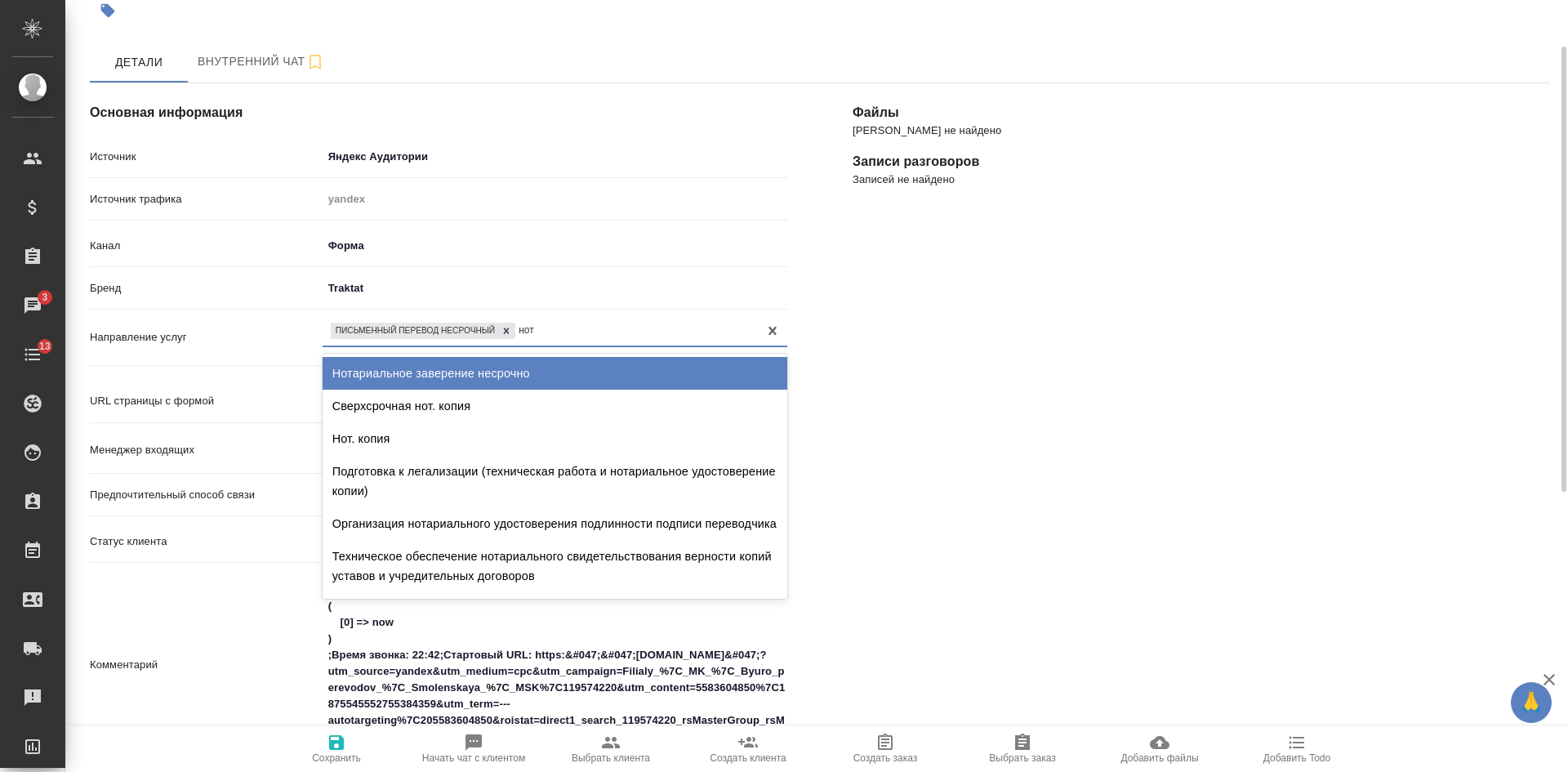
type input "нота"
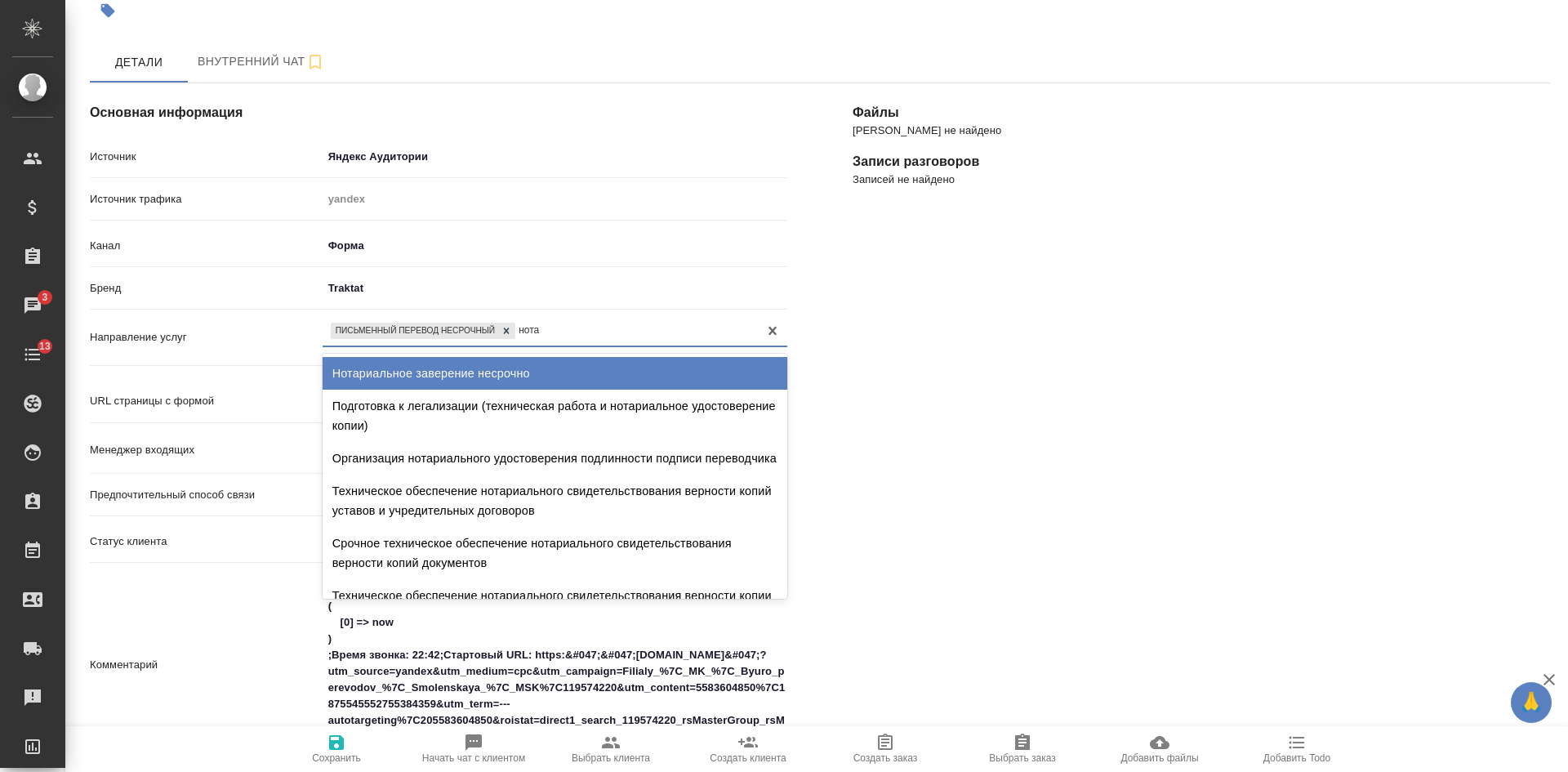
click at [496, 373] on div "Нотариальное заверение несрочно" at bounding box center [555, 373] width 465 height 33
type textarea "x"
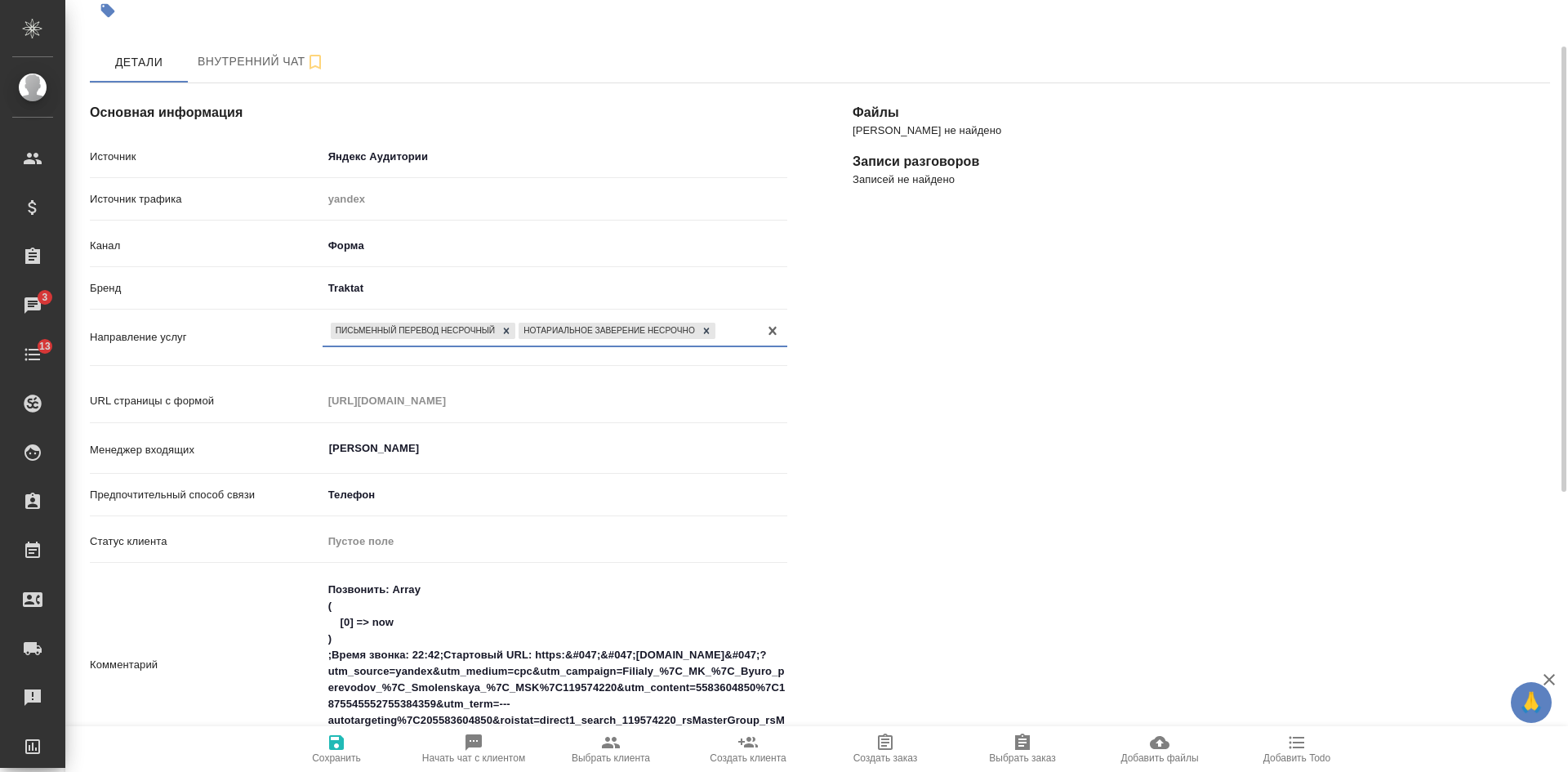
click at [335, 763] on span "Сохранить" at bounding box center [337, 758] width 49 height 11
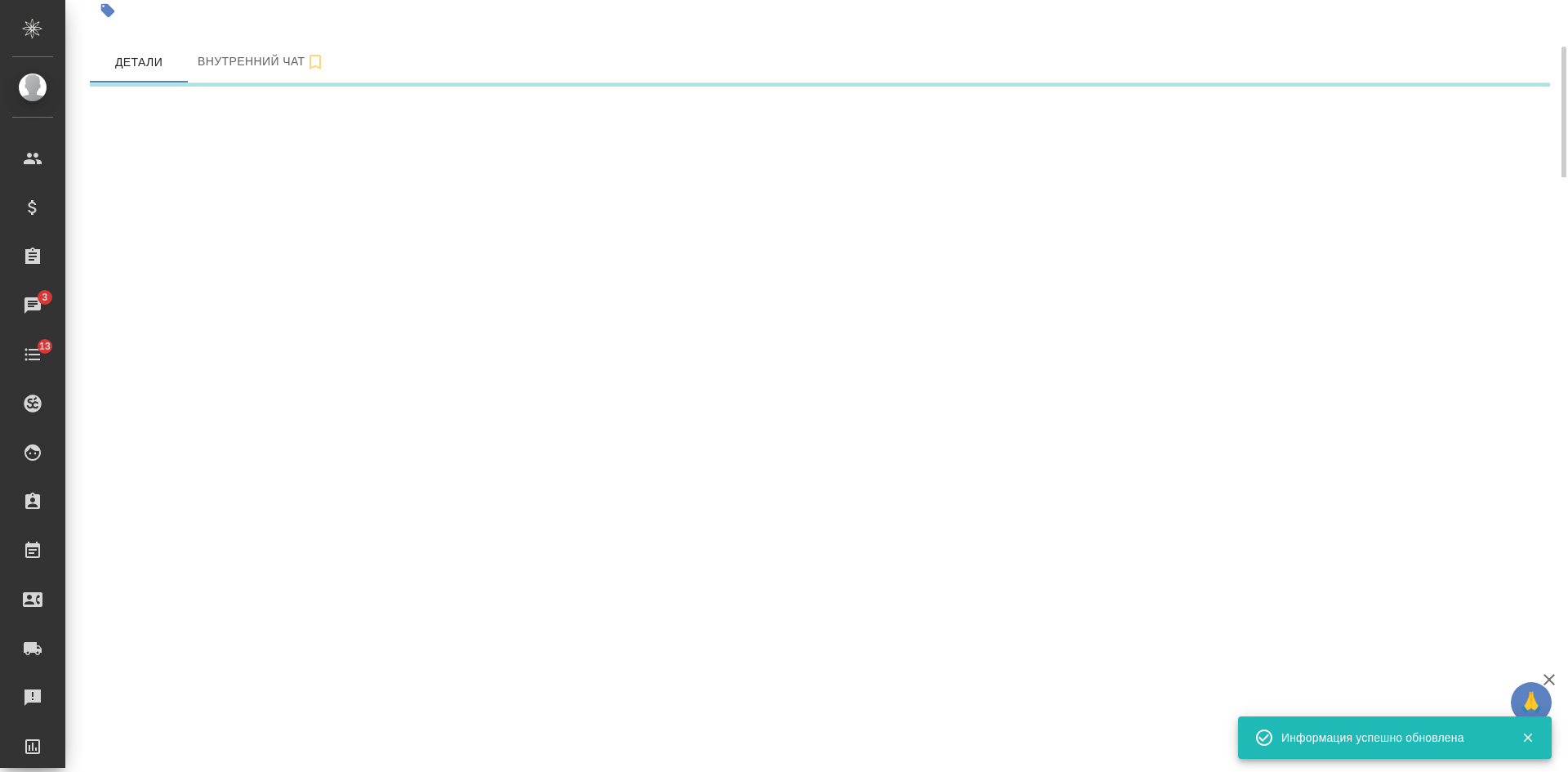
select select "RU"
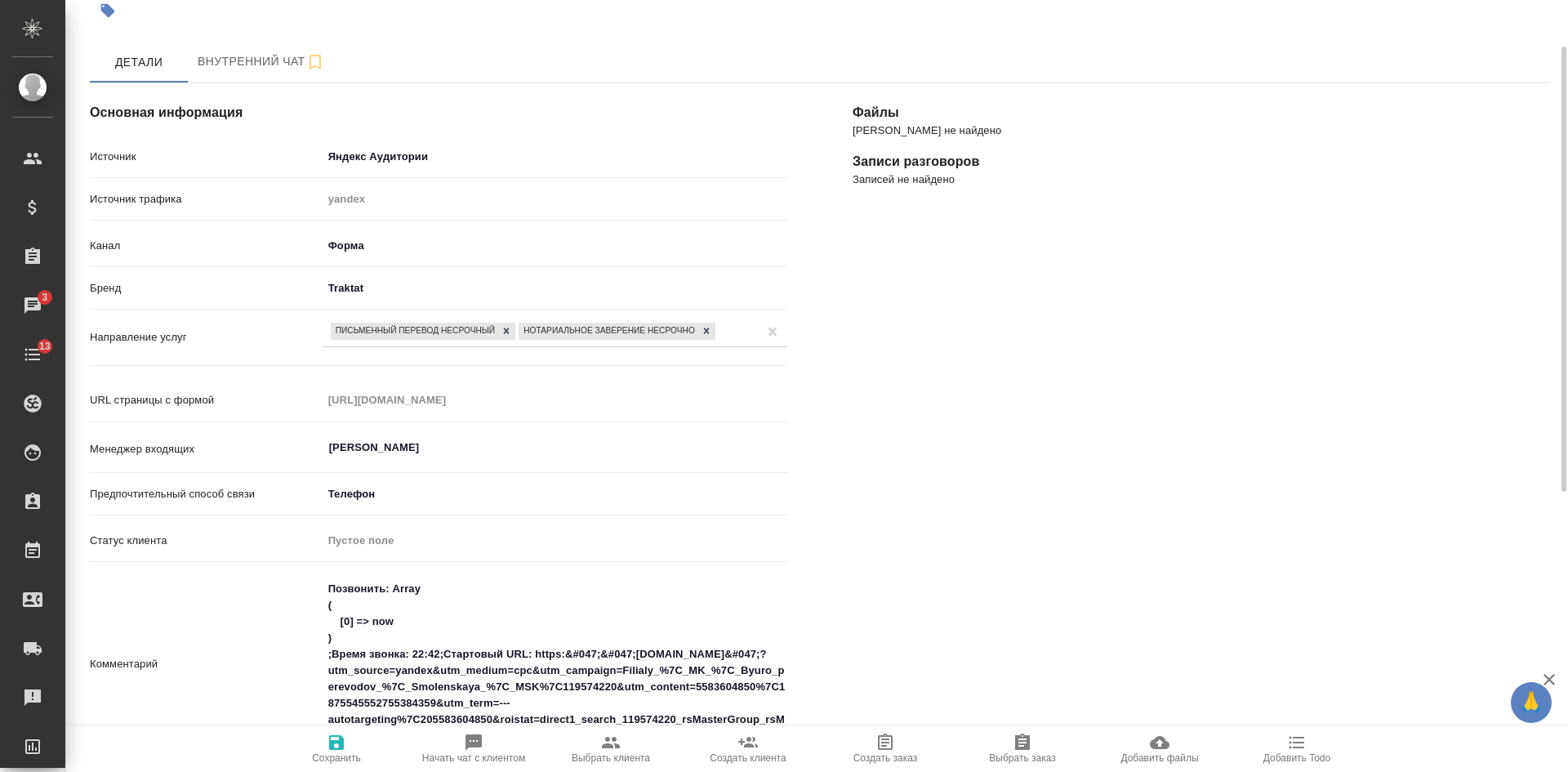
type textarea "x"
click at [333, 742] on icon "button" at bounding box center [337, 743] width 15 height 15
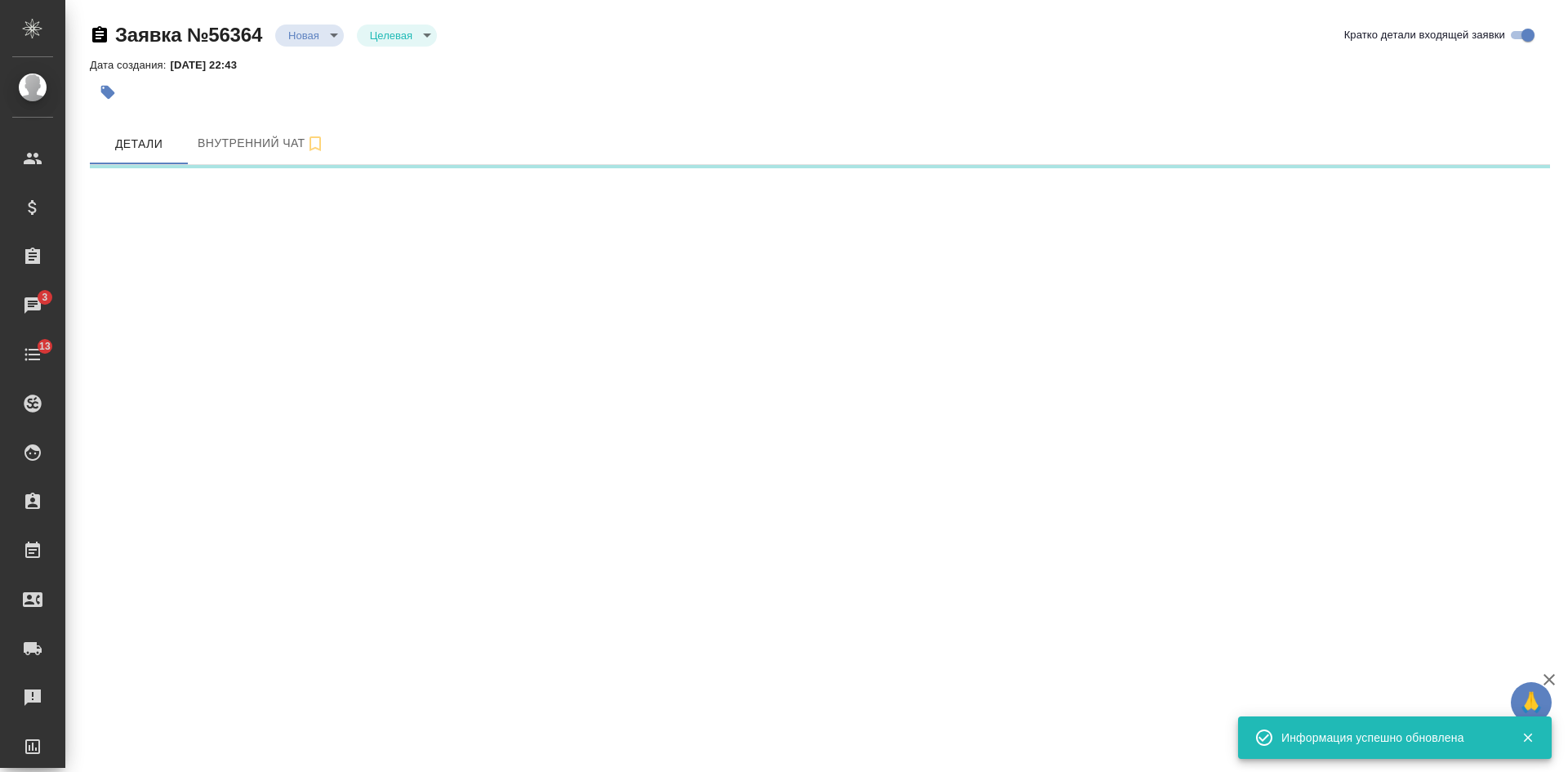
scroll to position [0, 0]
select select "RU"
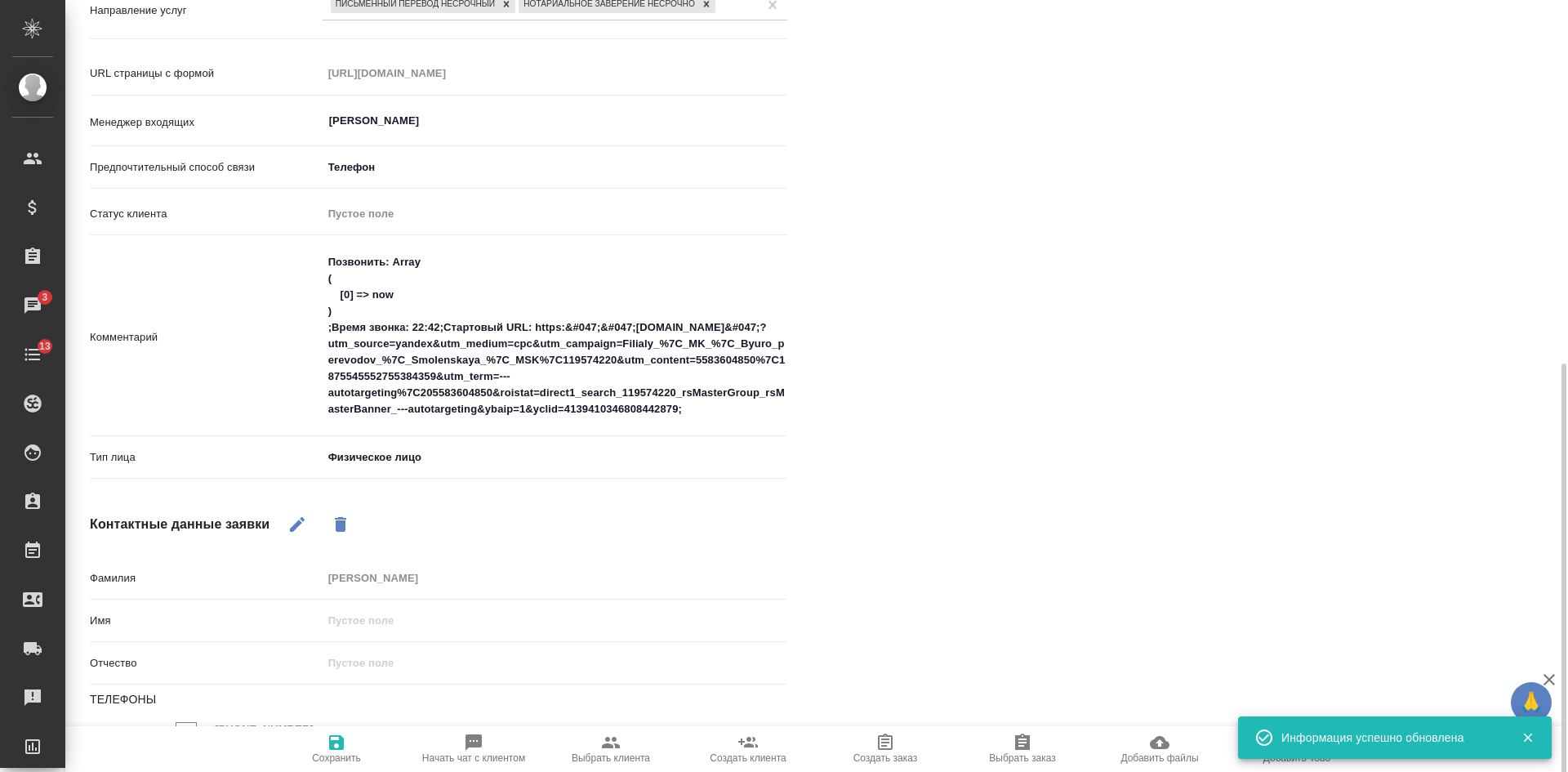
scroll to position [596, 0]
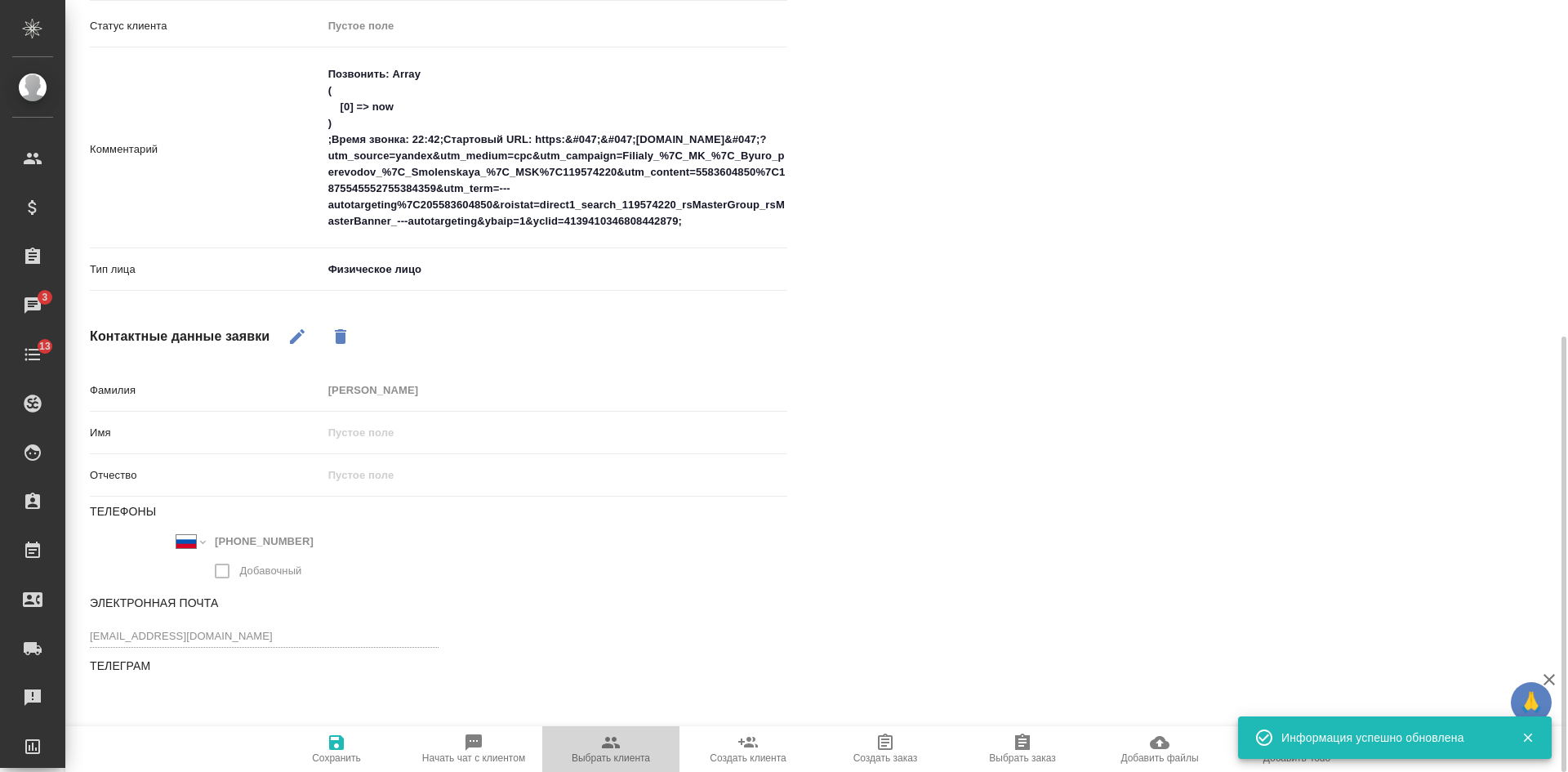
click at [618, 747] on icon "button" at bounding box center [610, 742] width 18 height 11
type textarea "x"
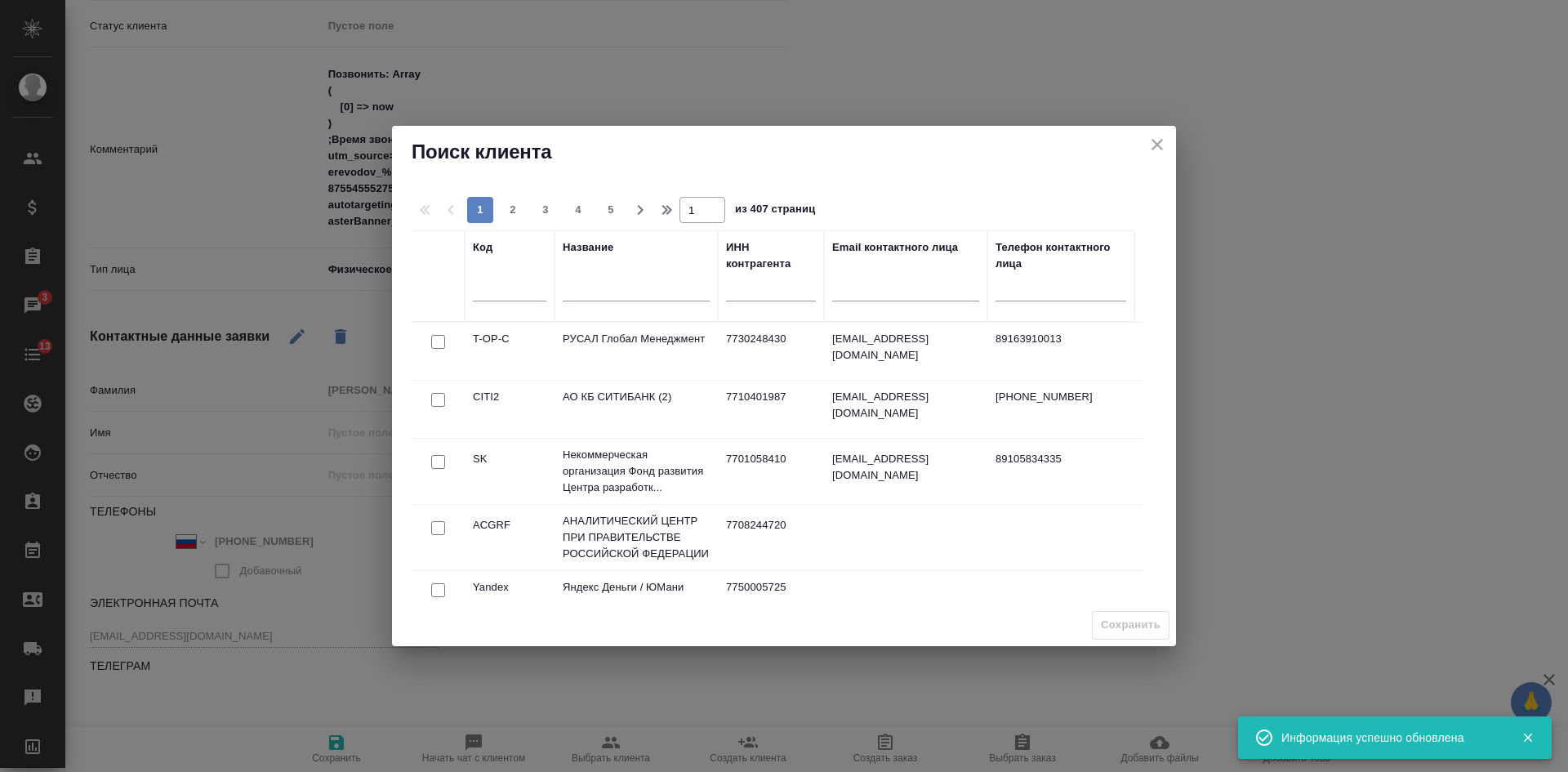
click at [624, 288] on input "text" at bounding box center [636, 290] width 147 height 20
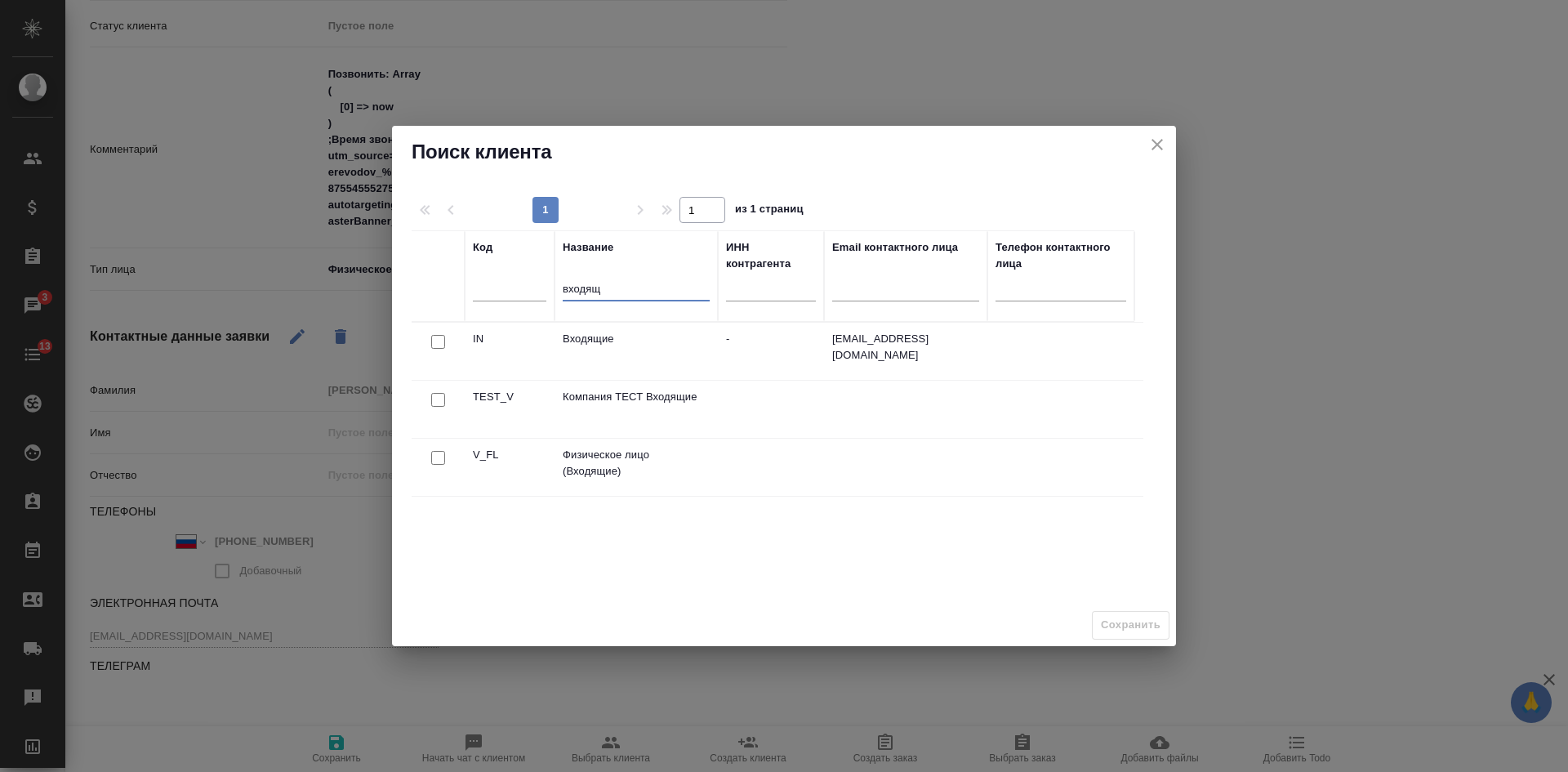
type input "входящ"
click at [440, 459] on input "checkbox" at bounding box center [438, 458] width 14 height 14
checkbox input "true"
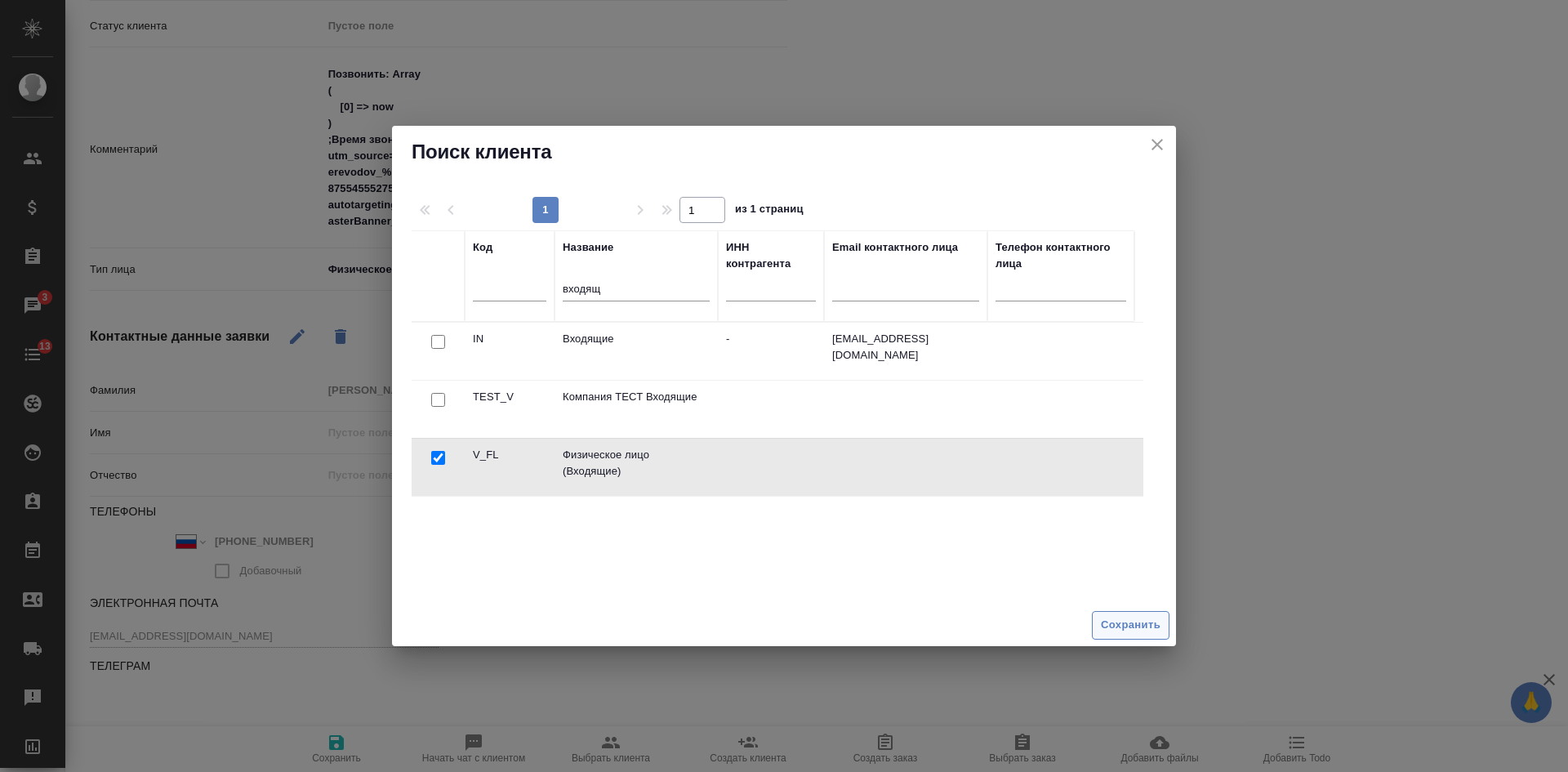
click at [1124, 619] on span "Сохранить" at bounding box center [1131, 625] width 60 height 19
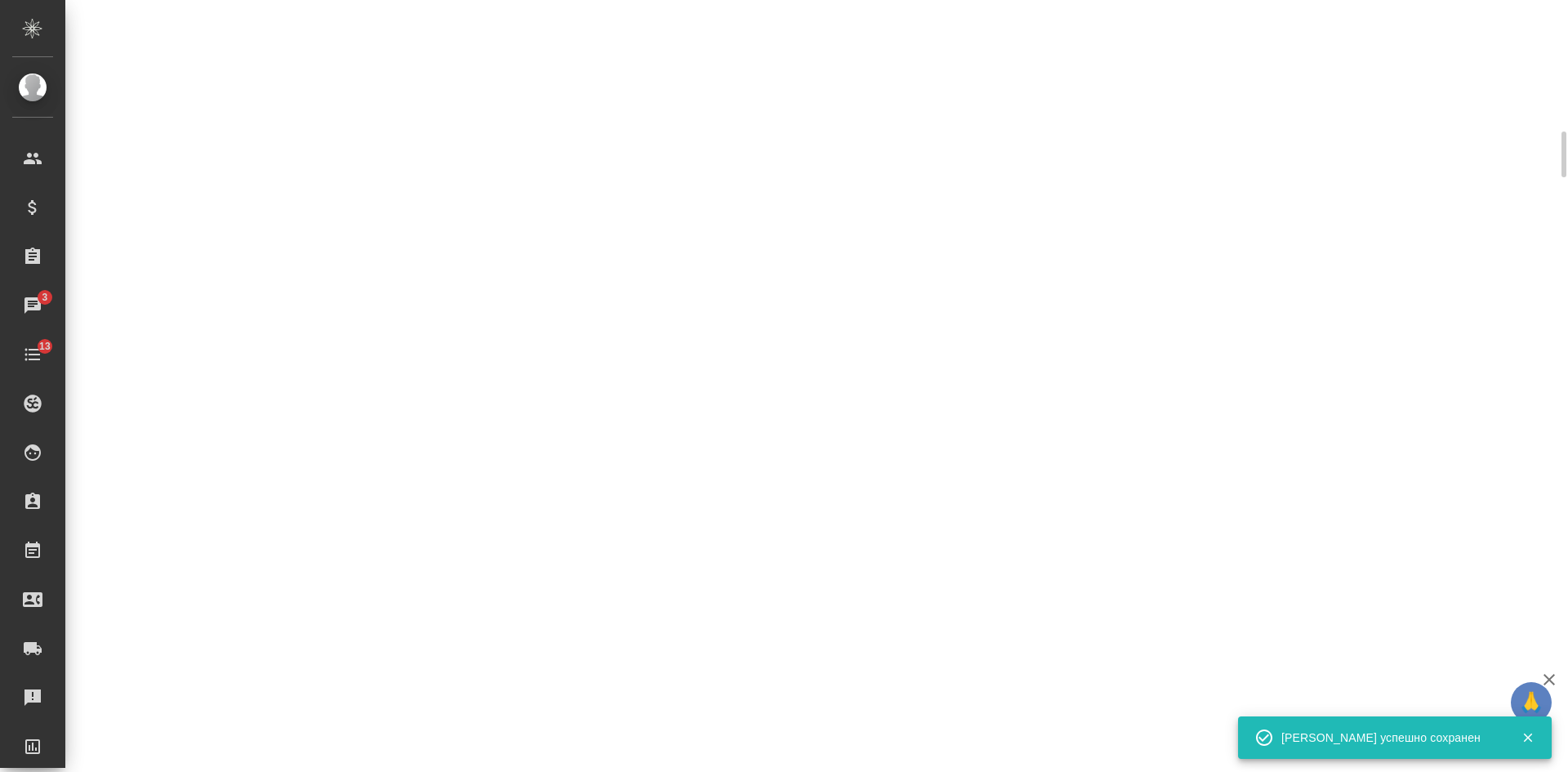
select select "RU"
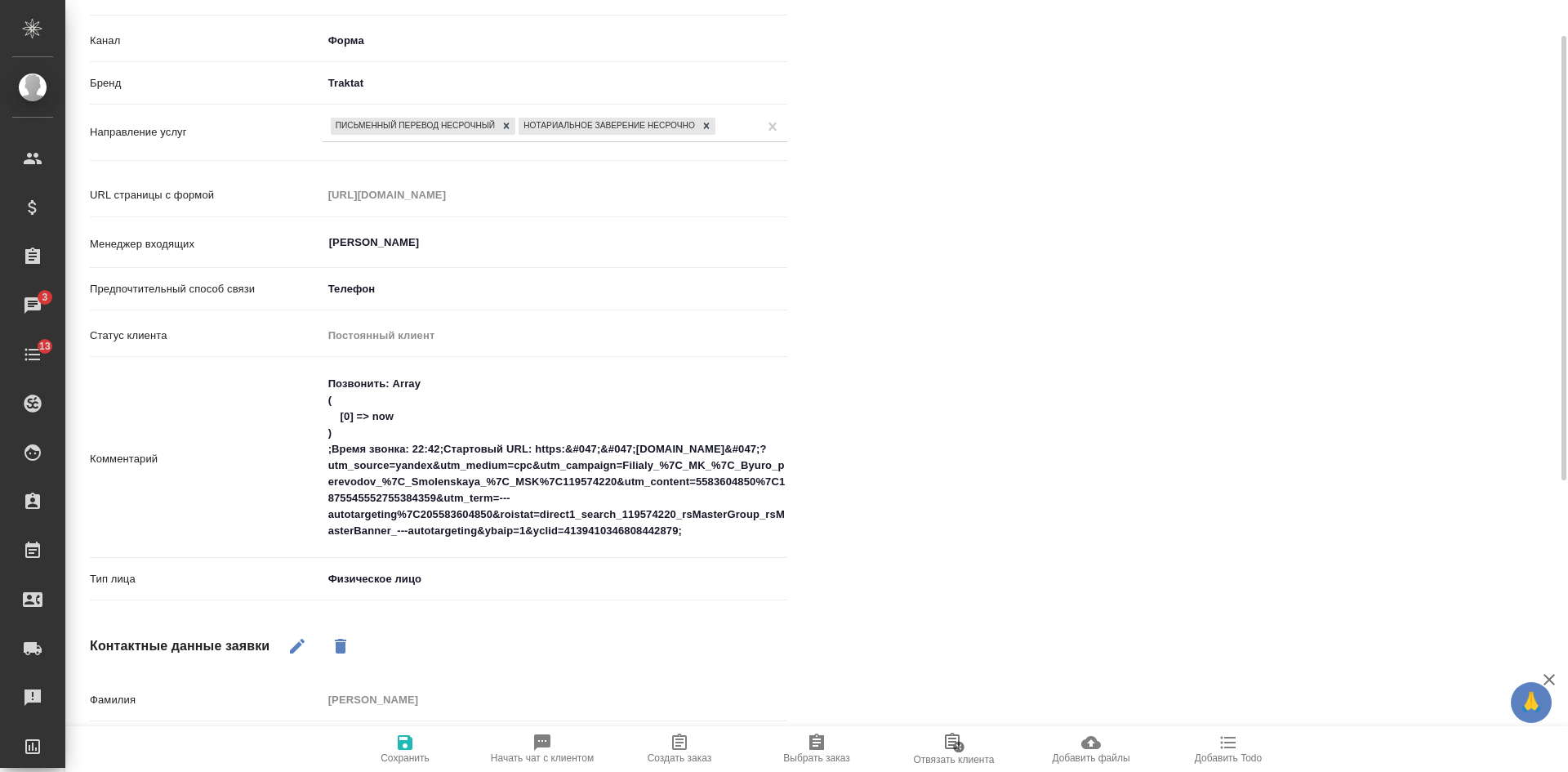
scroll to position [0, 0]
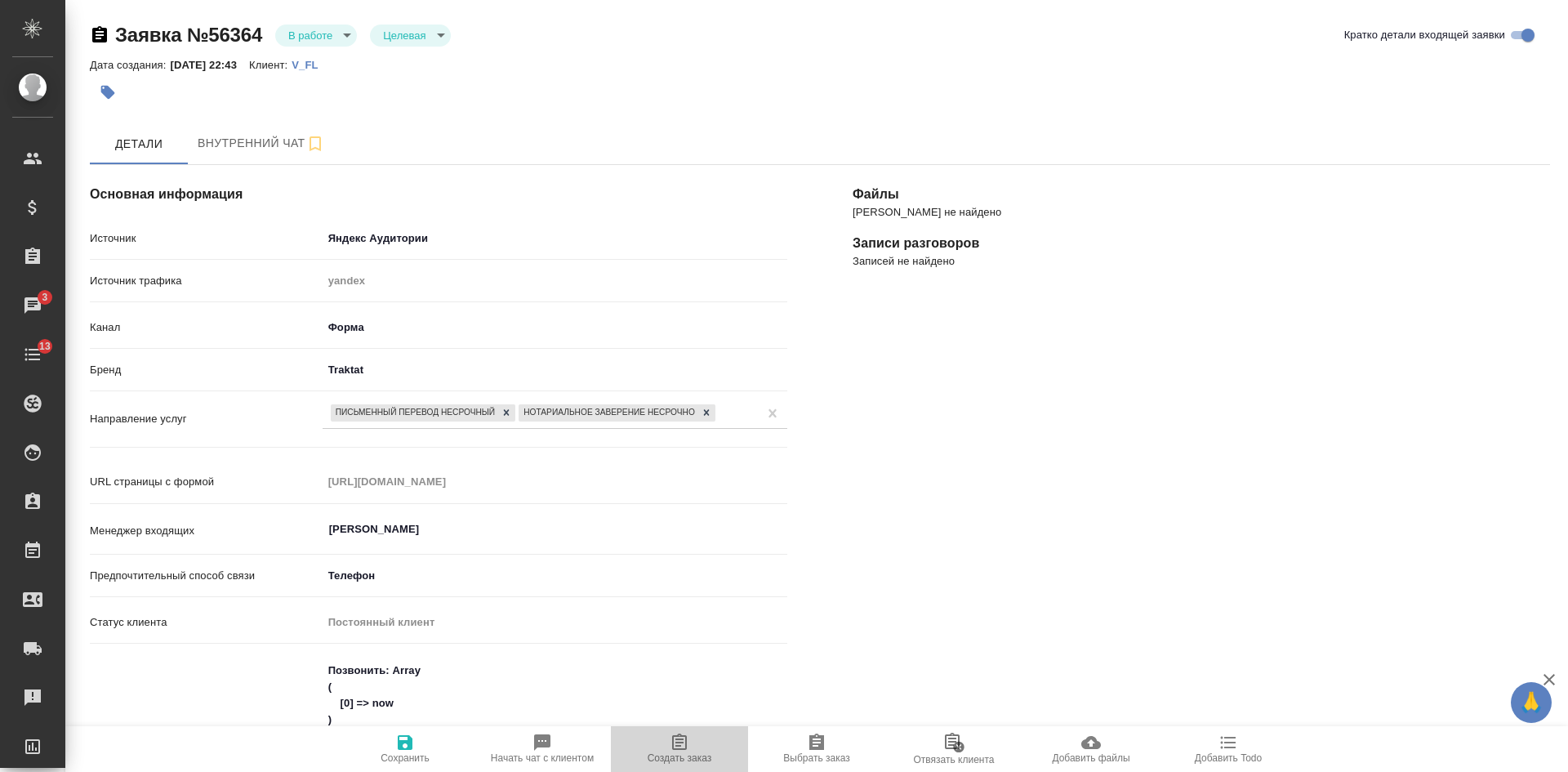
click at [695, 750] on span "Создать заказ" at bounding box center [680, 748] width 117 height 31
type textarea "x"
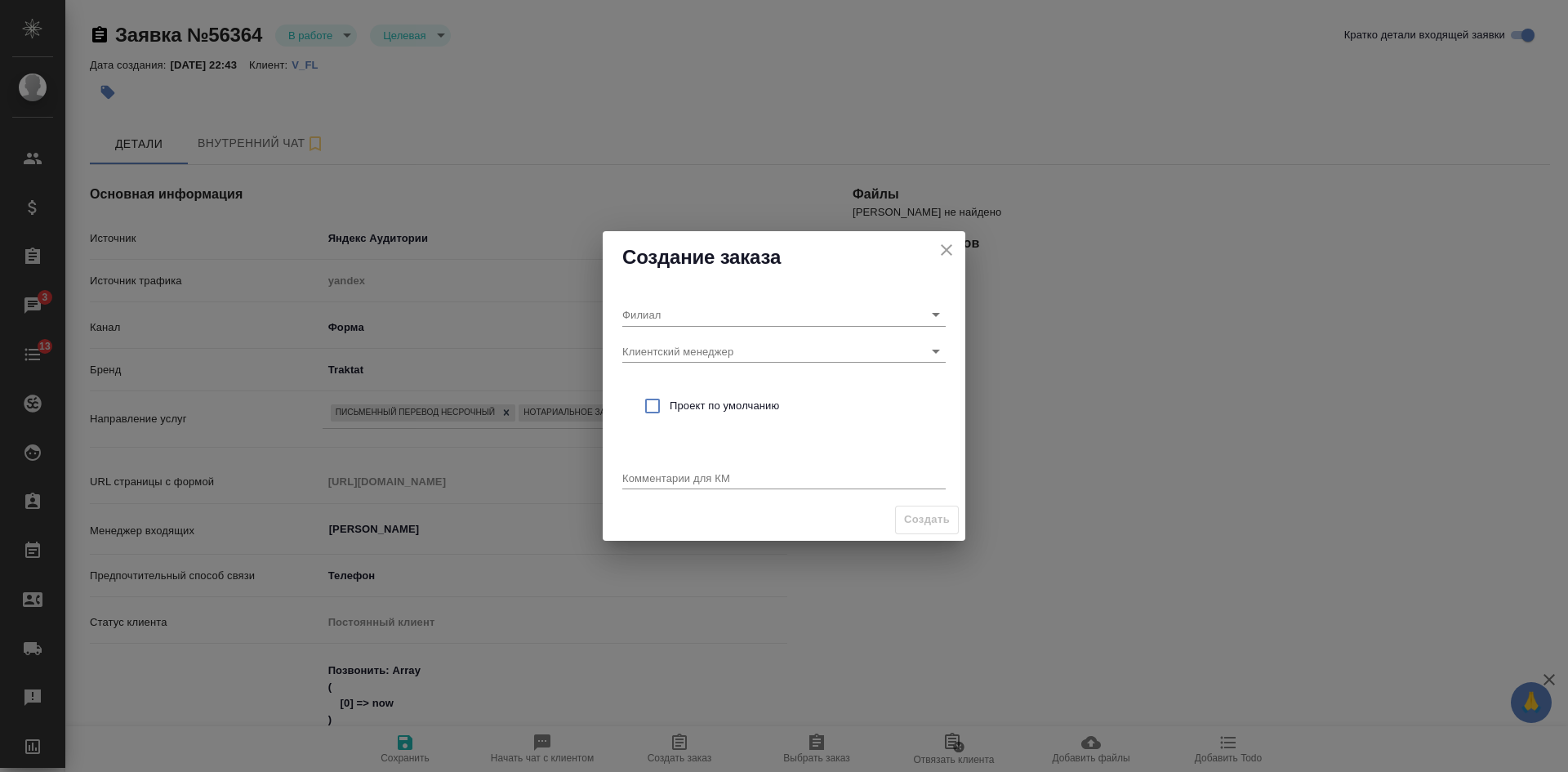
click at [642, 450] on div "Комментарии для КМ x" at bounding box center [784, 471] width 324 height 44
click at [638, 481] on textarea at bounding box center [784, 477] width 324 height 12
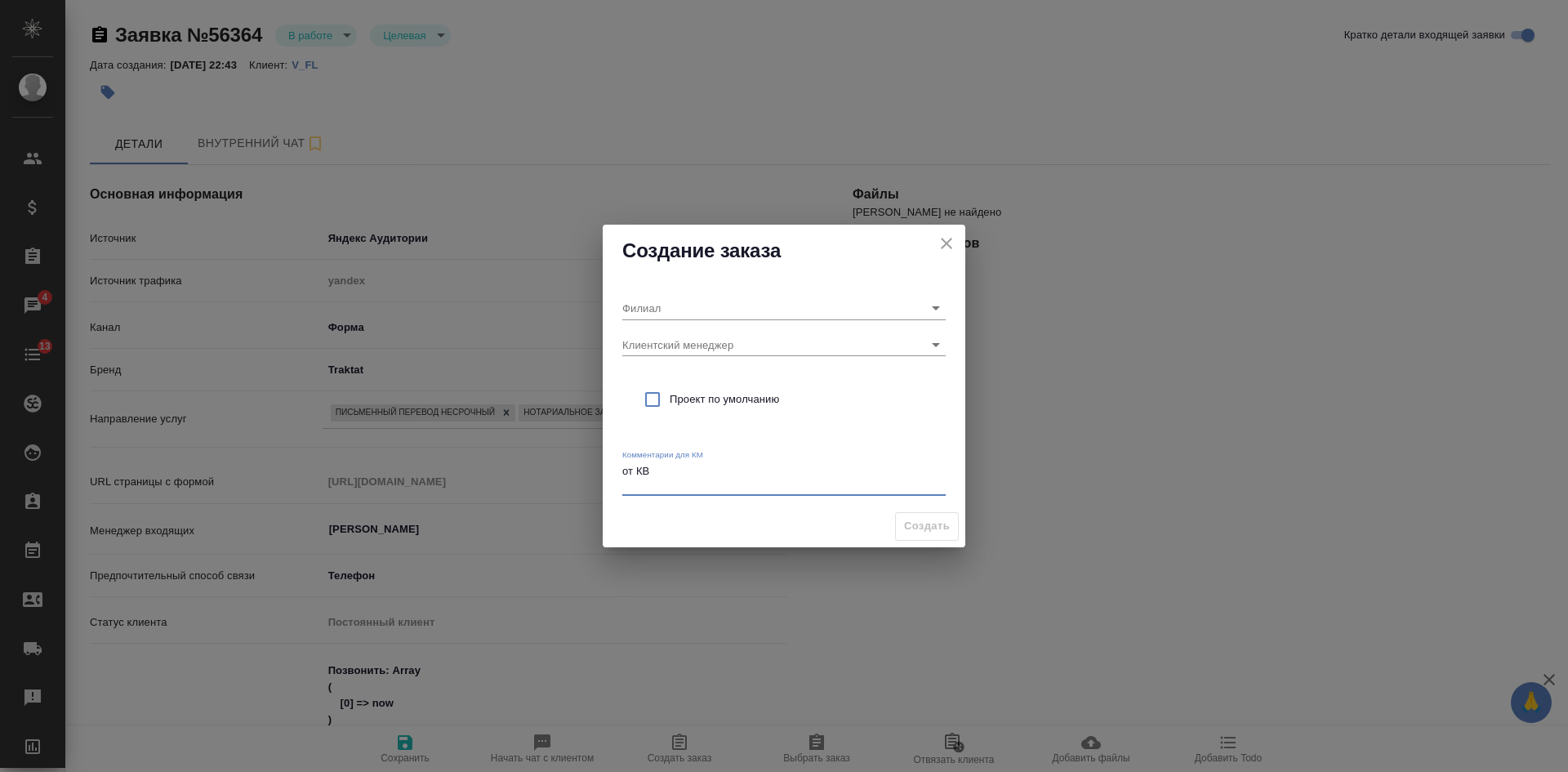
paste textarea "Здравствуйте! Сегодня по телефону сказали, что узнать стоимость перевода можно …"
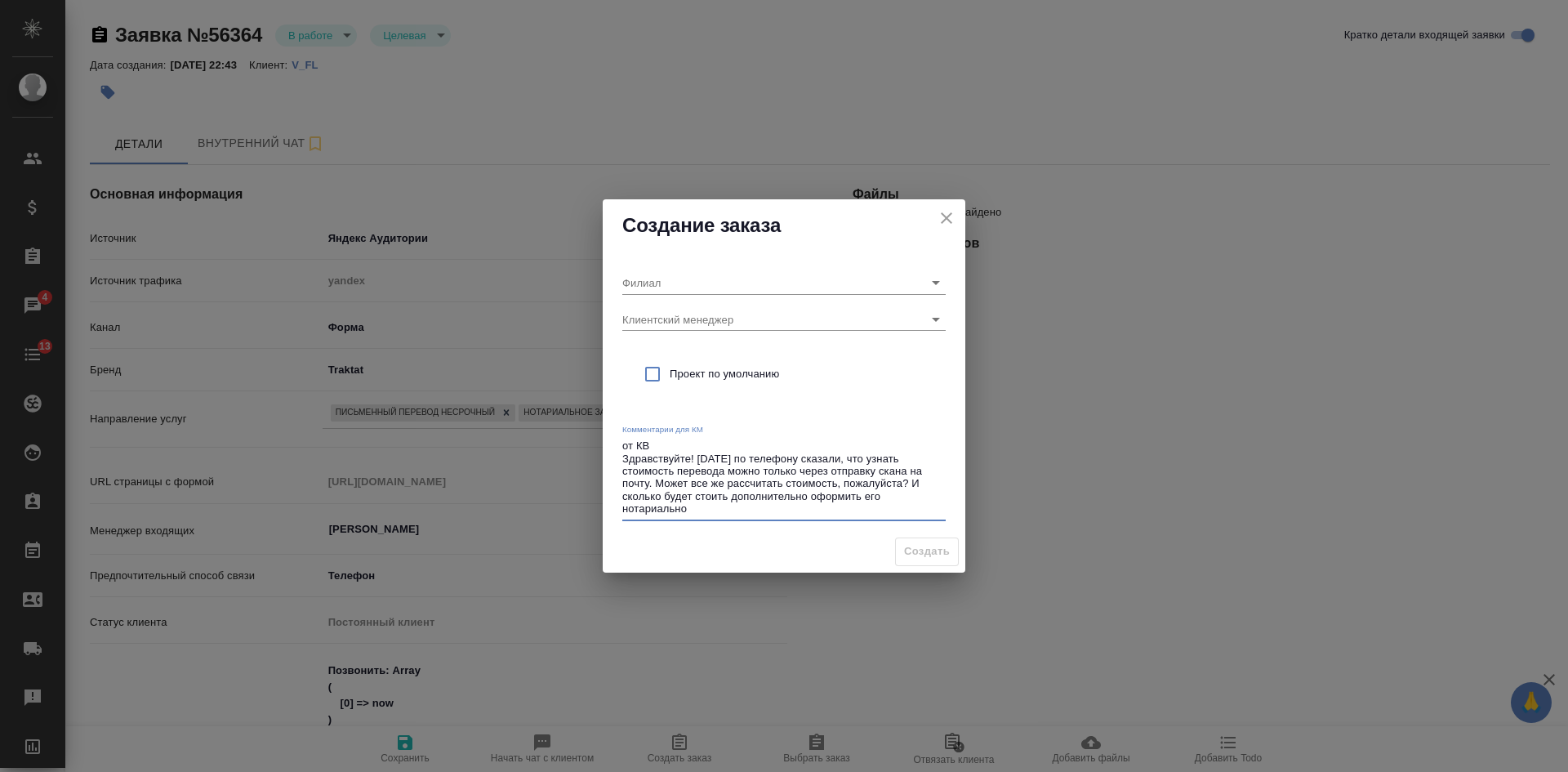
click at [621, 457] on div "Филиал Клиентский менеджер Проект по умолчанию Комментарии для КМ от КВ Здравст…" at bounding box center [784, 392] width 363 height 279
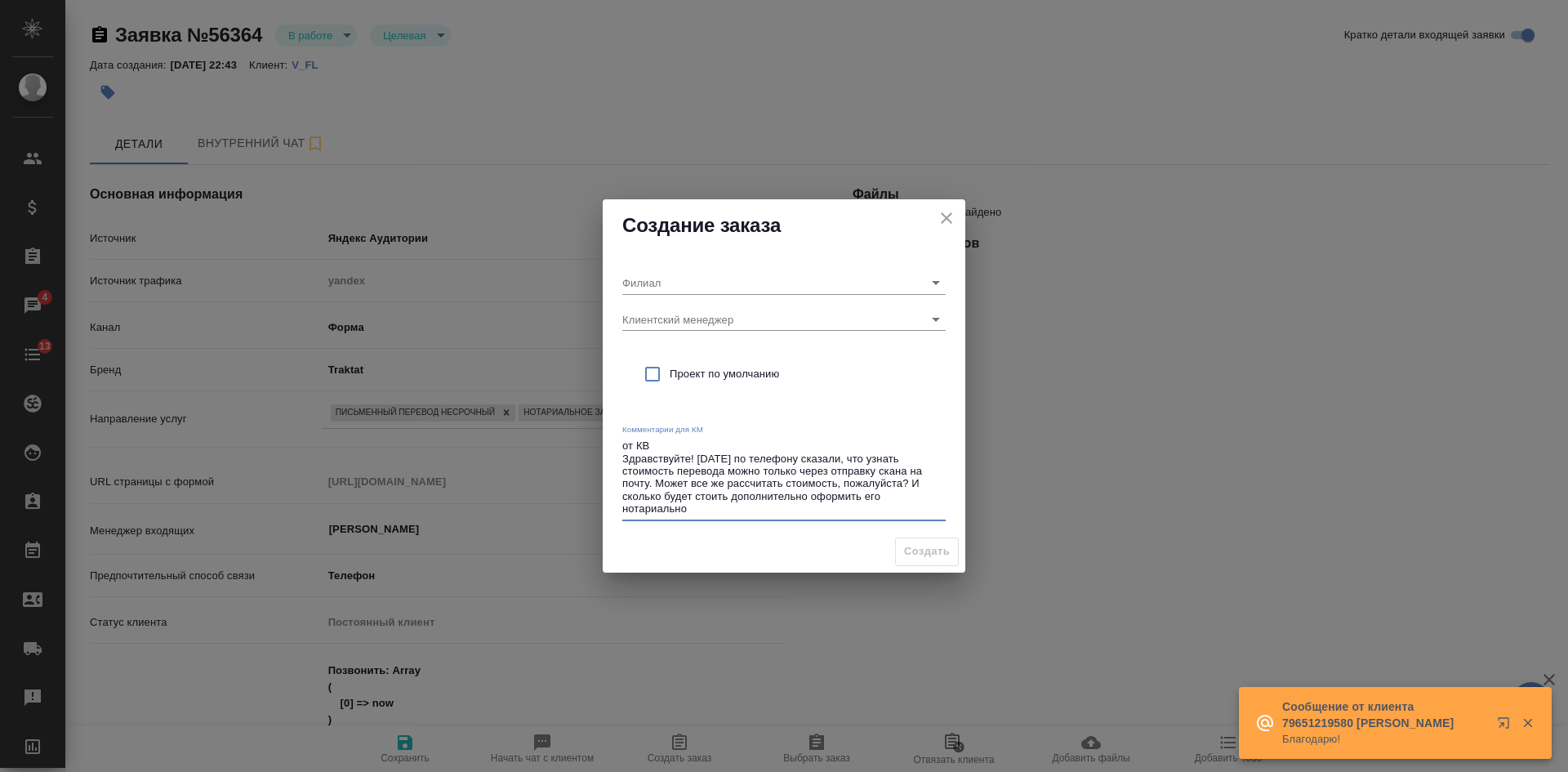
drag, startPoint x: 622, startPoint y: 459, endPoint x: 914, endPoint y: 481, distance: 292.8
click at [914, 481] on textarea "от КВ Здравствуйте! Сегодня по телефону сказали, что узнать стоимость перевода …" at bounding box center [784, 478] width 324 height 76
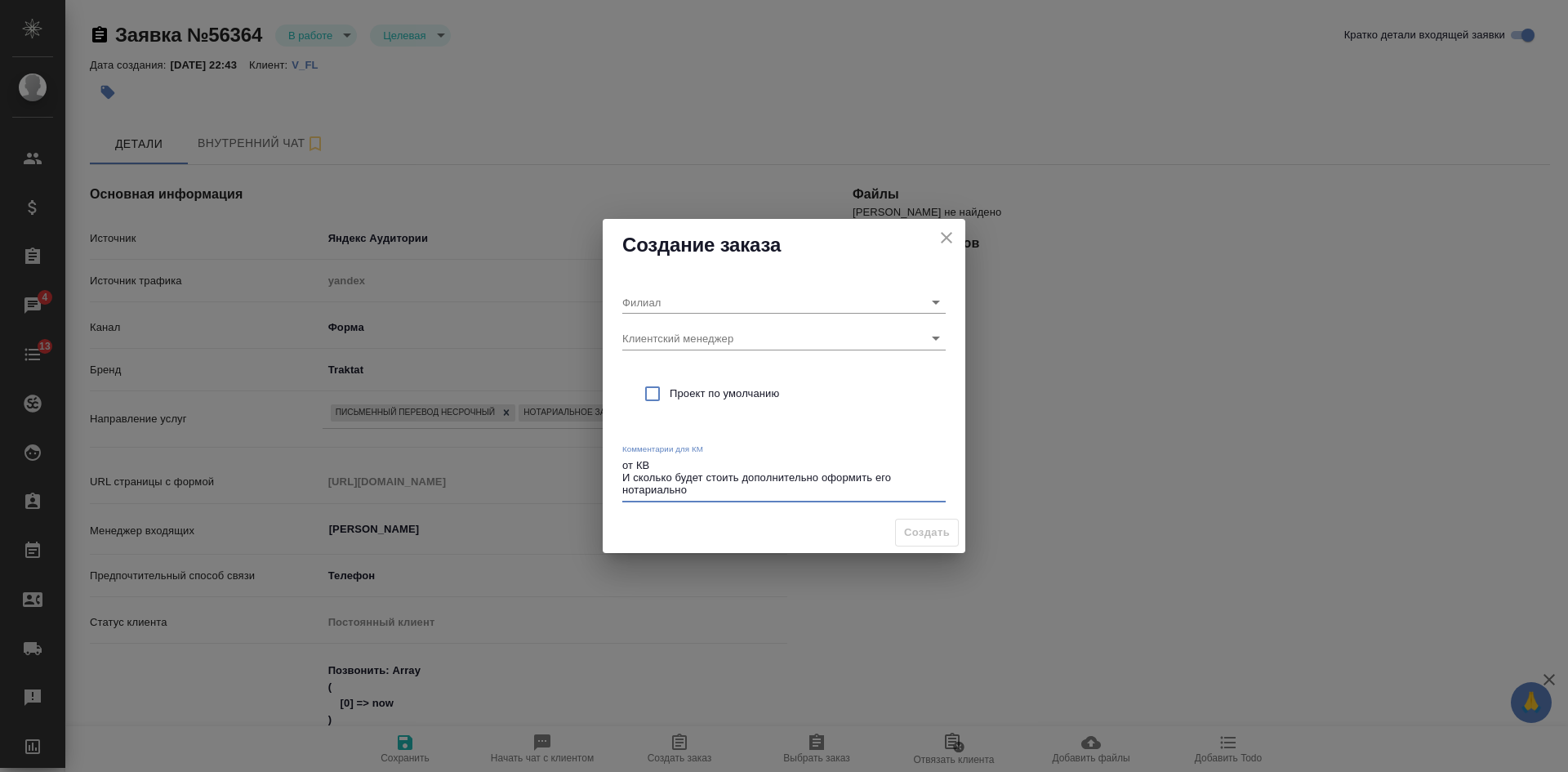
drag, startPoint x: 623, startPoint y: 473, endPoint x: 729, endPoint y: 489, distance: 107.2
click at [729, 489] on textarea "от КВ И сколько будет стоить дополнительно оформить его нотариально" at bounding box center [784, 478] width 324 height 37
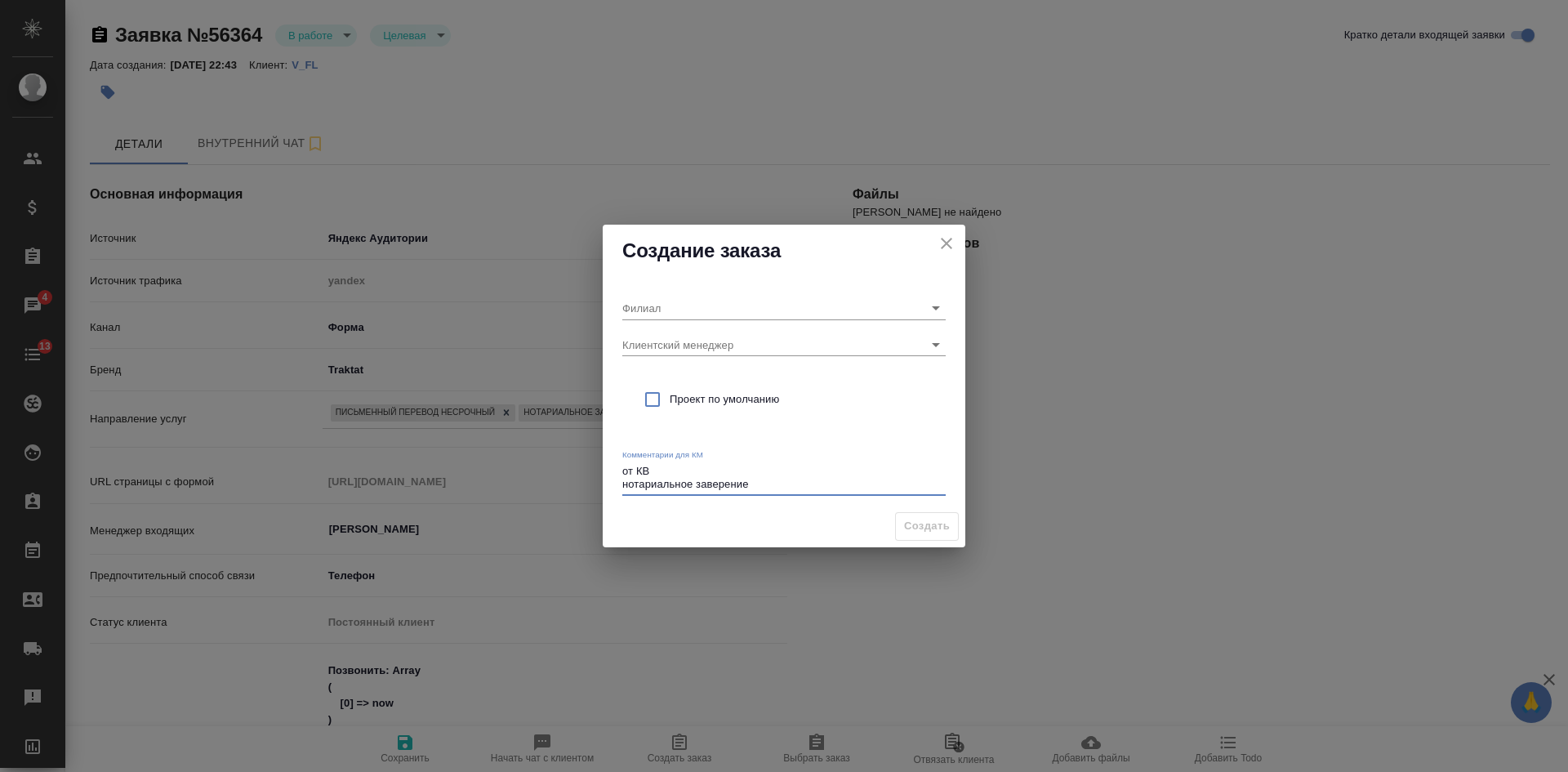
click at [651, 473] on textarea "от КВ нотариальное заверение" at bounding box center [784, 477] width 324 height 25
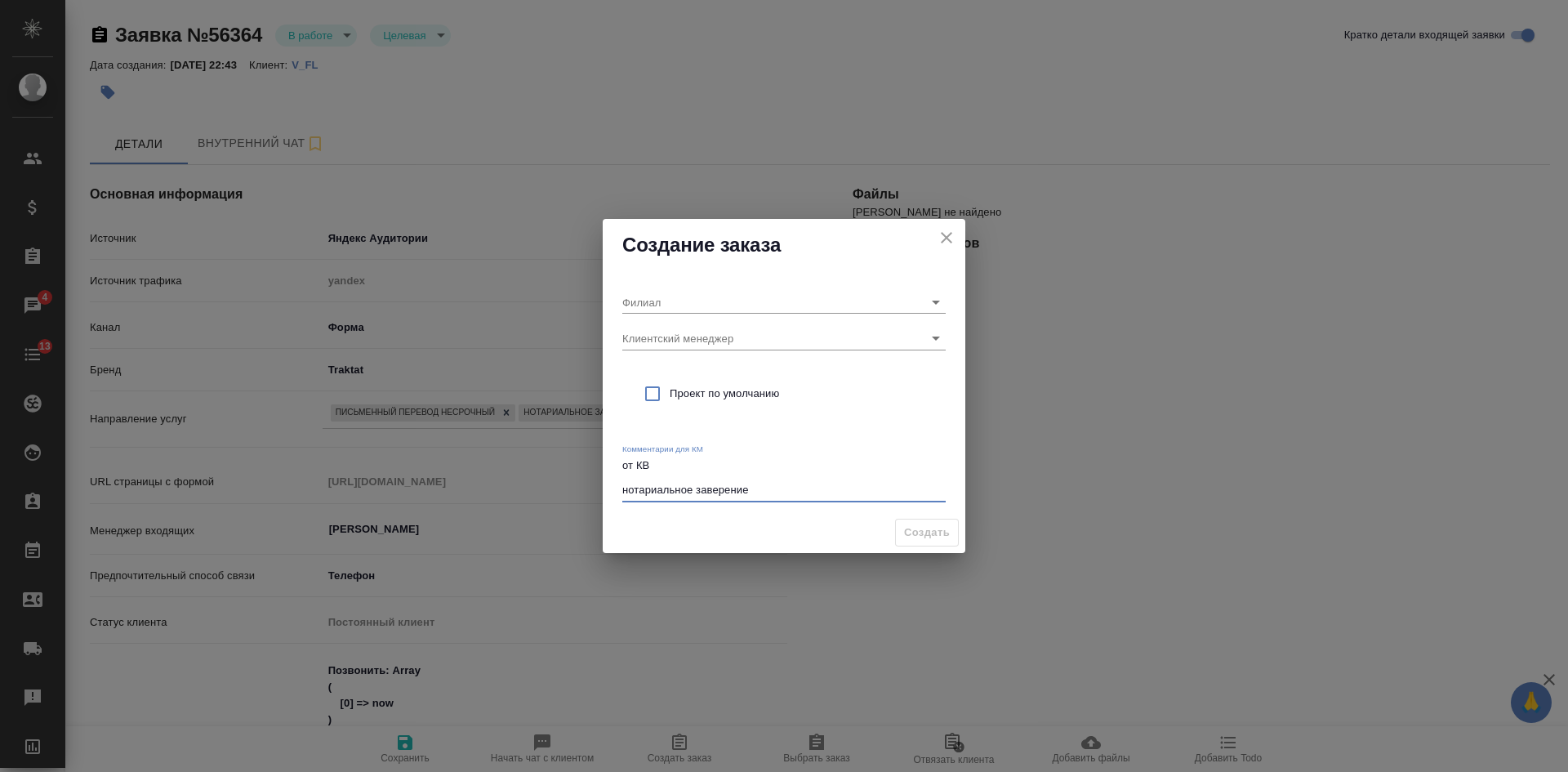
click at [761, 491] on textarea "от КВ нотариальное заверение" at bounding box center [784, 478] width 324 height 37
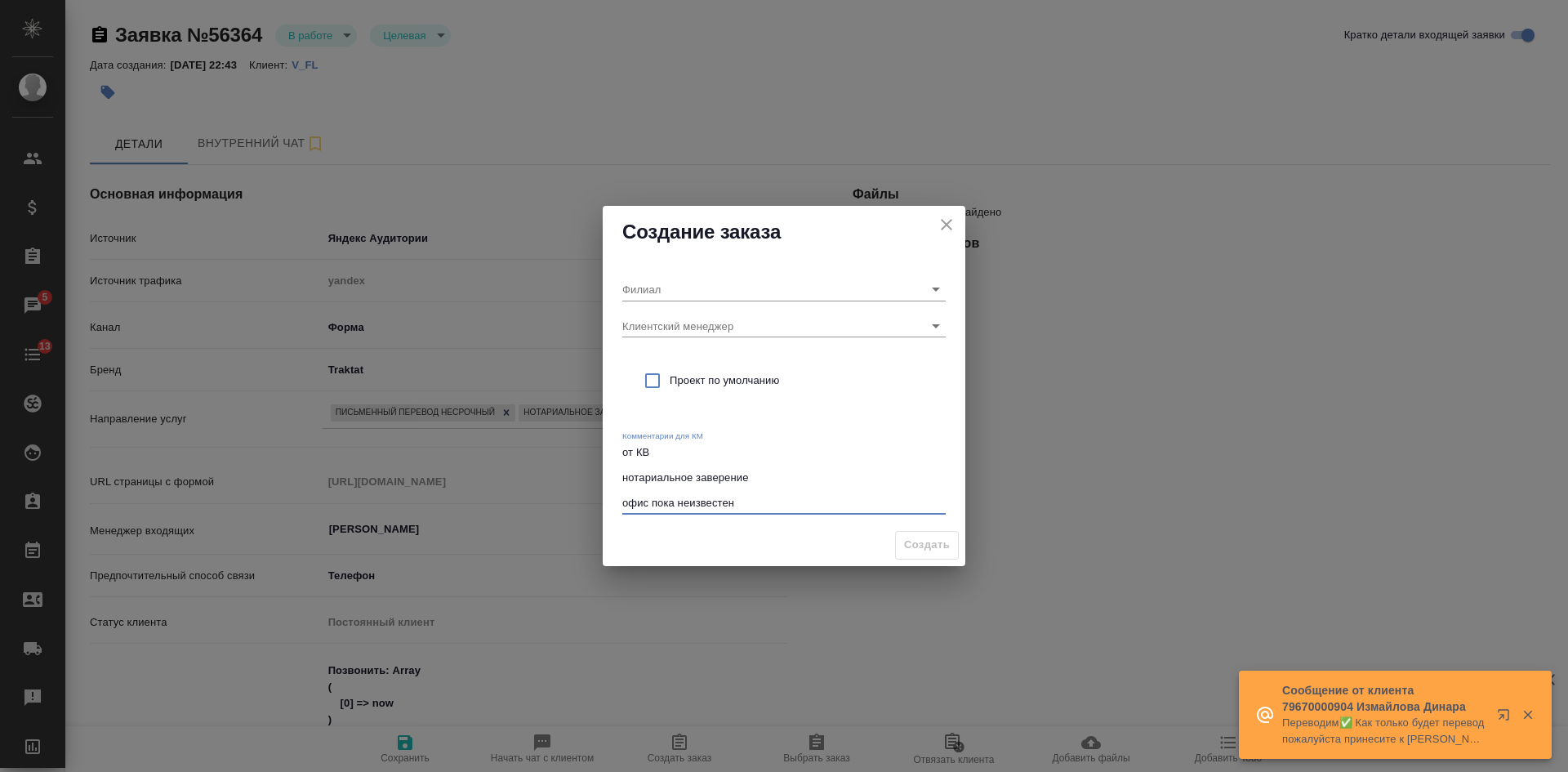
click at [631, 467] on textarea "от КВ нотариальное заверение офис пока неизвестен" at bounding box center [784, 478] width 324 height 63
type textarea "от КВ нотариальное заверение офис пока неизвестен"
type textarea "x"
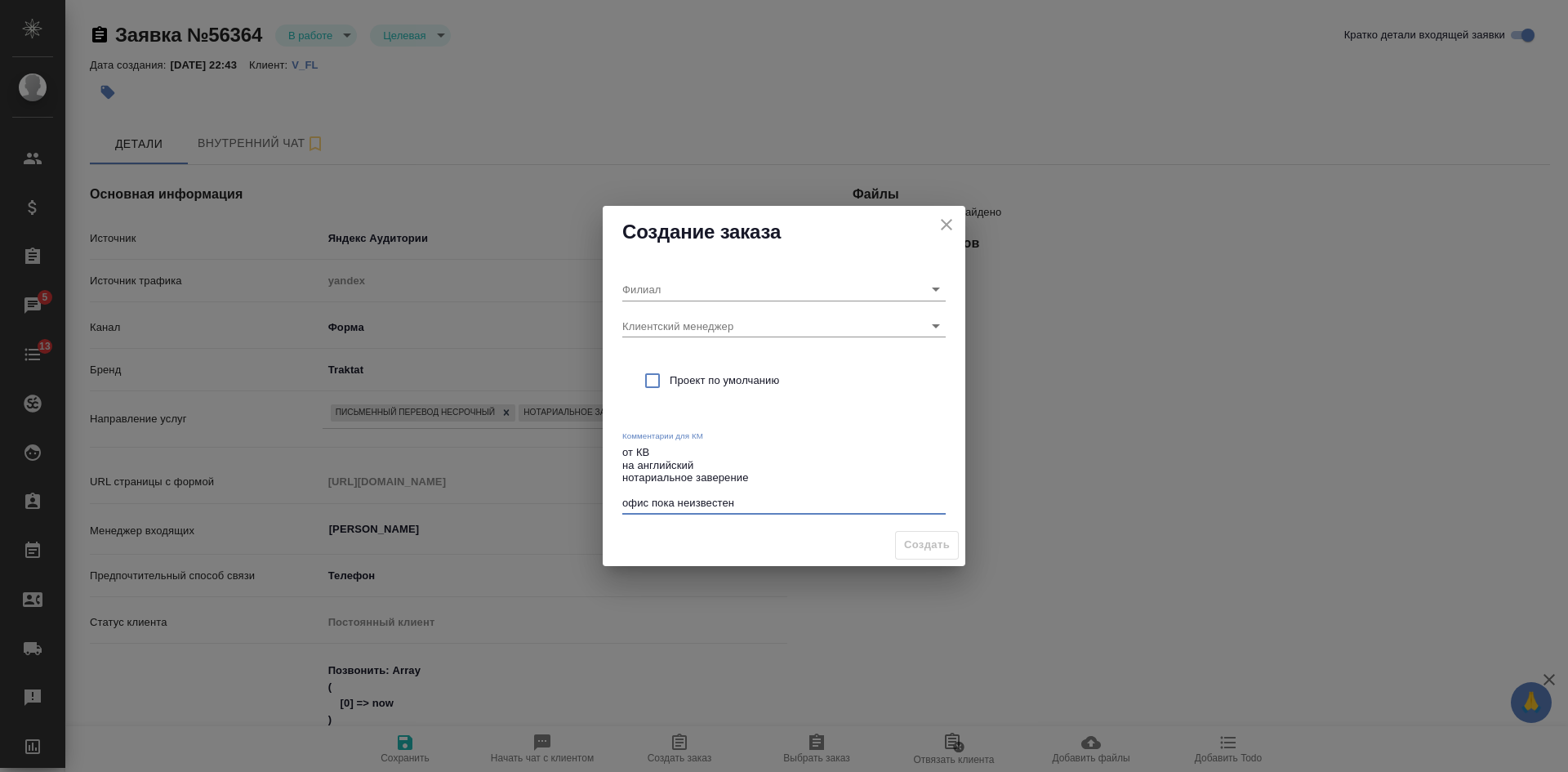
click at [765, 481] on textarea "от КВ на английский нотариальное заверение офис пока неизвестен" at bounding box center [784, 478] width 324 height 63
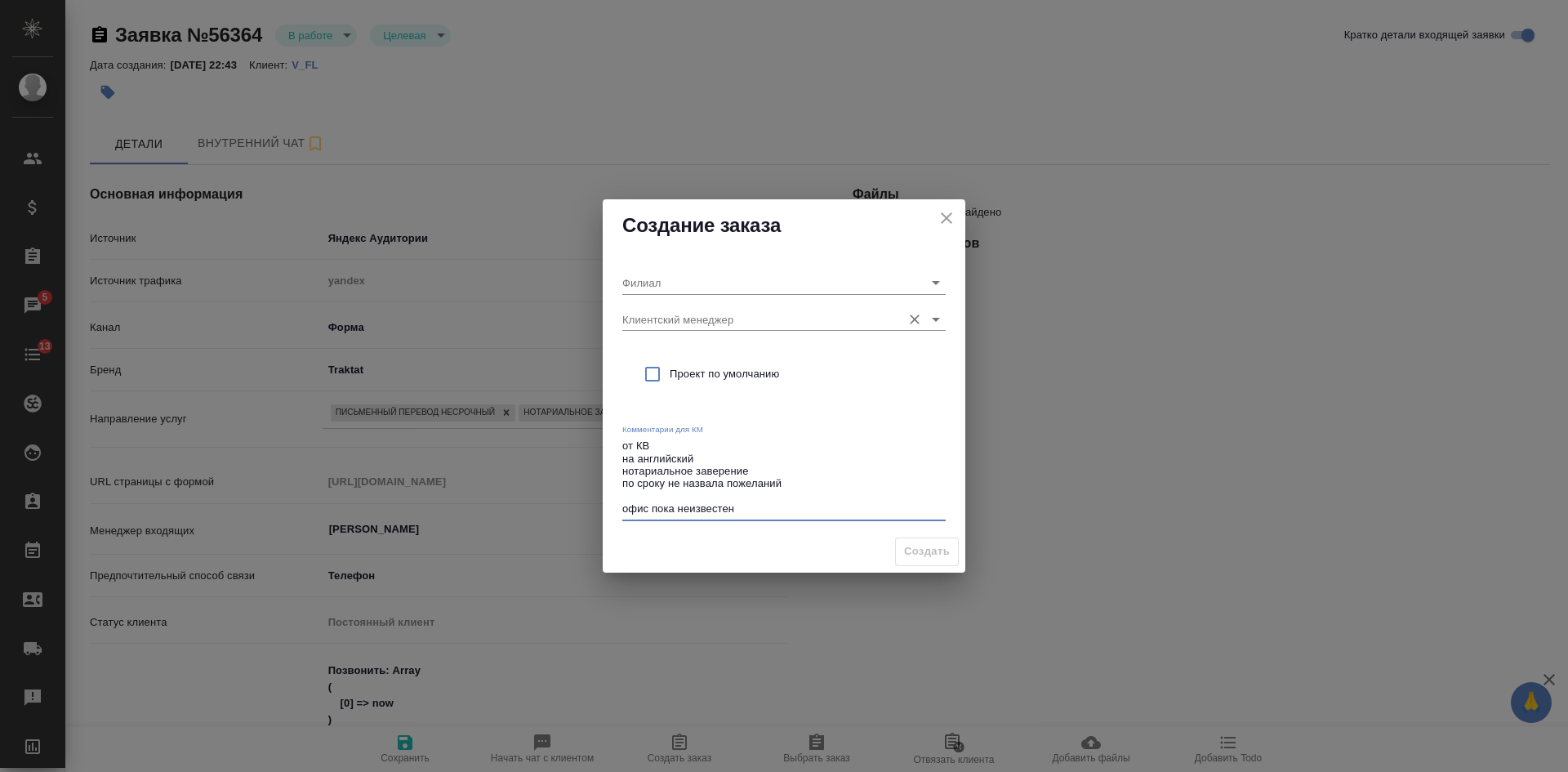
type textarea "от КВ на английский нотариальное заверение по сроку не назвала пожеланий офис п…"
click at [706, 318] on input "Клиентский менеджер" at bounding box center [758, 319] width 272 height 22
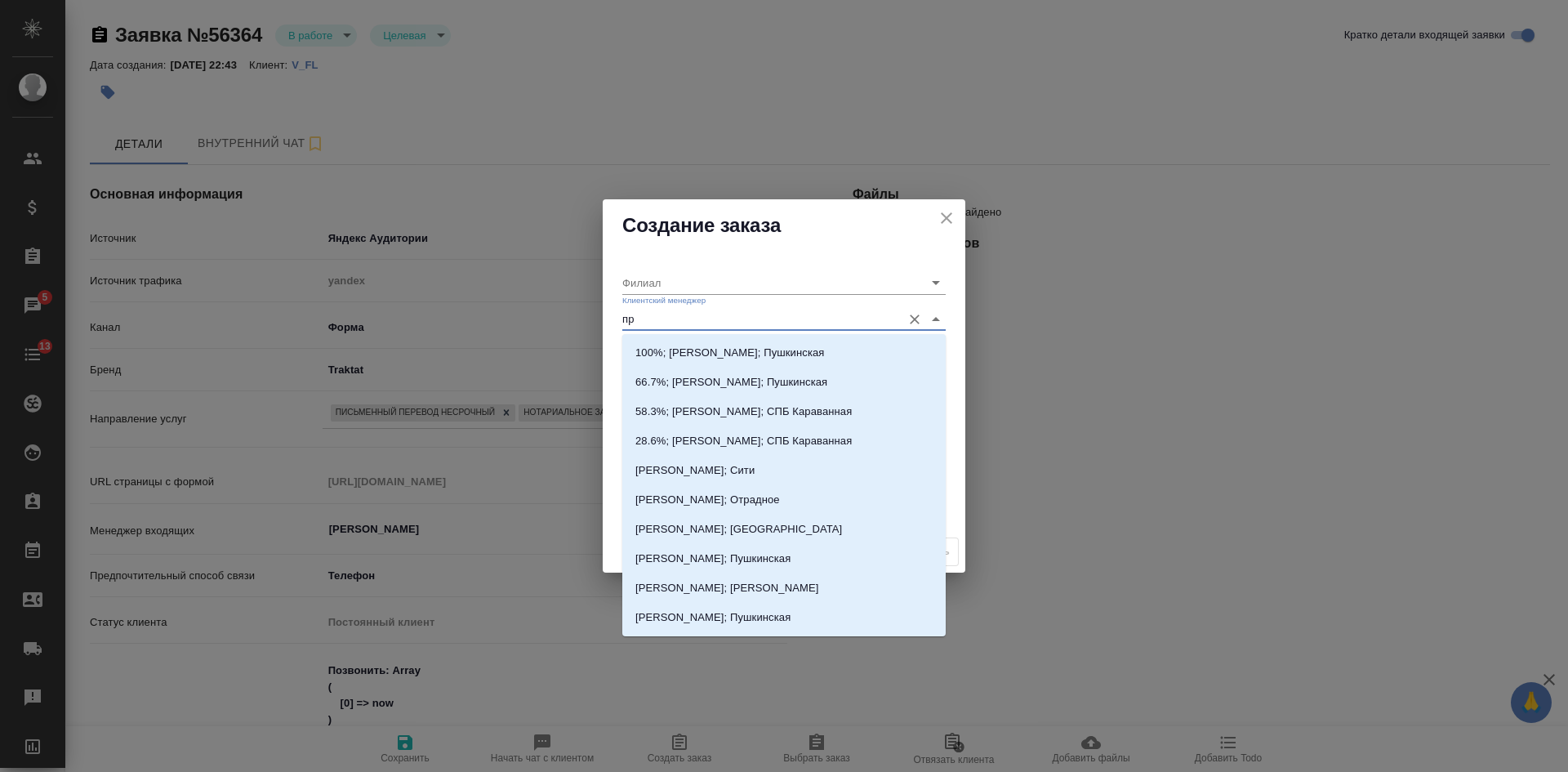
type input "про"
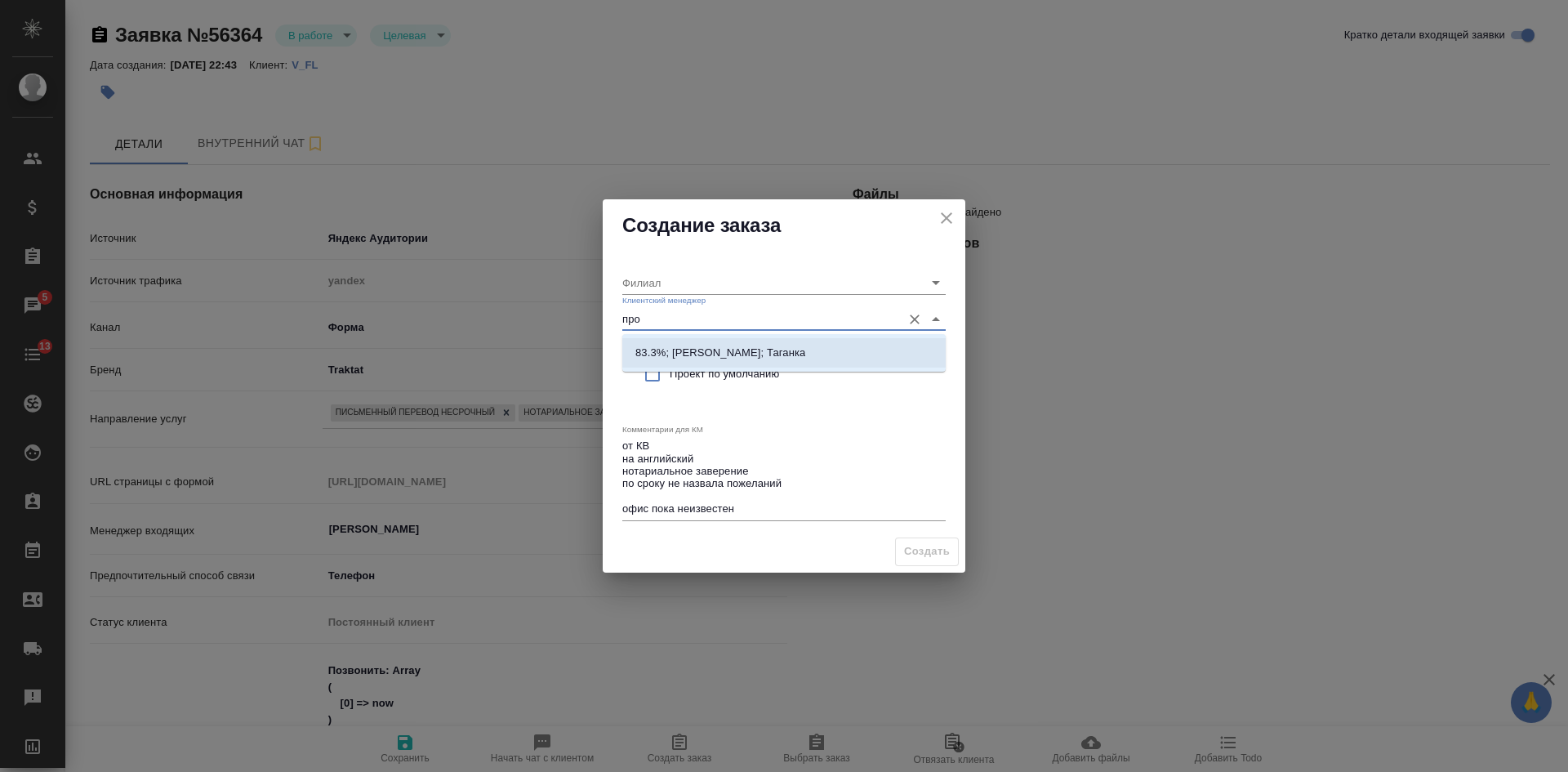
drag, startPoint x: 709, startPoint y: 353, endPoint x: 697, endPoint y: 389, distance: 37.9
click at [709, 357] on p "83.3%; Прохорова Анастасия; Таганка" at bounding box center [720, 353] width 170 height 17
type input "Таганка"
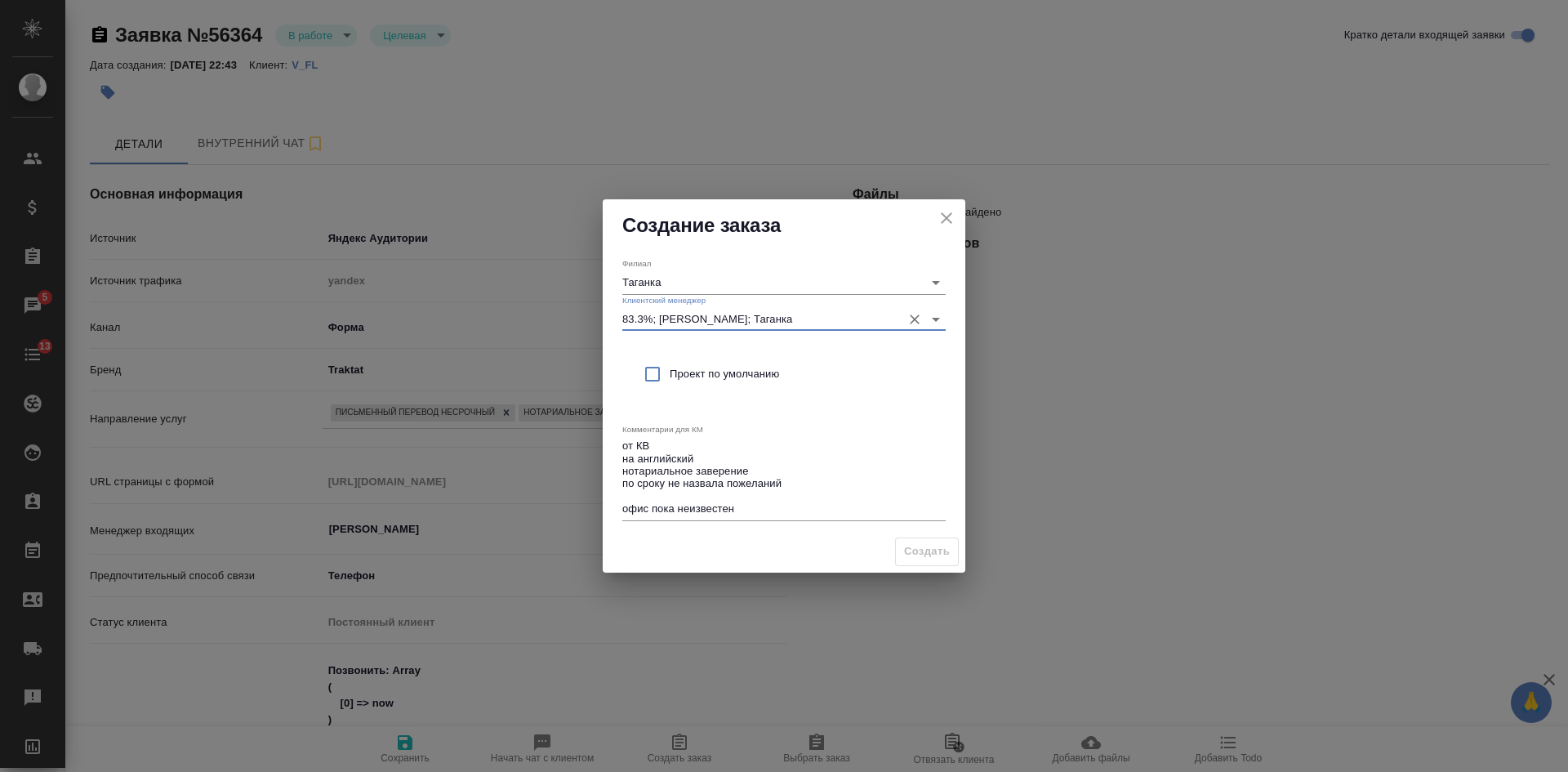
type input "83.3%; Прохорова Анастасия; Таганка"
click at [684, 377] on span "Проект по умолчанию" at bounding box center [801, 375] width 263 height 17
checkbox input "true"
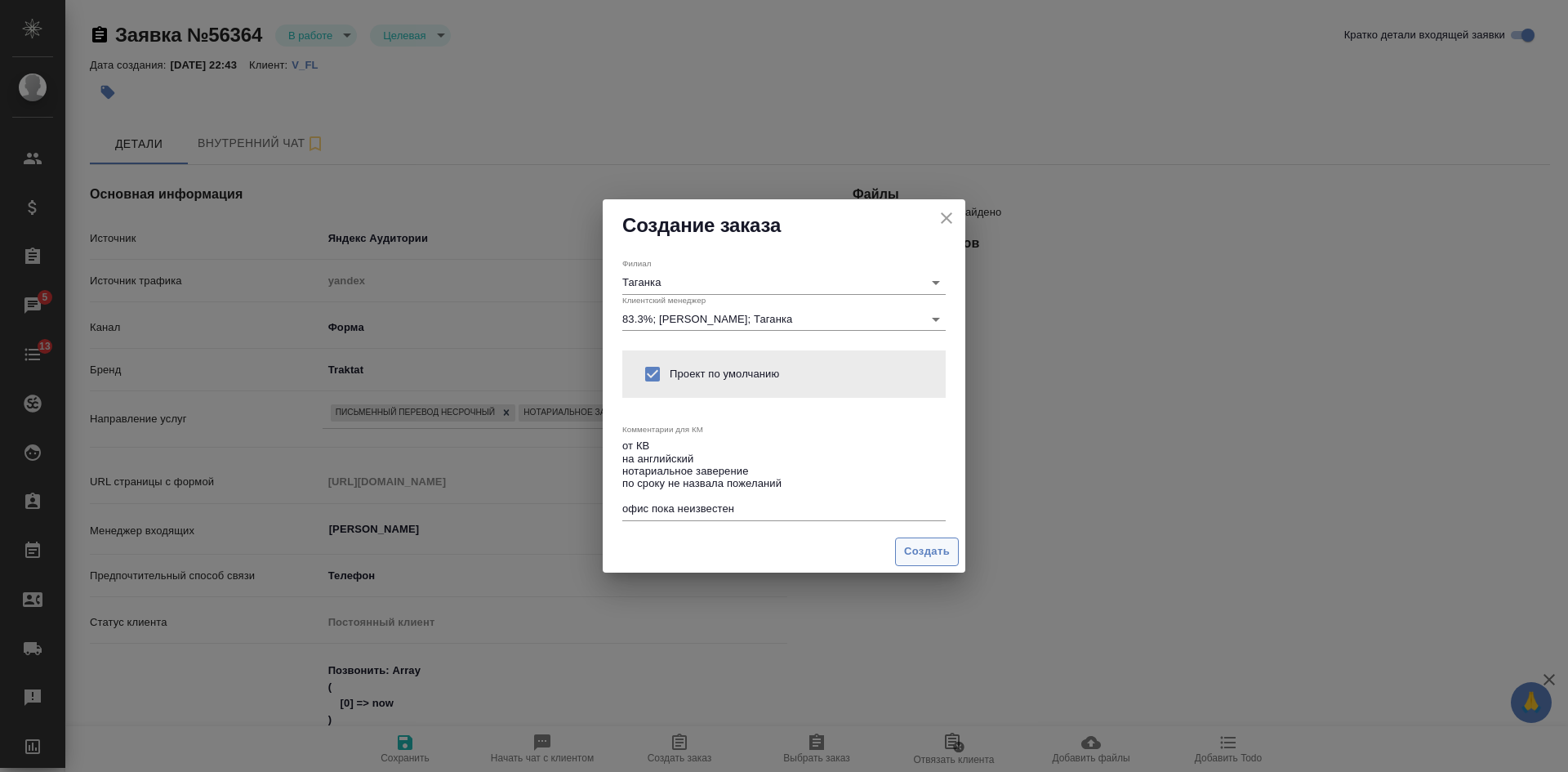
click at [931, 558] on span "Создать" at bounding box center [926, 552] width 46 height 19
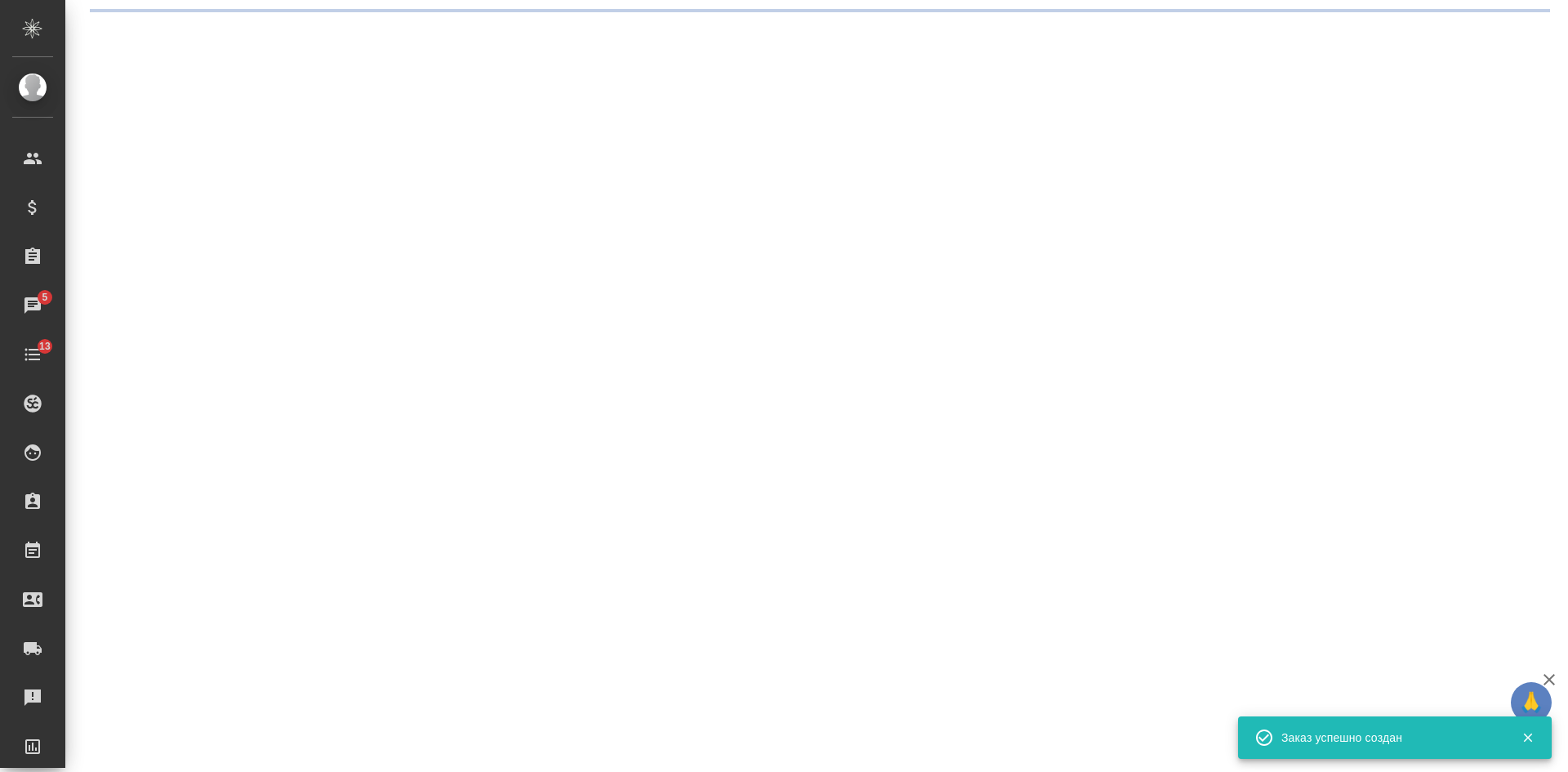
select select "RU"
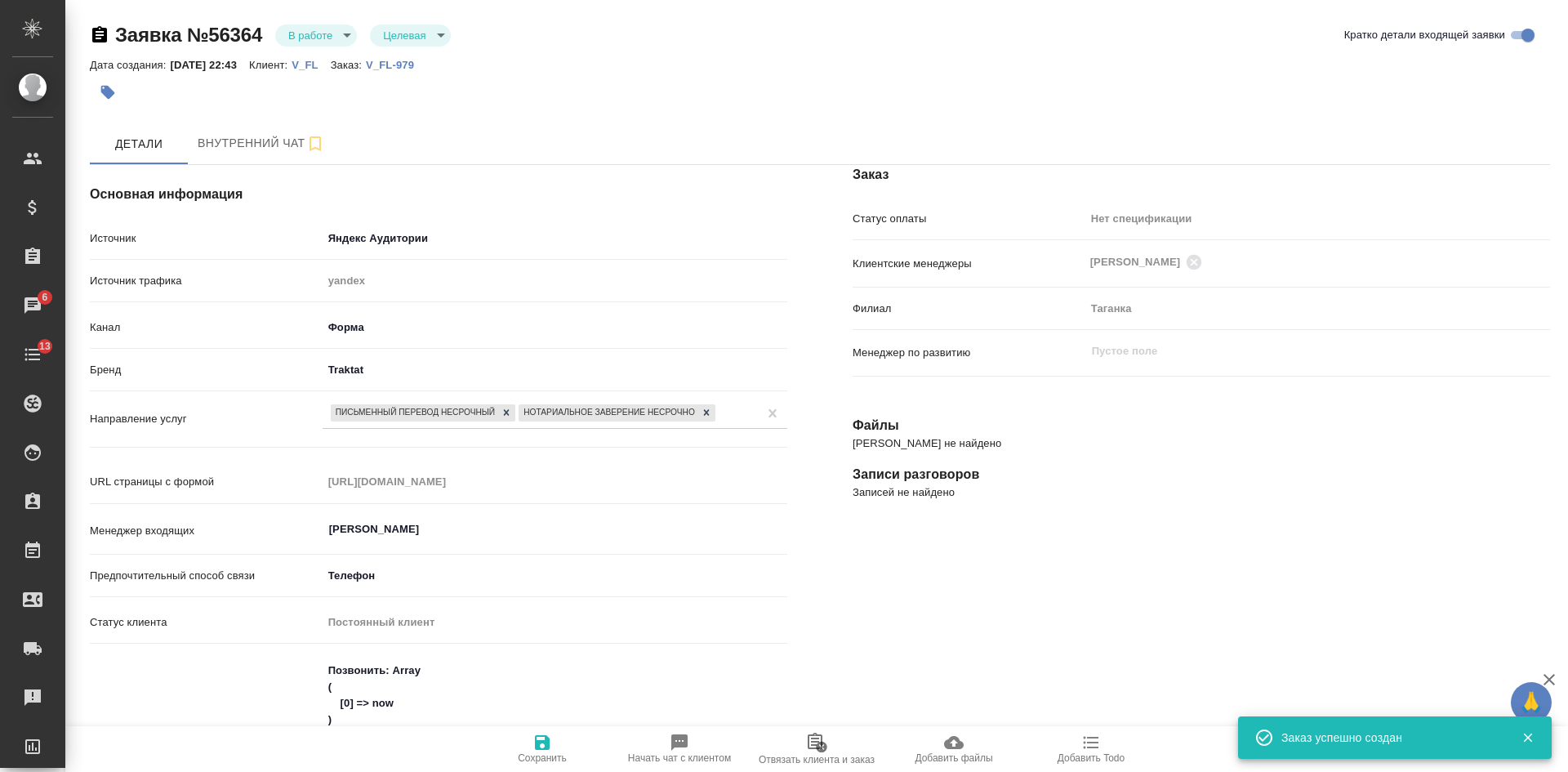
type textarea "x"
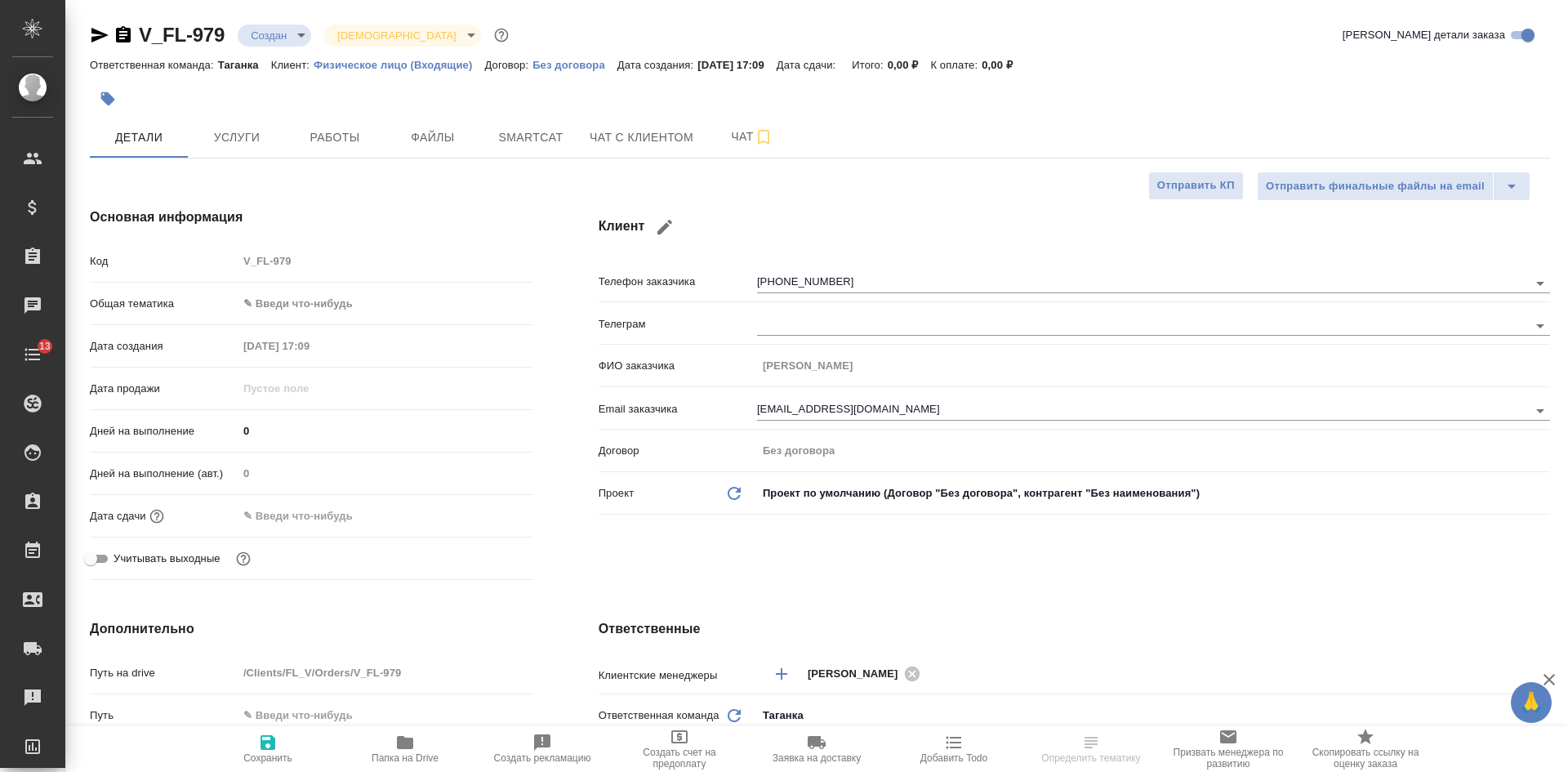
select select "RU"
click at [447, 128] on span "Файлы" at bounding box center [432, 138] width 78 height 20
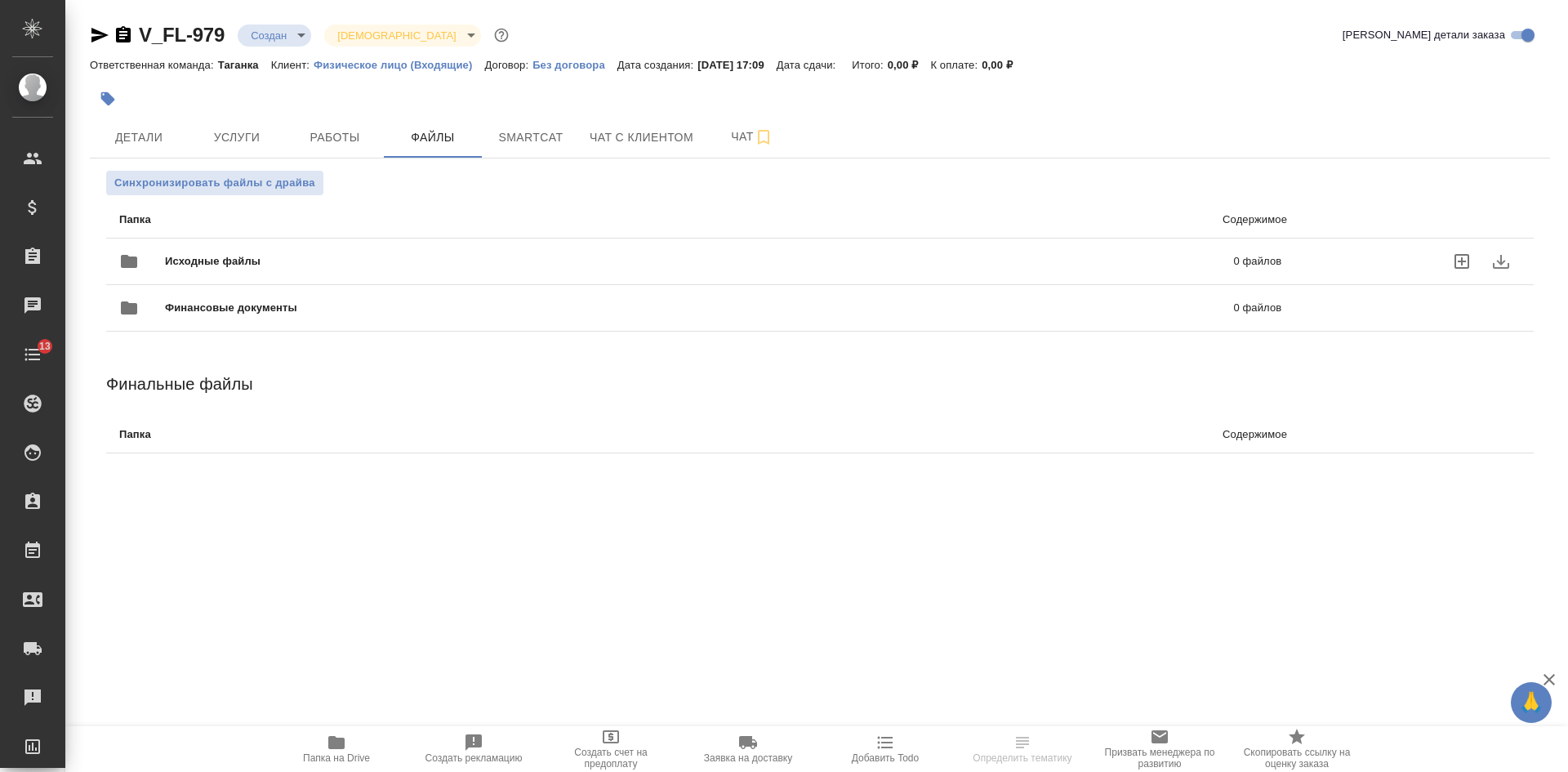
click at [1465, 258] on icon "uploadFiles" at bounding box center [1462, 261] width 20 height 20
click at [0, 0] on input "uploadFiles" at bounding box center [0, 0] width 0 height 0
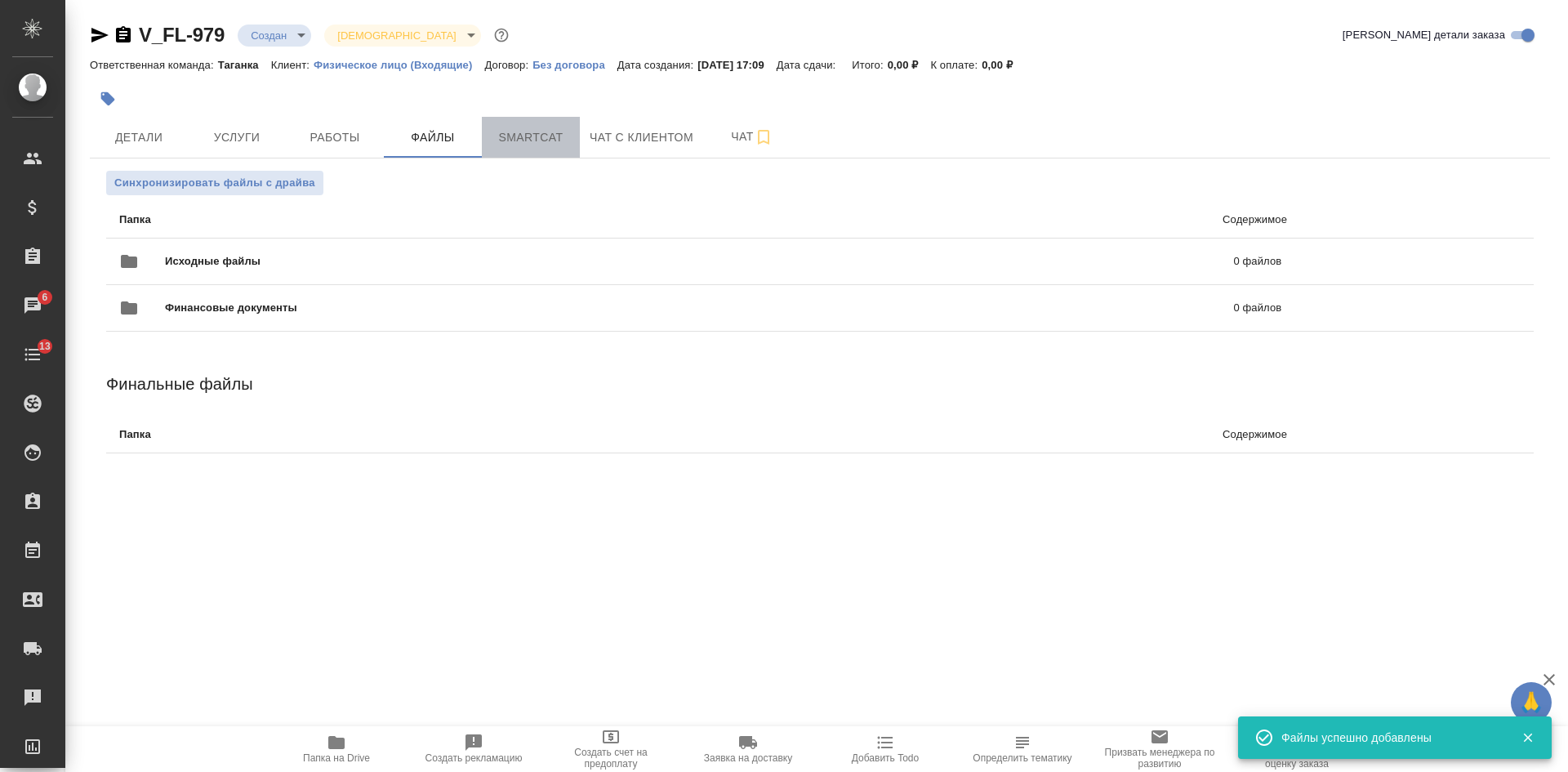
click at [546, 132] on span "Smartcat" at bounding box center [531, 138] width 78 height 20
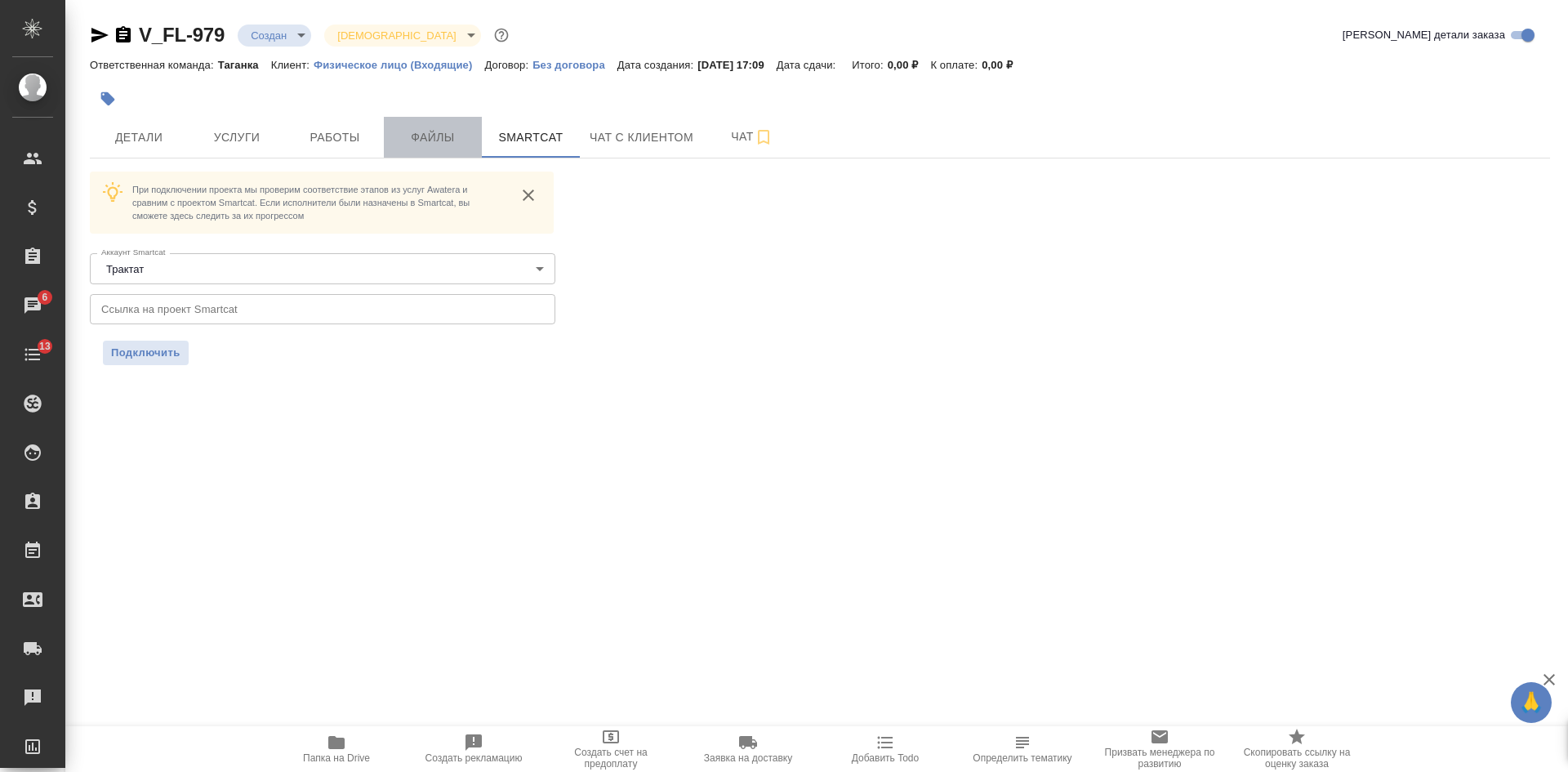
click at [446, 138] on span "Файлы" at bounding box center [432, 138] width 78 height 20
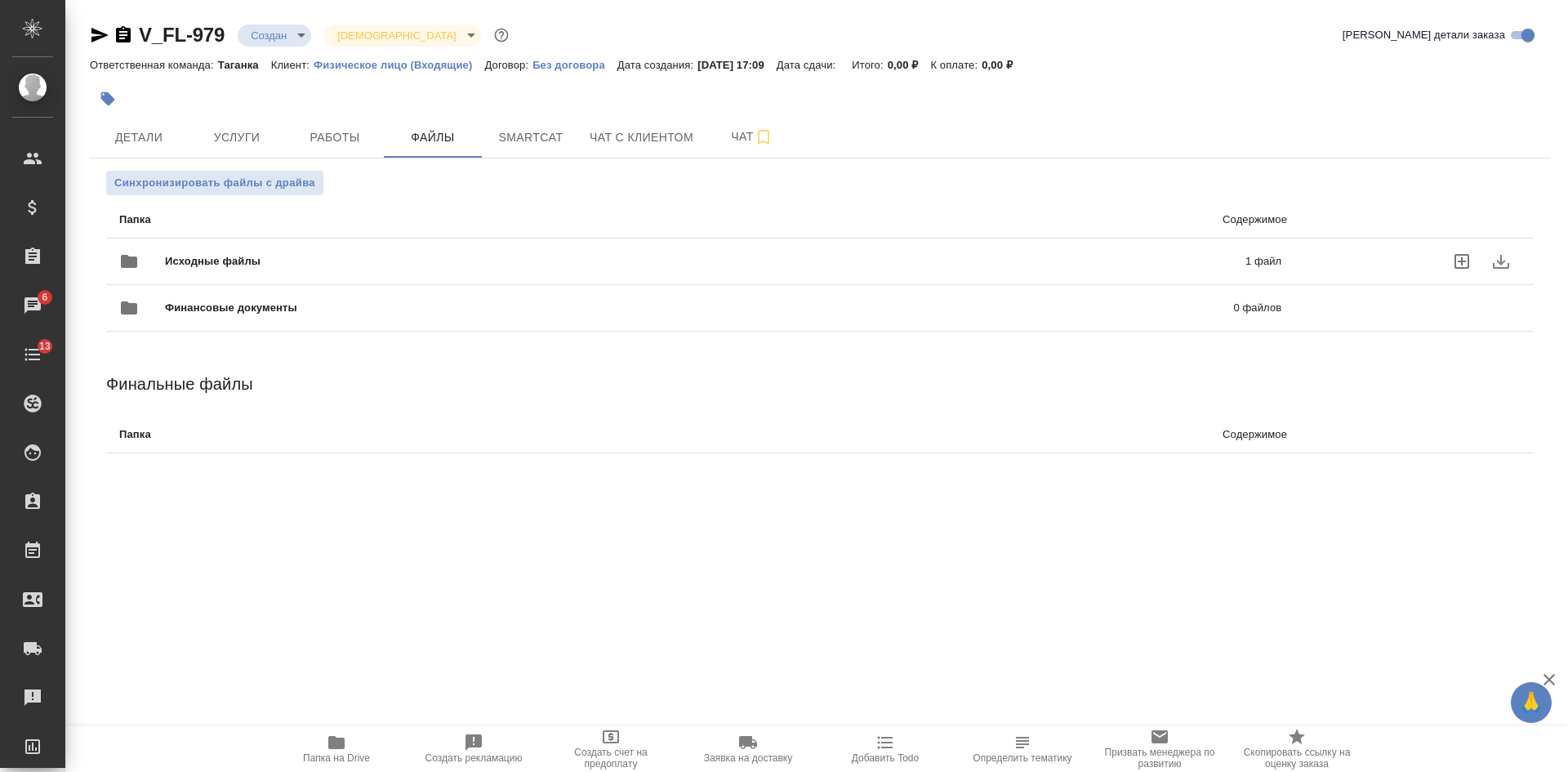
click at [226, 255] on span "Исходные файлы" at bounding box center [458, 261] width 588 height 17
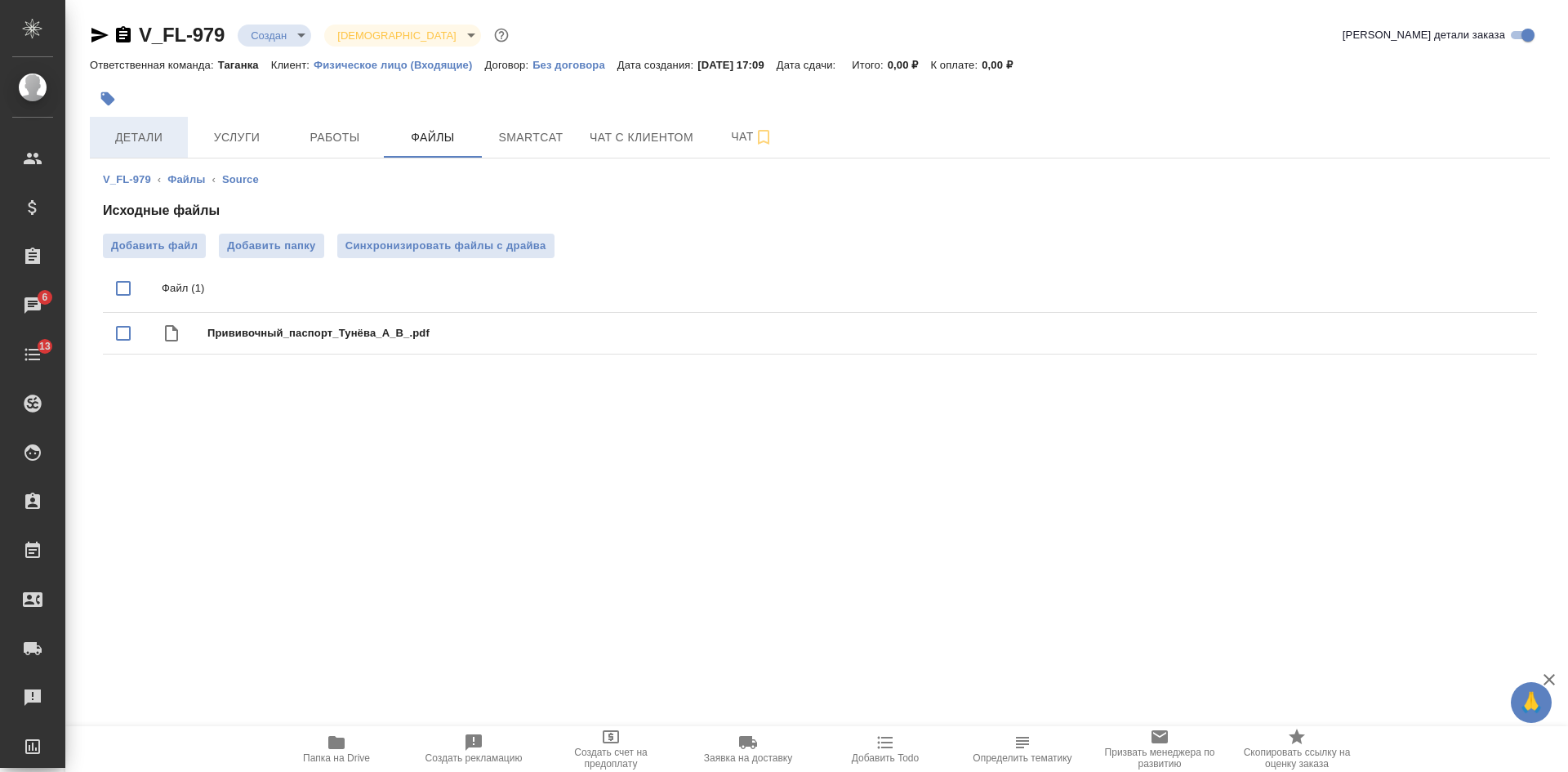
click at [126, 140] on span "Детали" at bounding box center [139, 138] width 78 height 20
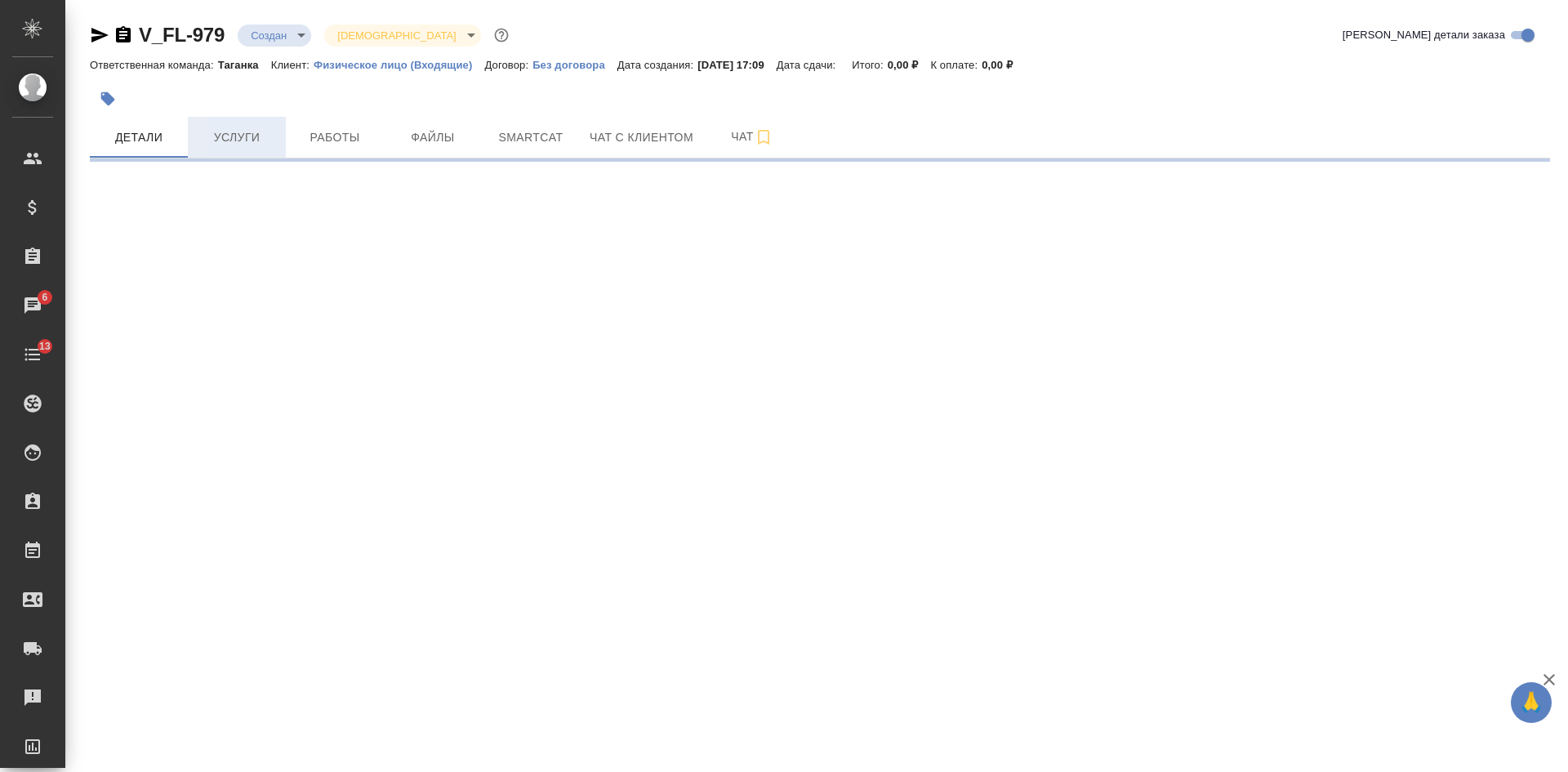
select select "RU"
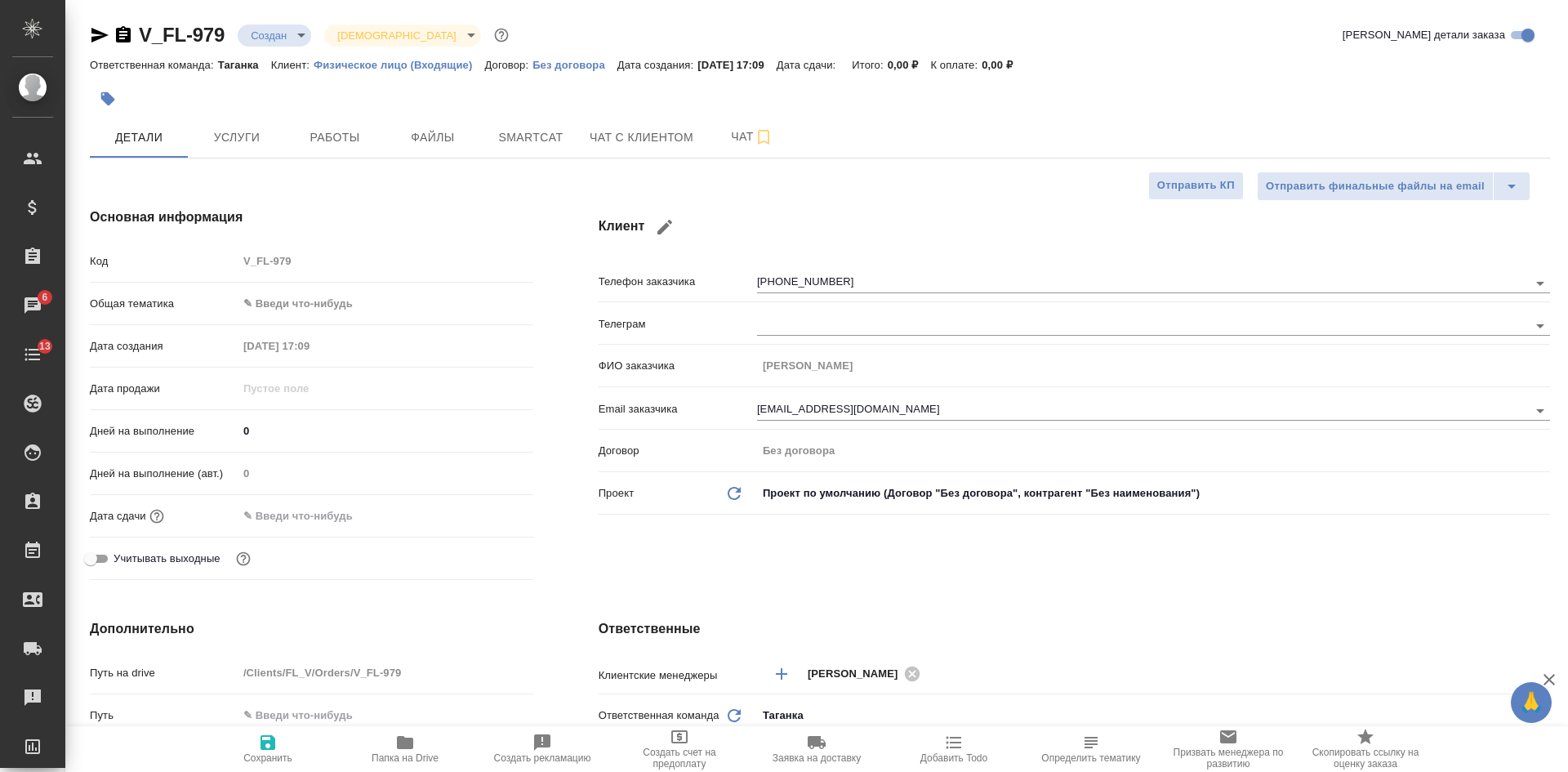
type textarea "x"
click at [90, 33] on icon "button" at bounding box center [100, 34] width 20 height 20
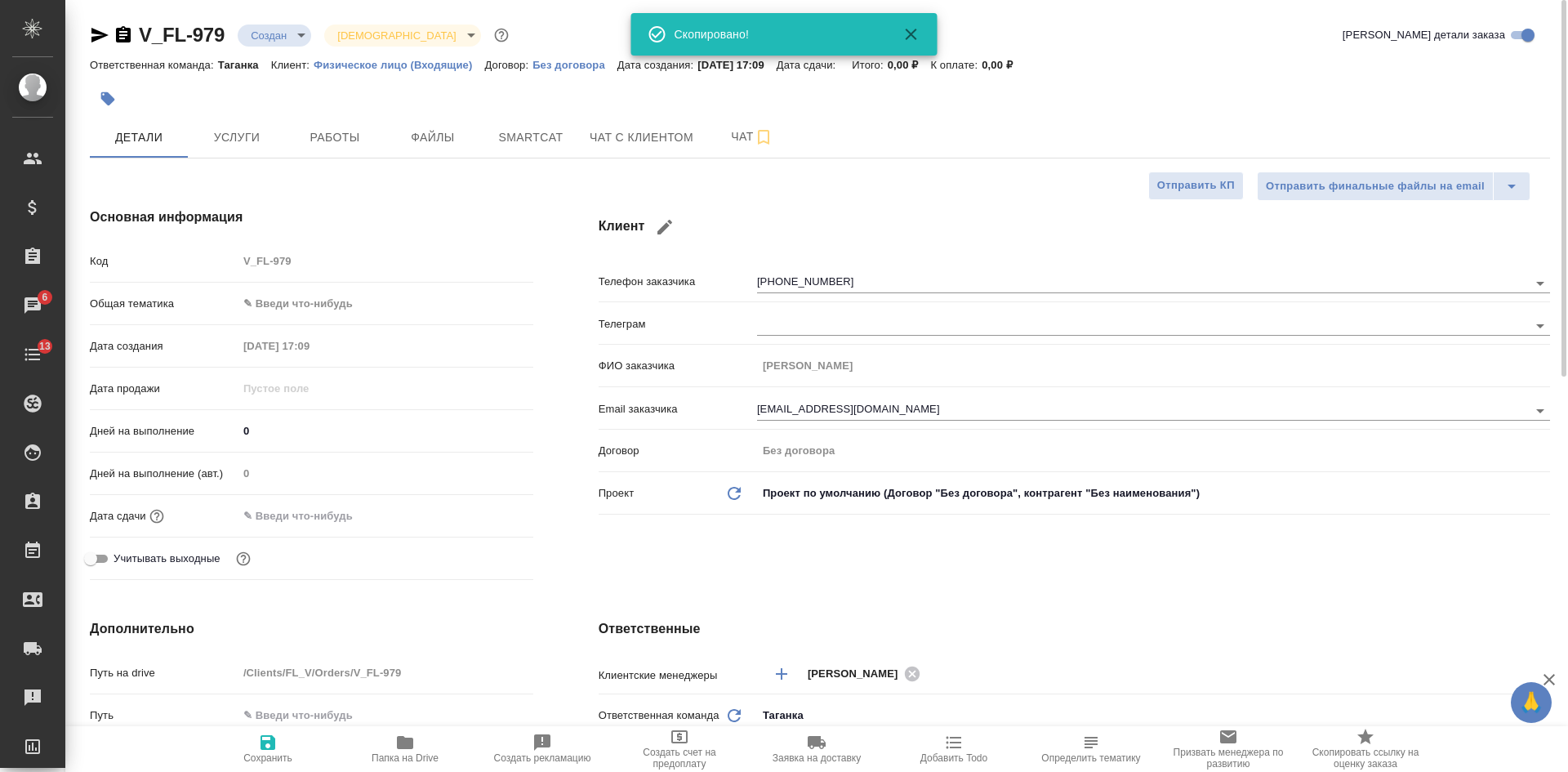
type textarea "x"
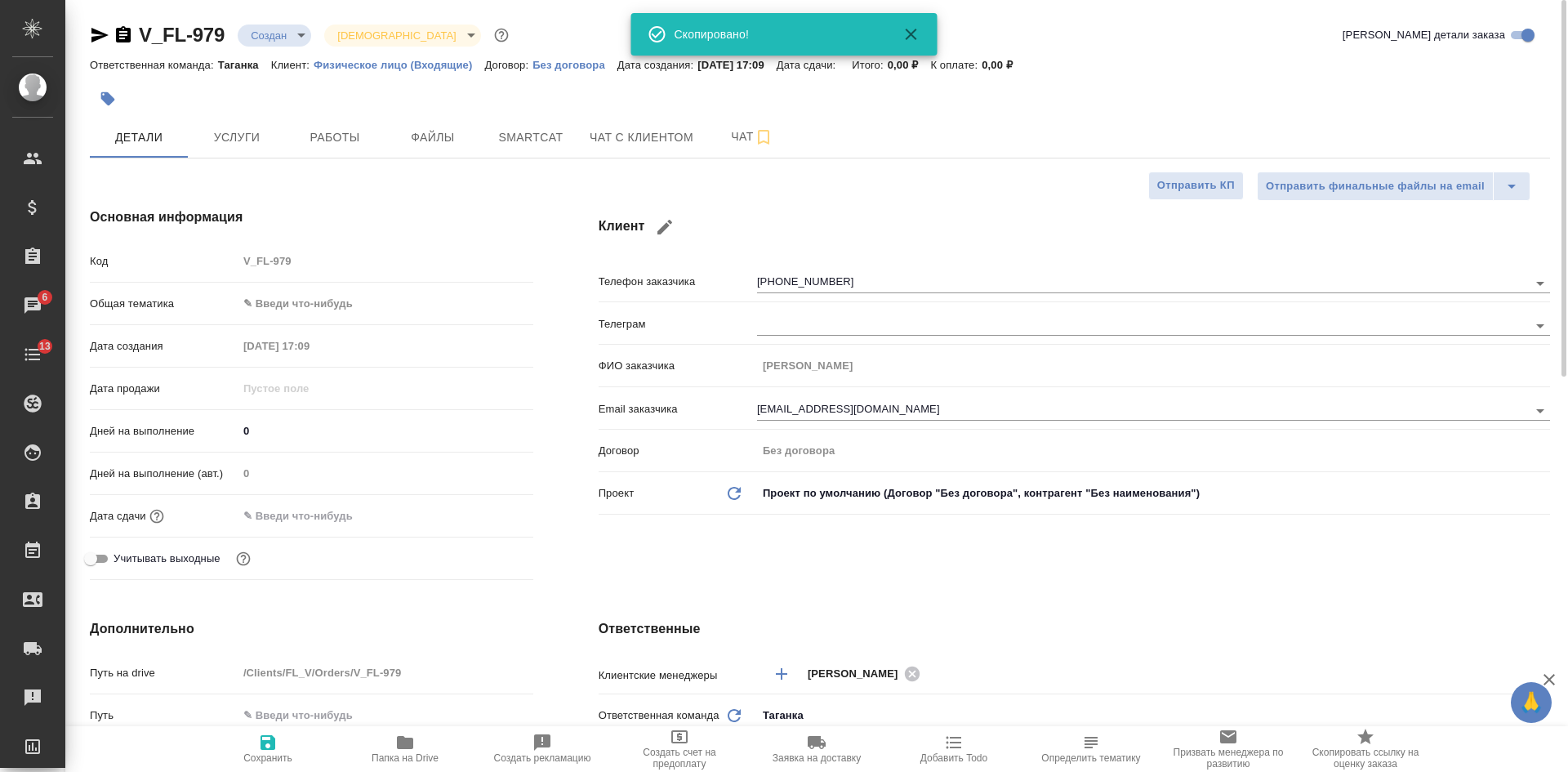
type textarea "x"
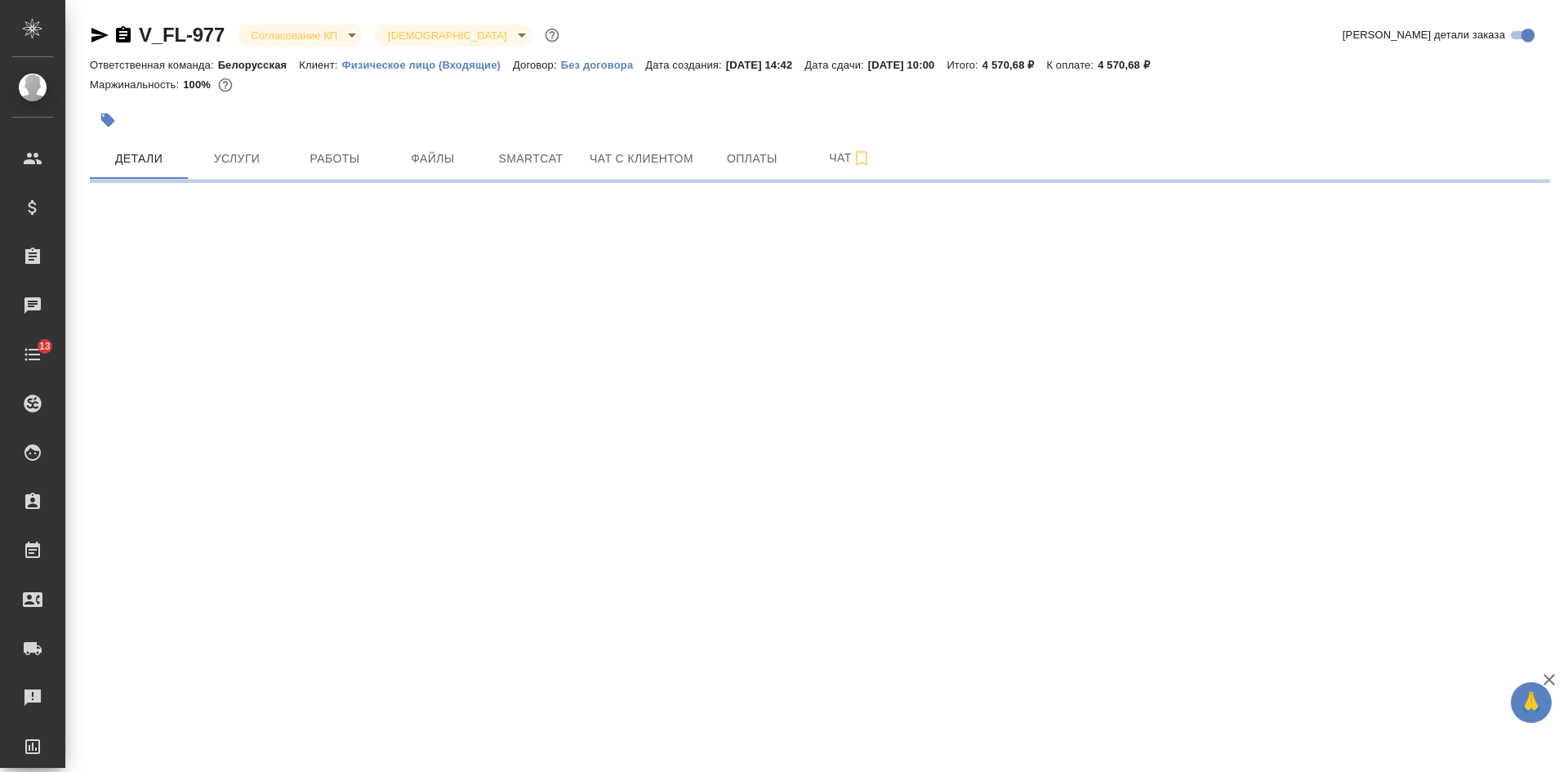
select select "RU"
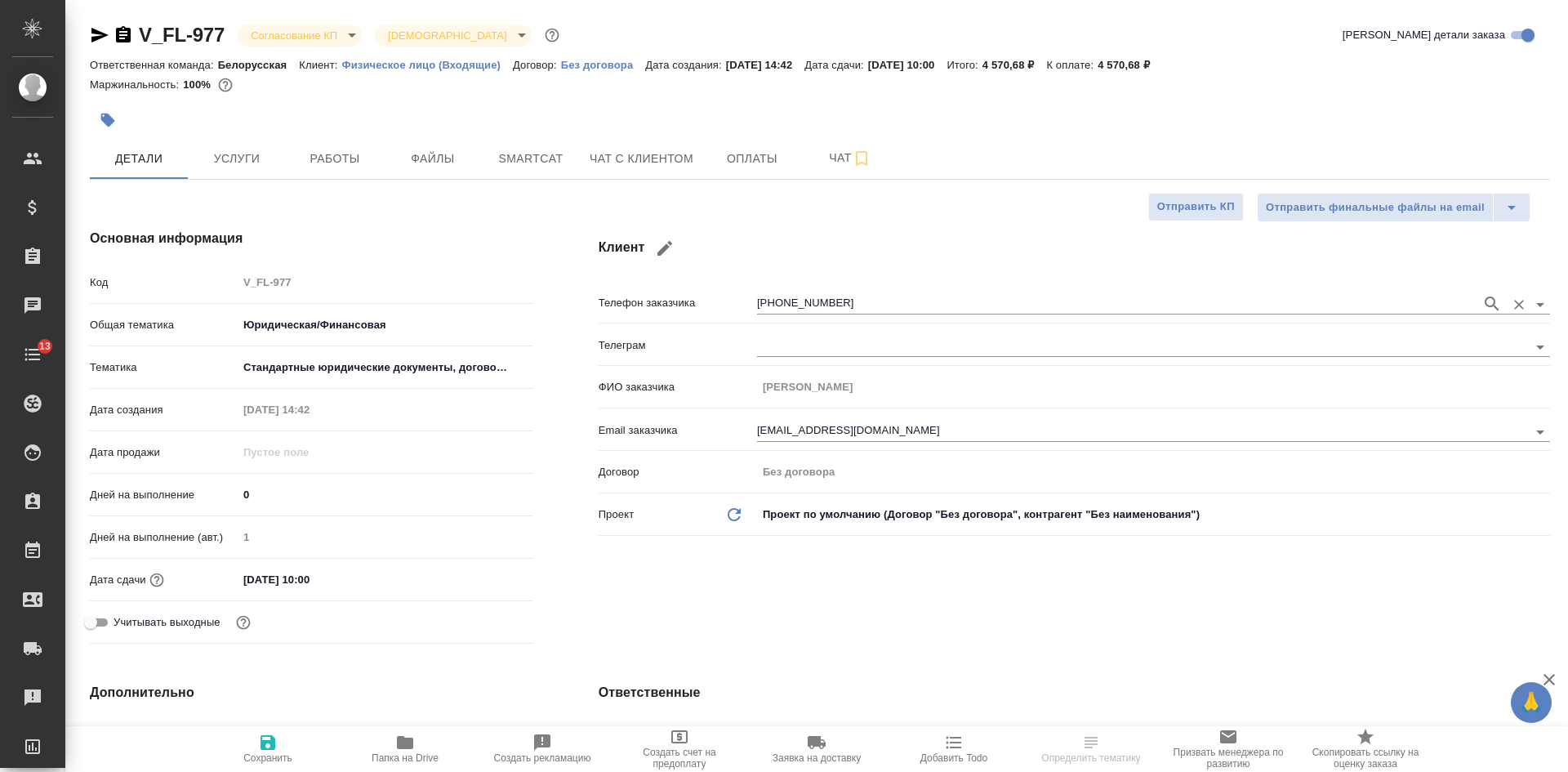
type textarea "x"
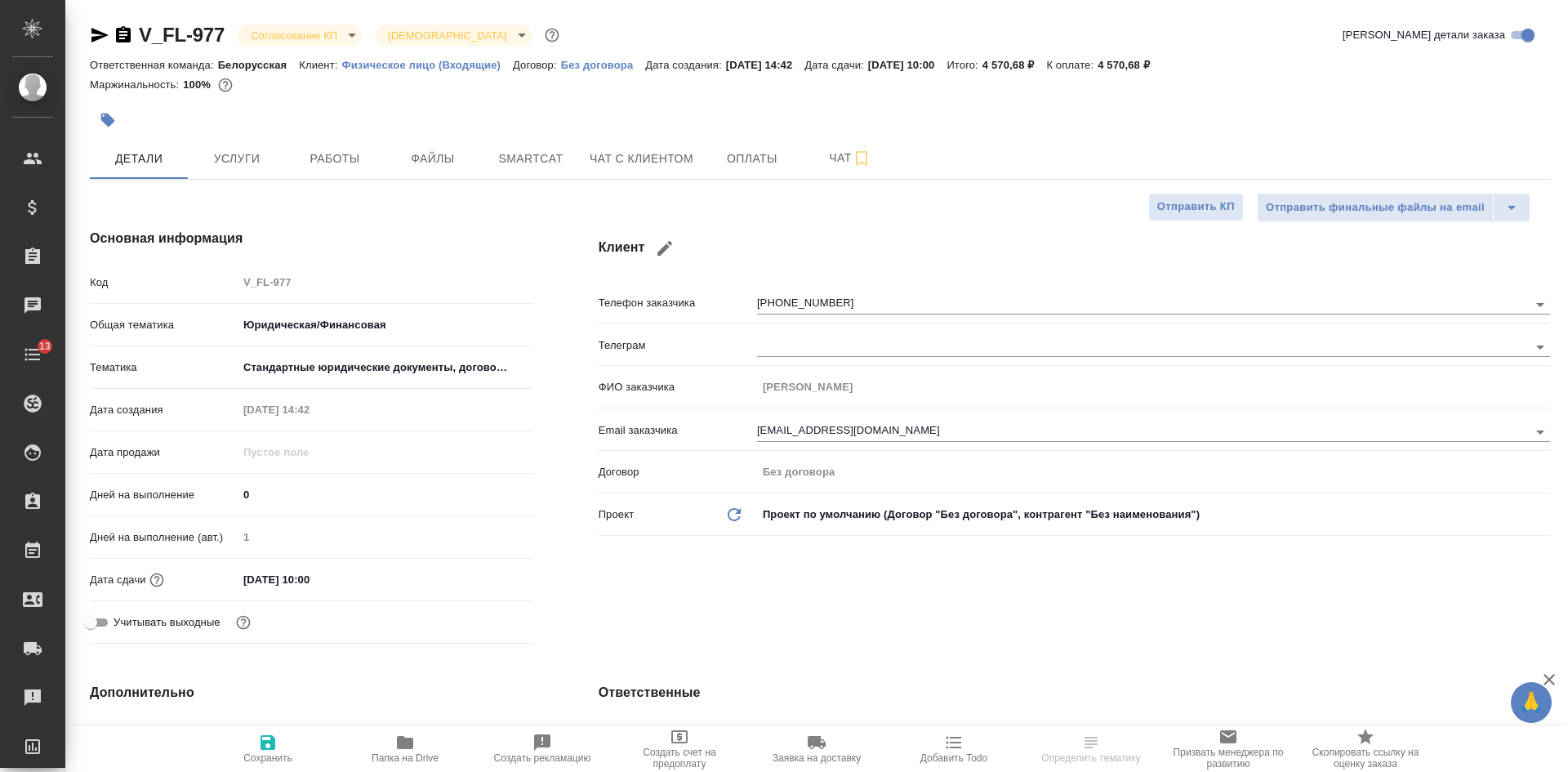
type textarea "x"
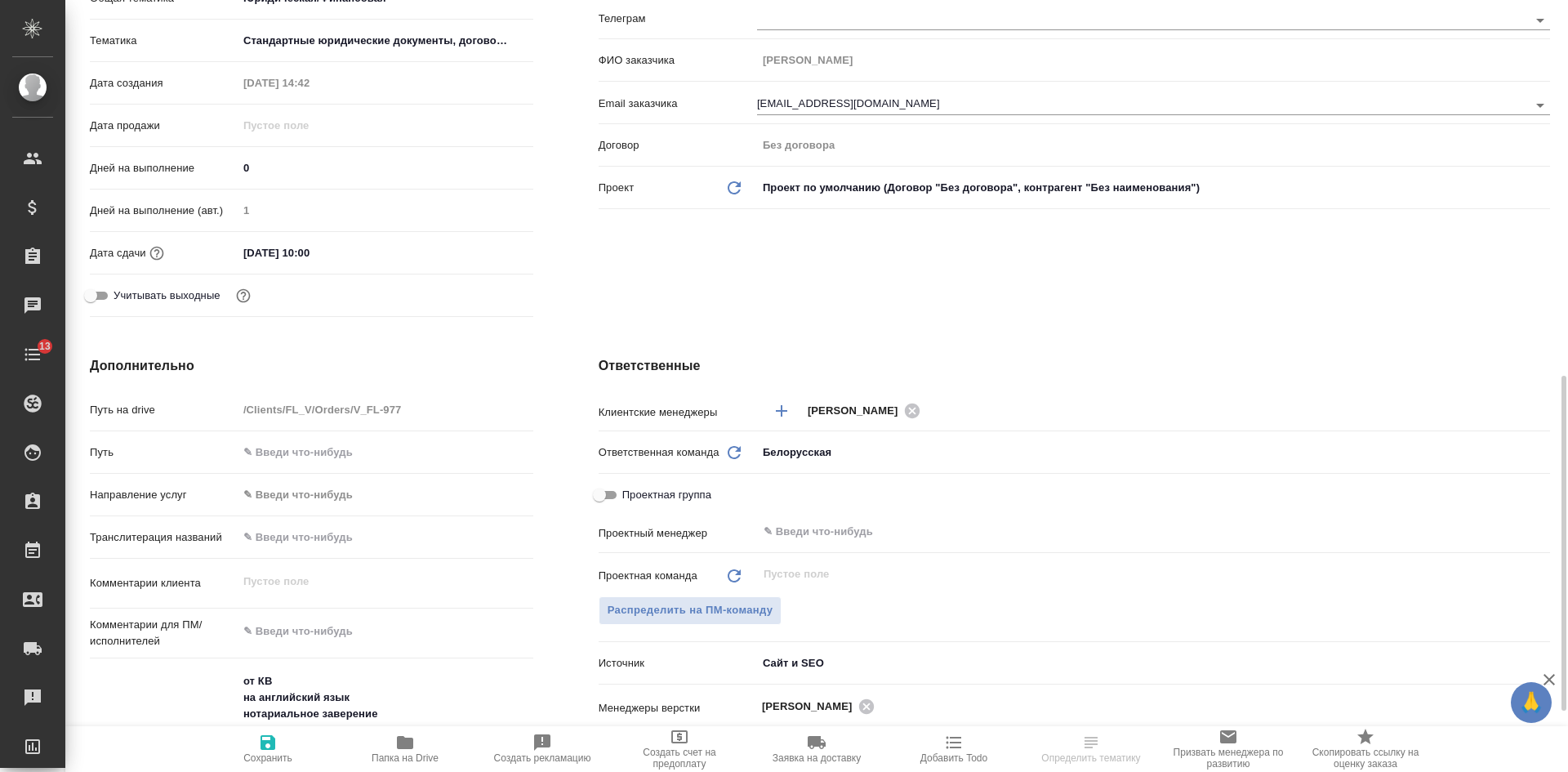
scroll to position [490, 0]
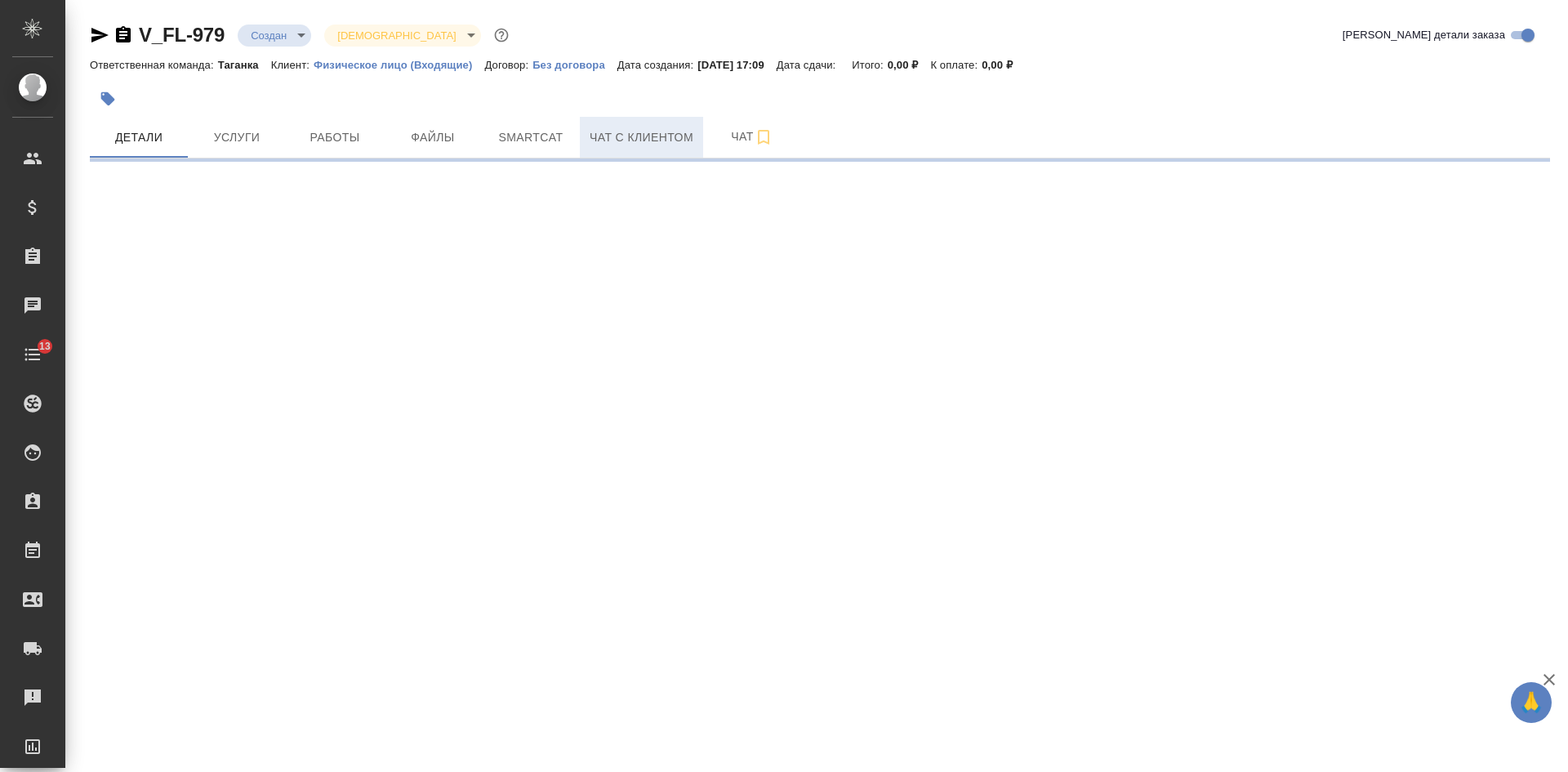
select select "RU"
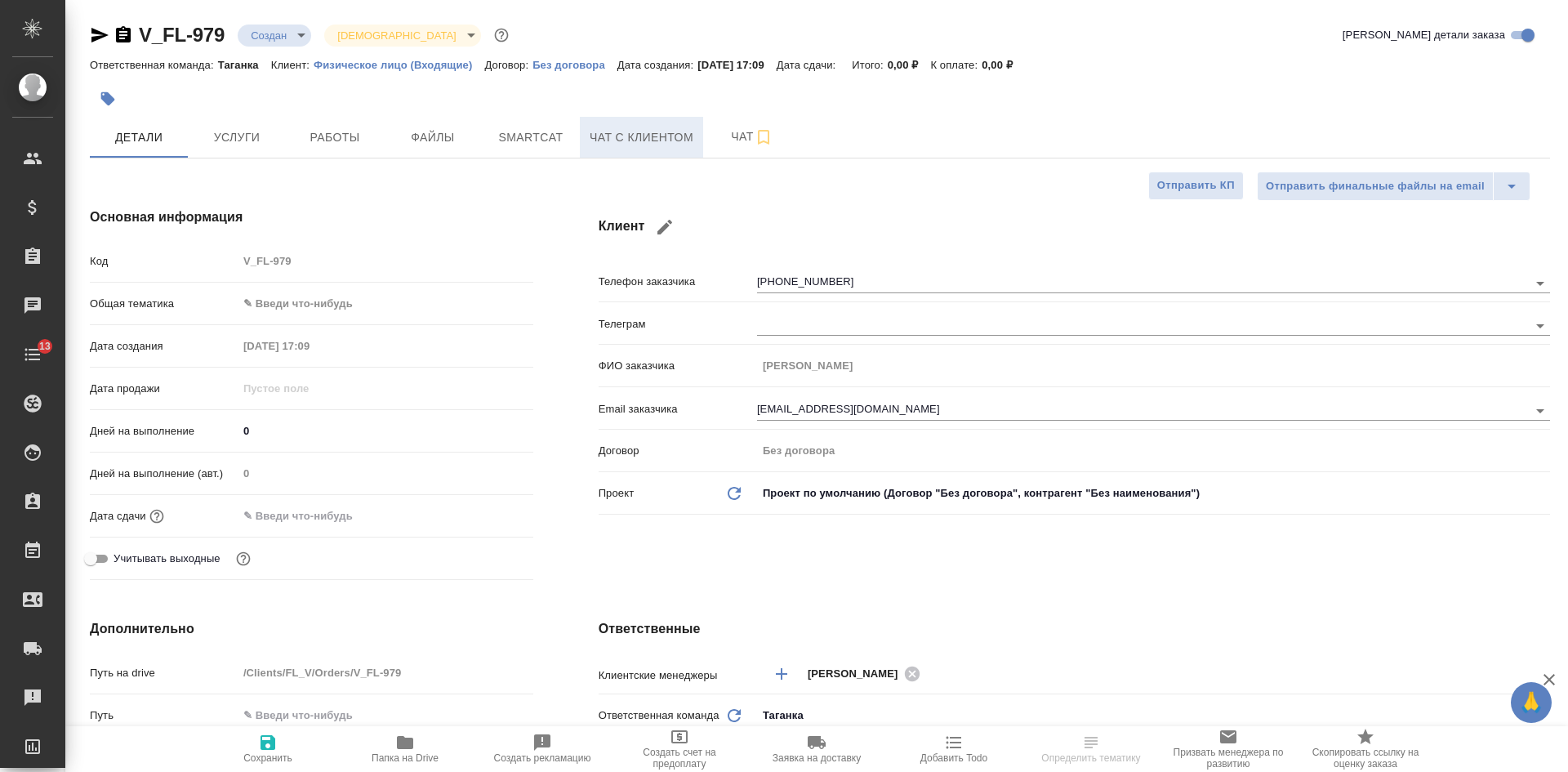
type textarea "x"
click at [442, 144] on span "Файлы" at bounding box center [432, 138] width 78 height 20
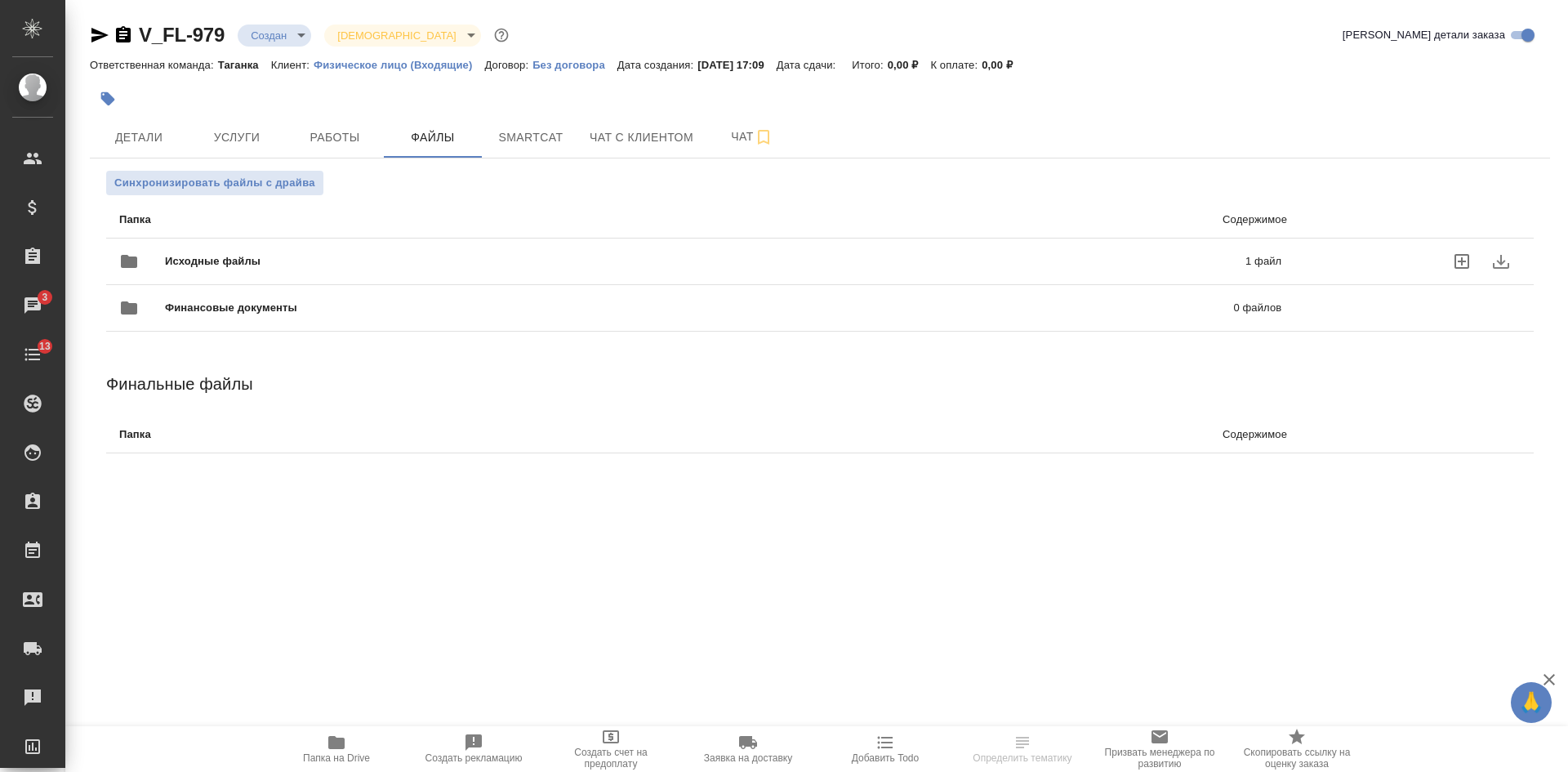
click at [1389, 259] on div at bounding box center [1417, 261] width 206 height 39
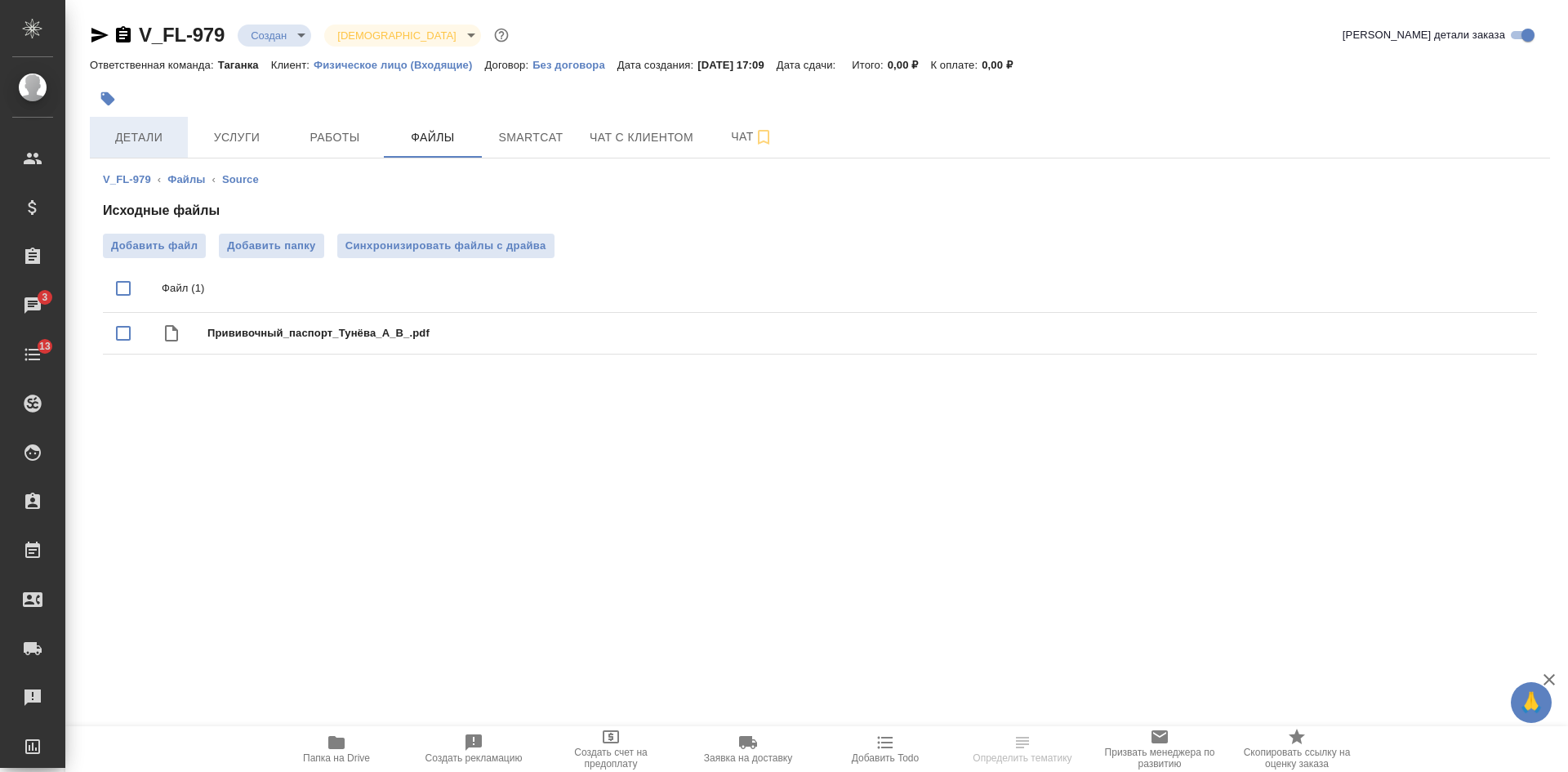
click at [121, 138] on span "Детали" at bounding box center [139, 138] width 78 height 20
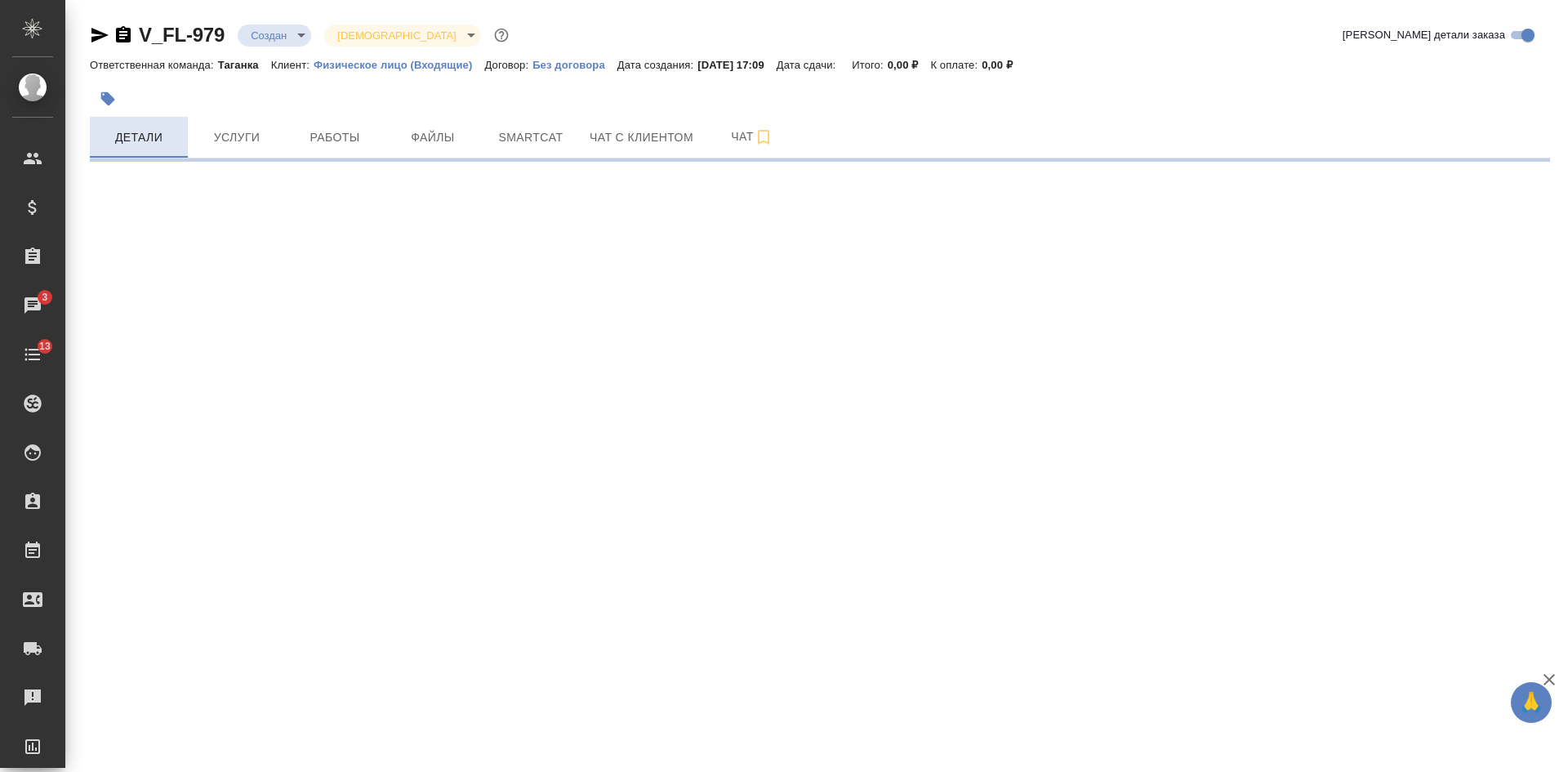
select select "RU"
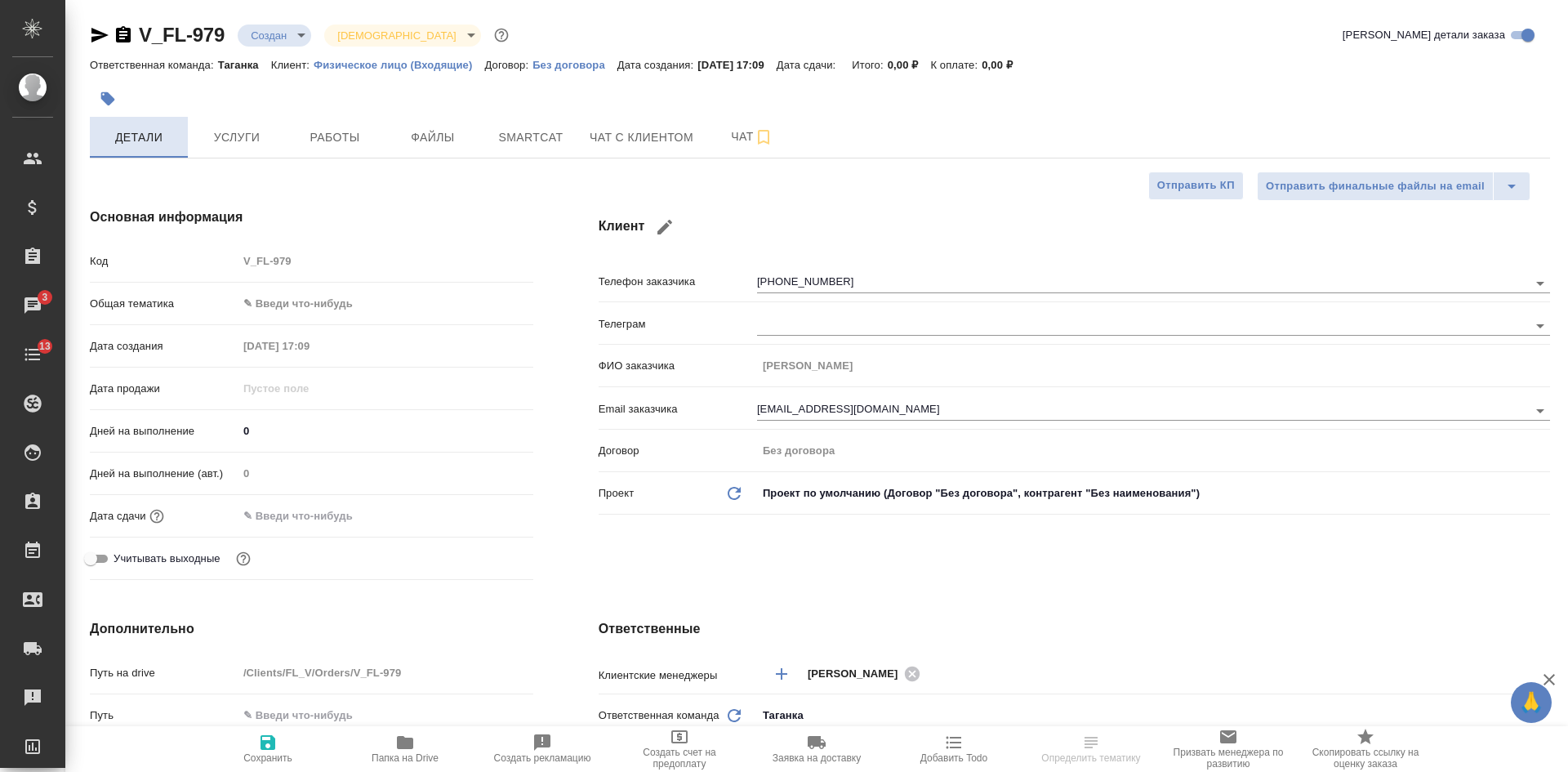
type textarea "x"
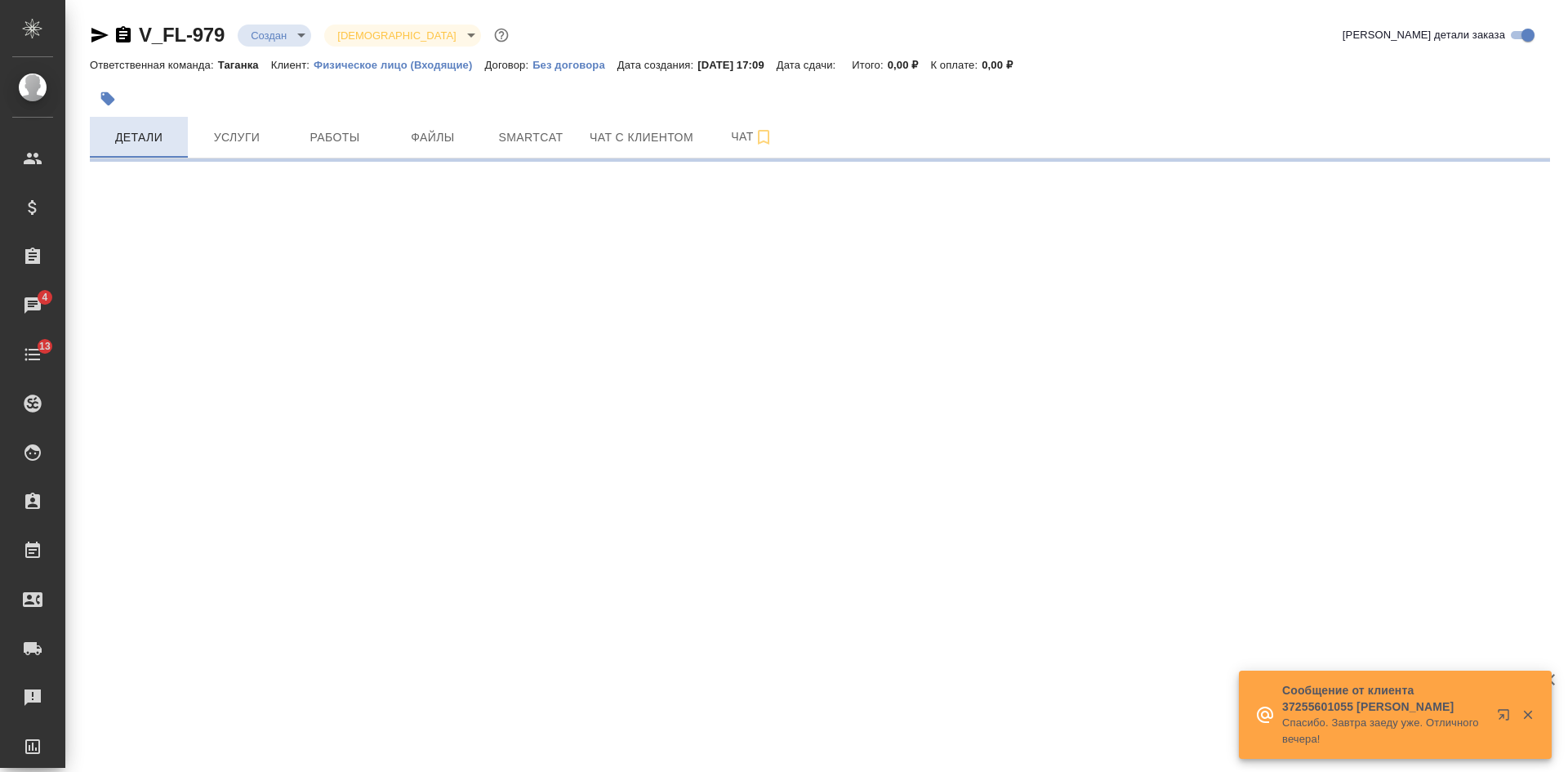
select select "RU"
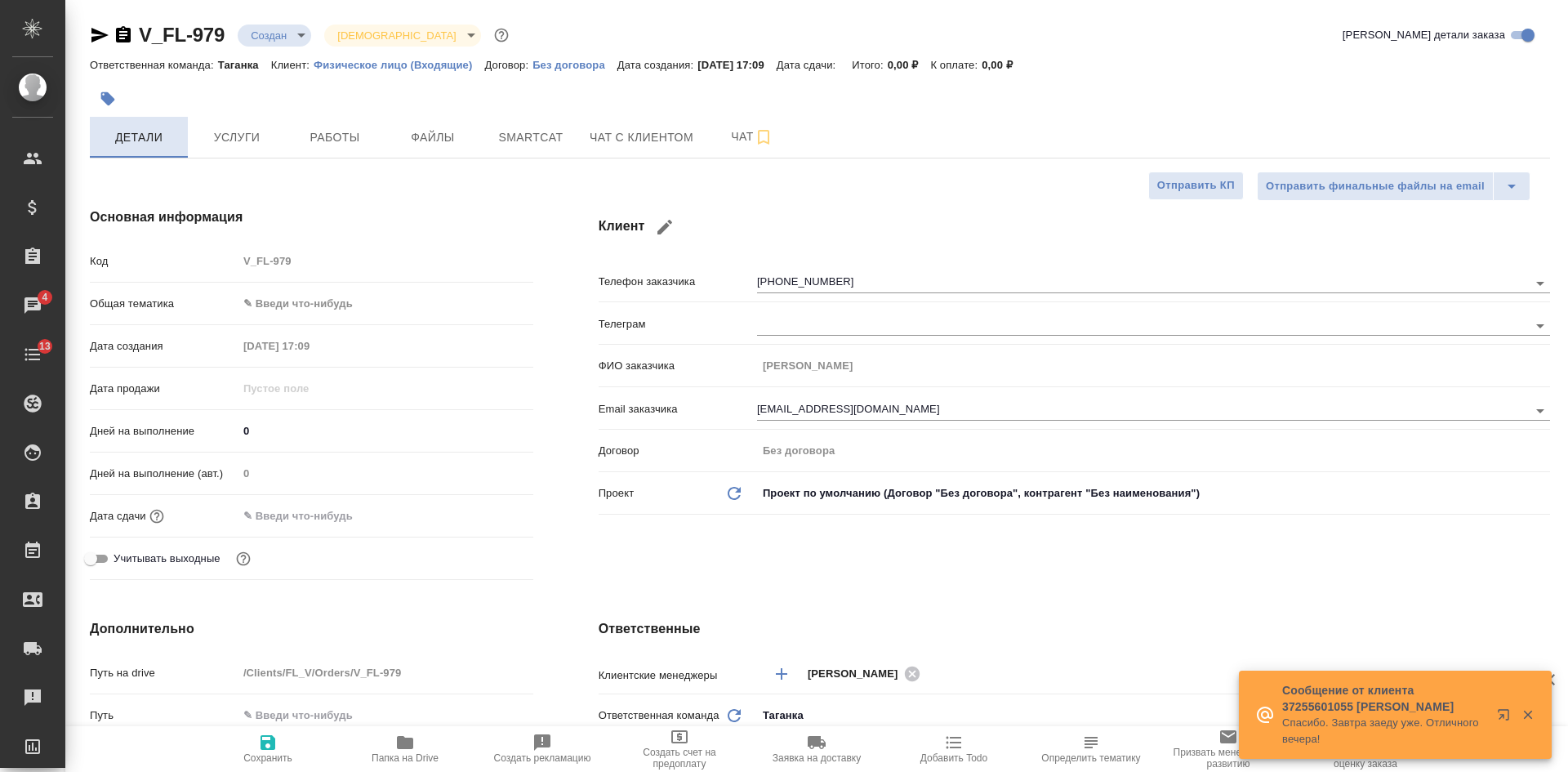
type textarea "x"
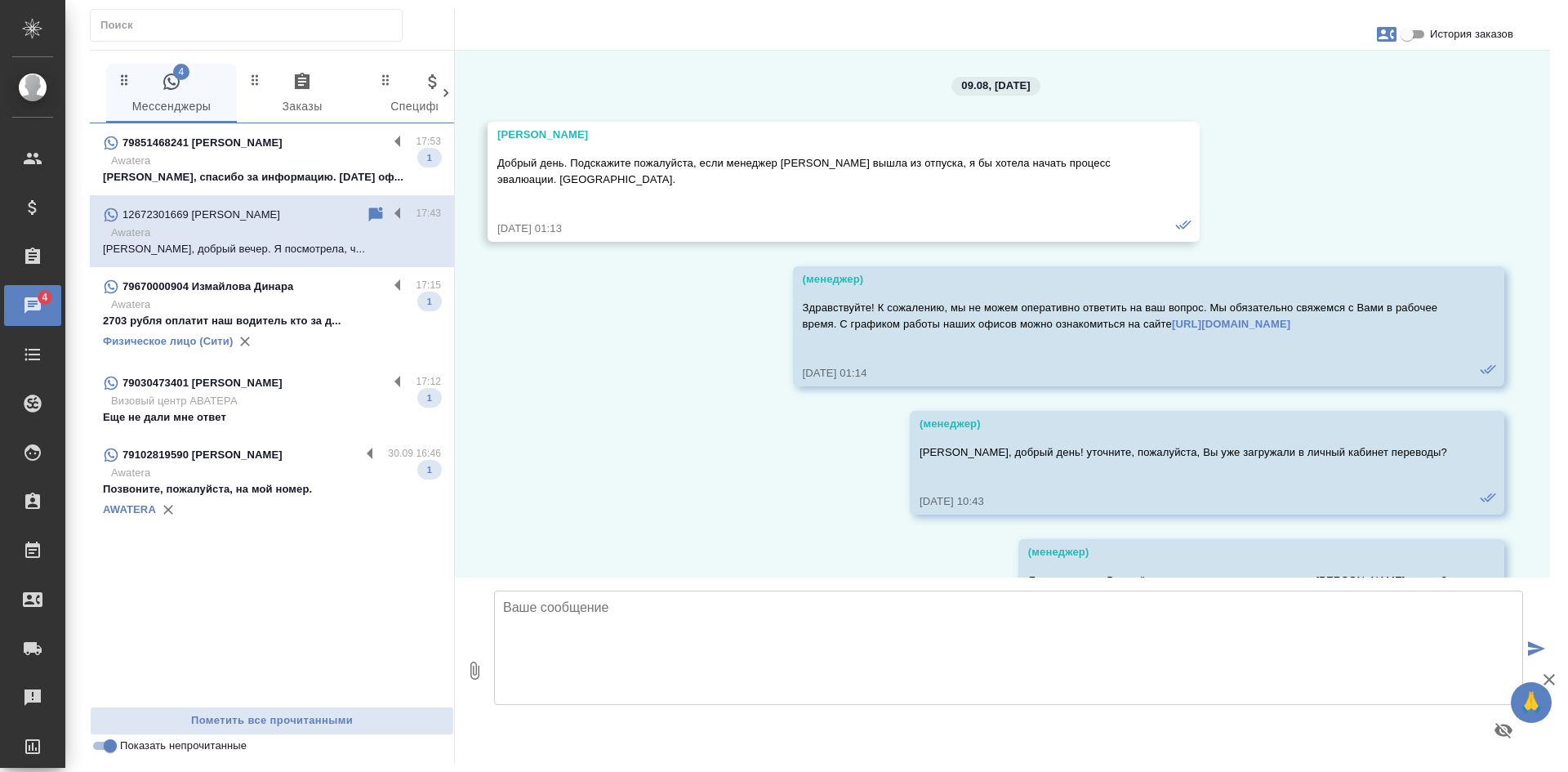
scroll to position [34210, 0]
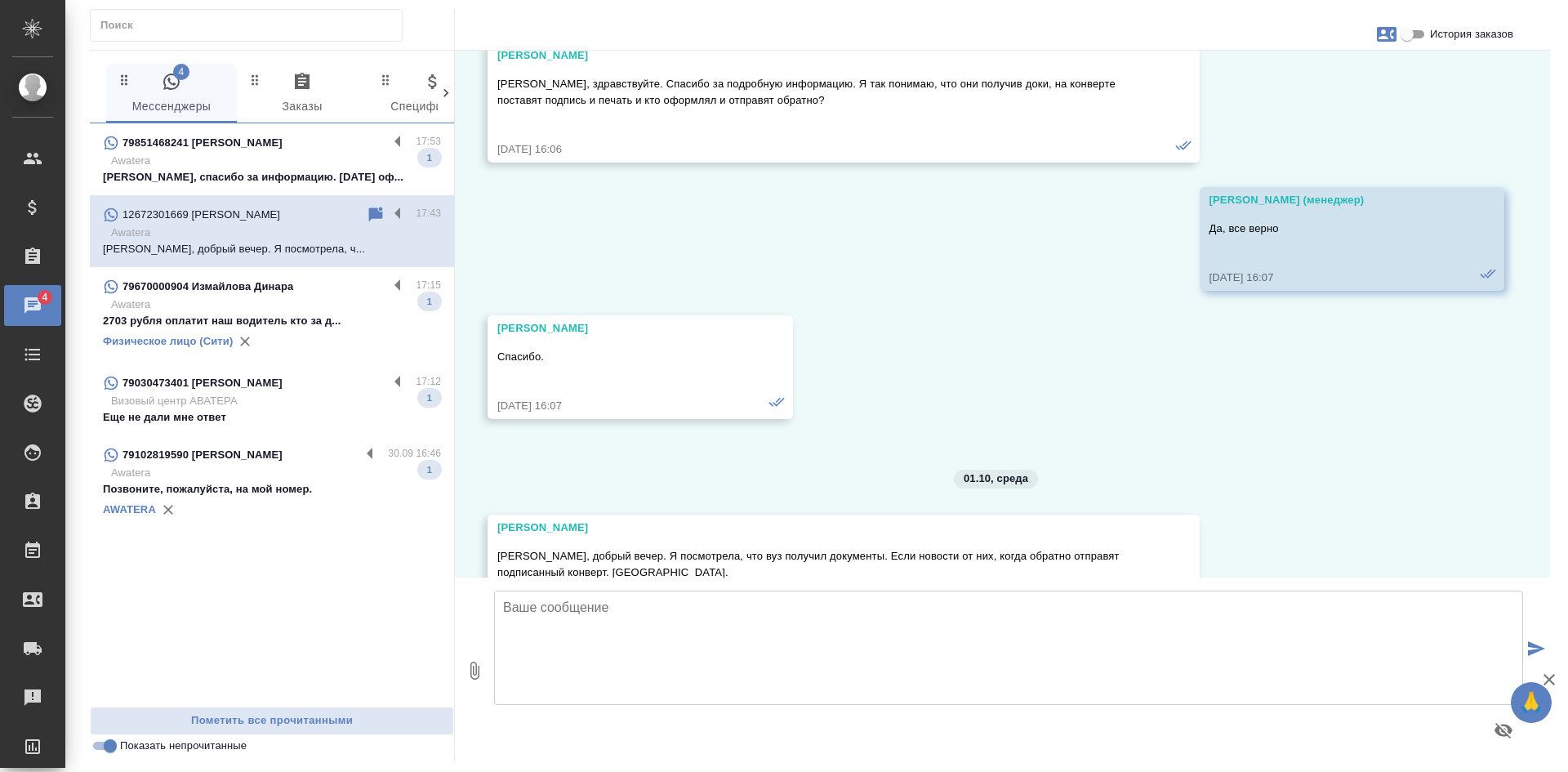
click at [328, 153] on p "Awatera" at bounding box center [275, 161] width 330 height 17
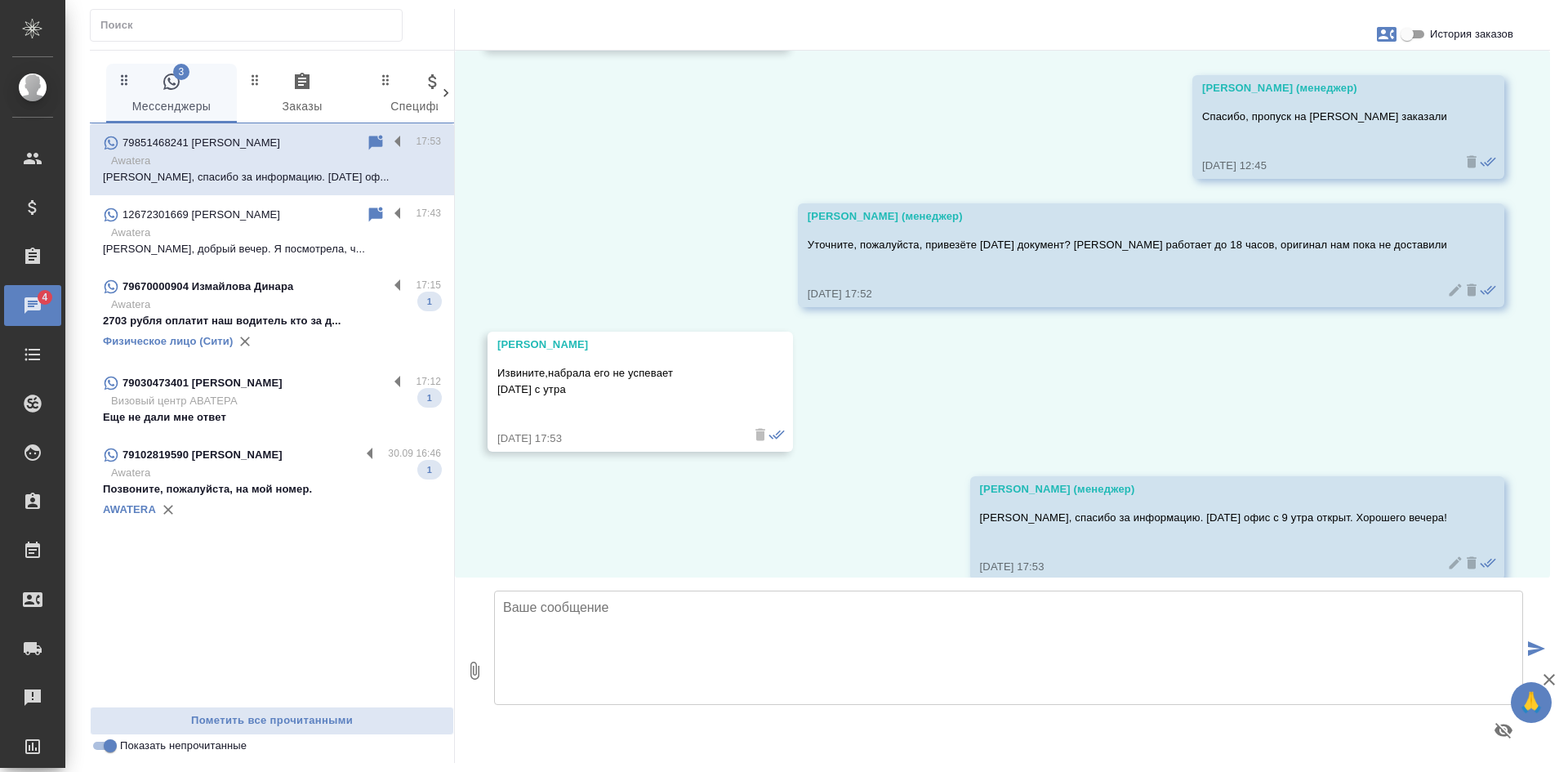
scroll to position [4692, 0]
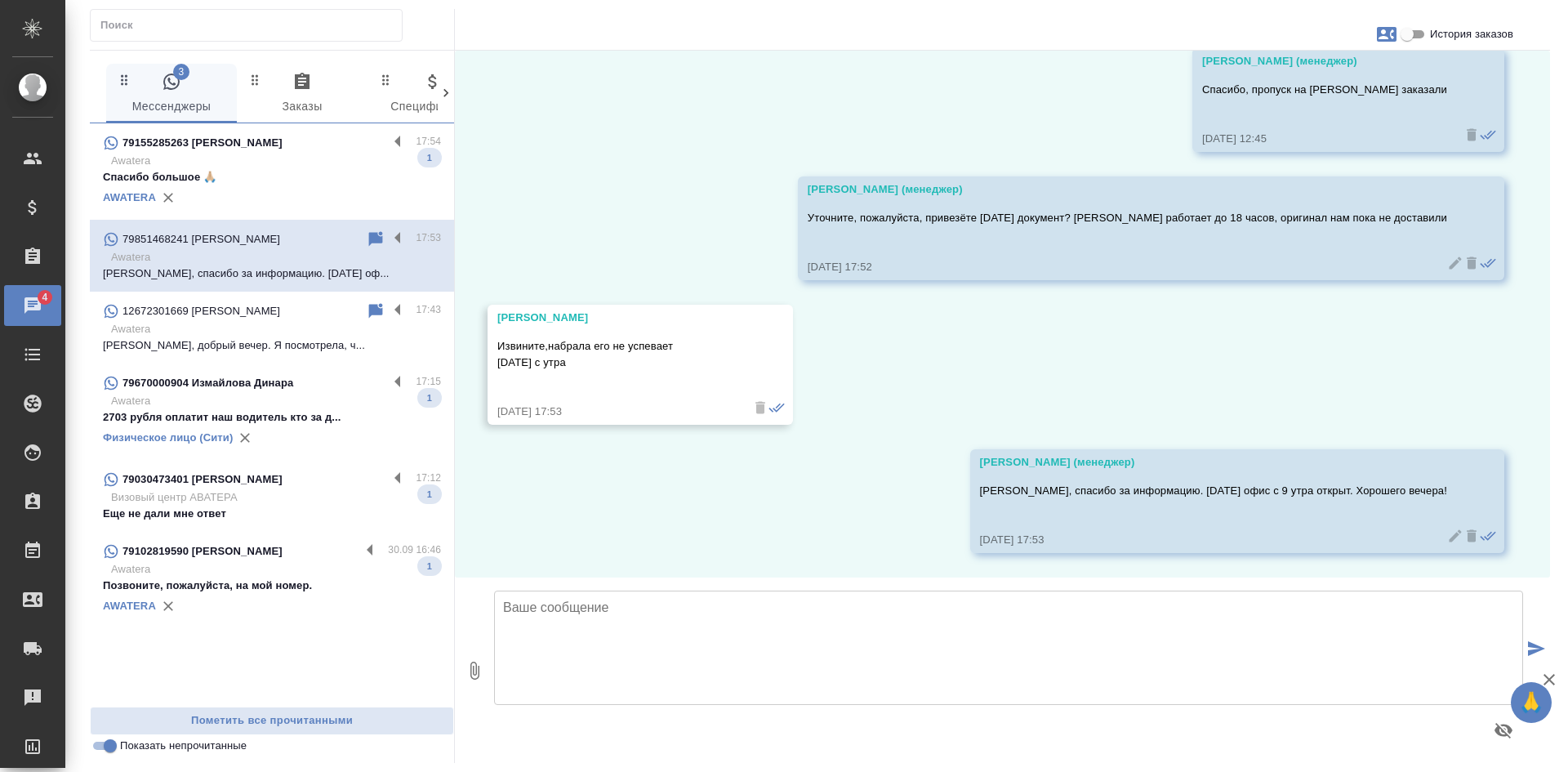
click at [313, 160] on p "Awatera" at bounding box center [275, 161] width 330 height 17
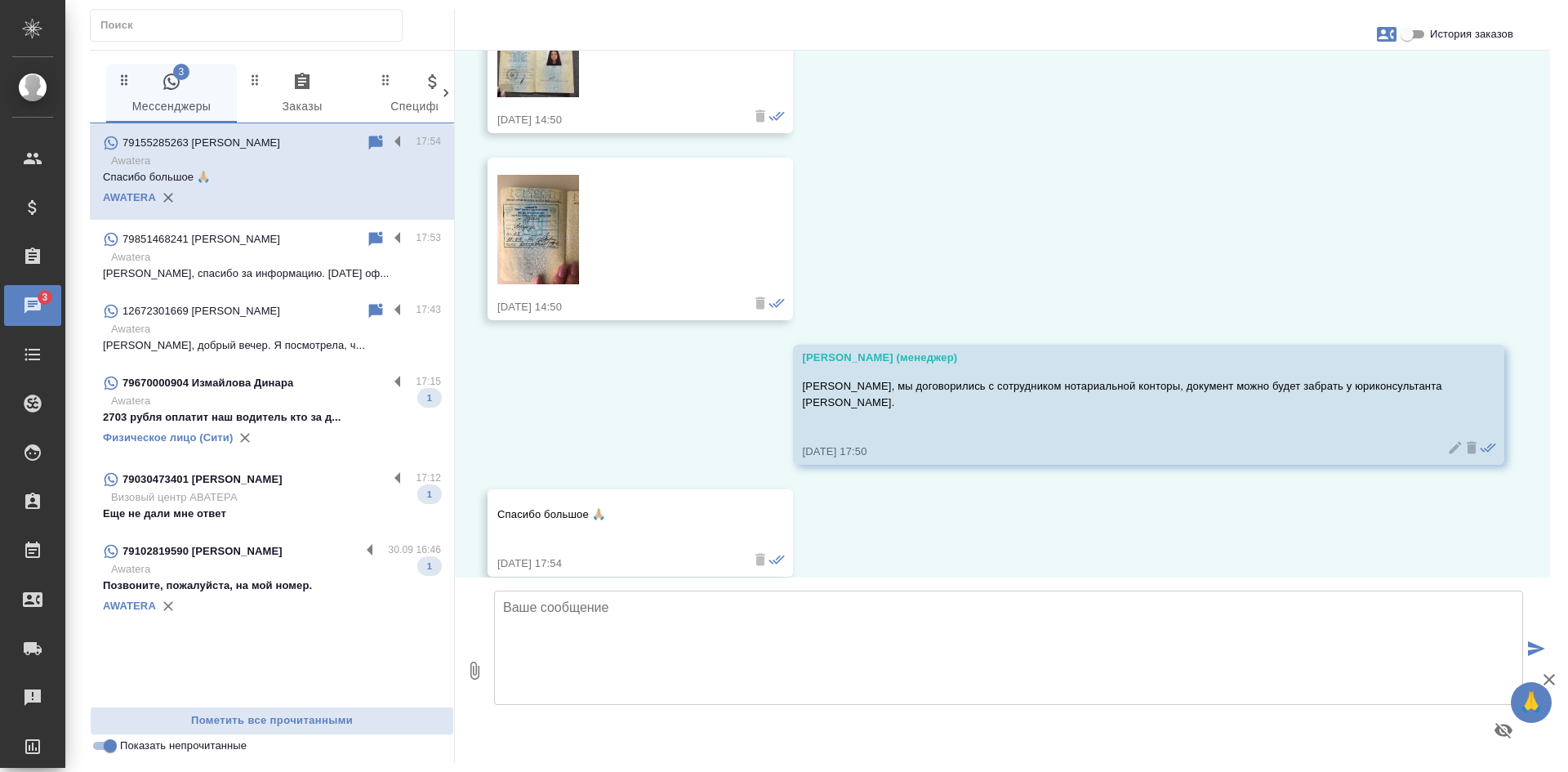
scroll to position [366, 0]
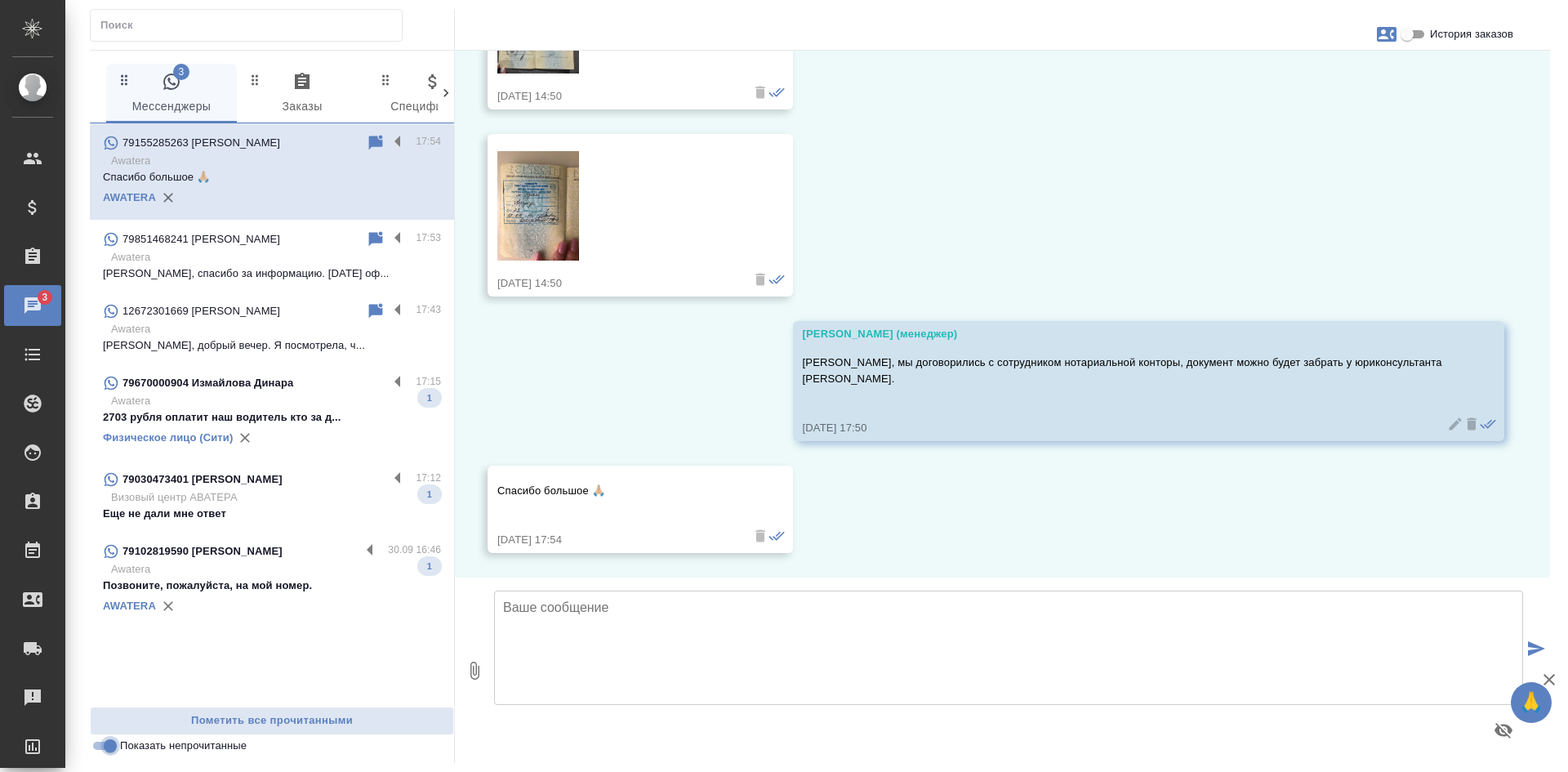
click at [111, 749] on input "Показать непрочитанные" at bounding box center [110, 745] width 59 height 20
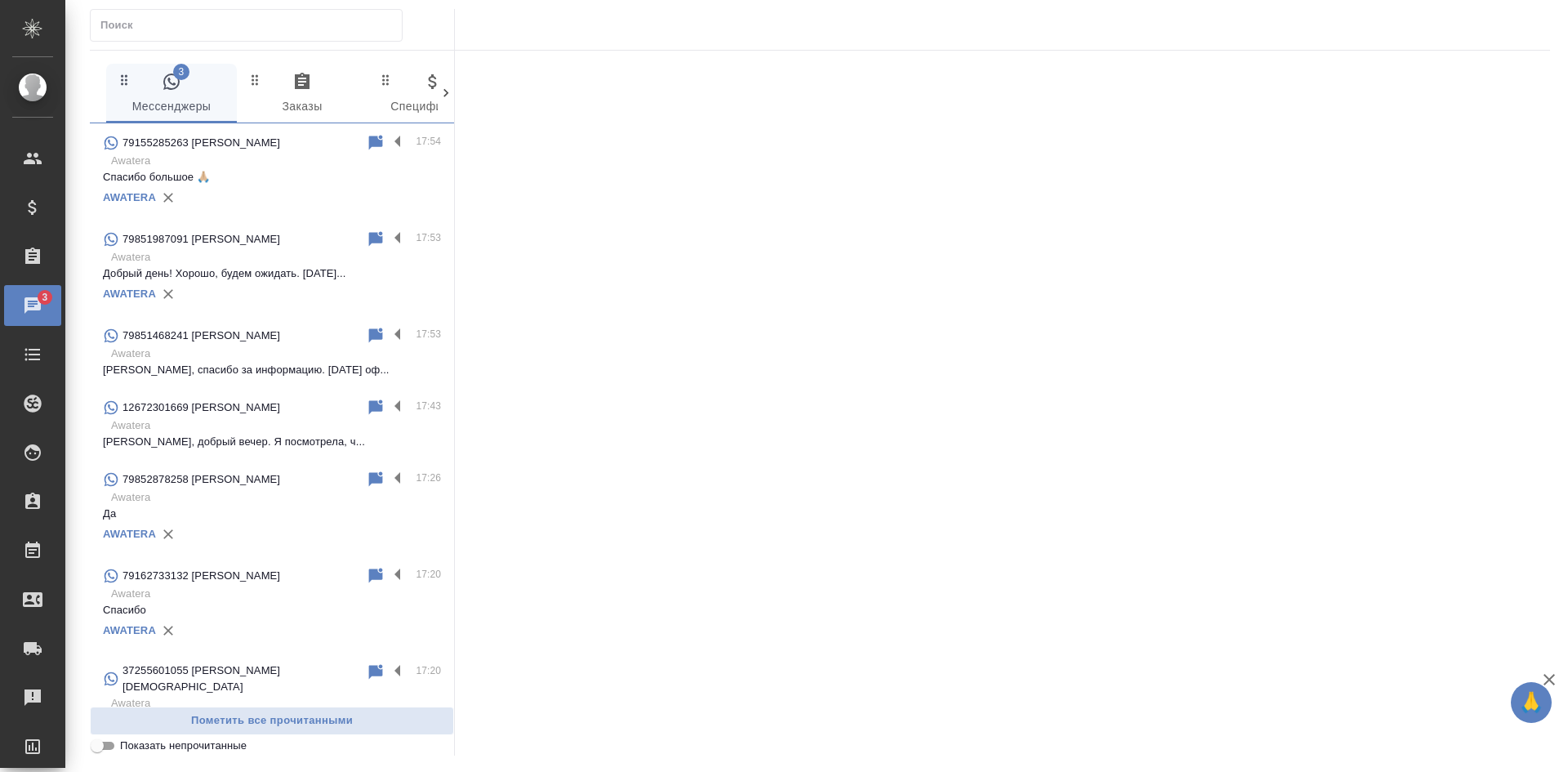
click at [106, 749] on input "Показать непрочитанные" at bounding box center [97, 745] width 59 height 20
checkbox input "true"
